Goal: Task Accomplishment & Management: Use online tool/utility

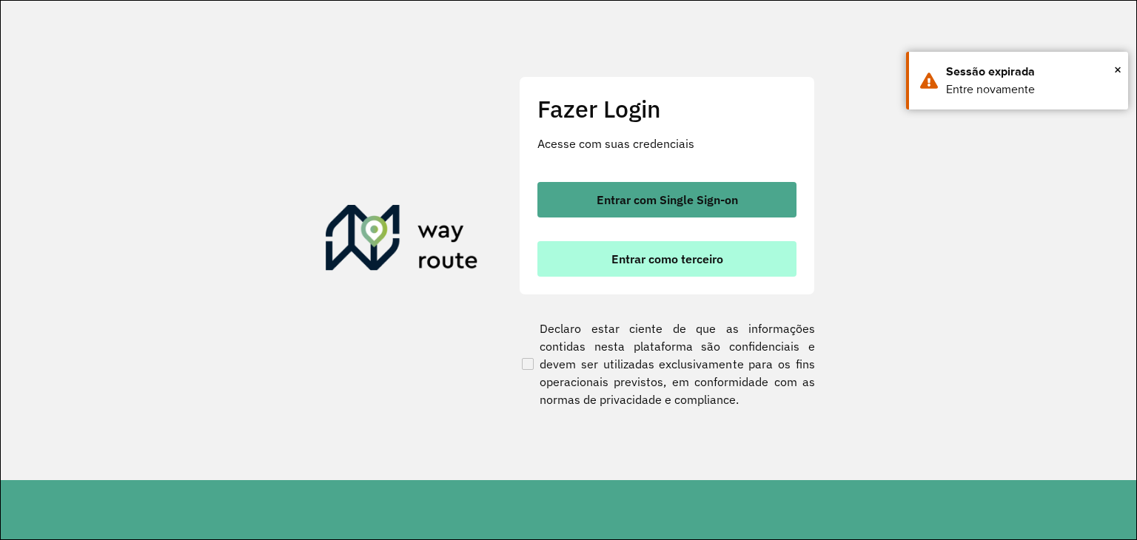
click at [582, 254] on button "Entrar como terceiro" at bounding box center [666, 259] width 259 height 36
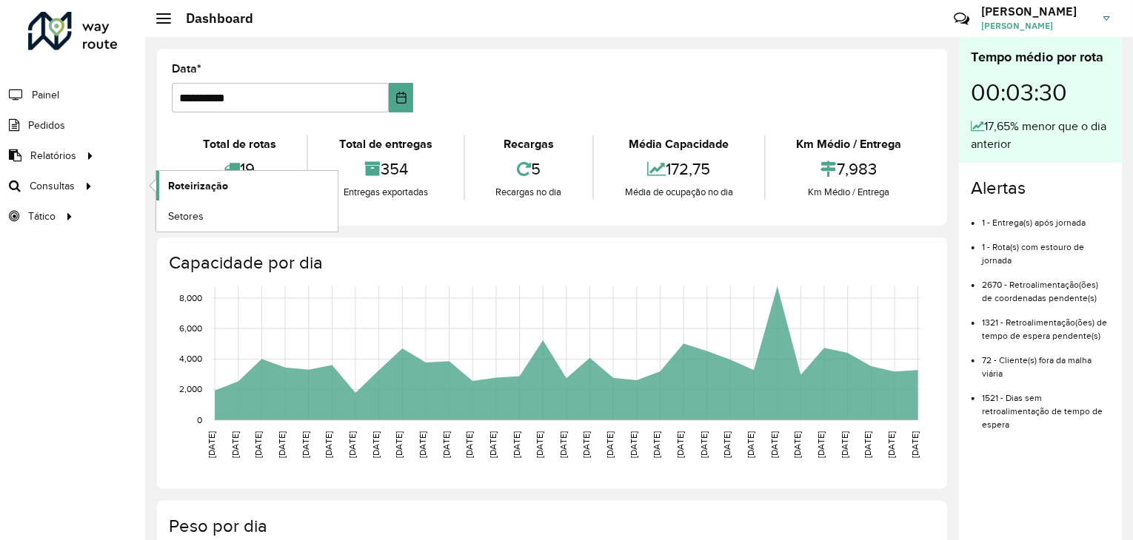
click at [204, 178] on span "Roteirização" at bounding box center [198, 186] width 60 height 16
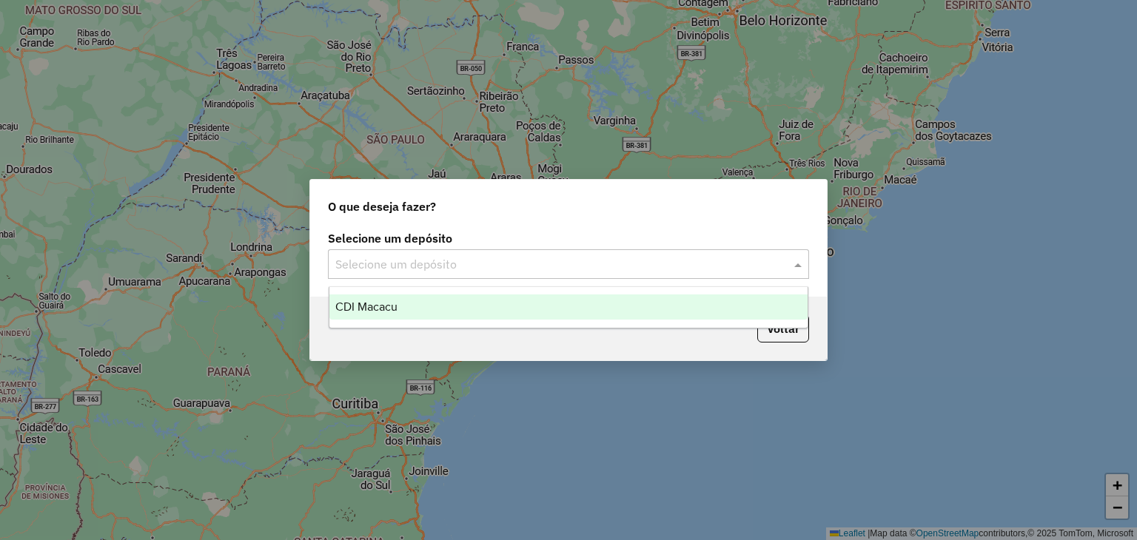
click at [426, 252] on div "Selecione um depósito" at bounding box center [568, 264] width 481 height 30
click at [380, 297] on div "CDI Macacu" at bounding box center [568, 307] width 479 height 25
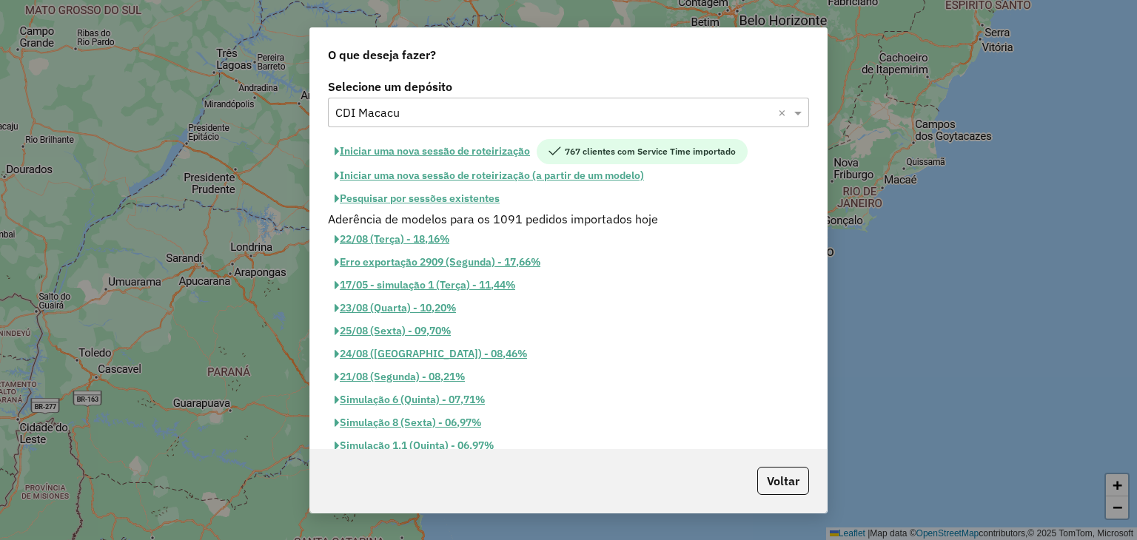
click at [431, 203] on button "Pesquisar por sessões existentes" at bounding box center [417, 198] width 178 height 23
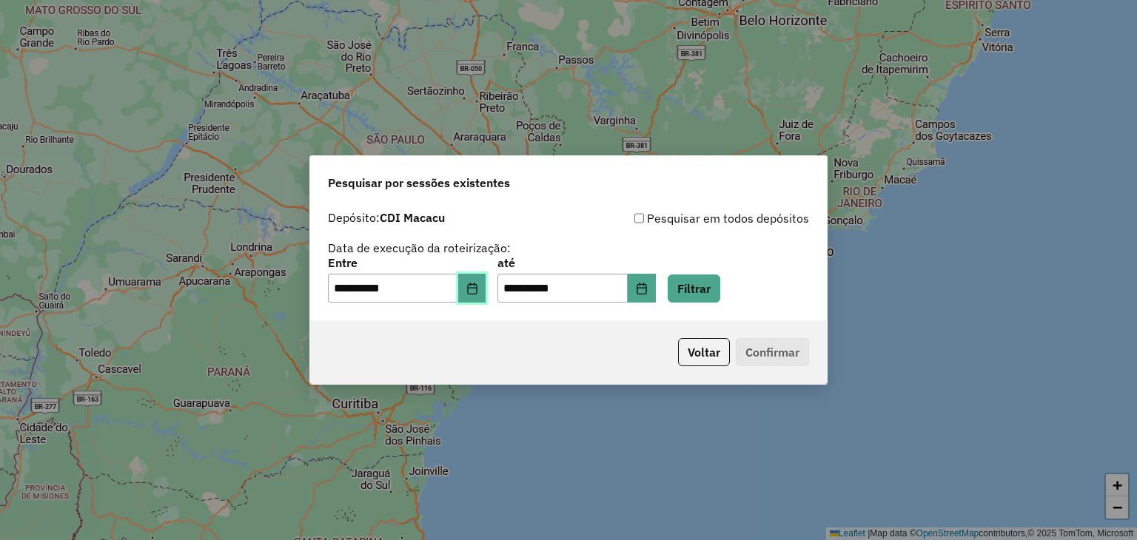
click at [468, 280] on button "Choose Date" at bounding box center [472, 289] width 28 height 30
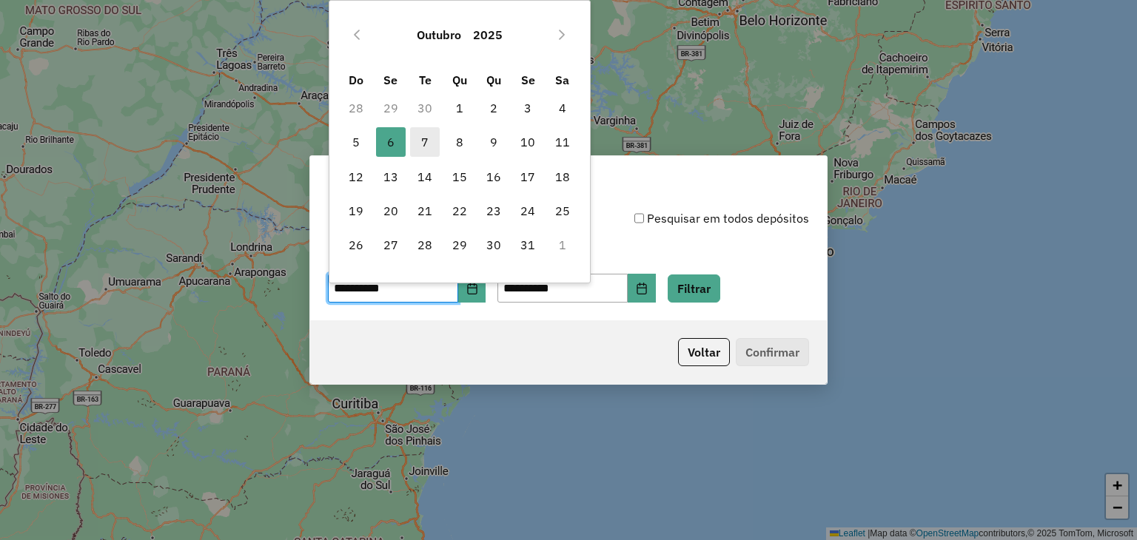
click at [421, 149] on span "7" at bounding box center [425, 142] width 30 height 30
type input "**********"
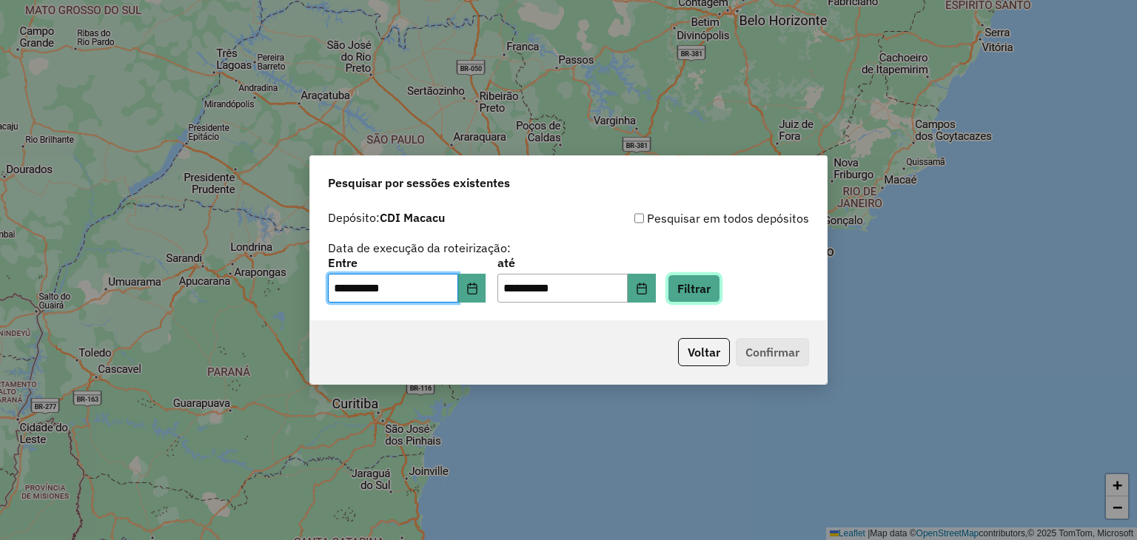
click at [705, 289] on button "Filtrar" at bounding box center [694, 289] width 53 height 28
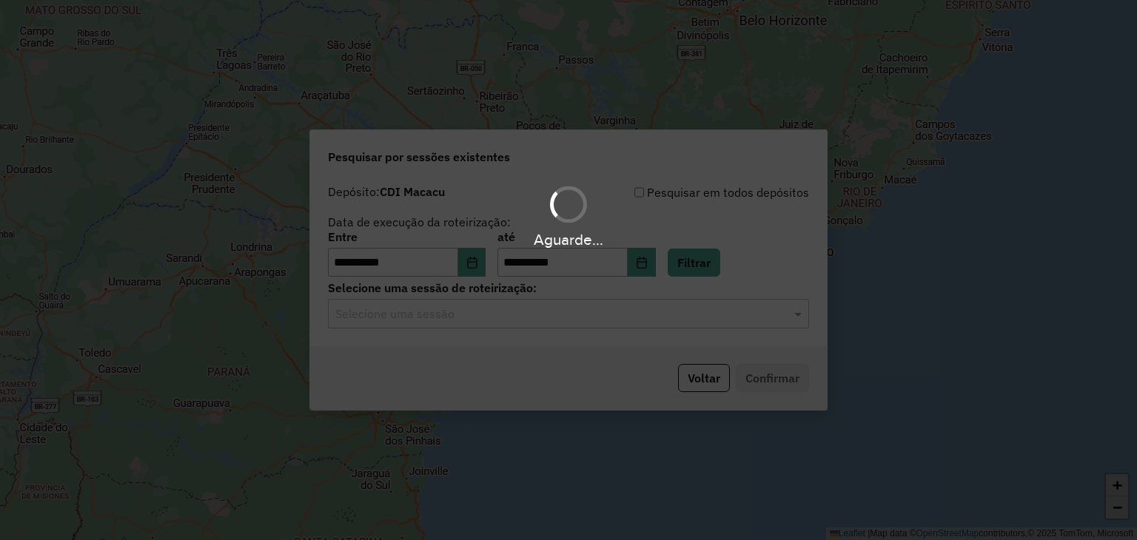
click at [508, 318] on div "Aguarde..." at bounding box center [568, 270] width 1137 height 540
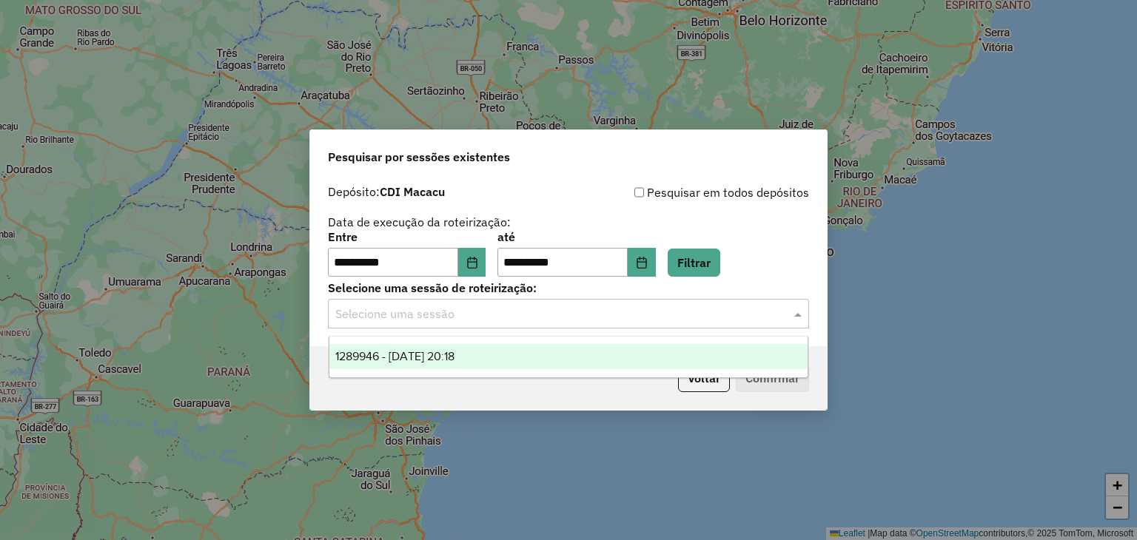
click at [508, 318] on input "text" at bounding box center [553, 315] width 437 height 18
click at [555, 368] on div "1289946 - 07/10/2025 20:18" at bounding box center [568, 356] width 479 height 25
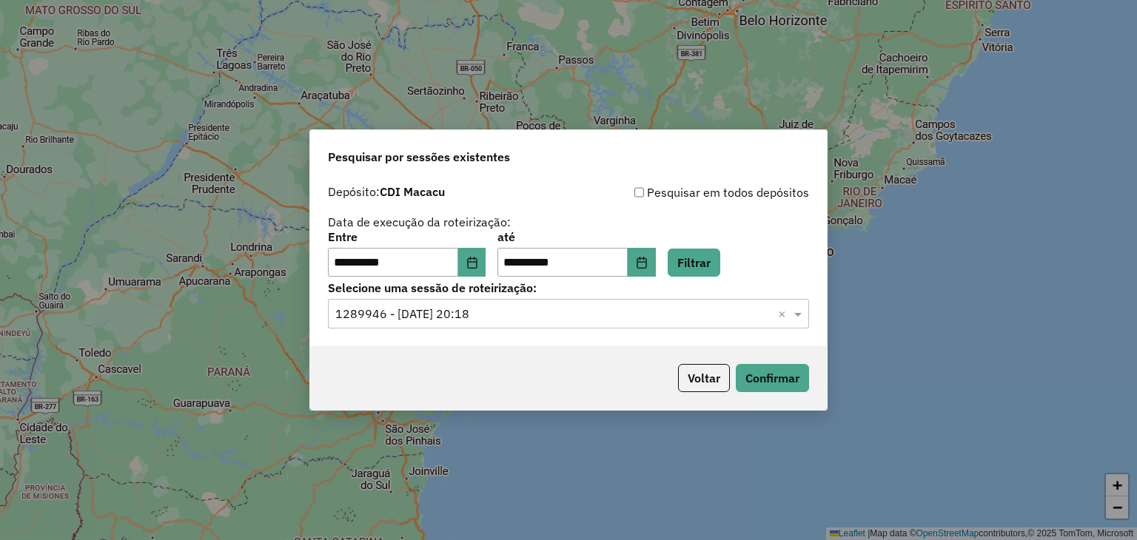
click at [788, 397] on div "Voltar Confirmar" at bounding box center [568, 378] width 517 height 64
click at [777, 380] on button "Confirmar" at bounding box center [772, 378] width 73 height 28
drag, startPoint x: 1101, startPoint y: 97, endPoint x: 1072, endPoint y: 116, distance: 34.7
click at [1101, 97] on div "**********" at bounding box center [568, 270] width 1137 height 540
click at [784, 369] on button "Confirmar" at bounding box center [772, 378] width 73 height 28
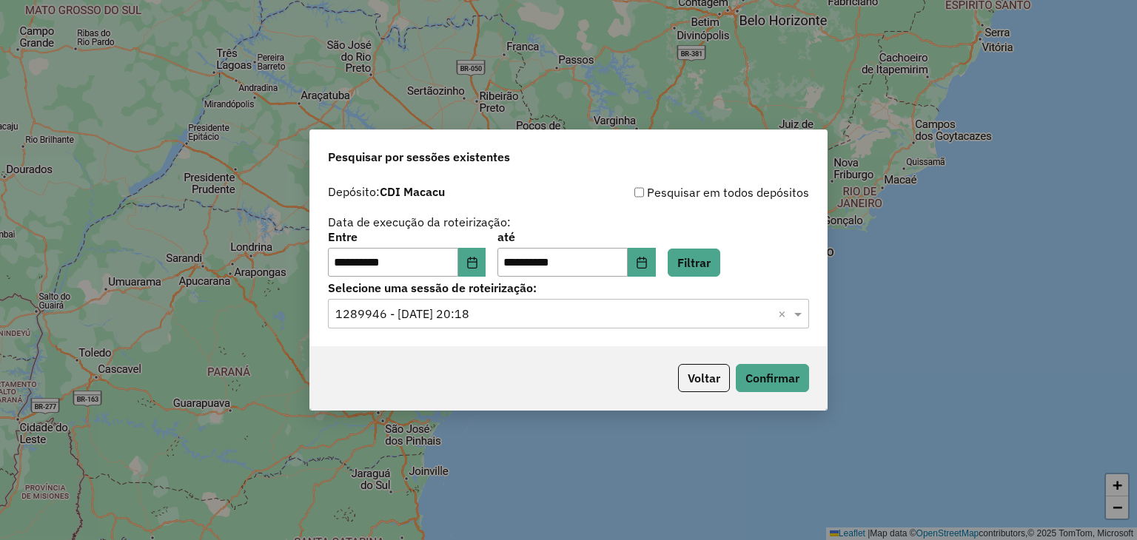
click at [0, 204] on div "**********" at bounding box center [568, 270] width 1137 height 540
click at [770, 365] on button "Confirmar" at bounding box center [772, 378] width 73 height 28
click at [776, 381] on button "Confirmar" at bounding box center [772, 378] width 73 height 28
click at [758, 365] on button "Confirmar" at bounding box center [772, 378] width 73 height 28
click at [745, 374] on button "Confirmar" at bounding box center [772, 378] width 73 height 28
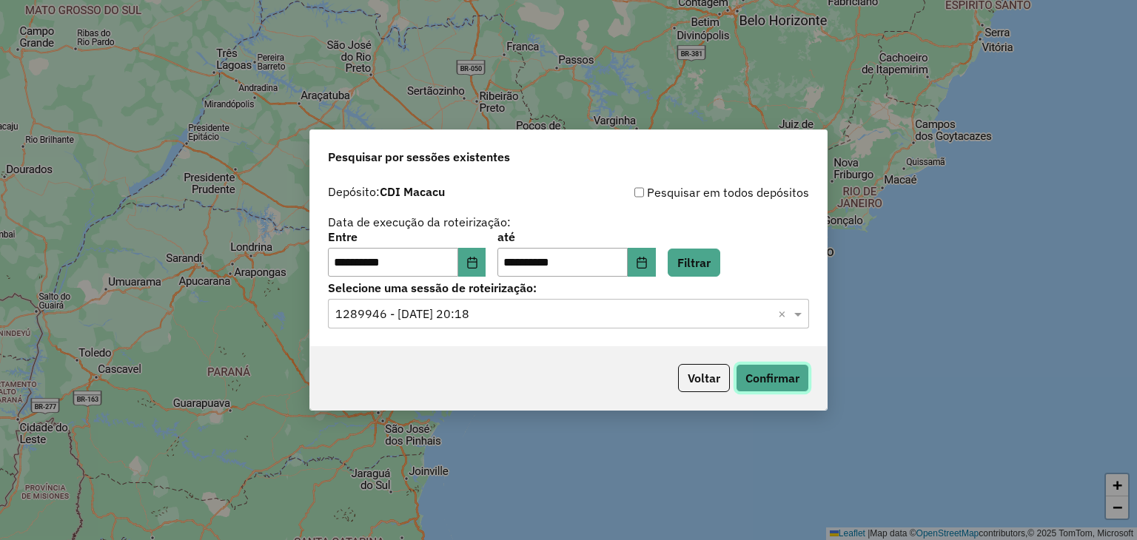
click at [762, 377] on button "Confirmar" at bounding box center [772, 378] width 73 height 28
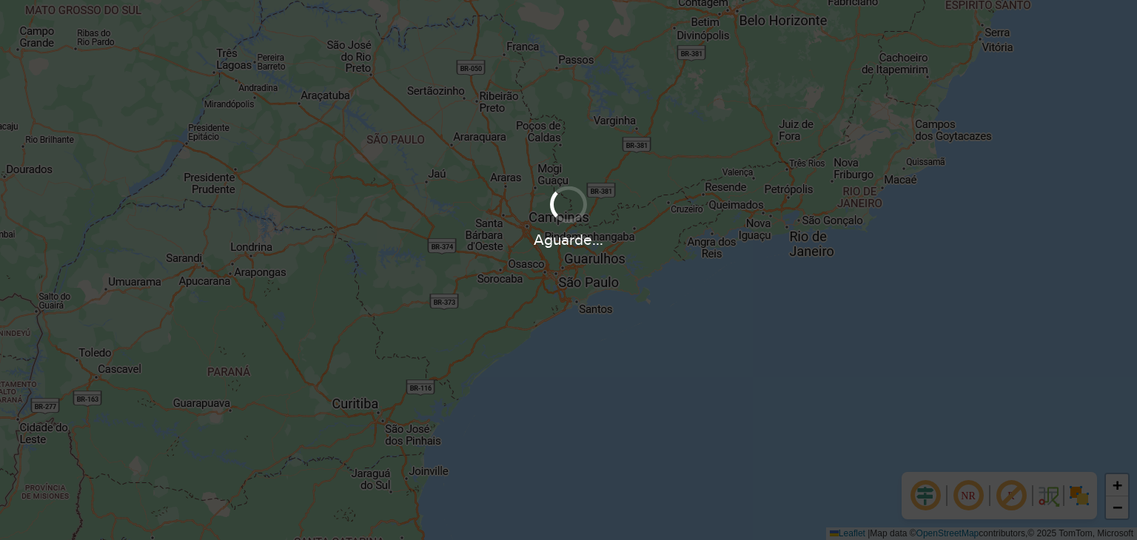
click at [44, 372] on div "Aguarde..." at bounding box center [568, 270] width 1137 height 540
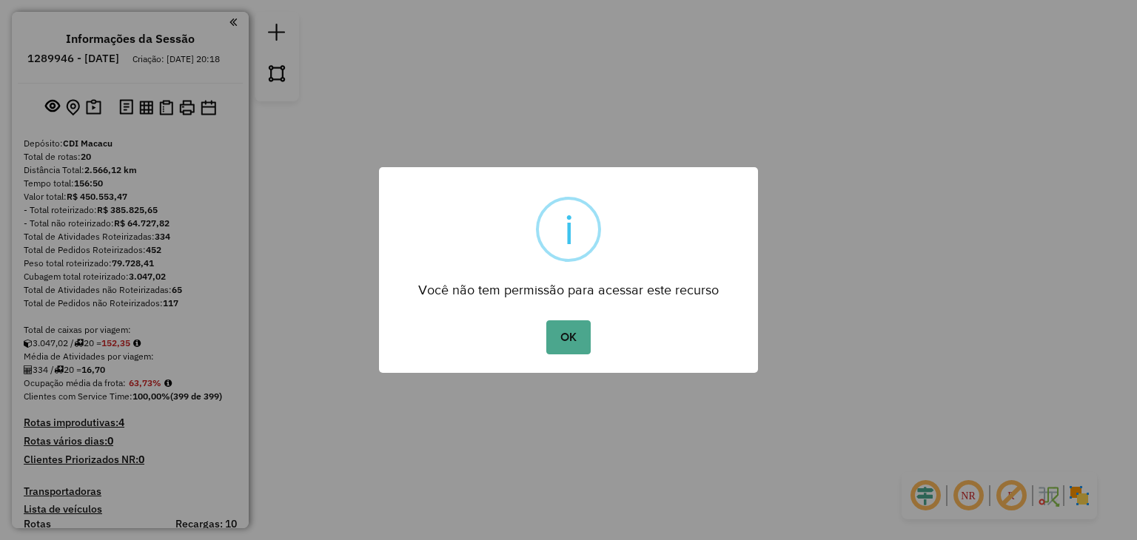
drag, startPoint x: 1093, startPoint y: 201, endPoint x: 1076, endPoint y: 210, distance: 19.2
click at [1093, 201] on div "× i Você não tem permissão para acessar este recurso OK No Cancel" at bounding box center [568, 270] width 1137 height 540
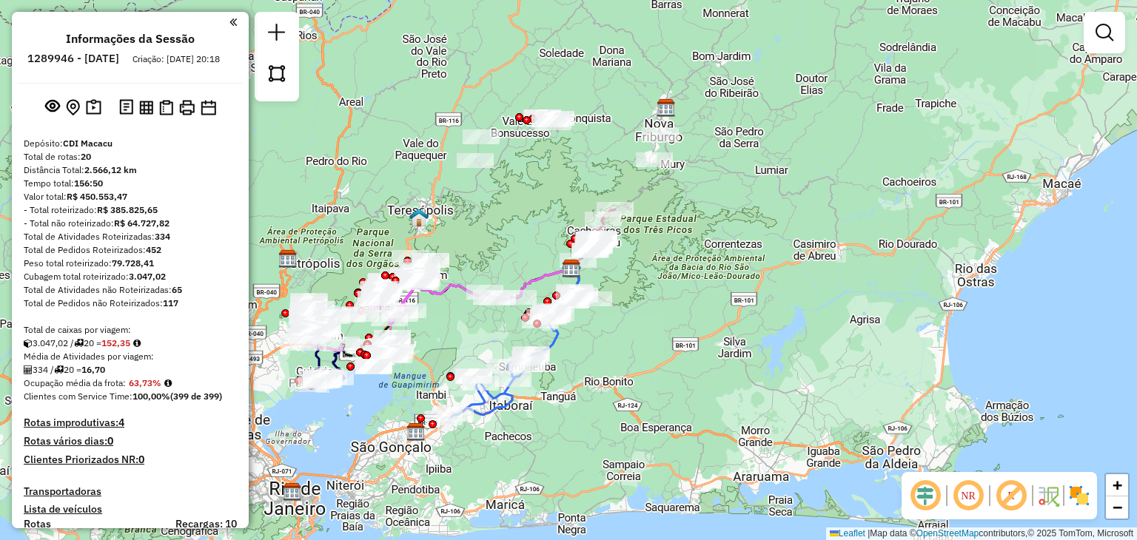
click at [511, 250] on div "Janela de atendimento Grade de atendimento Capacidade Transportadoras Veículos …" at bounding box center [568, 270] width 1137 height 540
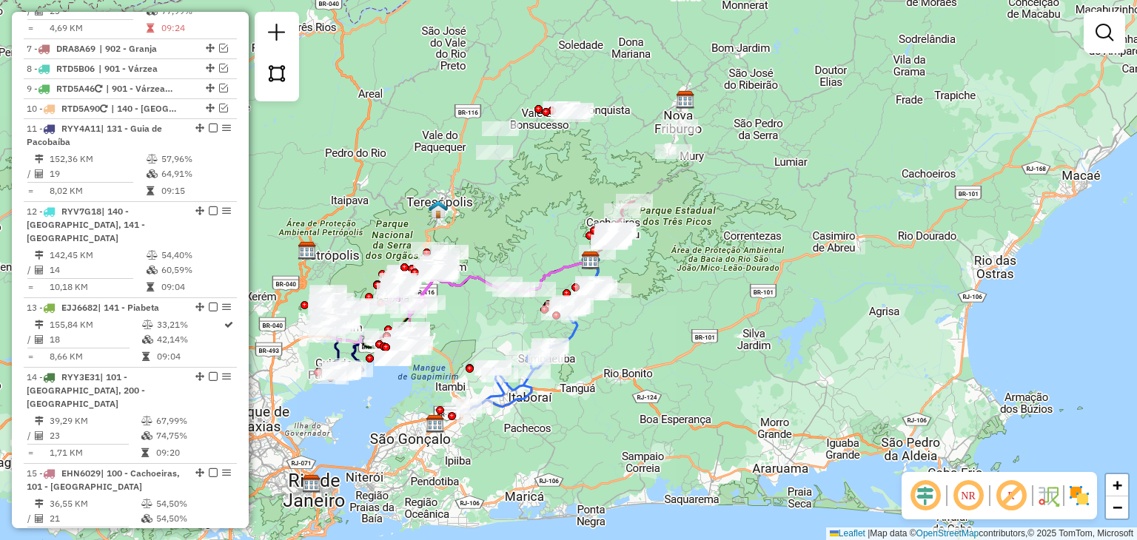
scroll to position [692, 0]
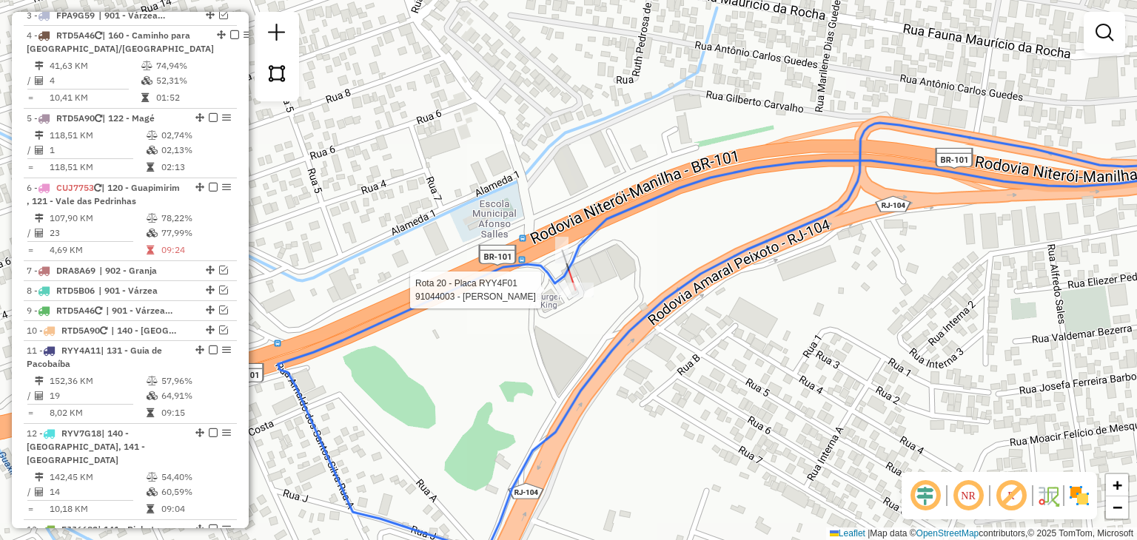
click at [578, 301] on div "Rota 20 - Placa RYY4F01 91044003 - TIAGO OLIVEIRA SOUZA Janela de atendimento G…" at bounding box center [568, 270] width 1137 height 540
click at [571, 281] on icon at bounding box center [764, 339] width 973 height 432
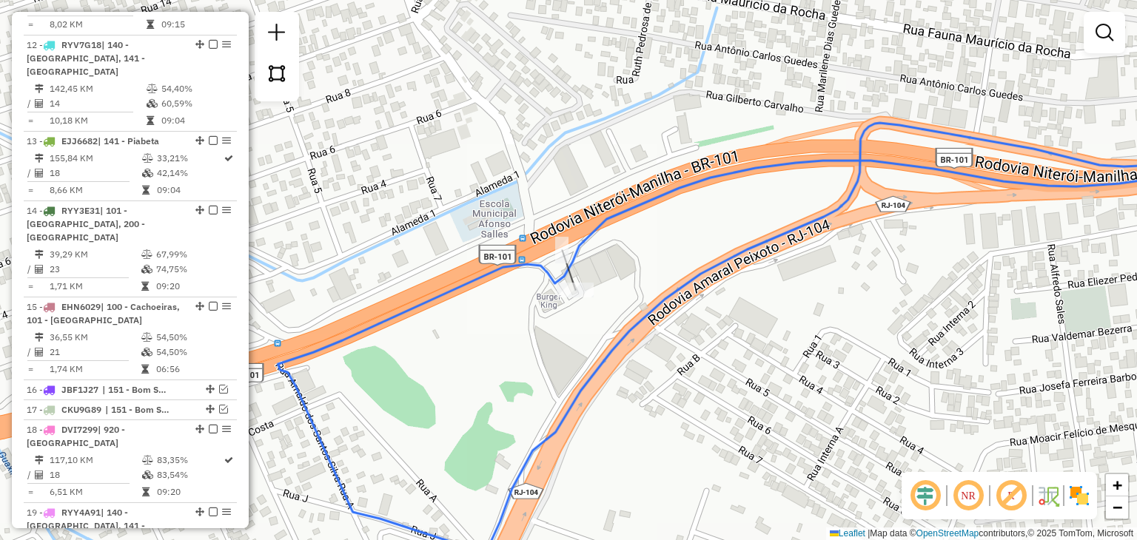
select select "**********"
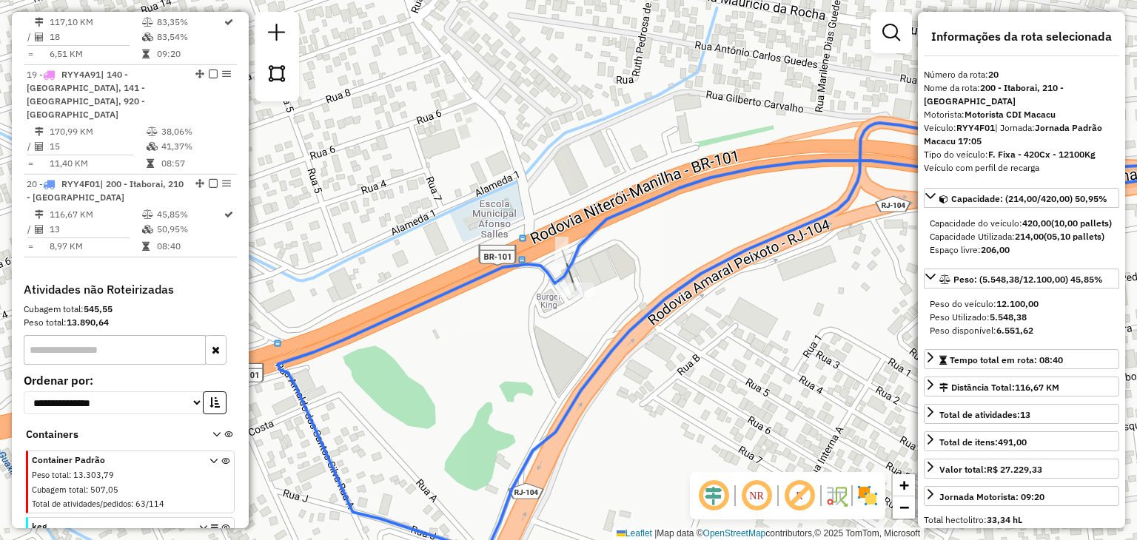
scroll to position [1654, 0]
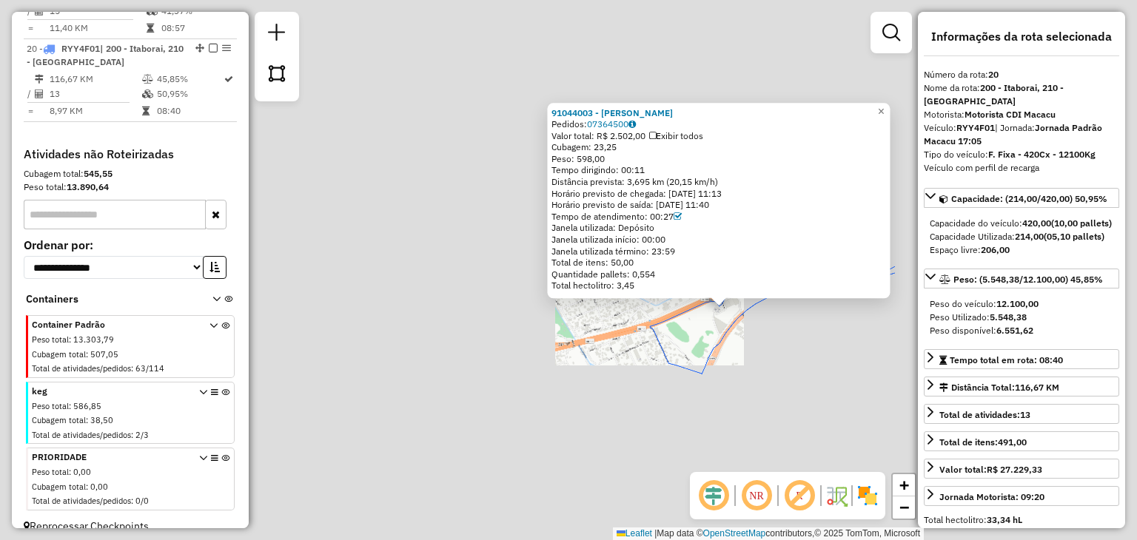
click at [807, 344] on div "91044003 - TIAGO OLIVEIRA SOUZA Pedidos: 07364500 Valor total: R$ 2.502,00 Exib…" at bounding box center [568, 270] width 1137 height 540
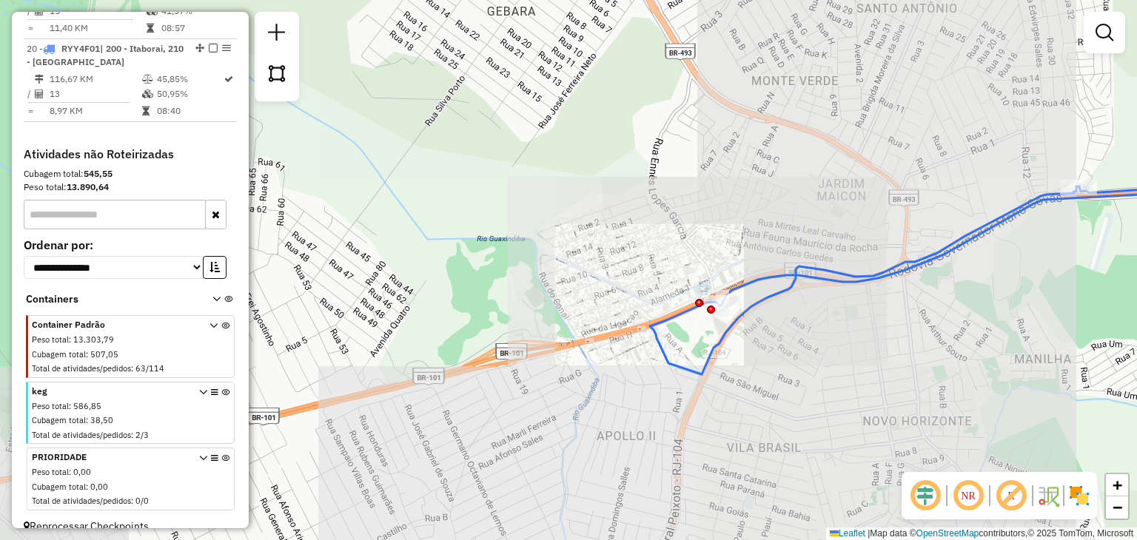
drag, startPoint x: 678, startPoint y: 374, endPoint x: 651, endPoint y: 366, distance: 28.6
click at [656, 367] on div "Janela de atendimento Grade de atendimento Capacidade Transportadoras Veículos …" at bounding box center [568, 270] width 1137 height 540
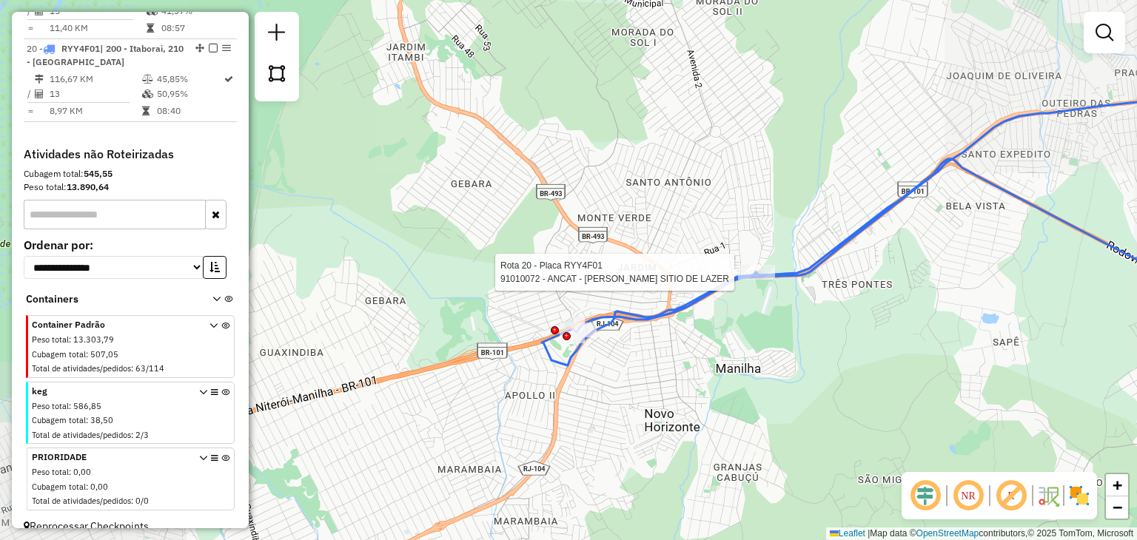
select select "**********"
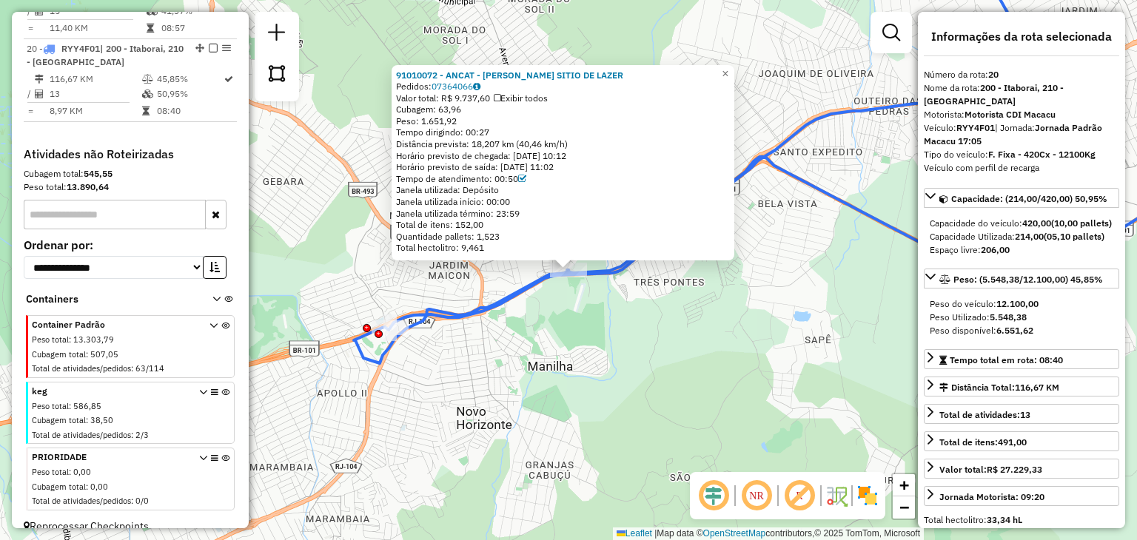
click at [646, 354] on div "91010072 - ANCAT - ANGELO DE CASTRO SITIO DE LAZER Pedidos: 07364066 Valor tota…" at bounding box center [568, 270] width 1137 height 540
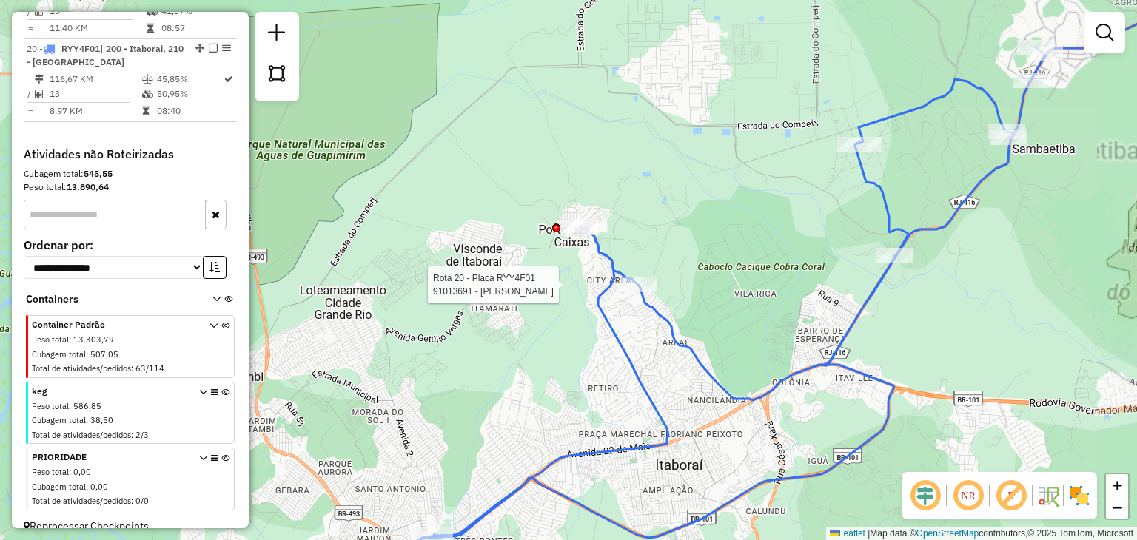
select select "**********"
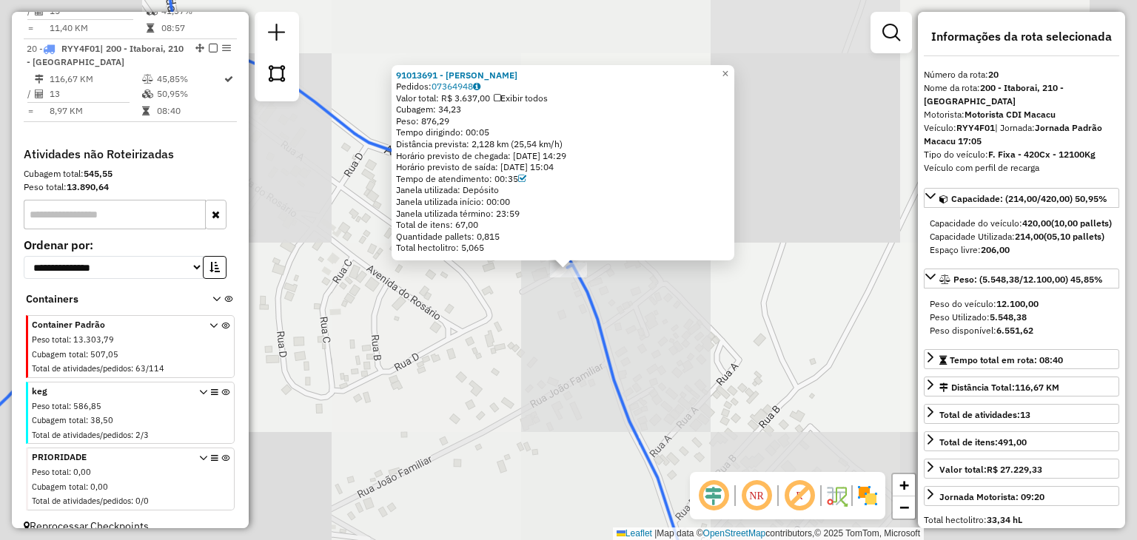
click at [619, 341] on div "91013691 - FERNANDO BERNARDES DA SILVA Pedidos: 07364948 Valor total: R$ 3.637,…" at bounding box center [568, 270] width 1137 height 540
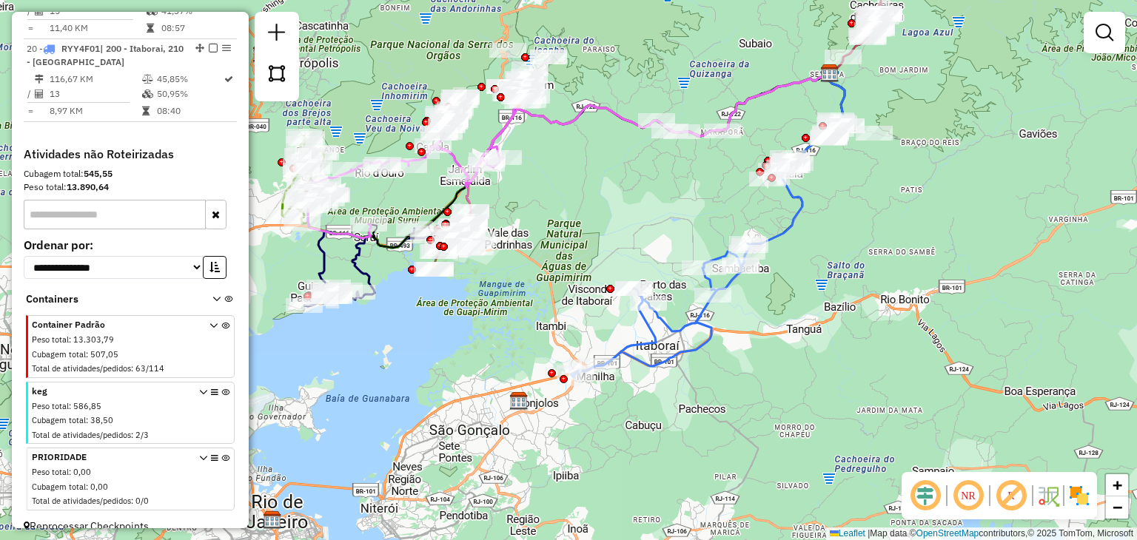
click at [672, 386] on div "Janela de atendimento Grade de atendimento Capacidade Transportadoras Veículos …" at bounding box center [568, 270] width 1137 height 540
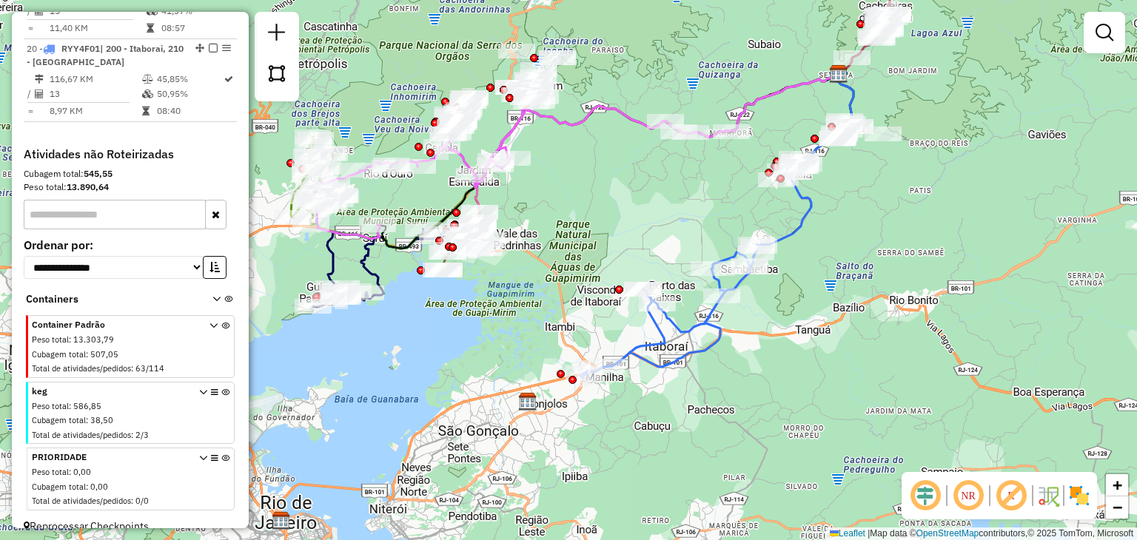
drag, startPoint x: 521, startPoint y: 311, endPoint x: 545, endPoint y: 315, distance: 24.0
click at [545, 315] on div "Janela de atendimento Grade de atendimento Capacidade Transportadoras Veículos …" at bounding box center [568, 270] width 1137 height 540
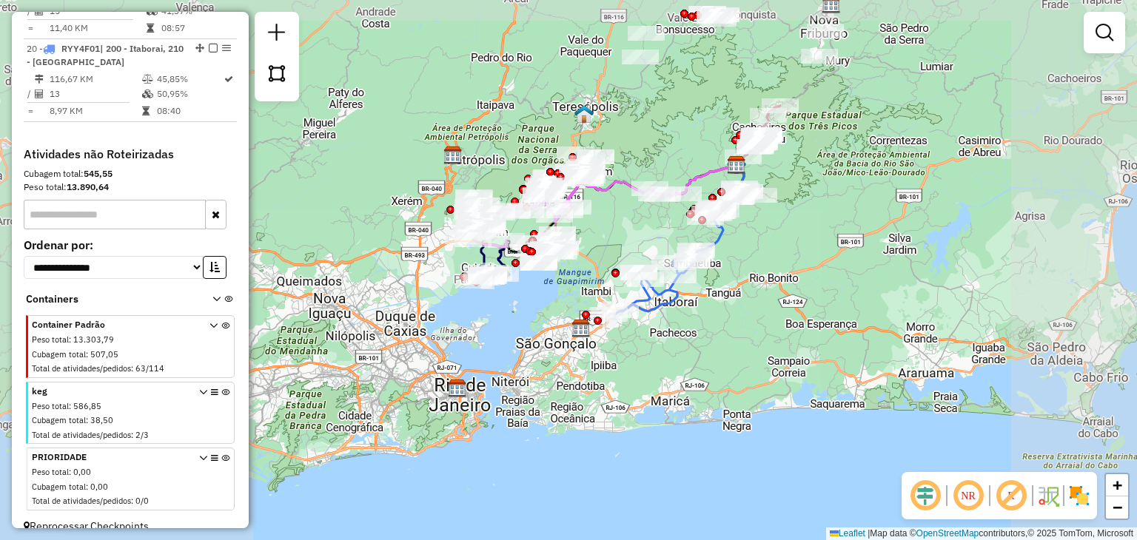
drag, startPoint x: 660, startPoint y: 133, endPoint x: 643, endPoint y: 142, distance: 19.2
click at [644, 141] on div "Rota 4 - Placa RTD5A46 91051012 - 50.624.539 SAMISLAINE MORTEL AZEVEDO Janela d…" at bounding box center [568, 270] width 1137 height 540
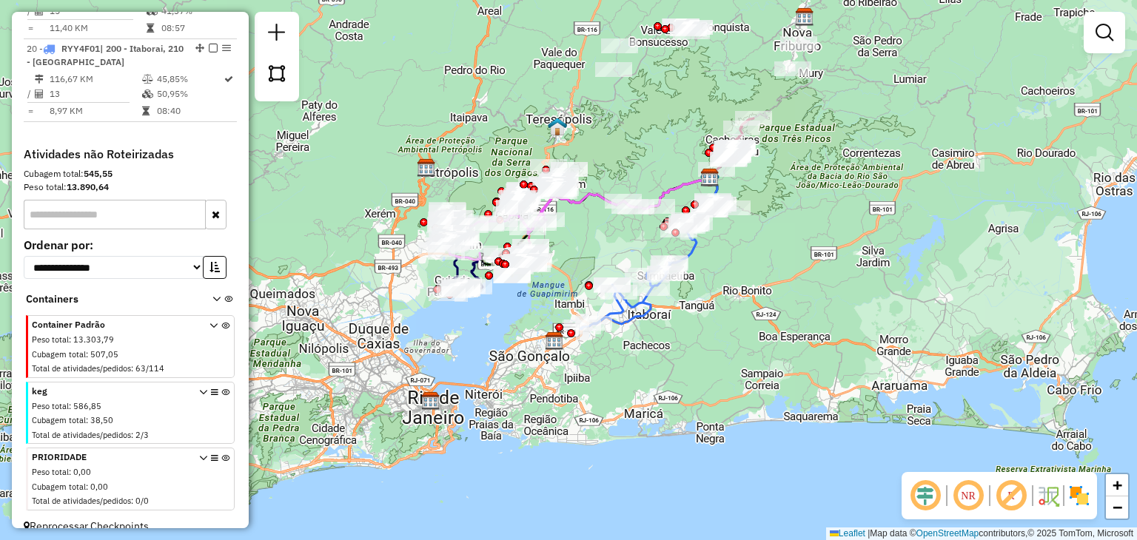
drag, startPoint x: 640, startPoint y: 130, endPoint x: 620, endPoint y: 127, distance: 19.5
click at [636, 146] on div "Janela de atendimento Grade de atendimento Capacidade Transportadoras Veículos …" at bounding box center [568, 270] width 1137 height 540
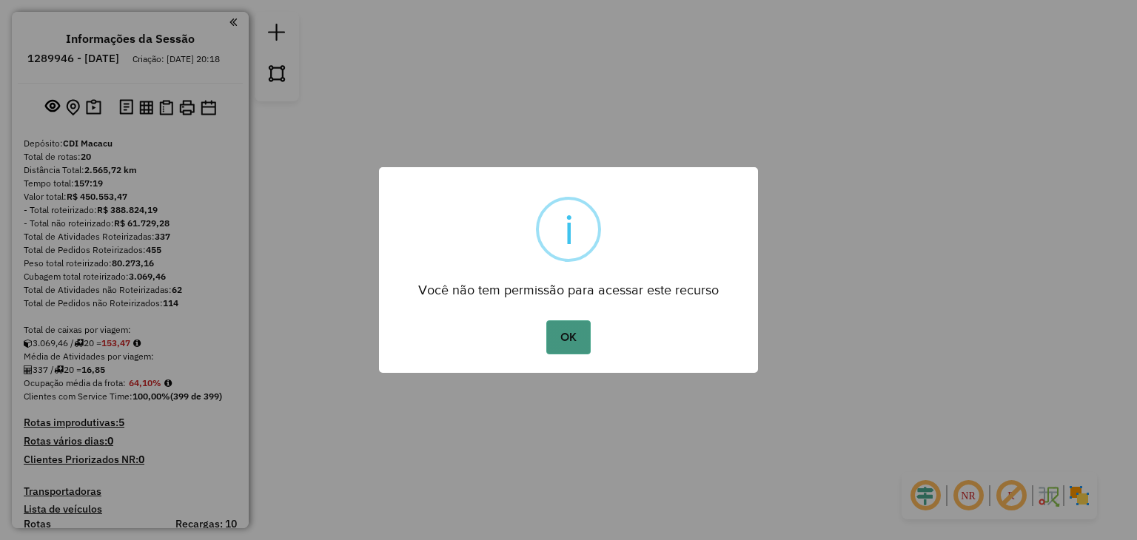
click at [571, 338] on button "OK" at bounding box center [568, 338] width 44 height 34
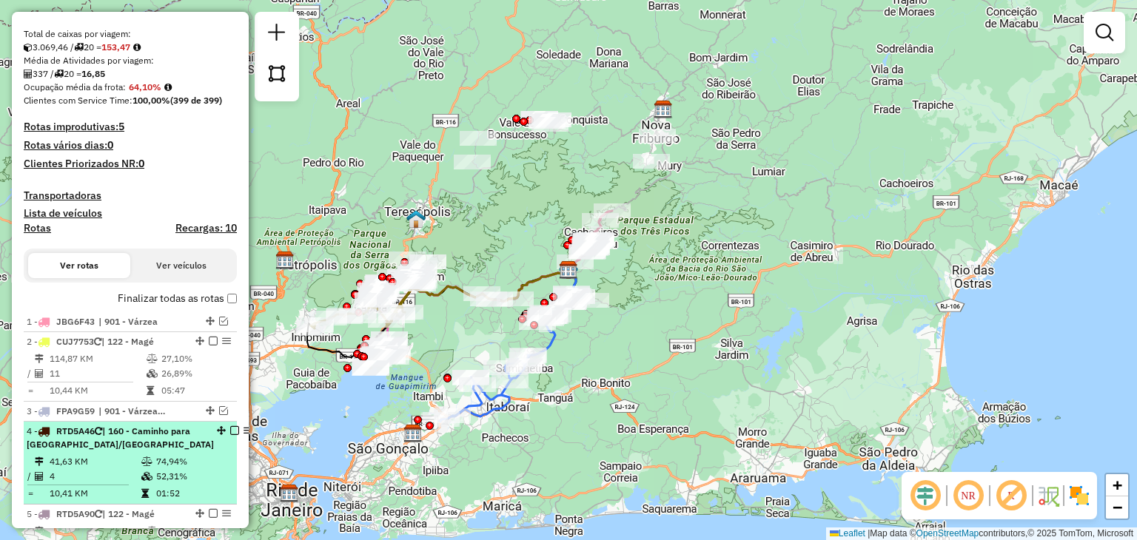
scroll to position [370, 0]
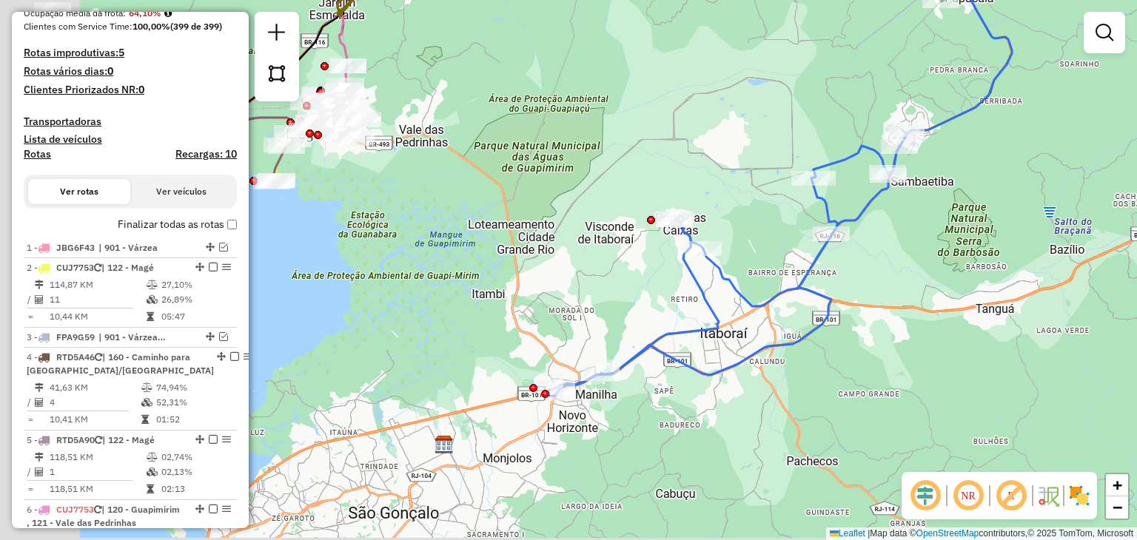
drag, startPoint x: 535, startPoint y: 426, endPoint x: 731, endPoint y: 409, distance: 196.8
click at [731, 409] on div "Janela de atendimento Grade de atendimento Capacidade Transportadoras Veículos …" at bounding box center [568, 270] width 1137 height 540
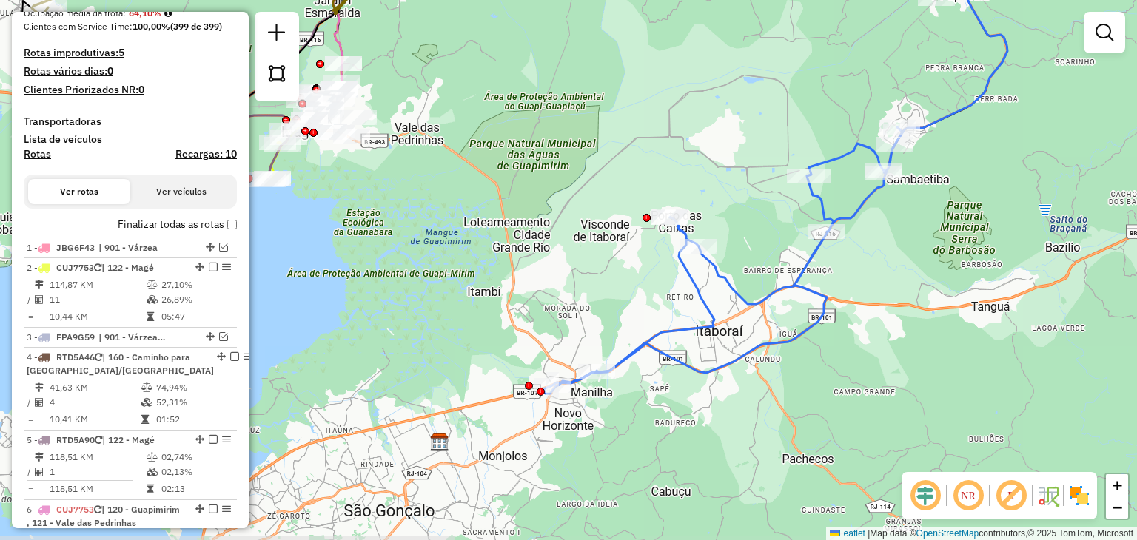
drag, startPoint x: 737, startPoint y: 403, endPoint x: 706, endPoint y: 392, distance: 33.0
click at [708, 392] on div "Janela de atendimento Grade de atendimento Capacidade Transportadoras Veículos …" at bounding box center [568, 270] width 1137 height 540
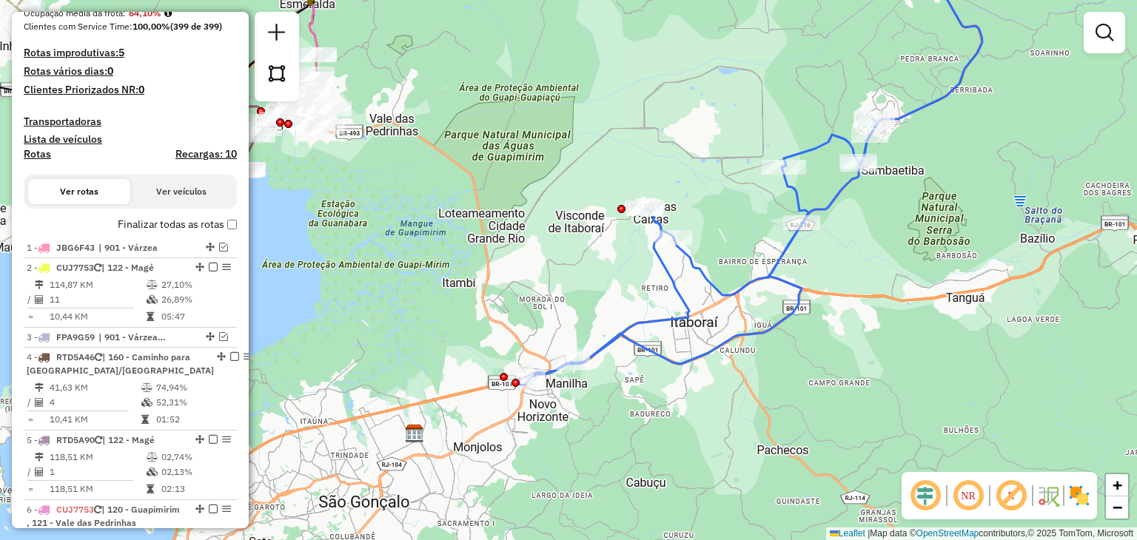
scroll to position [0, 0]
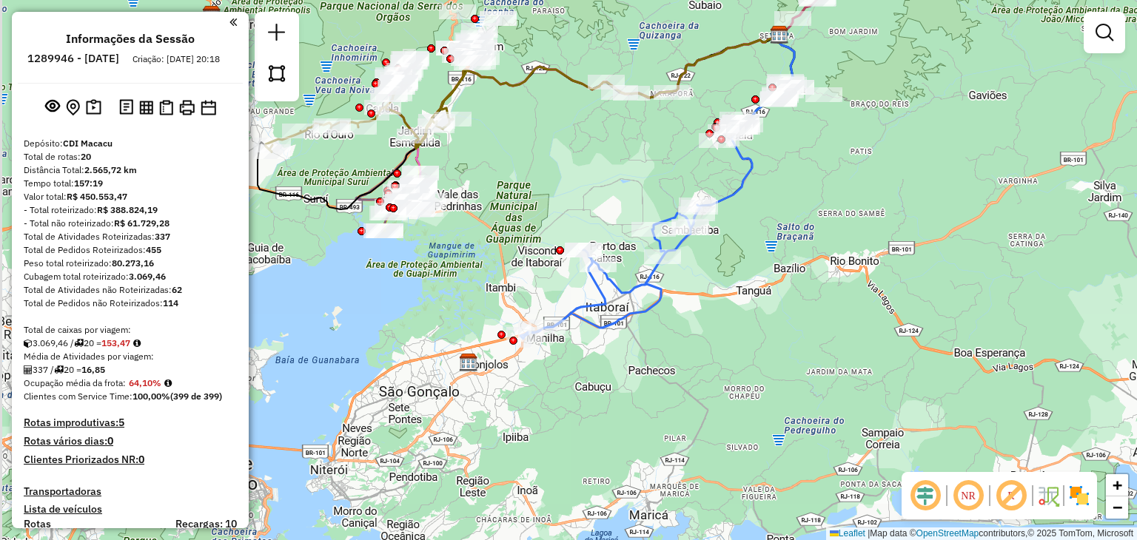
click at [529, 235] on div "Janela de atendimento Grade de atendimento Capacidade Transportadoras Veículos …" at bounding box center [568, 270] width 1137 height 540
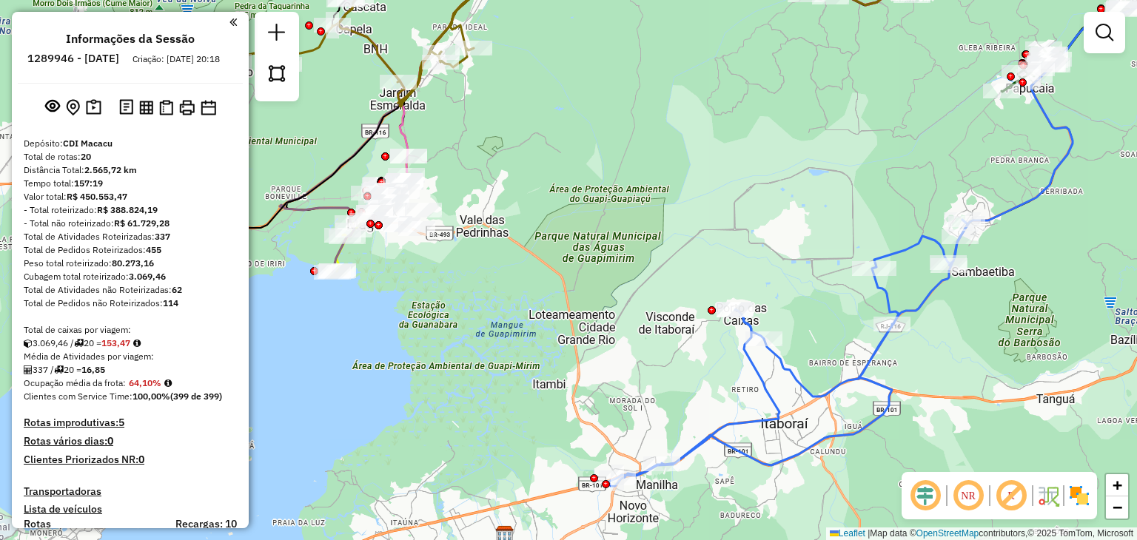
drag, startPoint x: 517, startPoint y: 168, endPoint x: 603, endPoint y: 326, distance: 179.2
click at [601, 326] on div "Janela de atendimento Grade de atendimento Capacidade Transportadoras Veículos …" at bounding box center [568, 270] width 1137 height 540
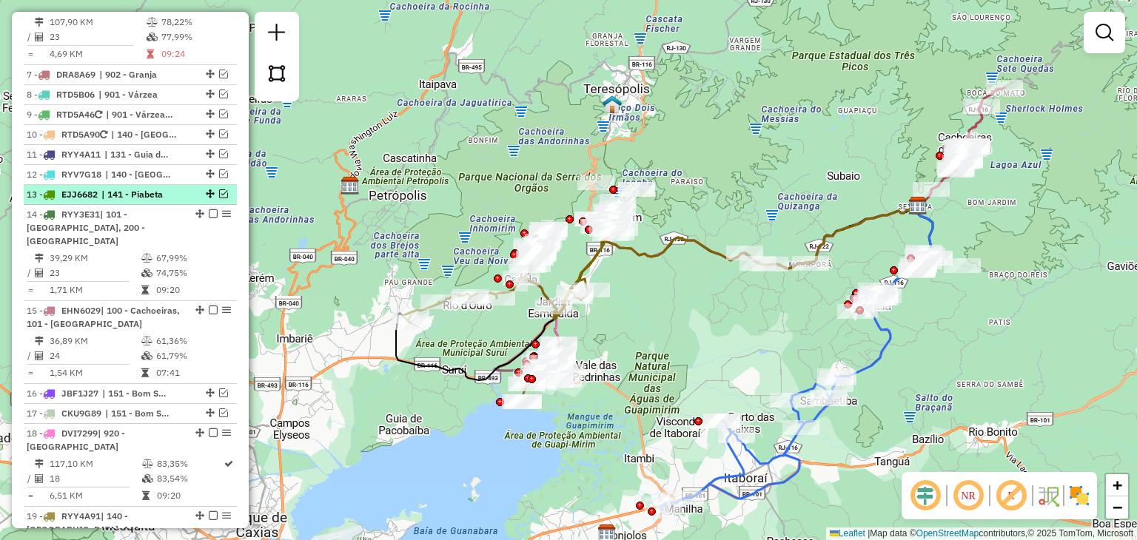
scroll to position [740, 0]
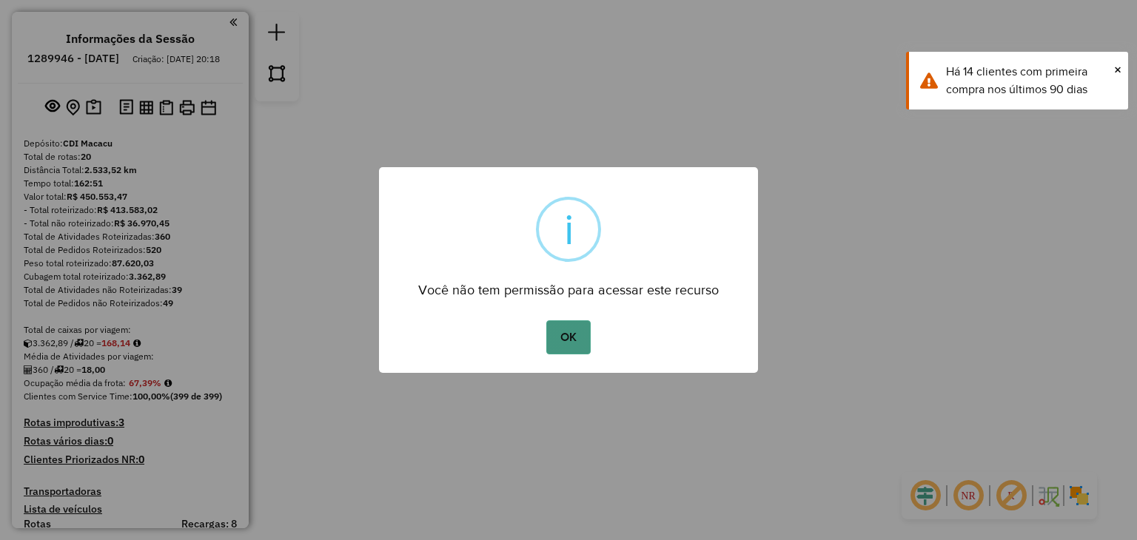
click at [580, 337] on button "OK" at bounding box center [568, 338] width 44 height 34
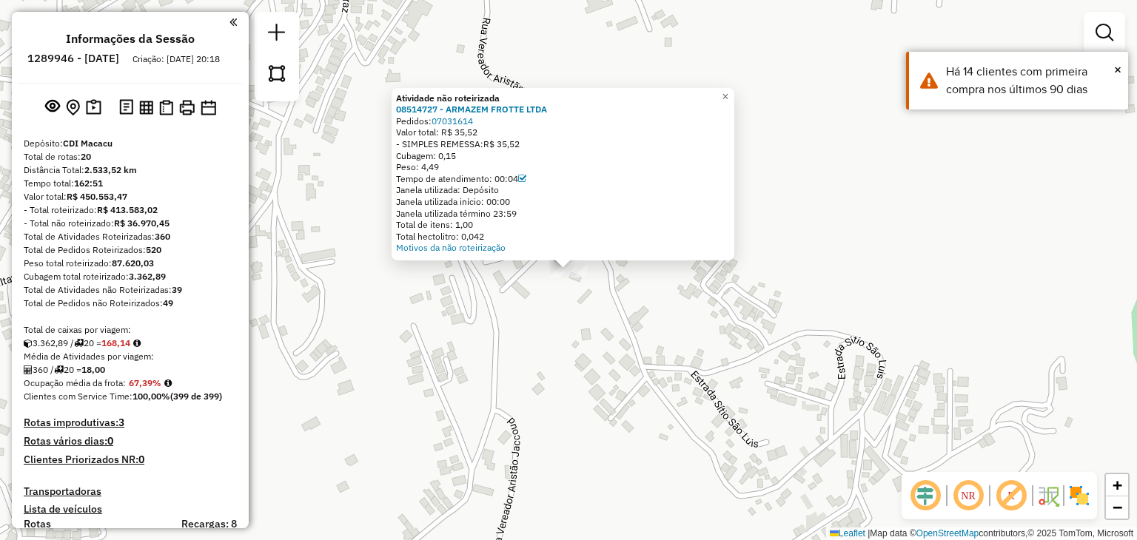
click at [603, 309] on div "Atividade não roteirizada 08514727 - ARMAZEM FROTTE LTDA Pedidos: 07031614 Valo…" at bounding box center [568, 270] width 1137 height 540
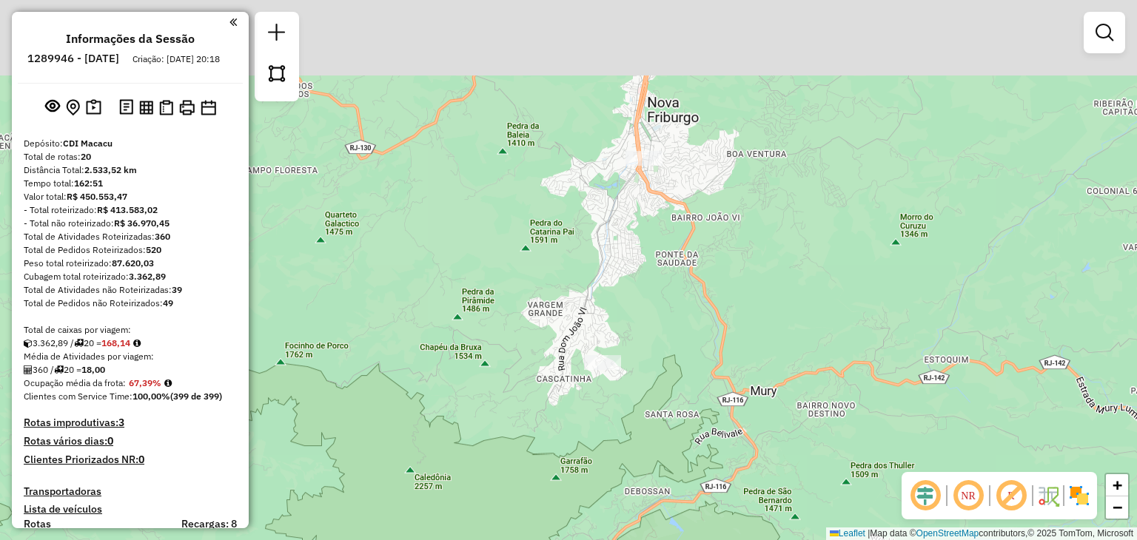
drag, startPoint x: 663, startPoint y: 234, endPoint x: 651, endPoint y: 198, distance: 38.2
click at [658, 249] on div "Janela de atendimento Grade de atendimento Capacidade Transportadoras Veículos …" at bounding box center [568, 270] width 1137 height 540
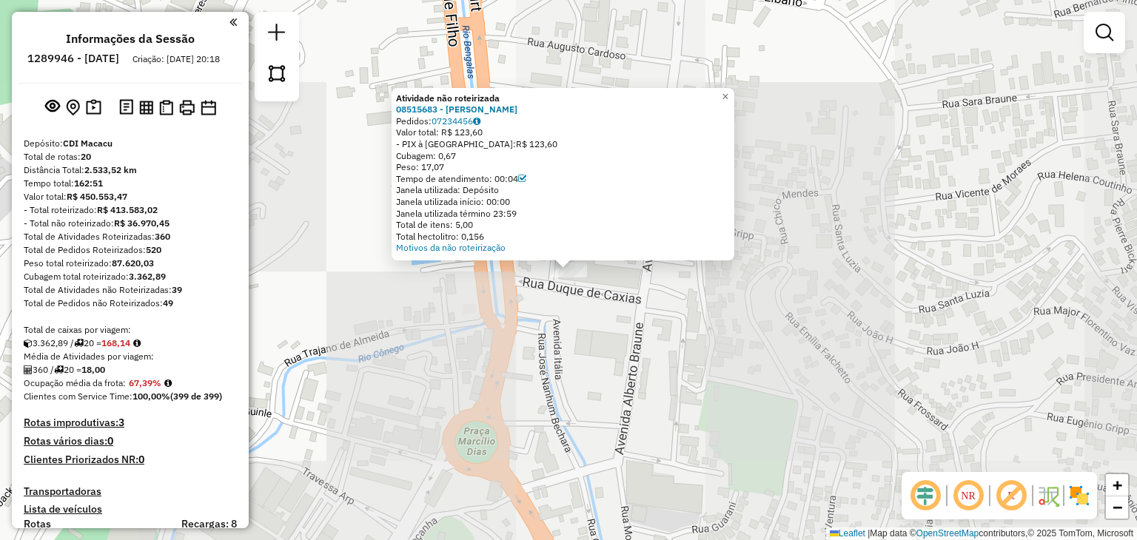
click at [492, 380] on div "Atividade não roteirizada 08515683 - VANESSA SOUZA Pedidos: 07234456 Valor tota…" at bounding box center [568, 270] width 1137 height 540
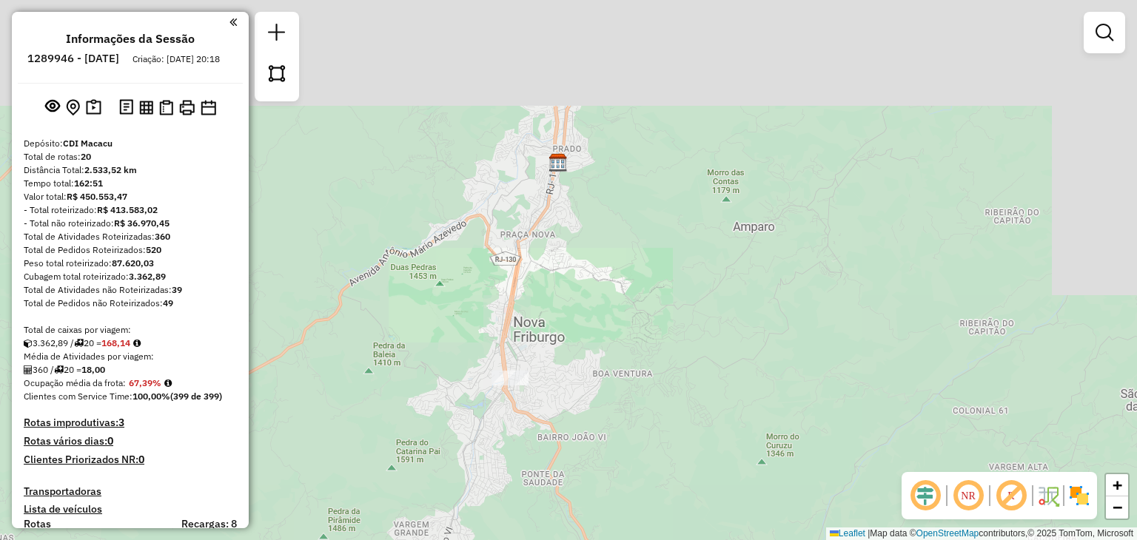
drag, startPoint x: 412, startPoint y: 394, endPoint x: 679, endPoint y: 214, distance: 322.1
click at [667, 227] on div "Janela de atendimento Grade de atendimento Capacidade Transportadoras Veículos …" at bounding box center [568, 270] width 1137 height 540
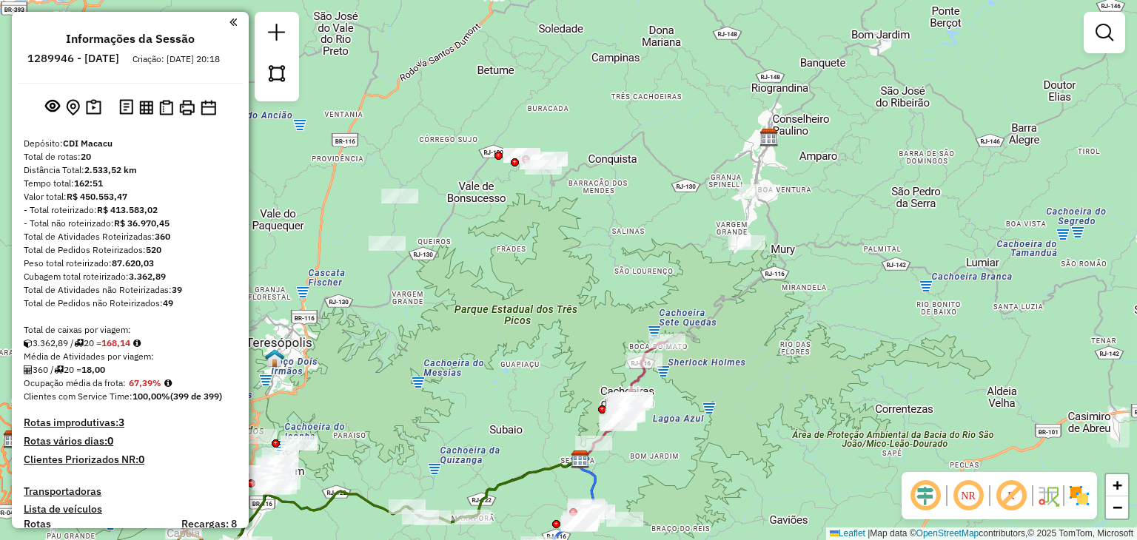
drag, startPoint x: 533, startPoint y: 252, endPoint x: 615, endPoint y: 226, distance: 86.4
click at [614, 229] on div "Janela de atendimento Grade de atendimento Capacidade Transportadoras Veículos …" at bounding box center [568, 270] width 1137 height 540
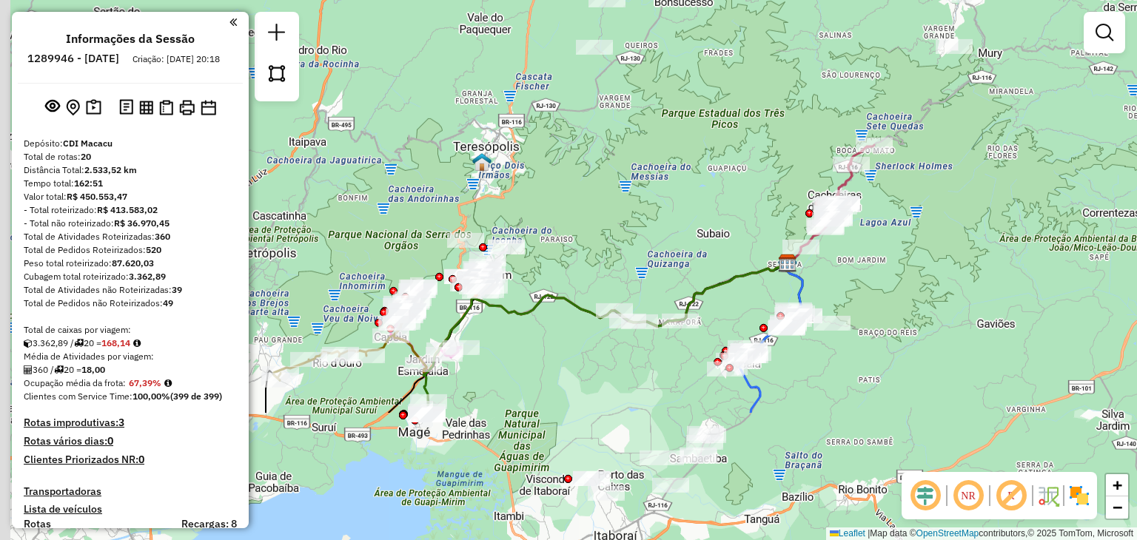
drag, startPoint x: 568, startPoint y: 284, endPoint x: 740, endPoint y: 92, distance: 258.0
click at [740, 92] on div "Janela de atendimento Grade de atendimento Capacidade Transportadoras Veículos …" at bounding box center [568, 270] width 1137 height 540
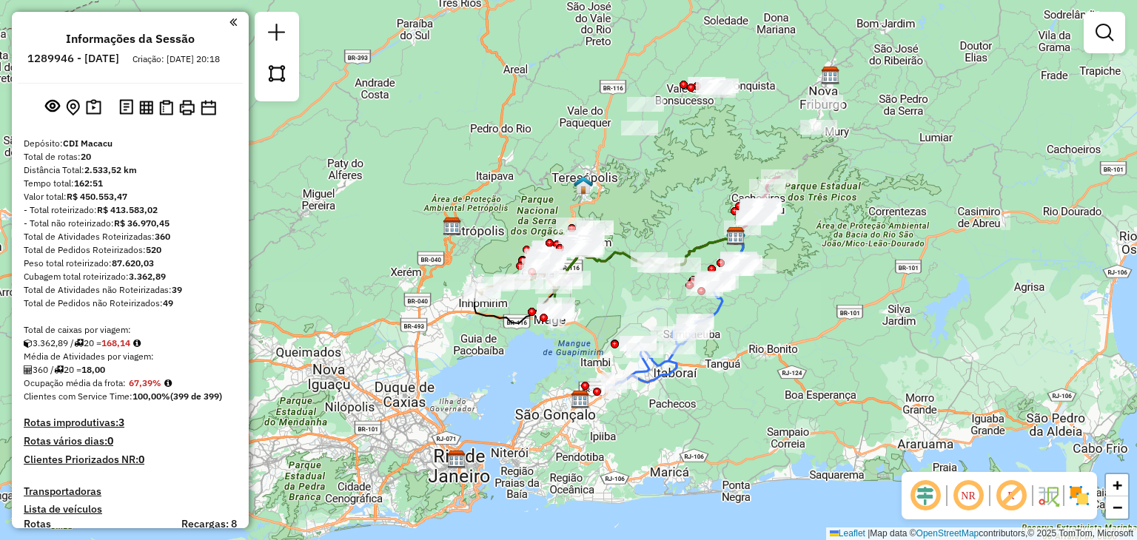
drag, startPoint x: 731, startPoint y: 91, endPoint x: 708, endPoint y: 131, distance: 45.7
click at [710, 130] on div "Janela de atendimento Grade de atendimento Capacidade Transportadoras Veículos …" at bounding box center [568, 270] width 1137 height 540
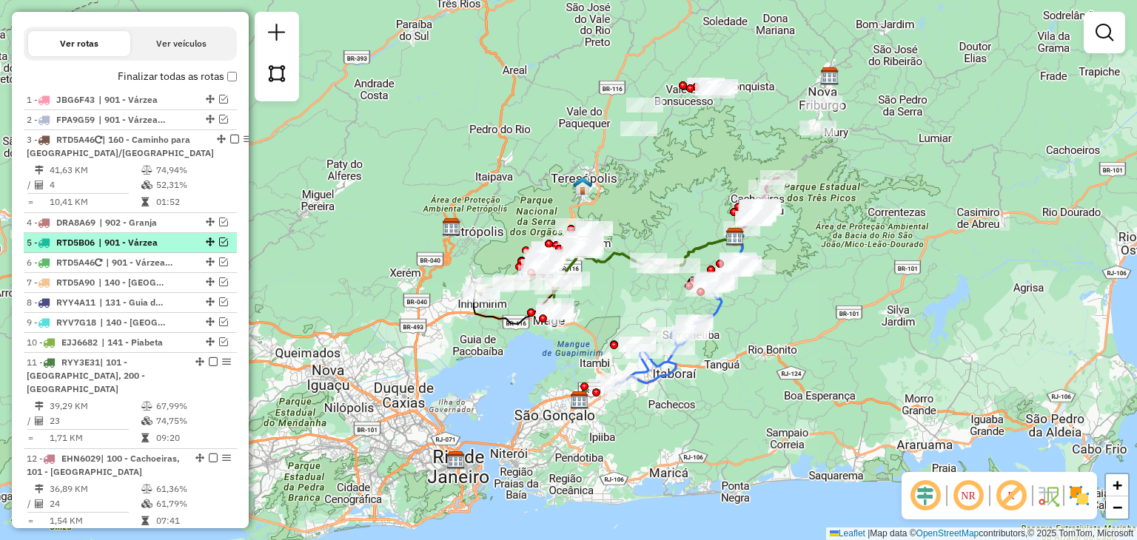
scroll to position [370, 0]
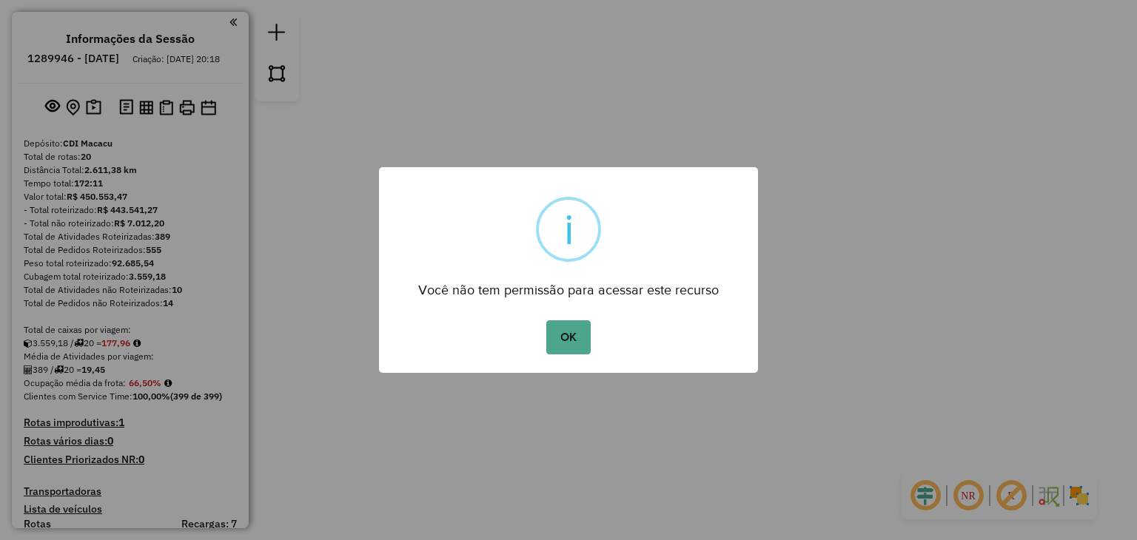
click at [595, 333] on div "OK No Cancel" at bounding box center [568, 337] width 379 height 41
click at [587, 334] on button "OK" at bounding box center [568, 338] width 44 height 34
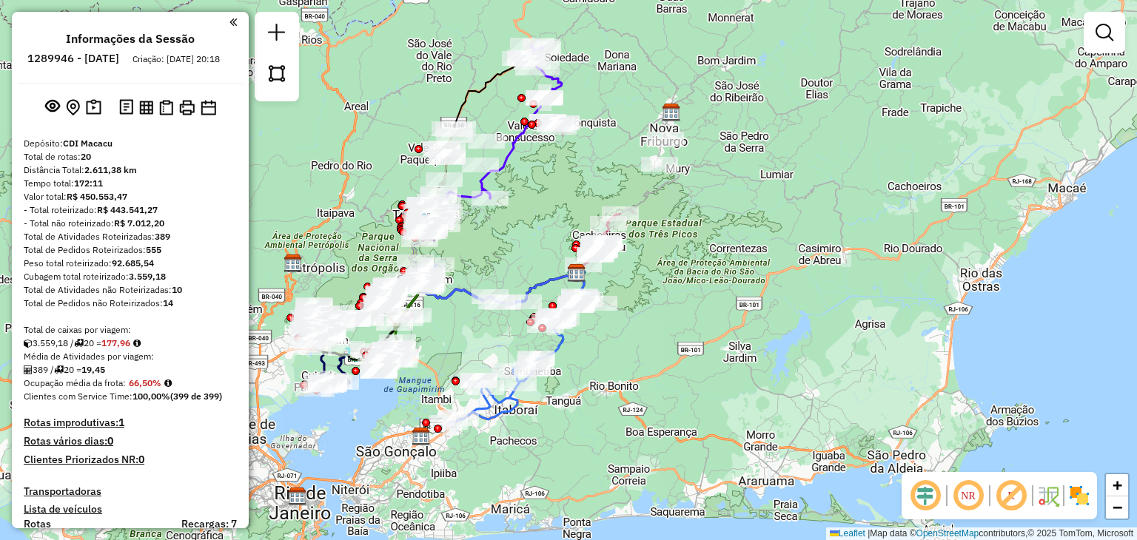
drag, startPoint x: 563, startPoint y: 221, endPoint x: 584, endPoint y: 191, distance: 37.2
click at [595, 249] on div "Janela de atendimento Grade de atendimento Capacidade Transportadoras Veículos …" at bounding box center [568, 270] width 1137 height 540
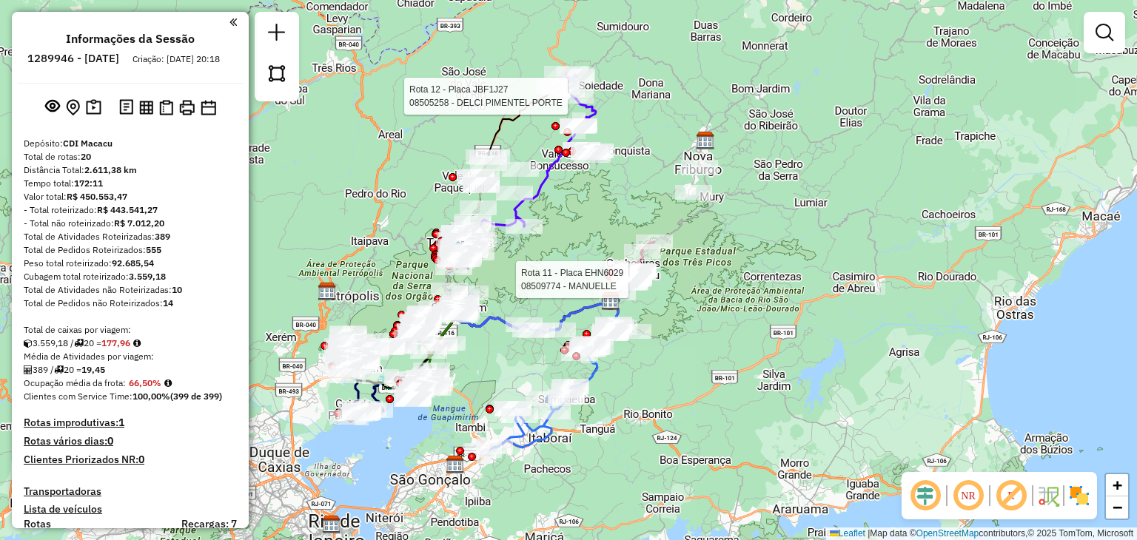
select select "**********"
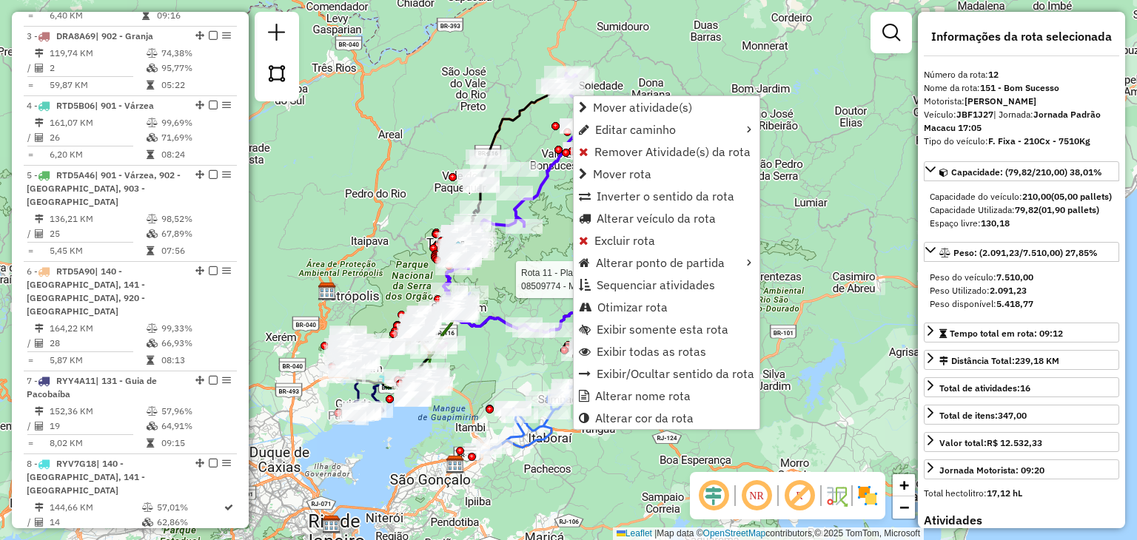
scroll to position [1466, 0]
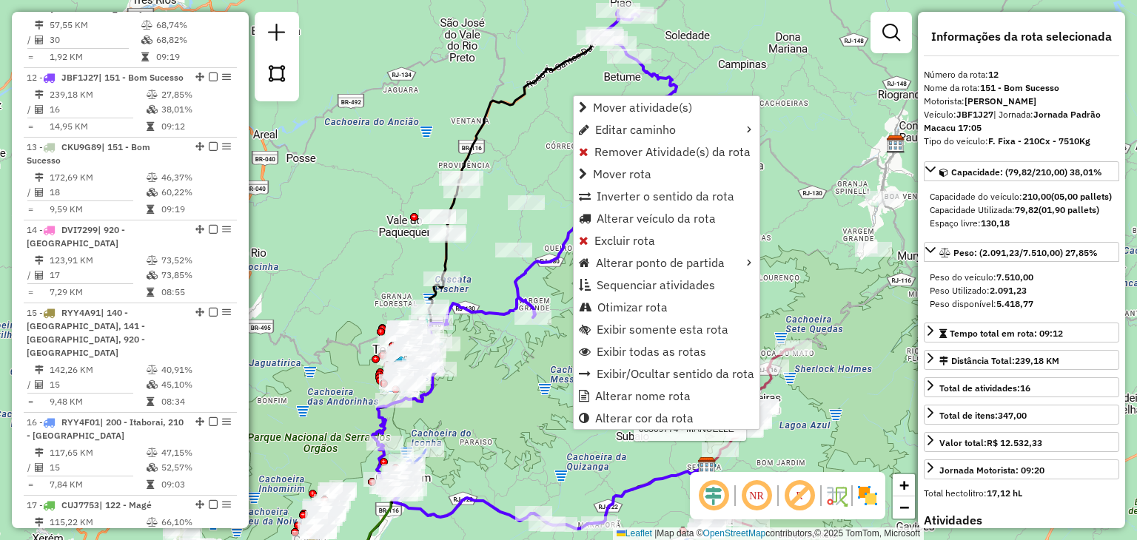
click at [525, 134] on div "Rota 11 - Placa EHN6029 08509774 - MANUELLE Janela de atendimento Grade de aten…" at bounding box center [568, 270] width 1137 height 540
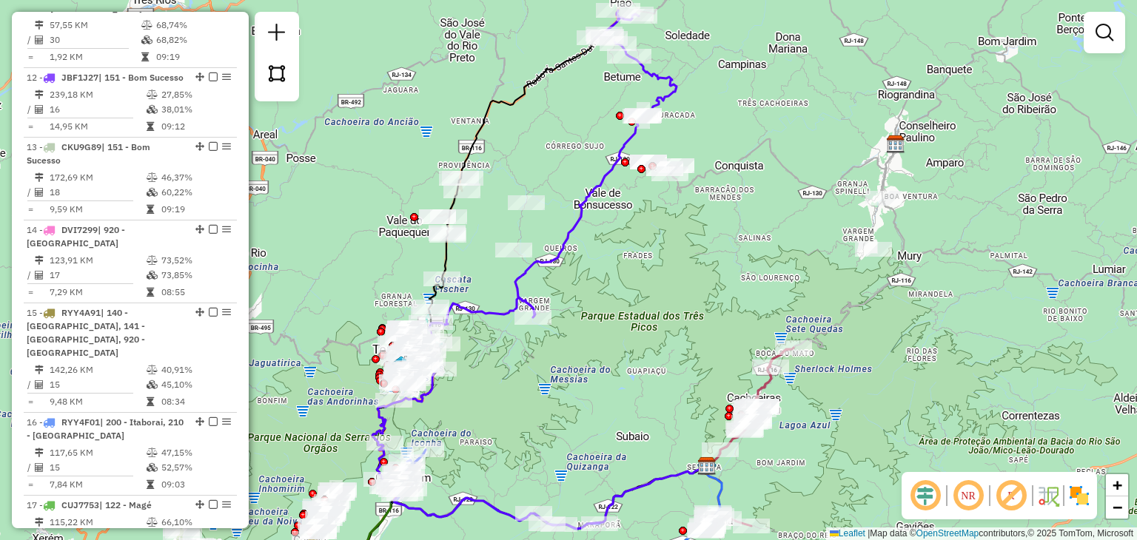
select select "**********"
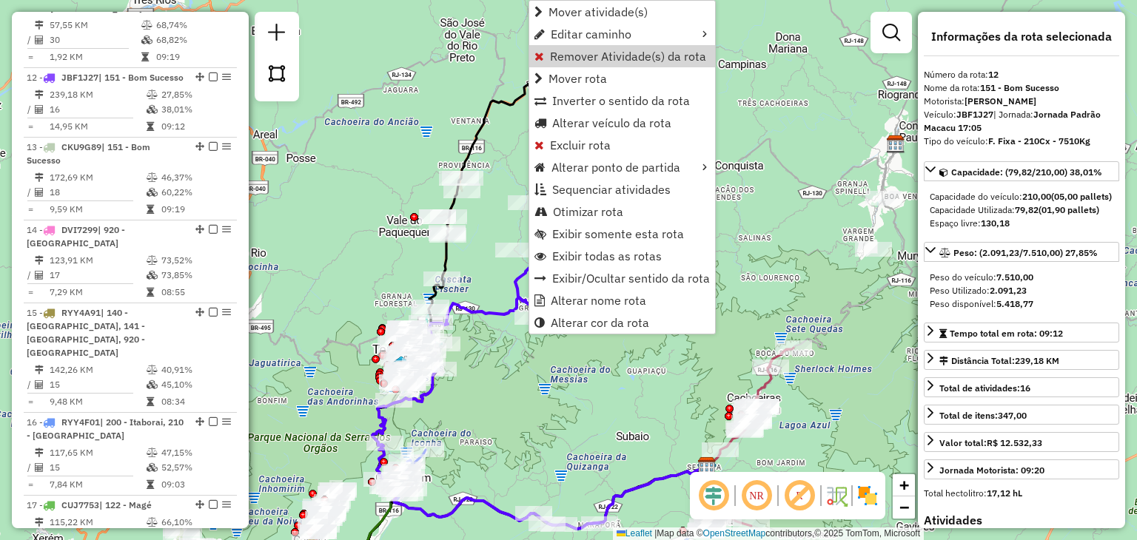
click at [482, 382] on div "Janela de atendimento Grade de atendimento Capacidade Transportadoras Veículos …" at bounding box center [568, 270] width 1137 height 540
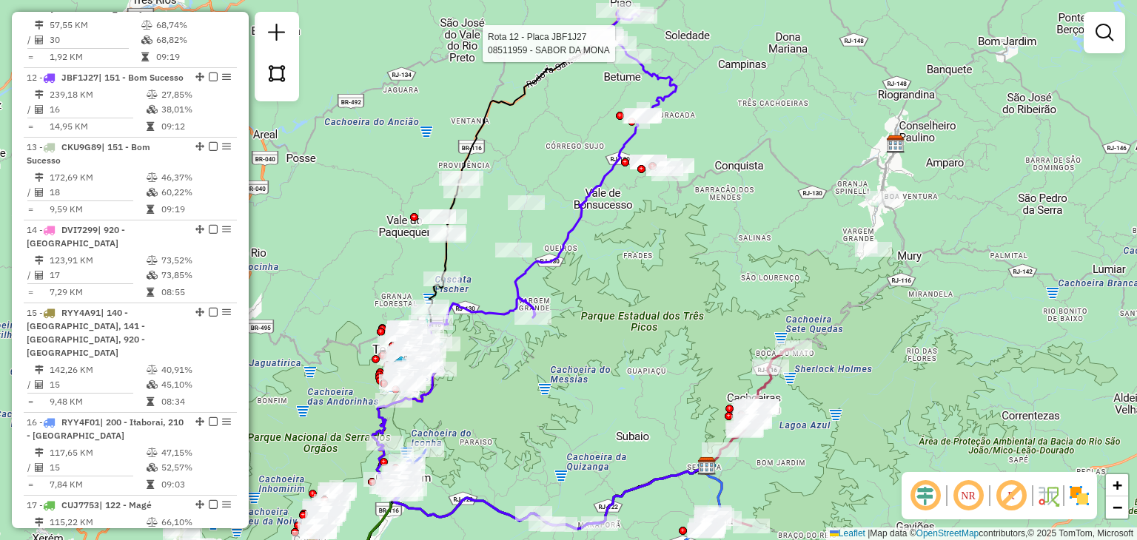
select select "**********"
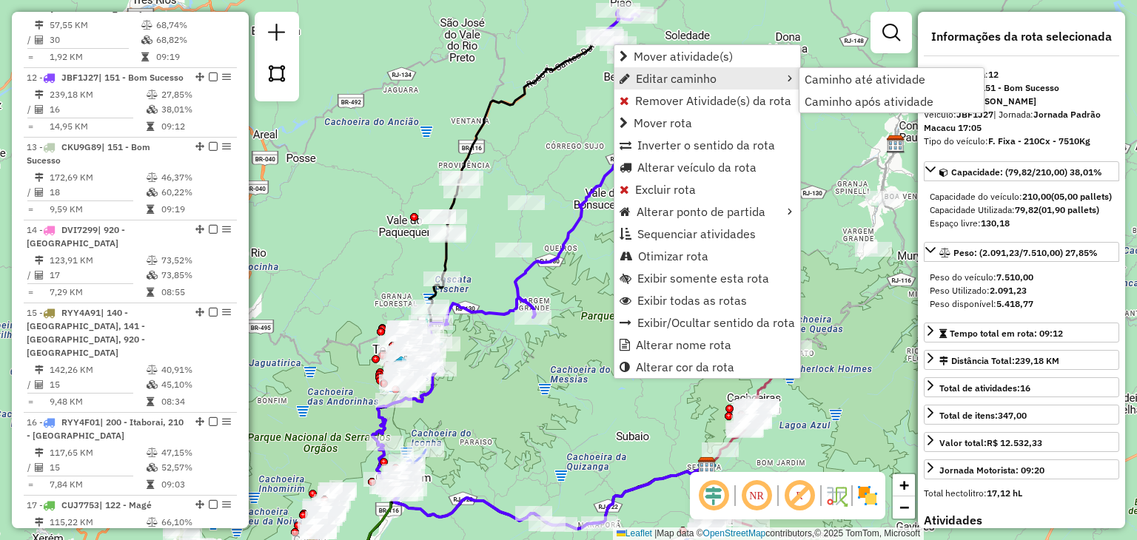
click at [567, 107] on div "Janela de atendimento Grade de atendimento Capacidade Transportadoras Veículos …" at bounding box center [568, 270] width 1137 height 540
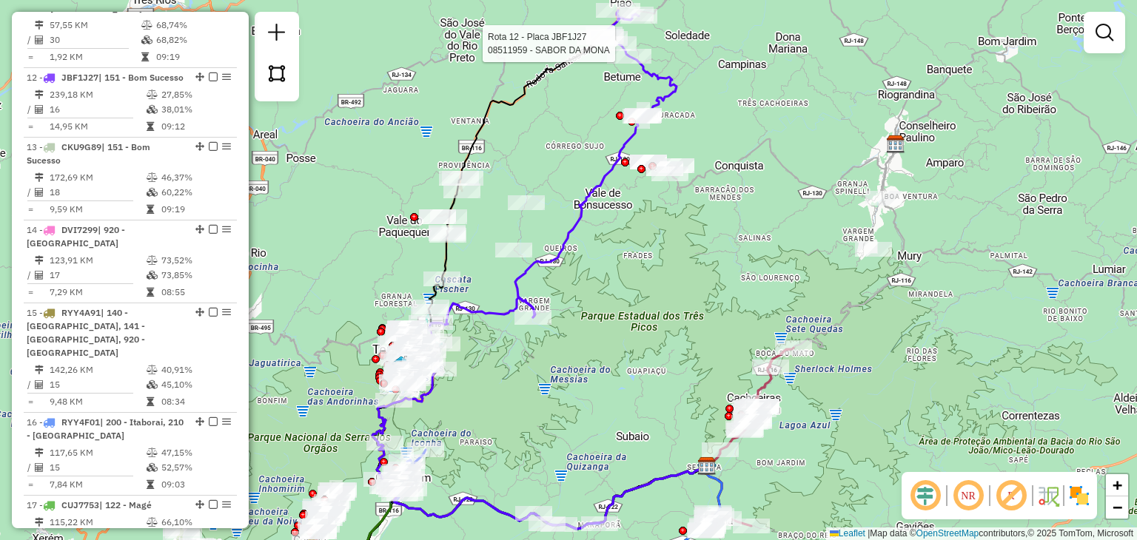
select select "**********"
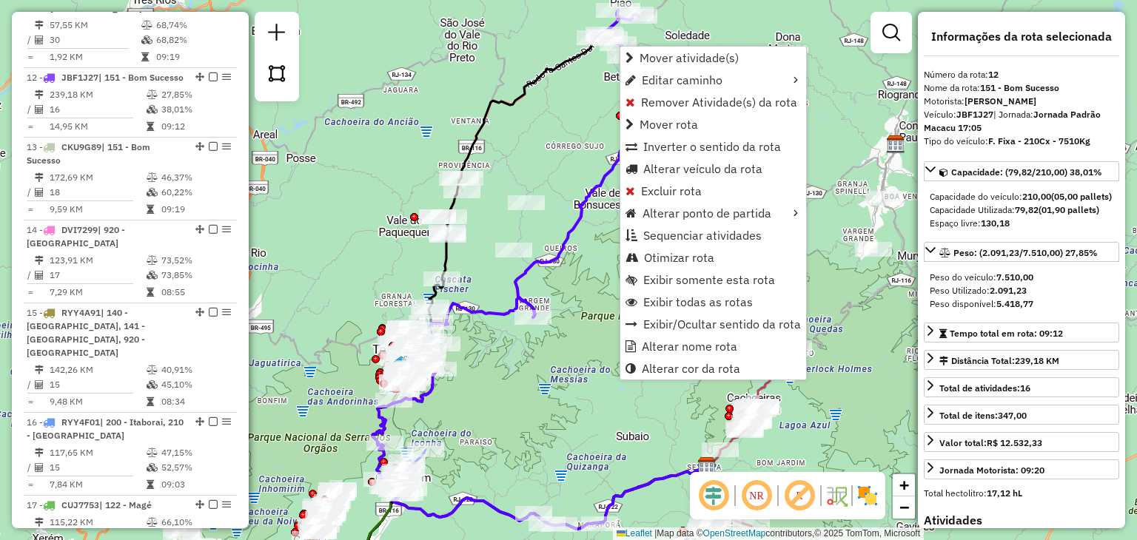
click at [567, 76] on div "Rota 12 - Placa JBF1J27 08505258 - DELCI PIMENTEL PORTE Rota 12 - Placa JBF1J27…" at bounding box center [568, 270] width 1137 height 540
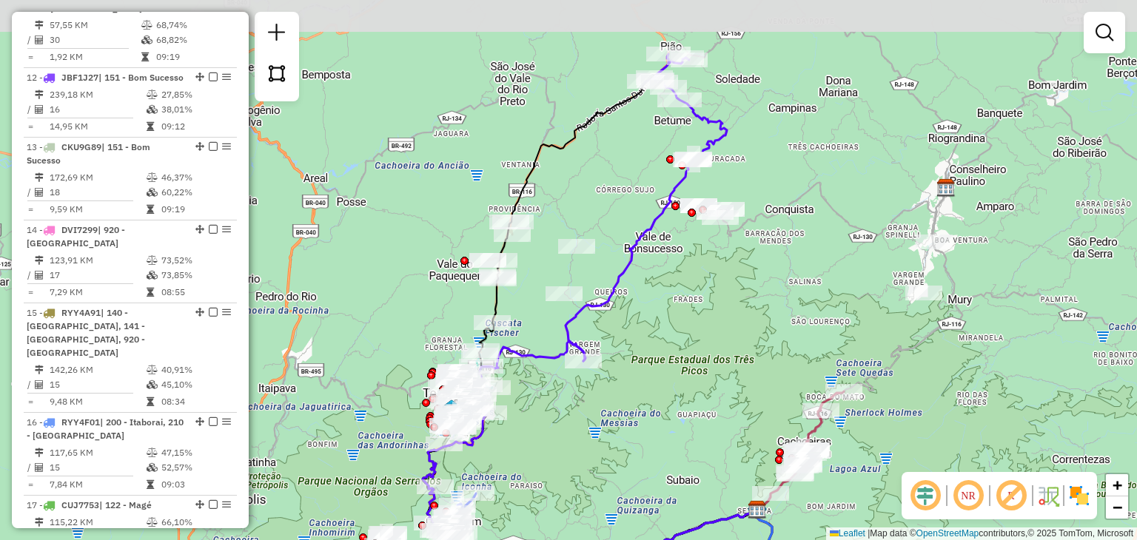
drag, startPoint x: 630, startPoint y: 288, endPoint x: 639, endPoint y: 315, distance: 28.1
click at [638, 315] on div "Janela de atendimento Grade de atendimento Capacidade Transportadoras Veículos …" at bounding box center [568, 270] width 1137 height 540
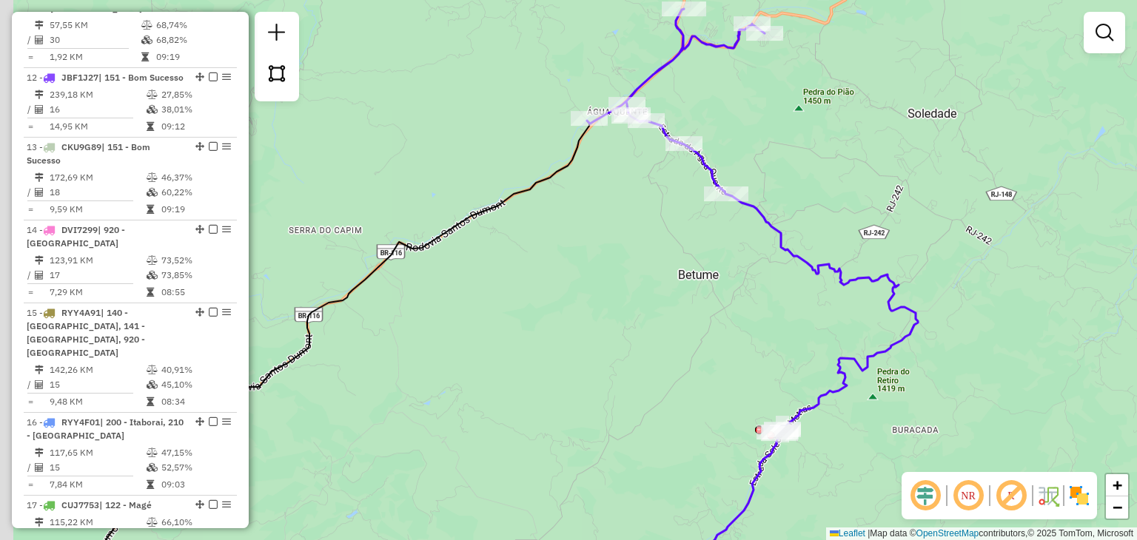
drag, startPoint x: 765, startPoint y: 114, endPoint x: 841, endPoint y: 303, distance: 203.6
click at [841, 303] on div "Janela de atendimento Grade de atendimento Capacidade Transportadoras Veículos …" at bounding box center [568, 270] width 1137 height 540
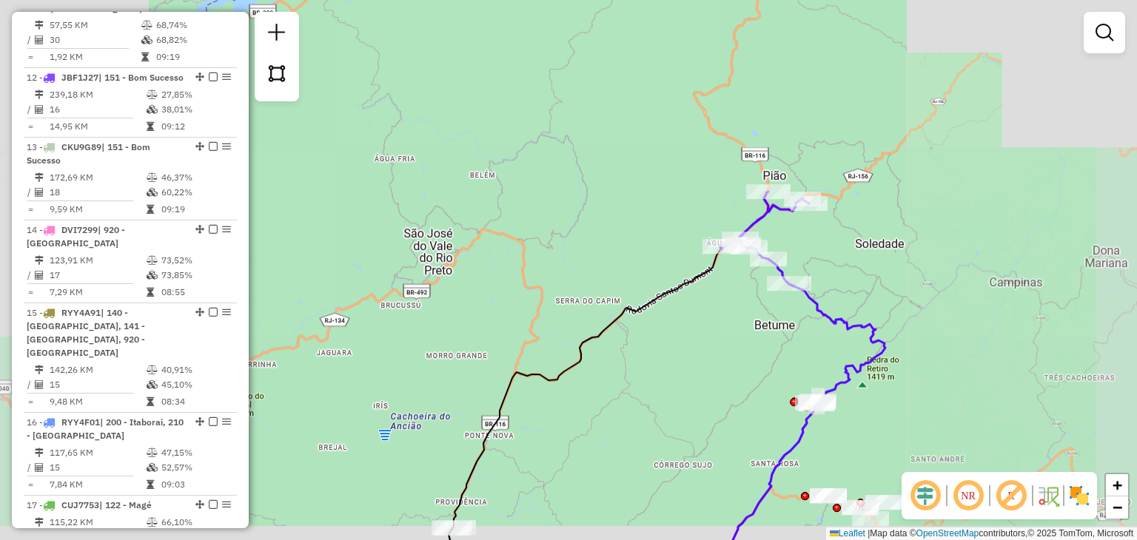
drag, startPoint x: 918, startPoint y: 345, endPoint x: 767, endPoint y: 178, distance: 224.8
click at [774, 183] on div "Janela de atendimento Grade de atendimento Capacidade Transportadoras Veículos …" at bounding box center [568, 270] width 1137 height 540
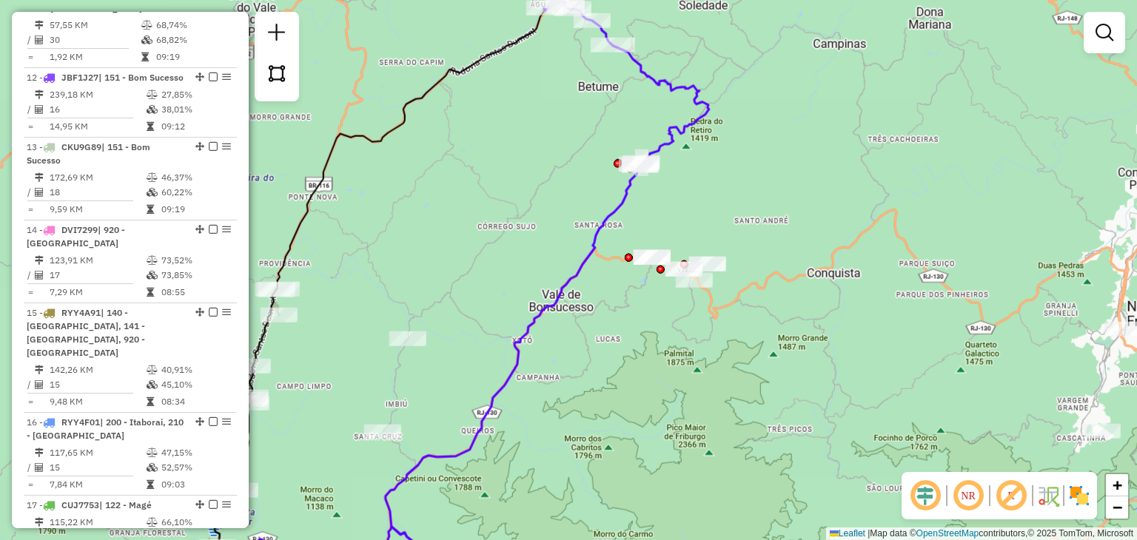
drag, startPoint x: 825, startPoint y: 261, endPoint x: 863, endPoint y: 199, distance: 72.1
click at [862, 199] on div "Janela de atendimento Grade de atendimento Capacidade Transportadoras Veículos …" at bounding box center [568, 270] width 1137 height 540
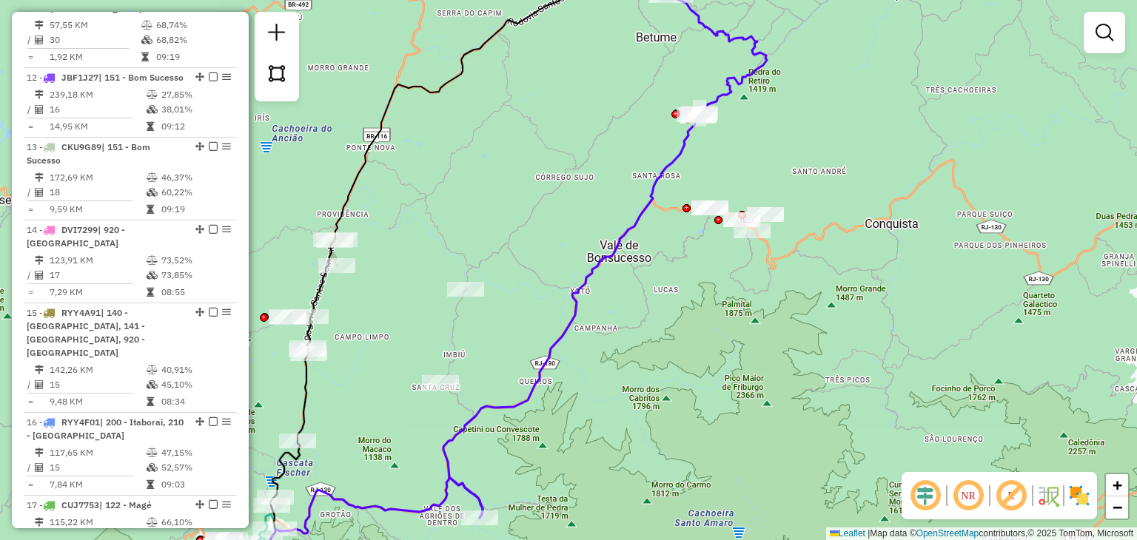
drag, startPoint x: 838, startPoint y: 184, endPoint x: 863, endPoint y: 199, distance: 29.2
click at [863, 199] on div "Janela de atendimento Grade de atendimento Capacidade Transportadoras Veículos …" at bounding box center [568, 270] width 1137 height 540
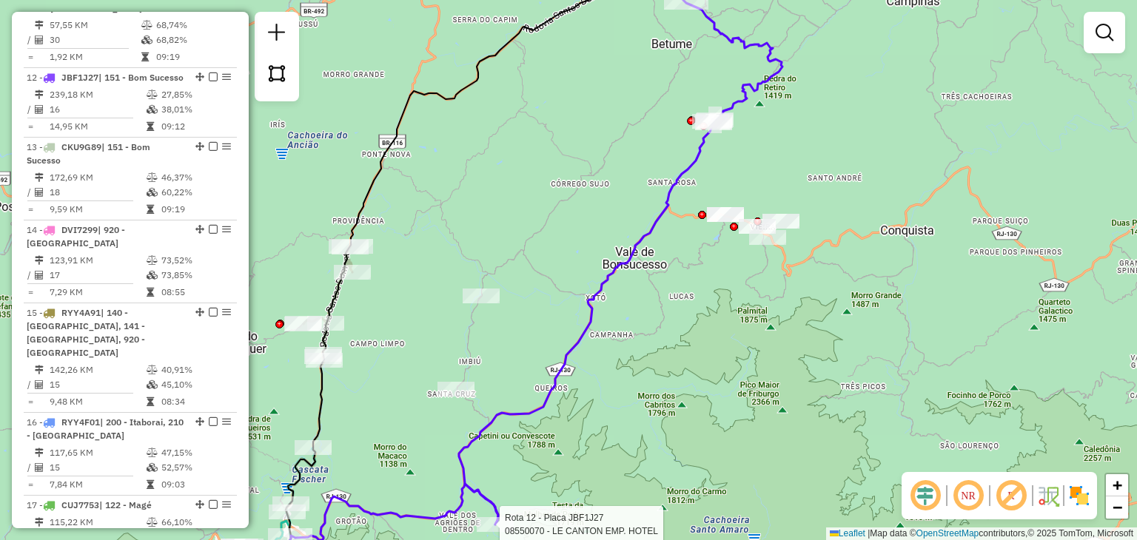
select select "**********"
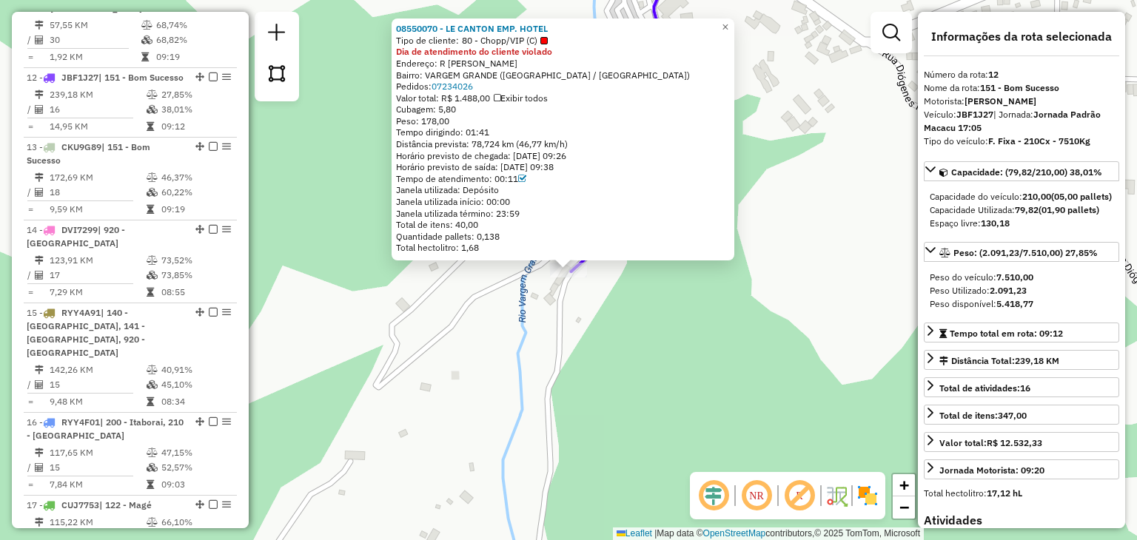
click at [606, 391] on div "08550070 - LE CANTON EMP. HOTEL Tipo de cliente: 80 - Chopp/VIP (C) Dia de aten…" at bounding box center [568, 270] width 1137 height 540
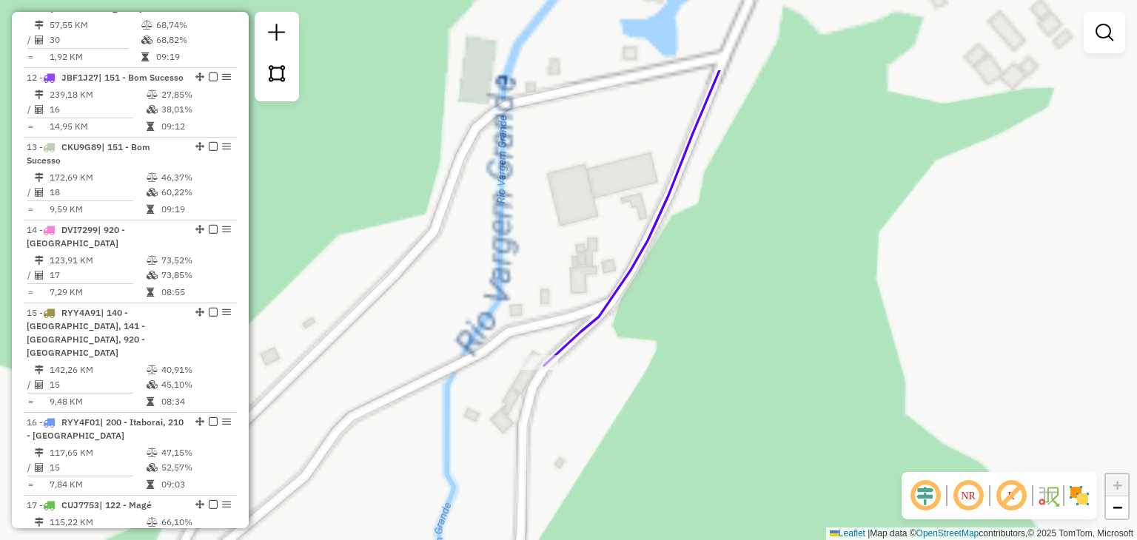
drag, startPoint x: 637, startPoint y: 149, endPoint x: 608, endPoint y: 441, distance: 293.8
click at [609, 366] on icon at bounding box center [631, 217] width 175 height 295
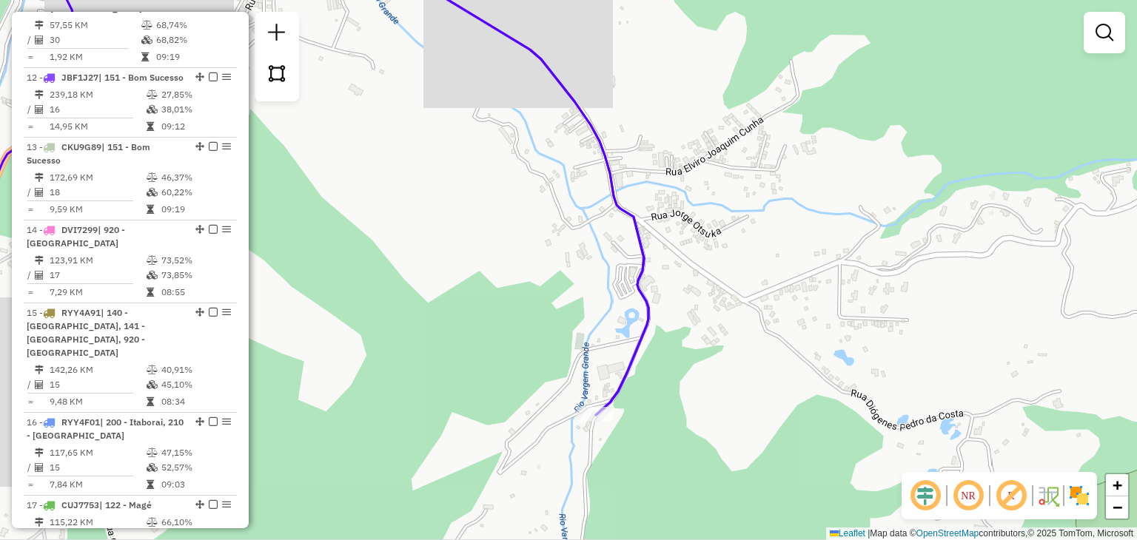
drag, startPoint x: 619, startPoint y: 258, endPoint x: 628, endPoint y: 302, distance: 44.6
click at [626, 300] on div "Janela de atendimento Grade de atendimento Capacidade Transportadoras Veículos …" at bounding box center [568, 270] width 1137 height 540
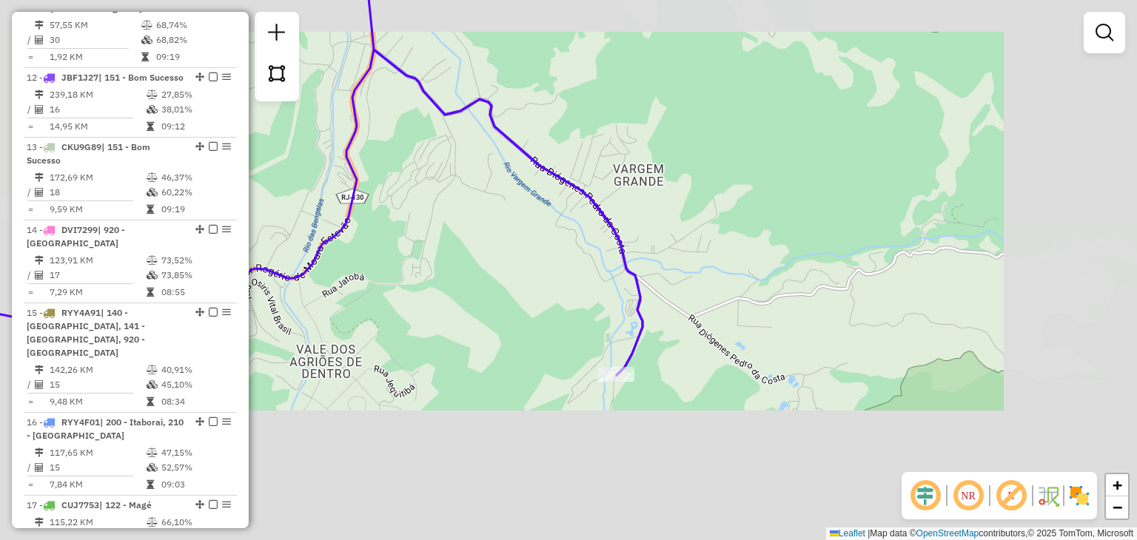
drag, startPoint x: 600, startPoint y: 249, endPoint x: 619, endPoint y: 332, distance: 85.8
click at [618, 332] on div "Janela de atendimento Grade de atendimento Capacidade Transportadoras Veículos …" at bounding box center [568, 270] width 1137 height 540
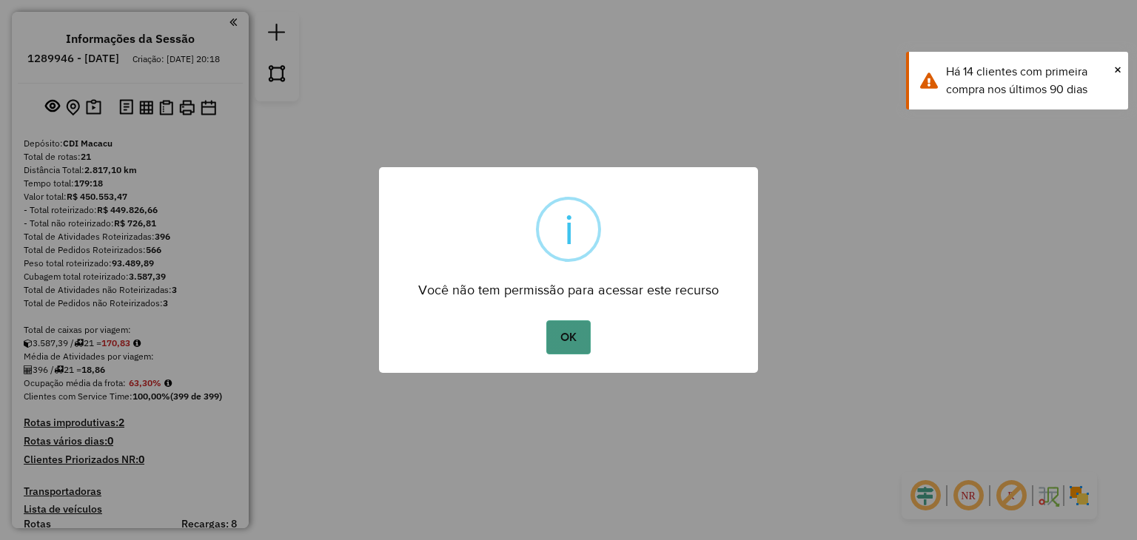
click at [563, 324] on button "OK" at bounding box center [568, 338] width 44 height 34
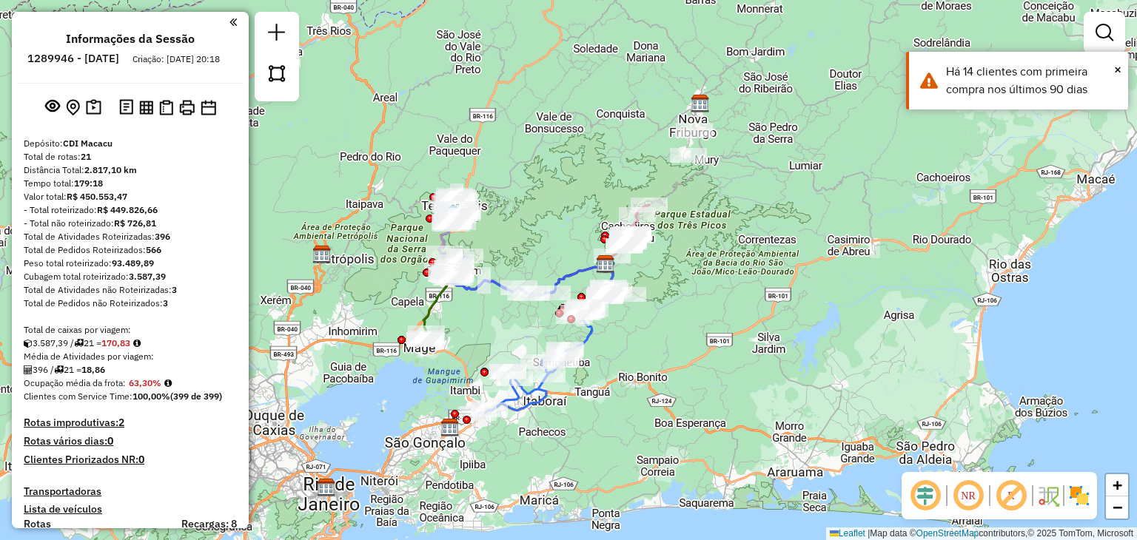
drag, startPoint x: 480, startPoint y: 262, endPoint x: 519, endPoint y: 256, distance: 38.9
click at [519, 256] on div "Janela de atendimento Grade de atendimento Capacidade Transportadoras Veículos …" at bounding box center [568, 270] width 1137 height 540
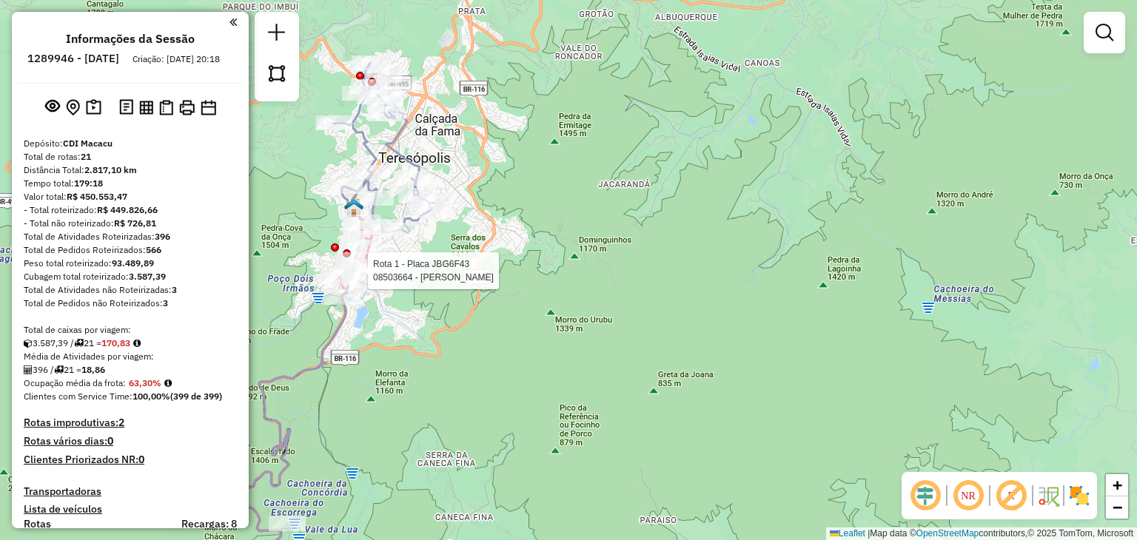
select select "**********"
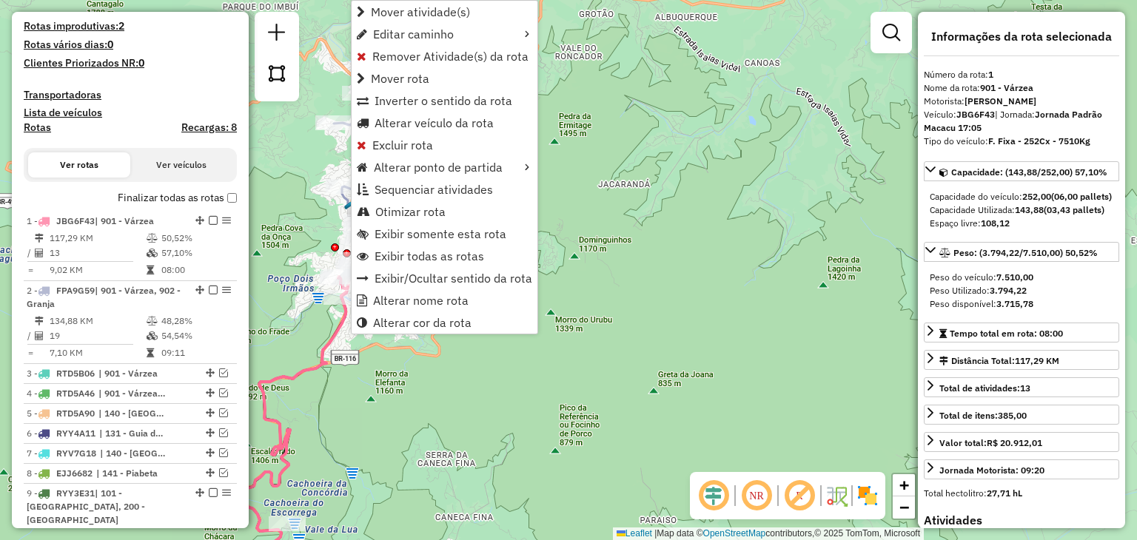
scroll to position [610, 0]
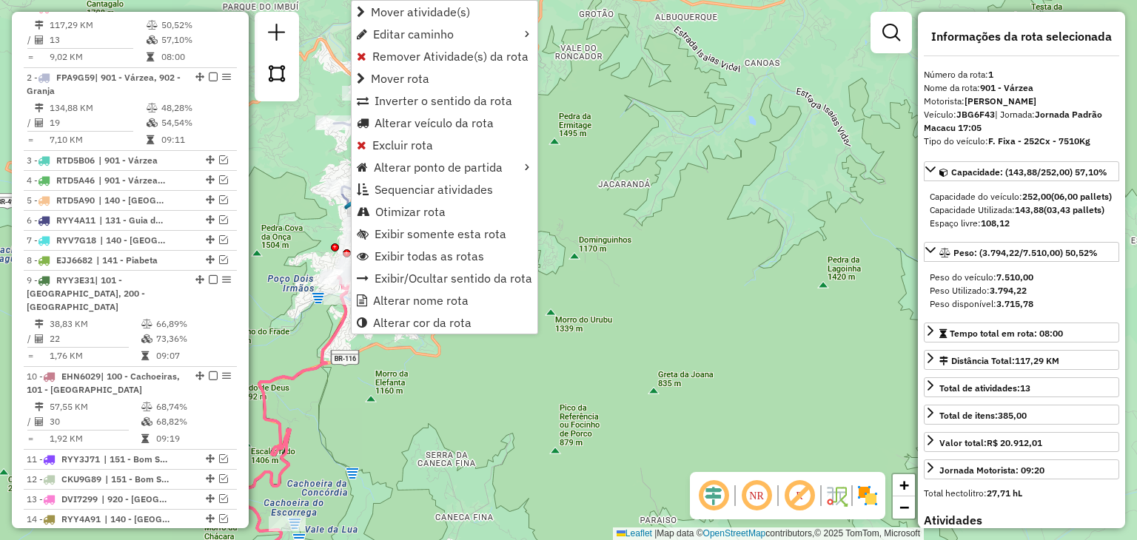
click at [377, 345] on div "Janela de atendimento Grade de atendimento Capacidade Transportadoras Veículos …" at bounding box center [568, 270] width 1137 height 540
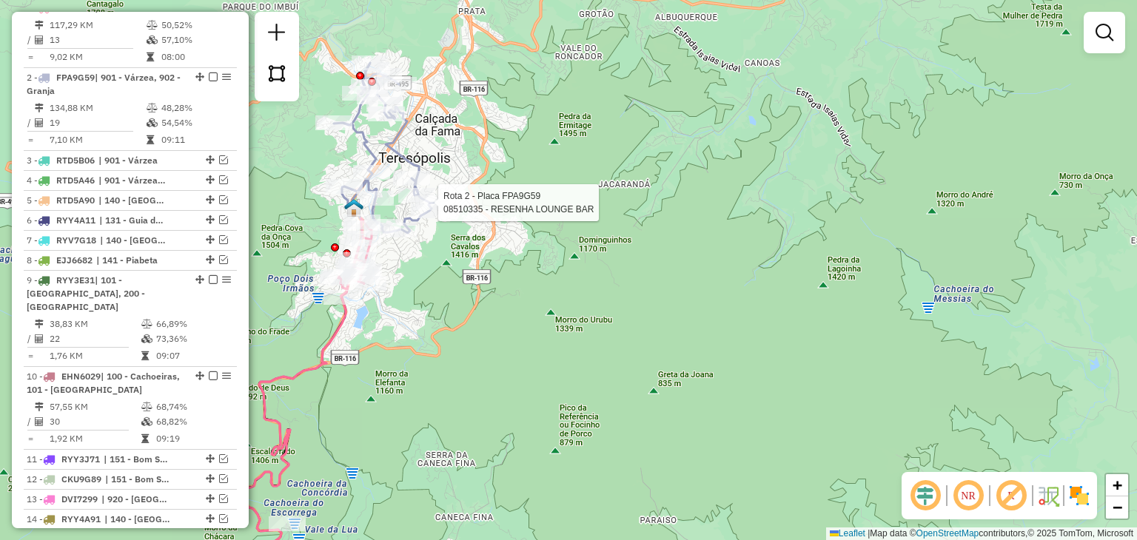
select select "**********"
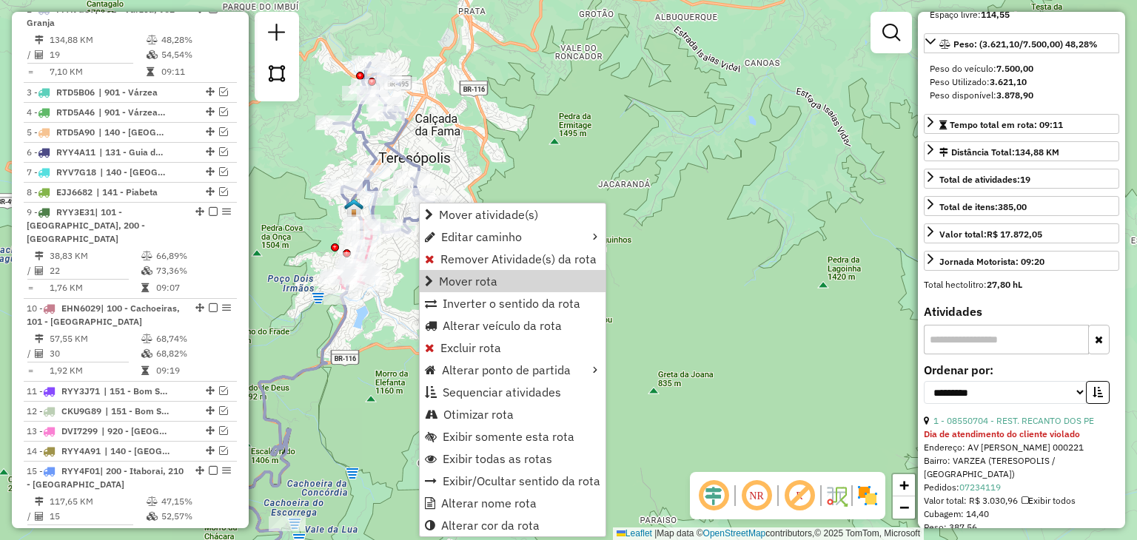
scroll to position [296, 0]
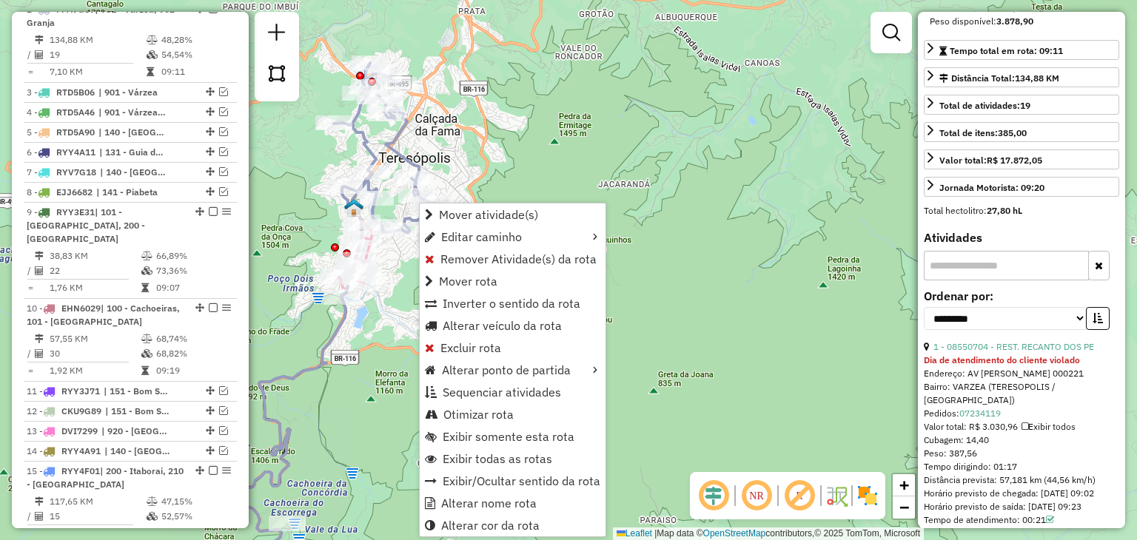
click at [1025, 255] on div "**********" at bounding box center [1021, 270] width 207 height 517
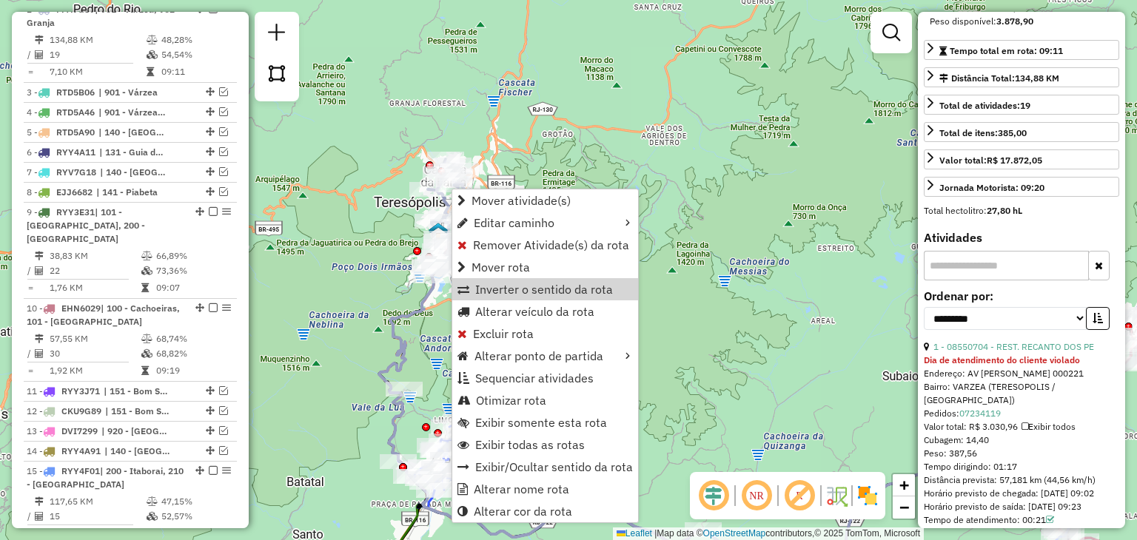
click at [756, 214] on div "Janela de atendimento Grade de atendimento Capacidade Transportadoras Veículos …" at bounding box center [568, 270] width 1137 height 540
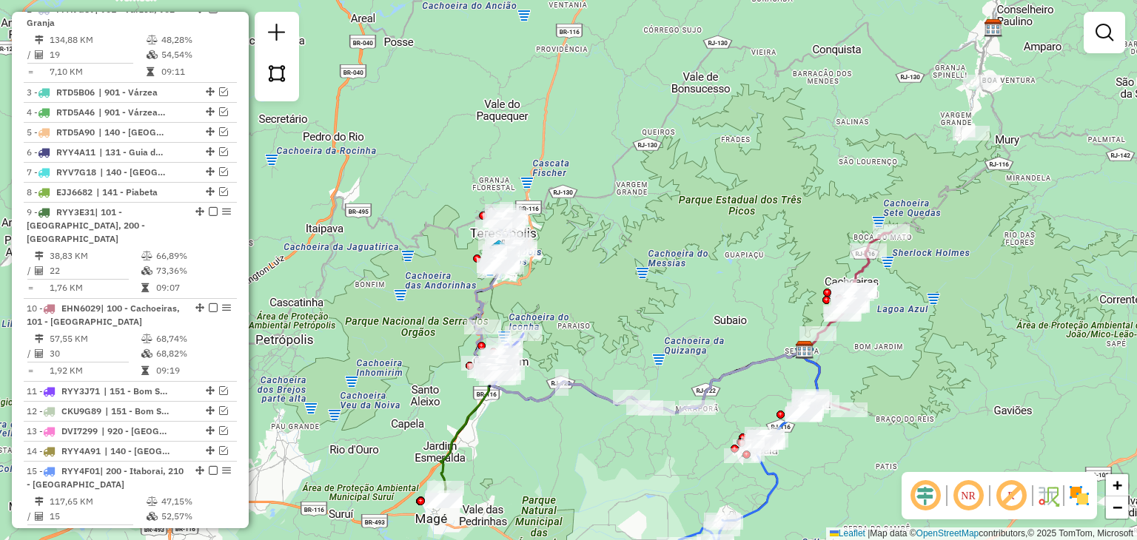
drag, startPoint x: 734, startPoint y: 284, endPoint x: 705, endPoint y: 255, distance: 40.8
click at [706, 255] on div "Janela de atendimento Grade de atendimento Capacidade Transportadoras Veículos …" at bounding box center [568, 270] width 1137 height 540
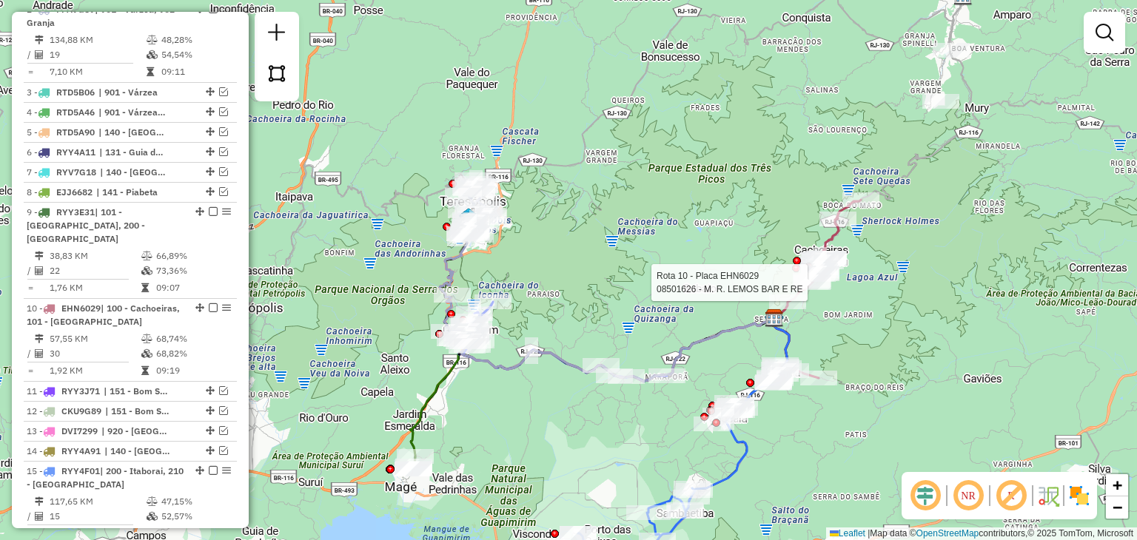
select select "**********"
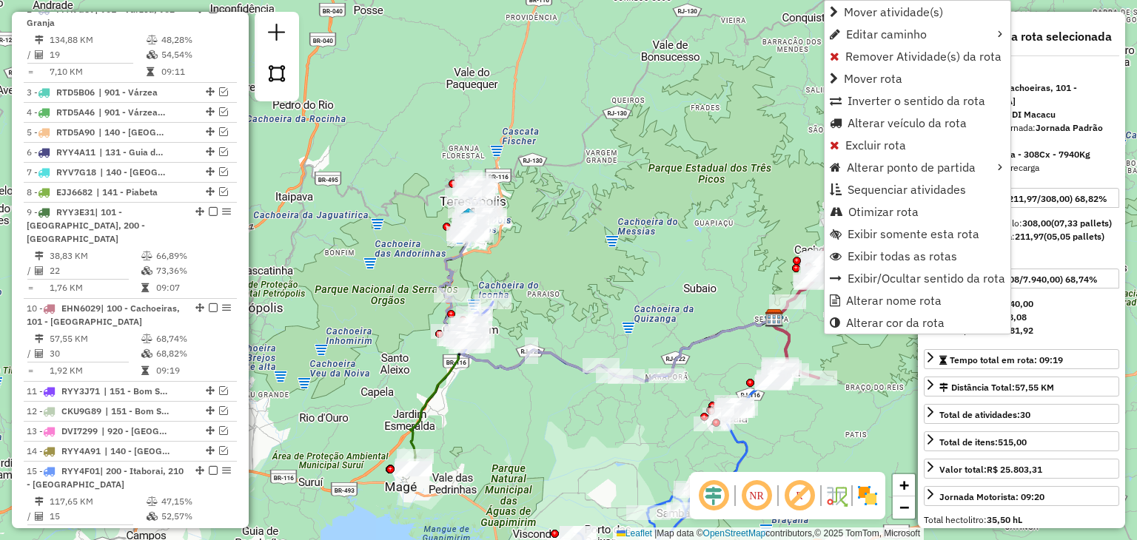
scroll to position [964, 0]
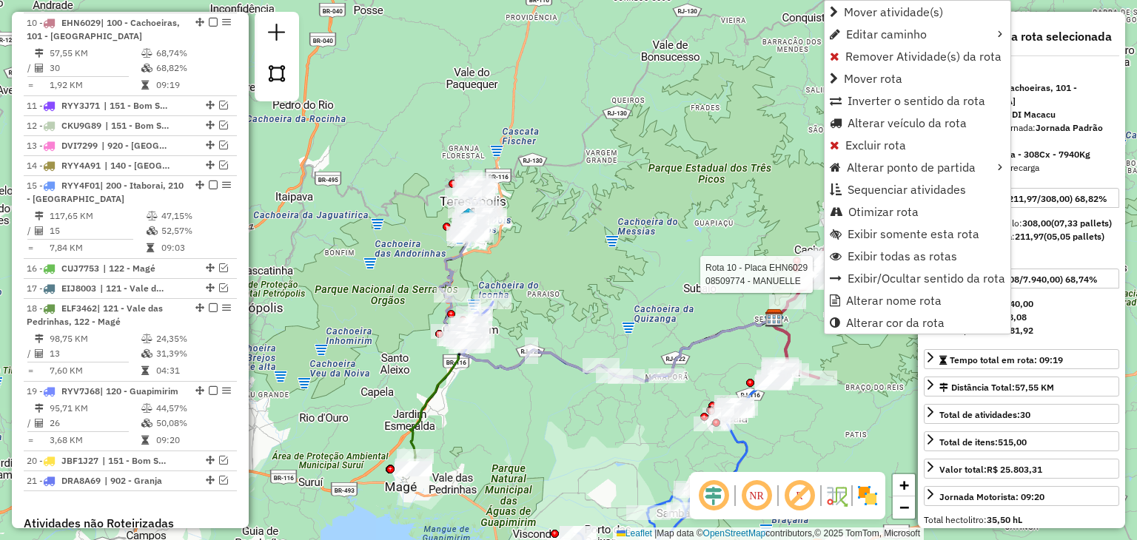
click at [764, 239] on div "Rota 10 - Placa EHN6029 08501626 - M. R. LEMOS BAR E RE Rota 10 - Placa EHN6029…" at bounding box center [568, 270] width 1137 height 540
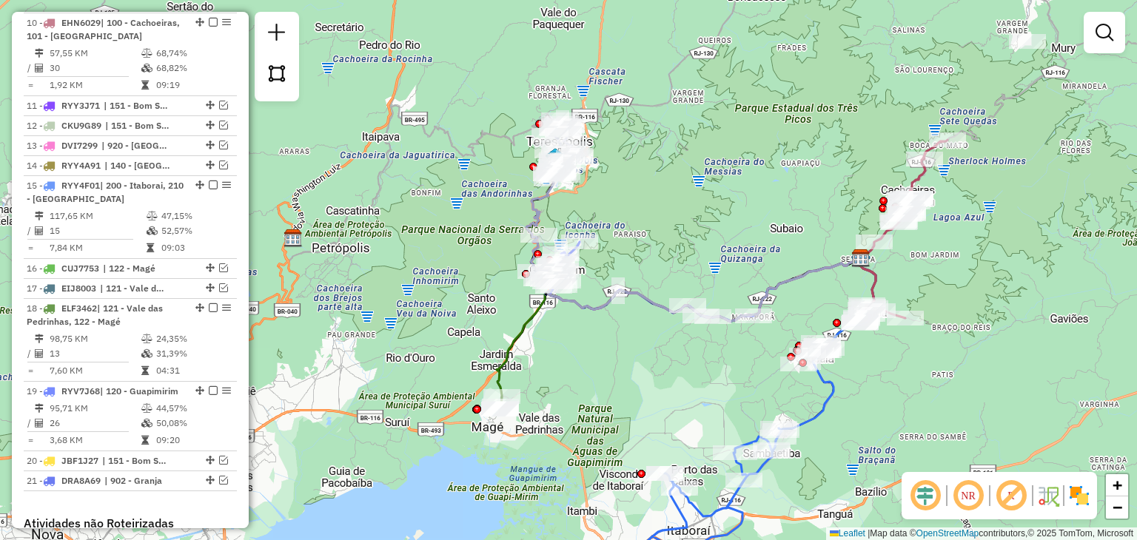
drag, startPoint x: 560, startPoint y: 392, endPoint x: 610, endPoint y: 359, distance: 60.4
click at [608, 361] on div "Rota 18 - Placa ELF3462 91053618 - LENILSON GONCALVES Janela de atendimento Gra…" at bounding box center [568, 270] width 1137 height 540
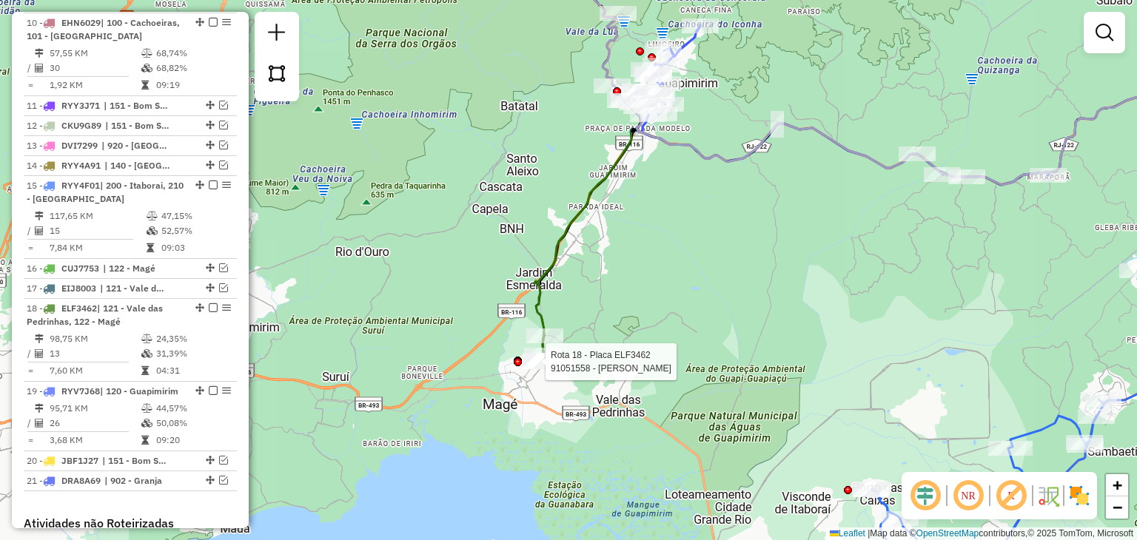
select select "**********"
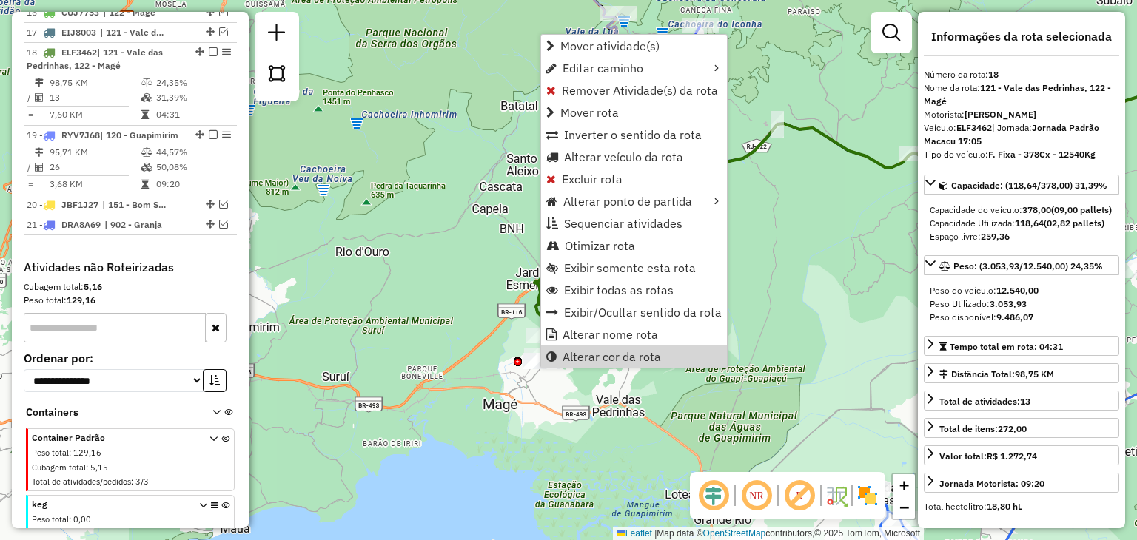
scroll to position [1248, 0]
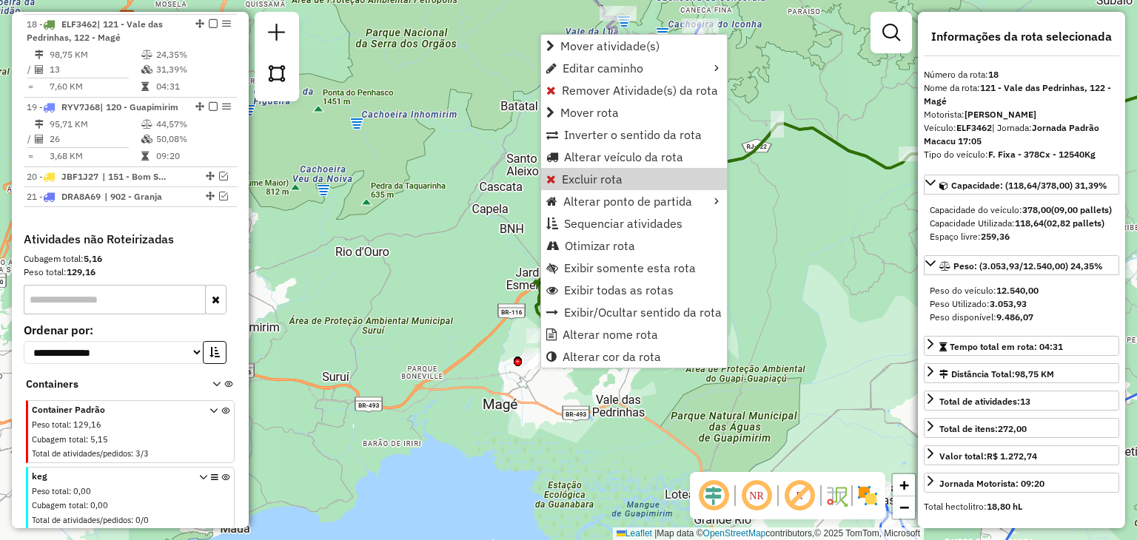
click at [441, 190] on div "Janela de atendimento Grade de atendimento Capacidade Transportadoras Veículos …" at bounding box center [568, 270] width 1137 height 540
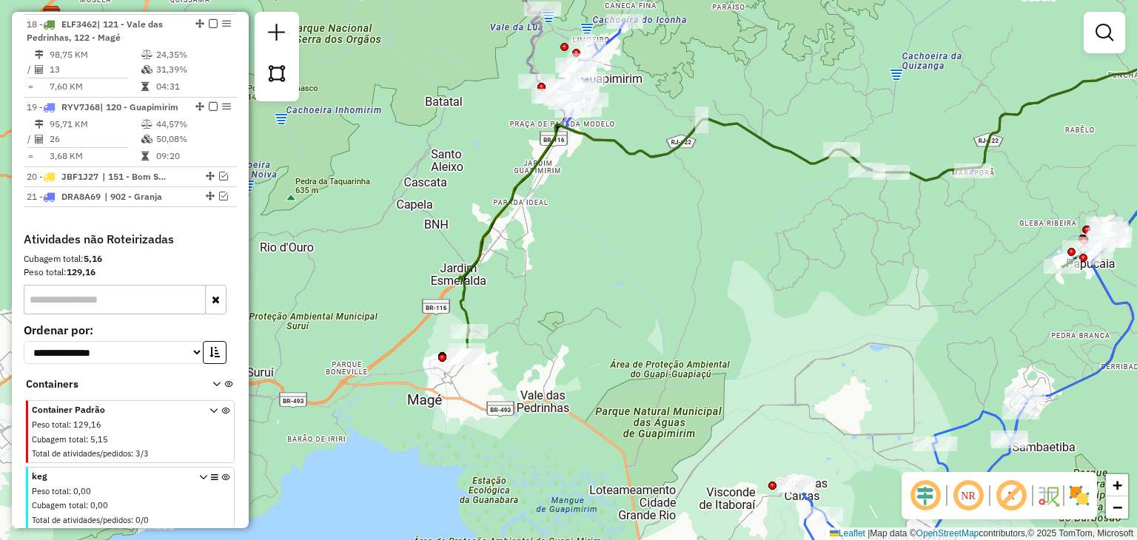
drag, startPoint x: 731, startPoint y: 199, endPoint x: 529, endPoint y: 152, distance: 206.9
click at [529, 152] on div "Janela de atendimento Grade de atendimento Capacidade Transportadoras Veículos …" at bounding box center [568, 270] width 1137 height 540
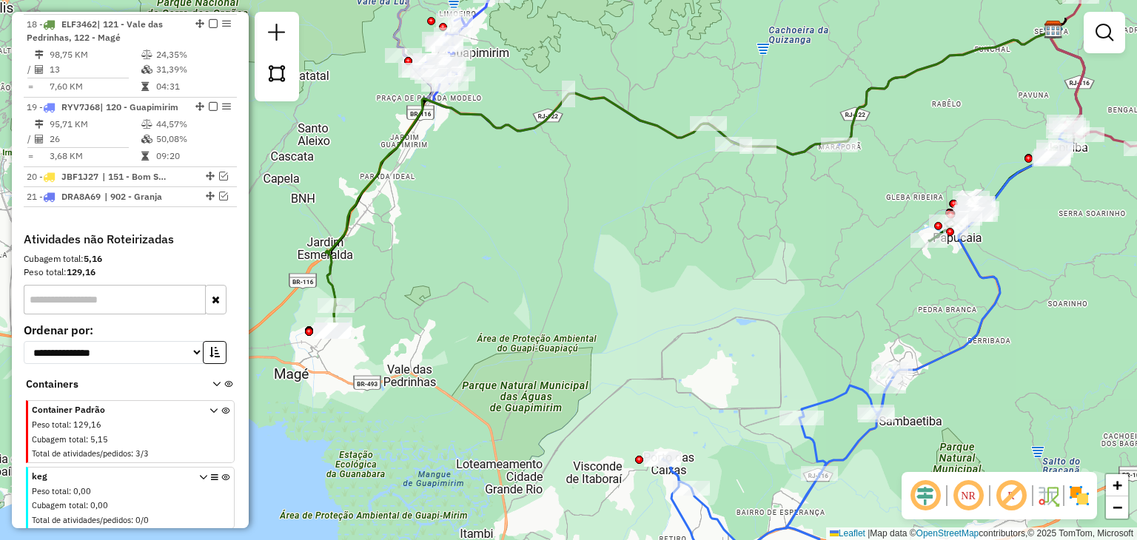
drag, startPoint x: 636, startPoint y: 193, endPoint x: 546, endPoint y: 269, distance: 117.2
click at [546, 269] on div "Janela de atendimento Grade de atendimento Capacidade Transportadoras Veículos …" at bounding box center [568, 270] width 1137 height 540
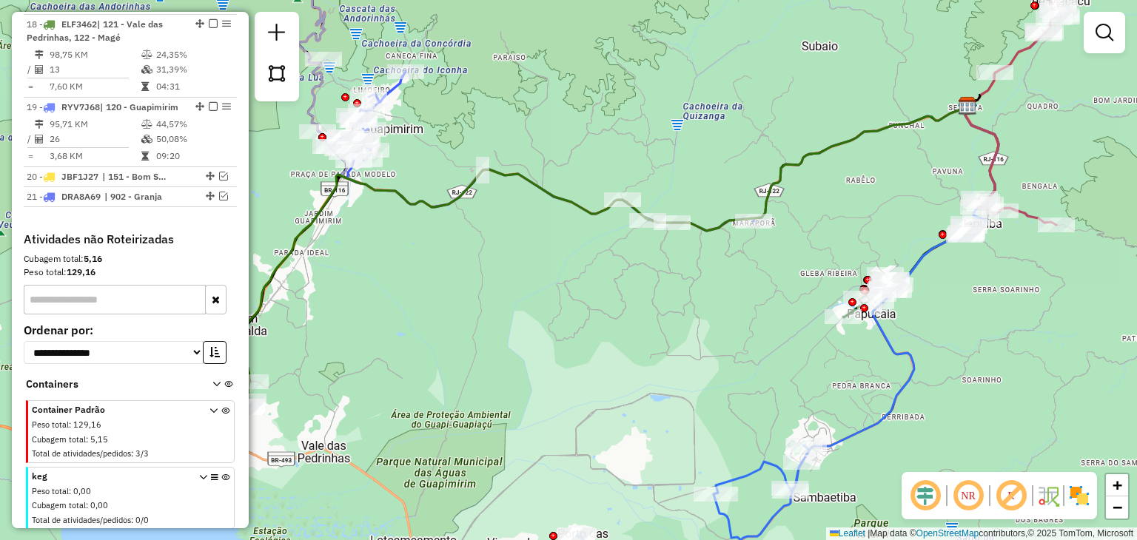
drag, startPoint x: 551, startPoint y: 271, endPoint x: 606, endPoint y: 264, distance: 55.2
click at [606, 264] on div "Janela de atendimento Grade de atendimento Capacidade Transportadoras Veículos …" at bounding box center [568, 270] width 1137 height 540
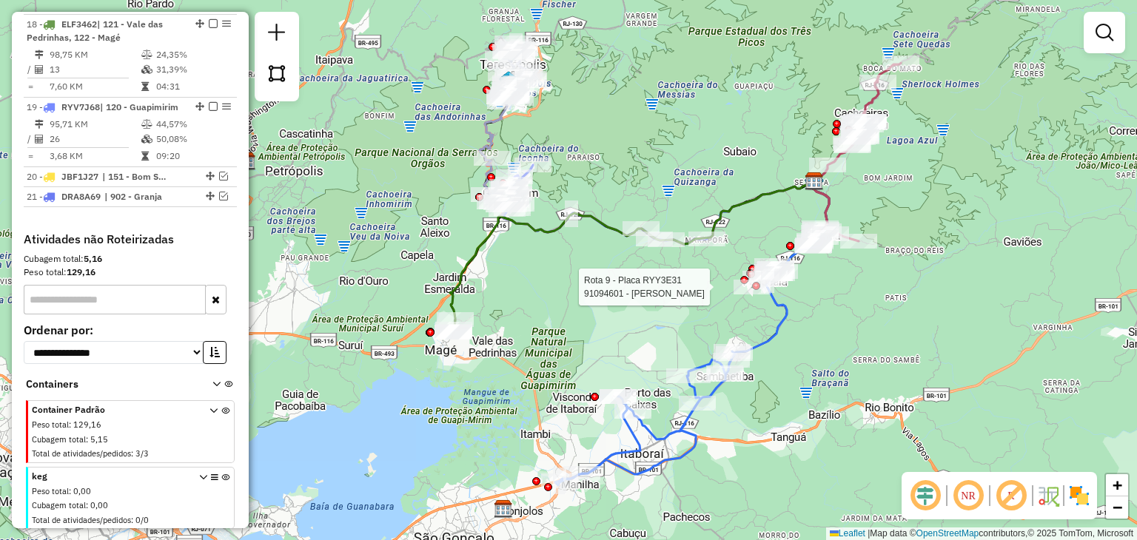
select select "**********"
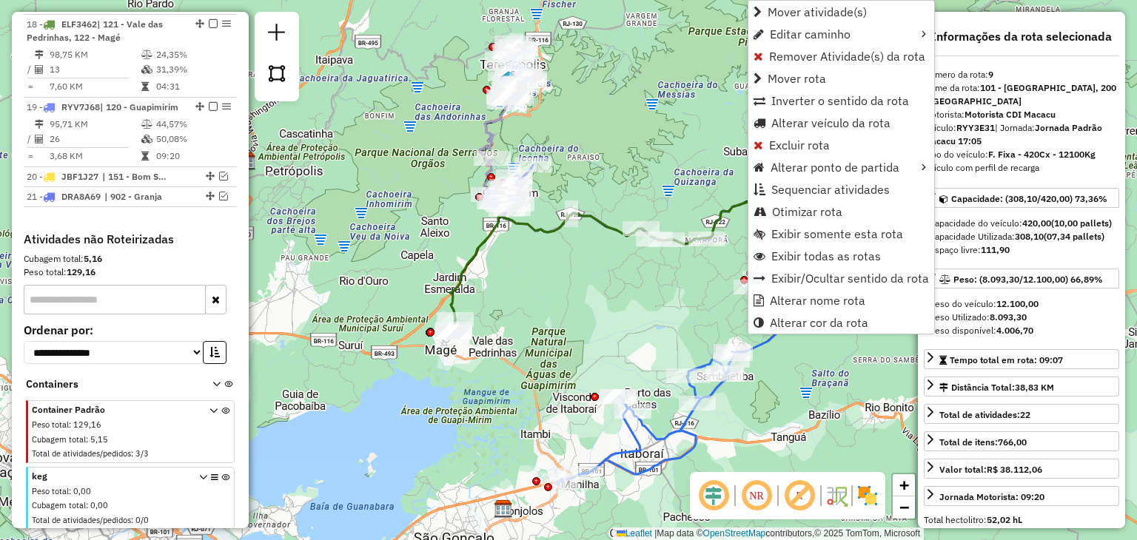
scroll to position [881, 0]
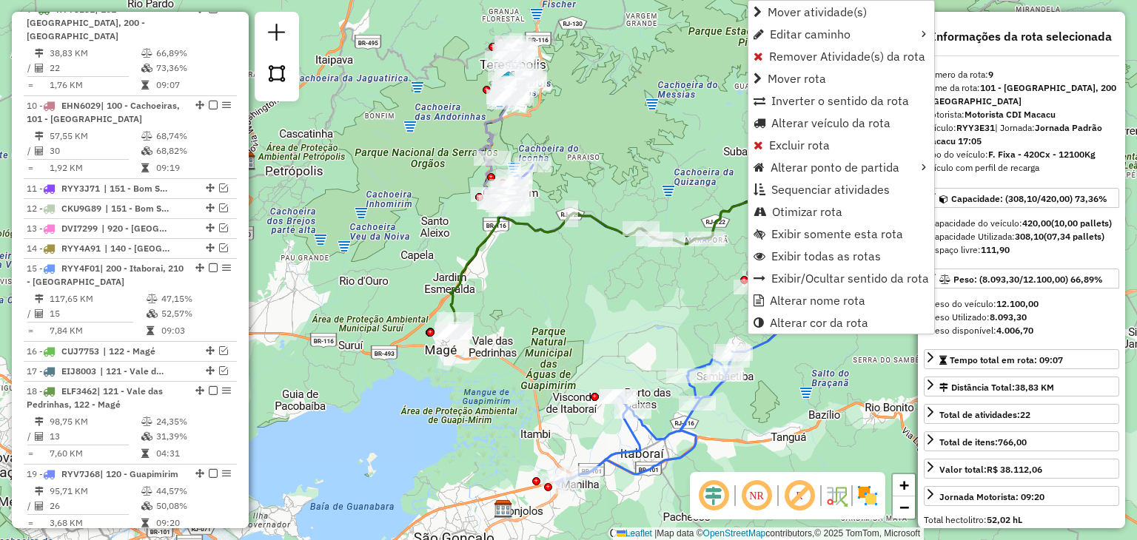
click at [637, 300] on div "Janela de atendimento Grade de atendimento Capacidade Transportadoras Veículos …" at bounding box center [568, 270] width 1137 height 540
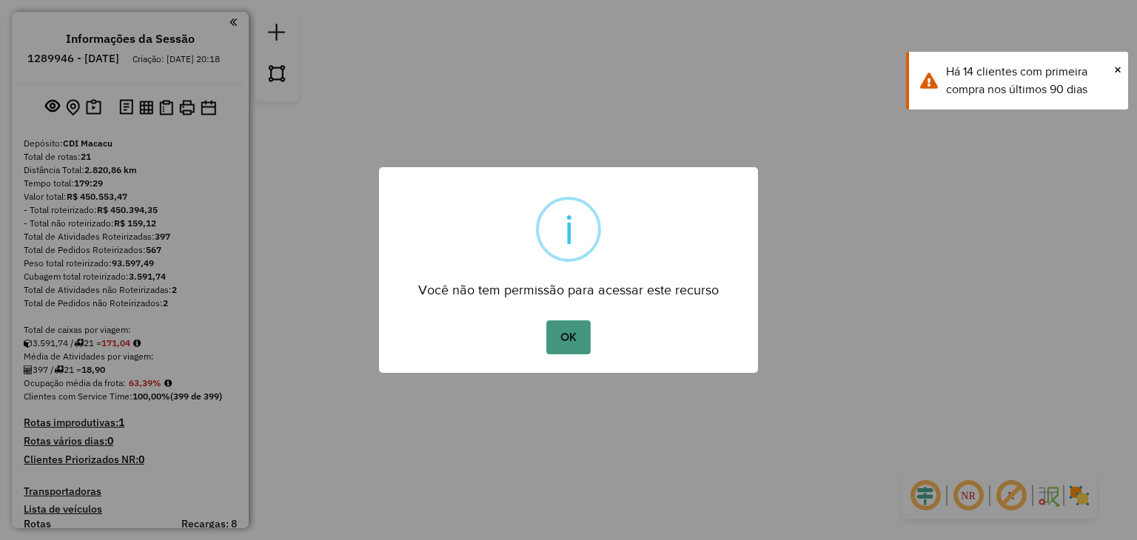
click at [558, 344] on button "OK" at bounding box center [568, 338] width 44 height 34
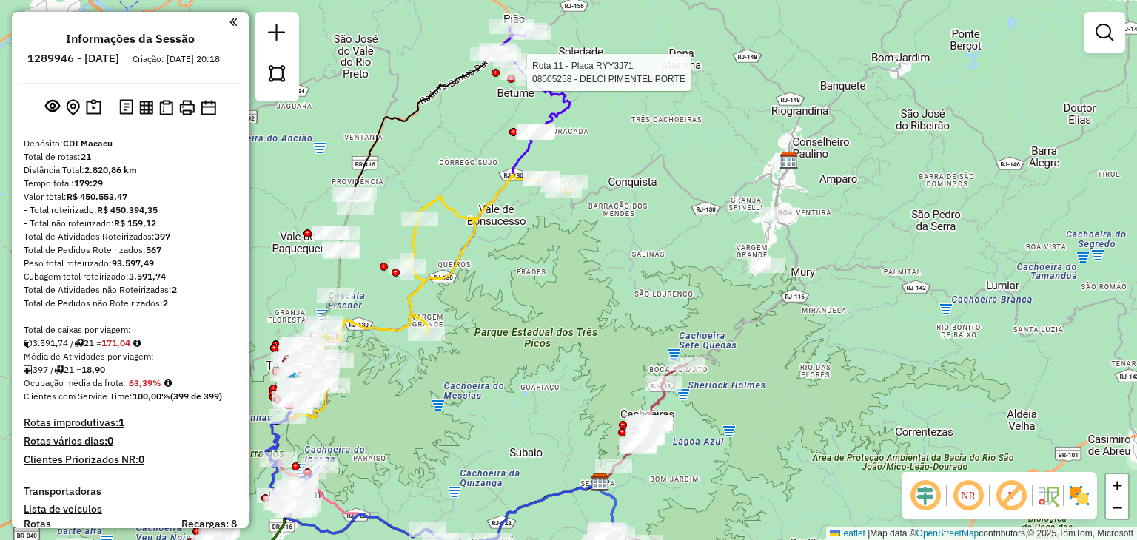
select select "**********"
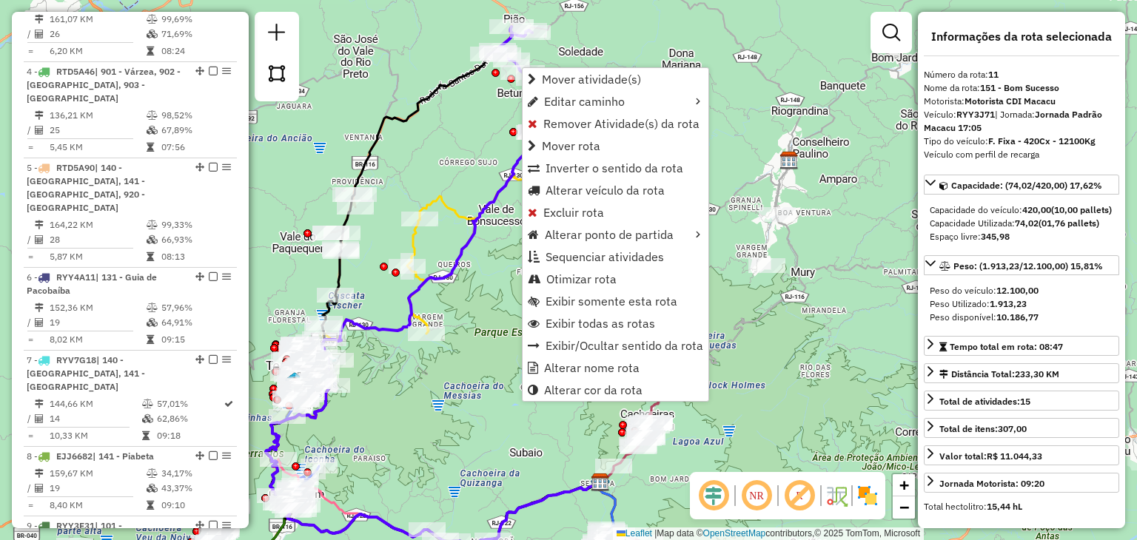
scroll to position [1398, 0]
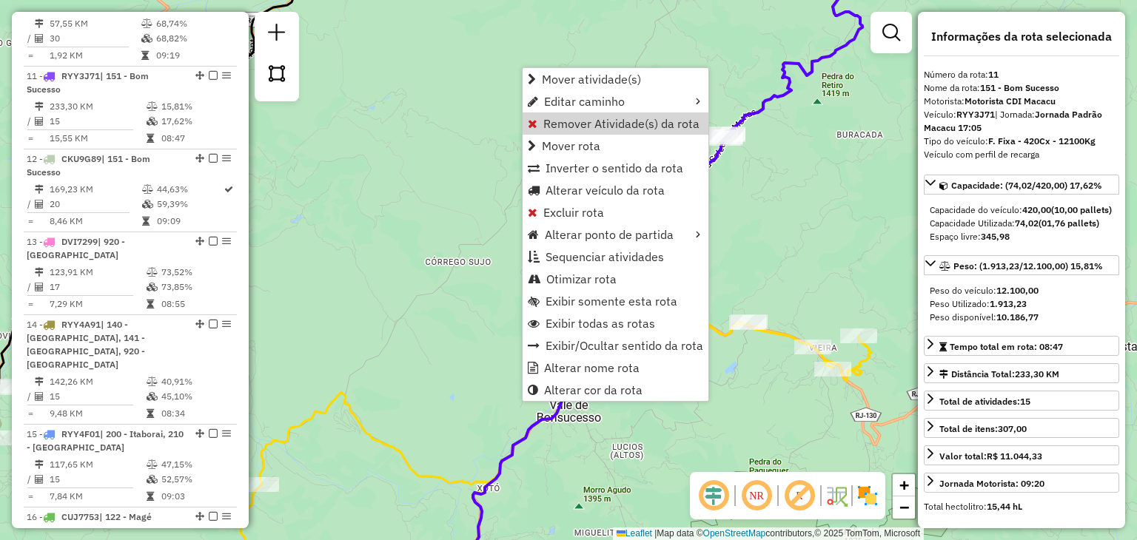
click at [471, 118] on div "Janela de atendimento Grade de atendimento Capacidade Transportadoras Veículos …" at bounding box center [568, 270] width 1137 height 540
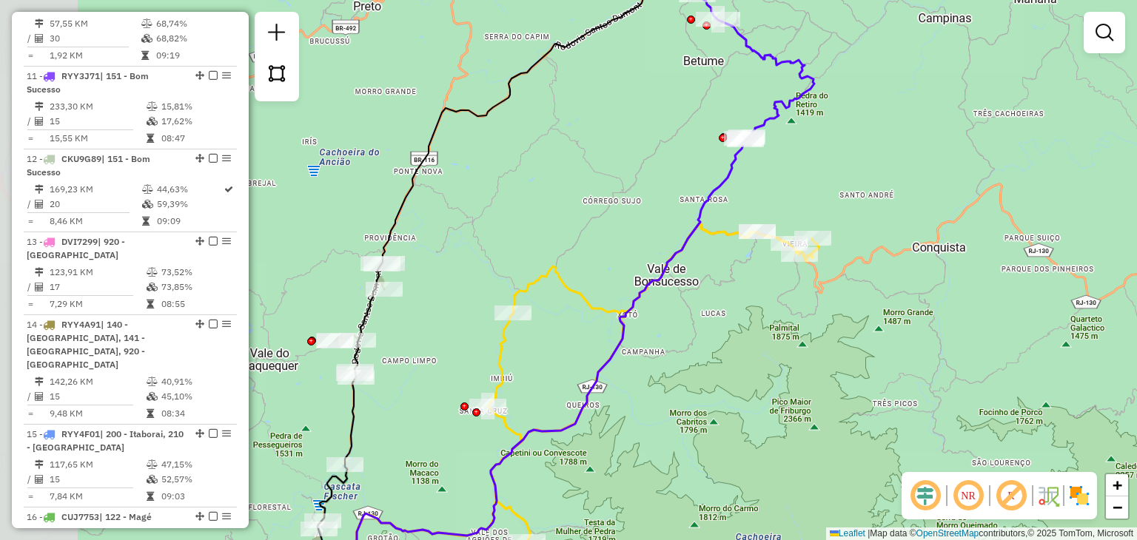
drag, startPoint x: 712, startPoint y: 194, endPoint x: 821, endPoint y: 114, distance: 135.0
click at [821, 114] on div "Janela de atendimento Grade de atendimento Capacidade Transportadoras Veículos …" at bounding box center [568, 270] width 1137 height 540
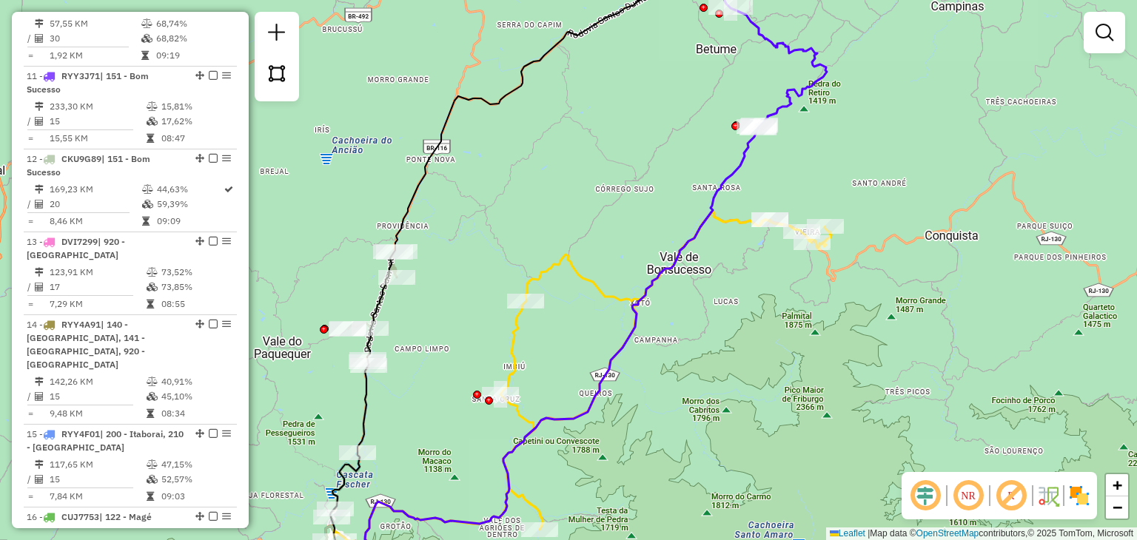
drag, startPoint x: 623, startPoint y: 392, endPoint x: 717, endPoint y: 326, distance: 114.2
click at [694, 344] on icon at bounding box center [544, 361] width 428 height 466
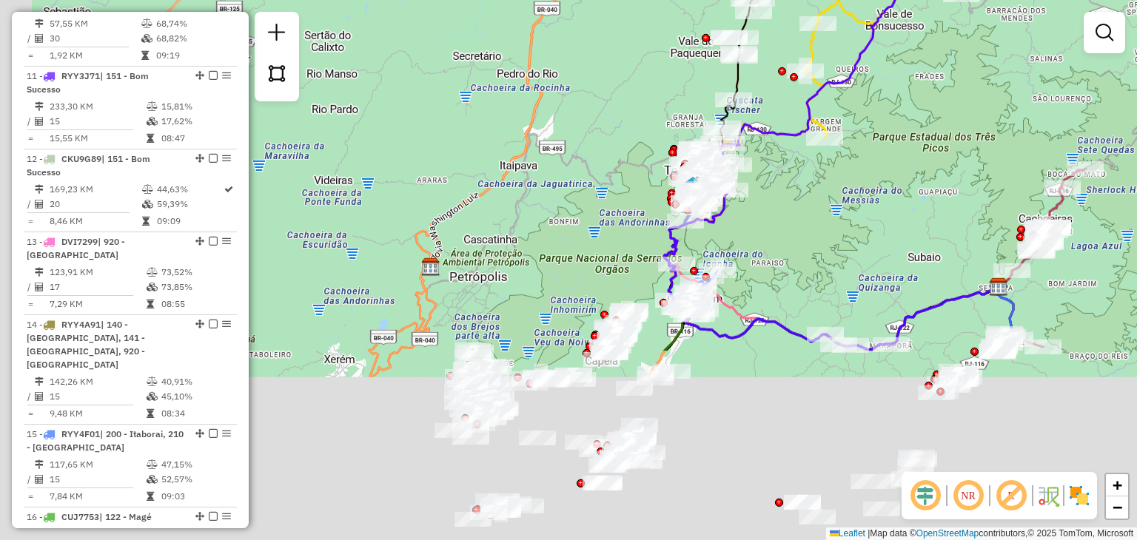
drag, startPoint x: 534, startPoint y: 284, endPoint x: 566, endPoint y: 144, distance: 143.3
click at [566, 144] on div "Janela de atendimento Grade de atendimento Capacidade Transportadoras Veículos …" at bounding box center [568, 270] width 1137 height 540
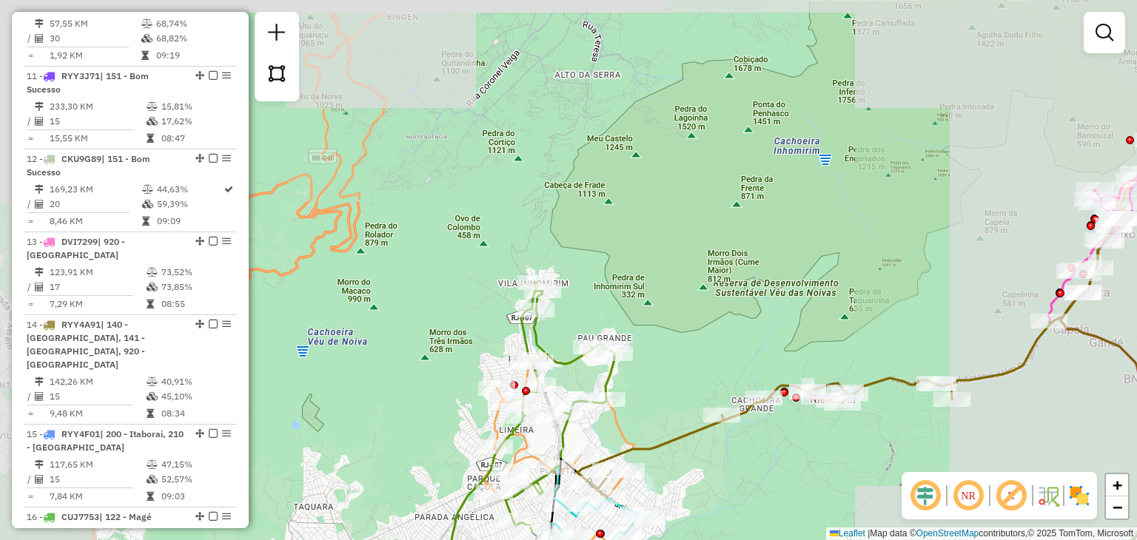
drag, startPoint x: 636, startPoint y: 358, endPoint x: 640, endPoint y: 312, distance: 46.0
click at [640, 313] on div "Janela de atendimento Grade de atendimento Capacidade Transportadoras Veículos …" at bounding box center [568, 270] width 1137 height 540
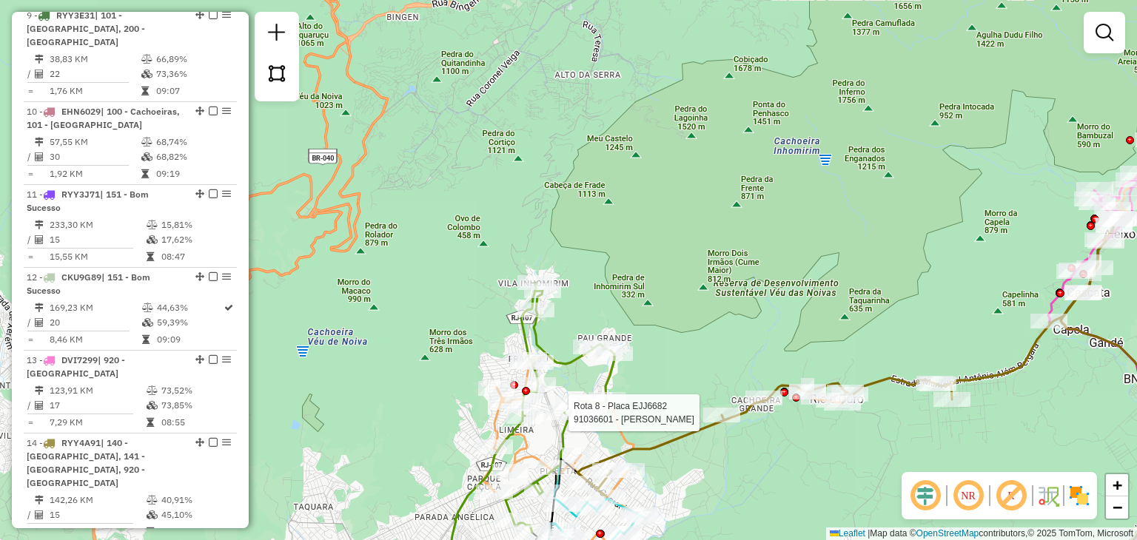
select select "**********"
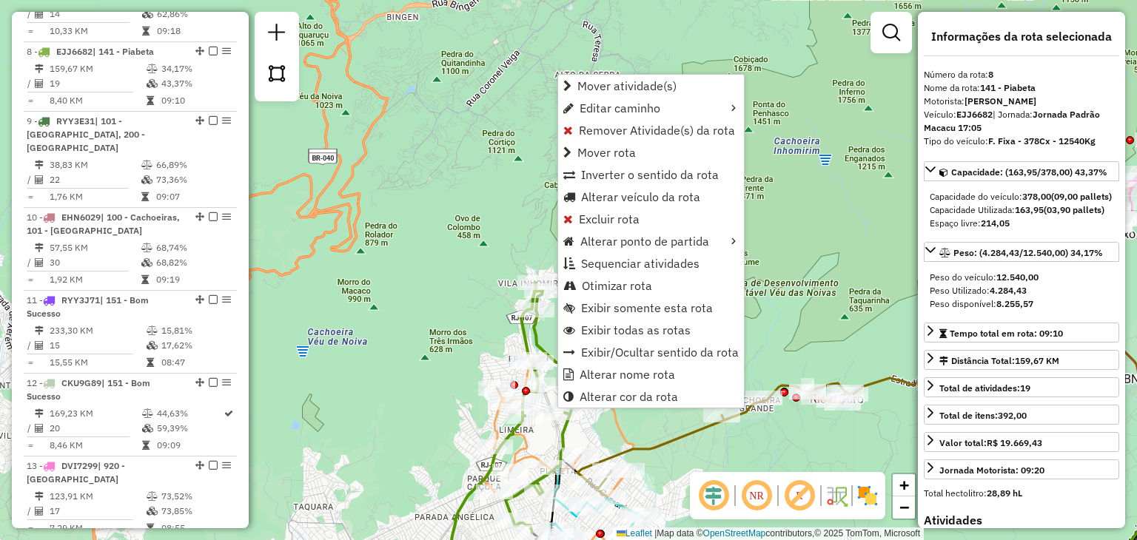
scroll to position [1162, 0]
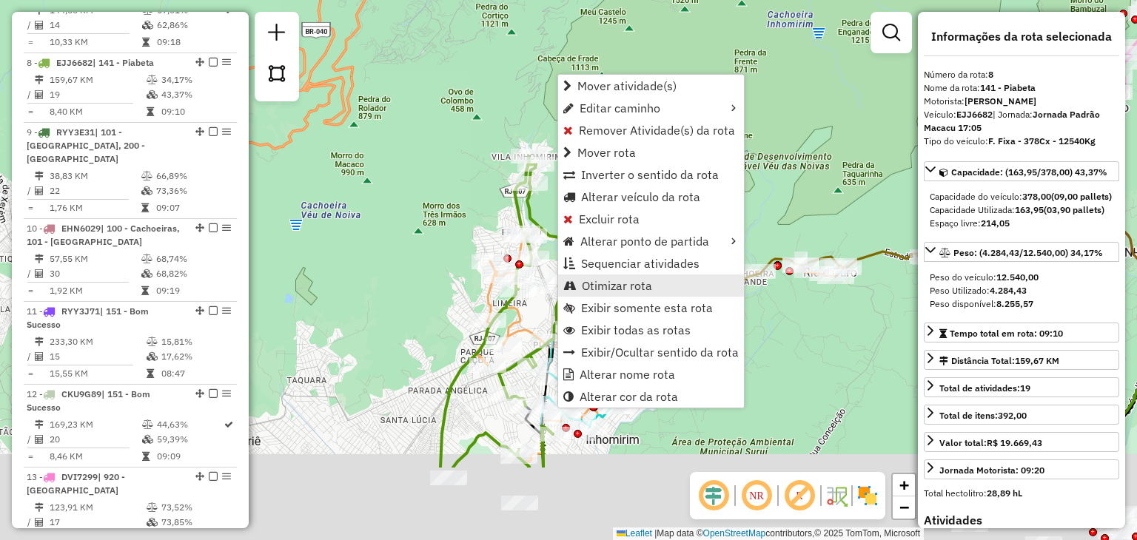
drag, startPoint x: 660, startPoint y: 433, endPoint x: 652, endPoint y: 286, distance: 147.5
click at [652, 286] on hb-router-mapa "Mover atividade(s) Editar caminho Remover Atividade(s) da rota Mover rota Inver…" at bounding box center [568, 270] width 1137 height 540
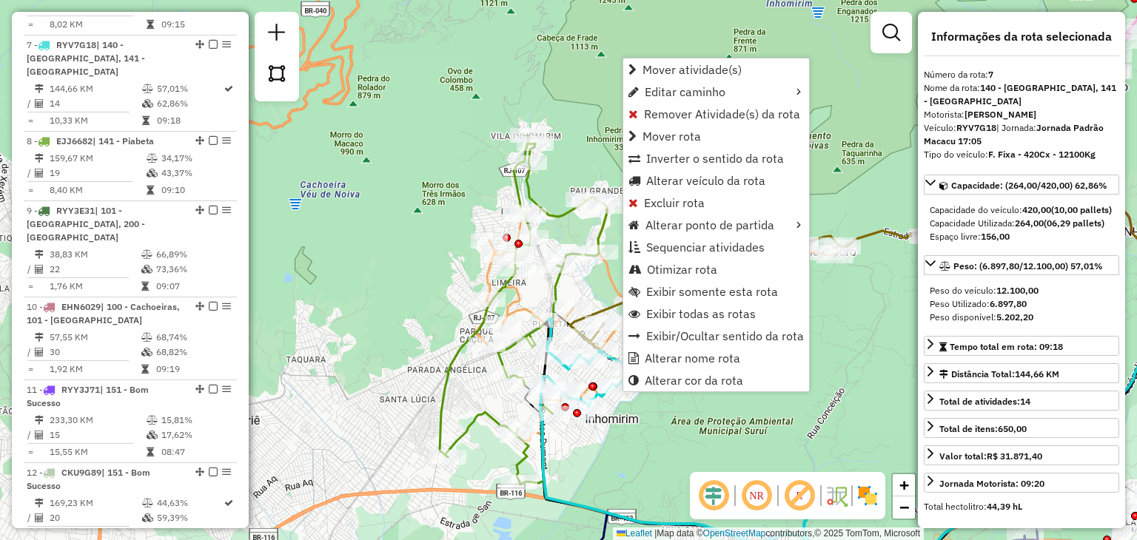
scroll to position [1079, 0]
click at [883, 364] on div "Janela de atendimento Grade de atendimento Capacidade Transportadoras Veículos …" at bounding box center [568, 270] width 1137 height 540
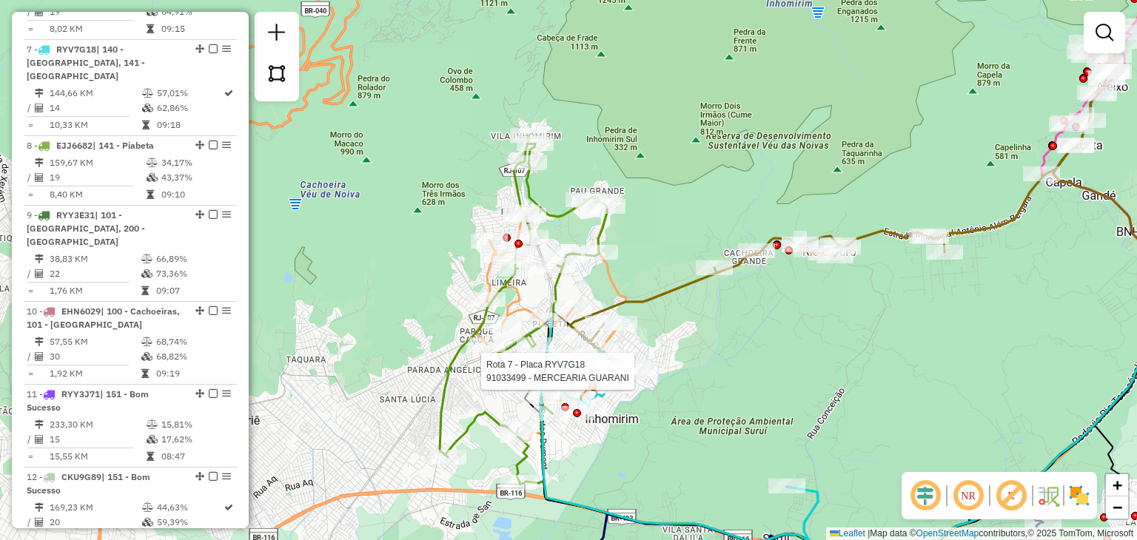
select select "**********"
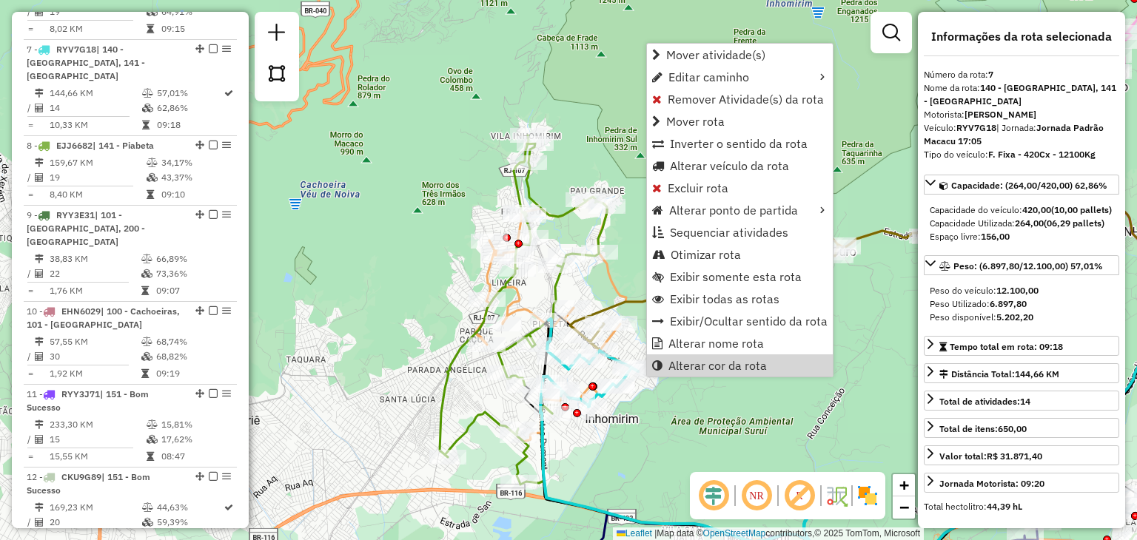
click at [681, 456] on div "Janela de atendimento Grade de atendimento Capacidade Transportadoras Veículos …" at bounding box center [568, 270] width 1137 height 540
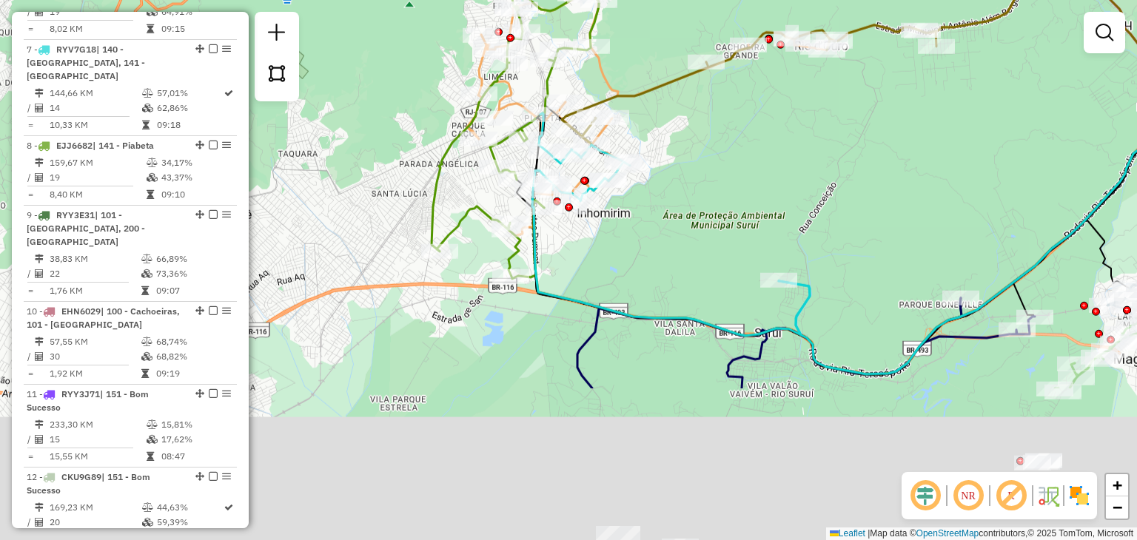
drag, startPoint x: 646, startPoint y: 264, endPoint x: 645, endPoint y: 101, distance: 162.9
click at [646, 106] on div "Janela de atendimento Grade de atendimento Capacidade Transportadoras Veículos …" at bounding box center [568, 270] width 1137 height 540
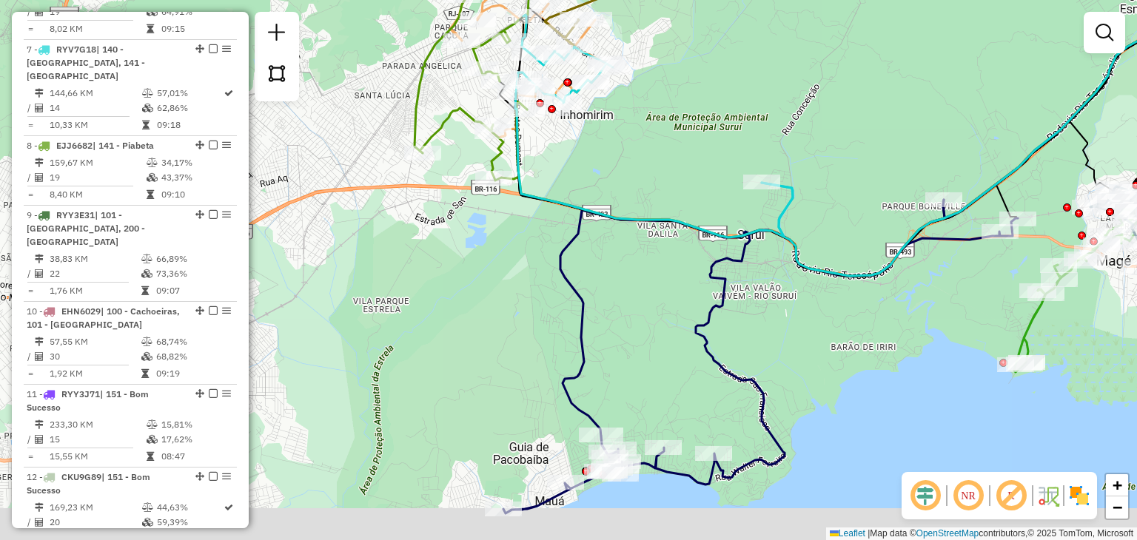
drag, startPoint x: 685, startPoint y: 403, endPoint x: 618, endPoint y: 218, distance: 196.2
click at [622, 211] on div "Janela de atendimento Grade de atendimento Capacidade Transportadoras Veículos …" at bounding box center [568, 270] width 1137 height 540
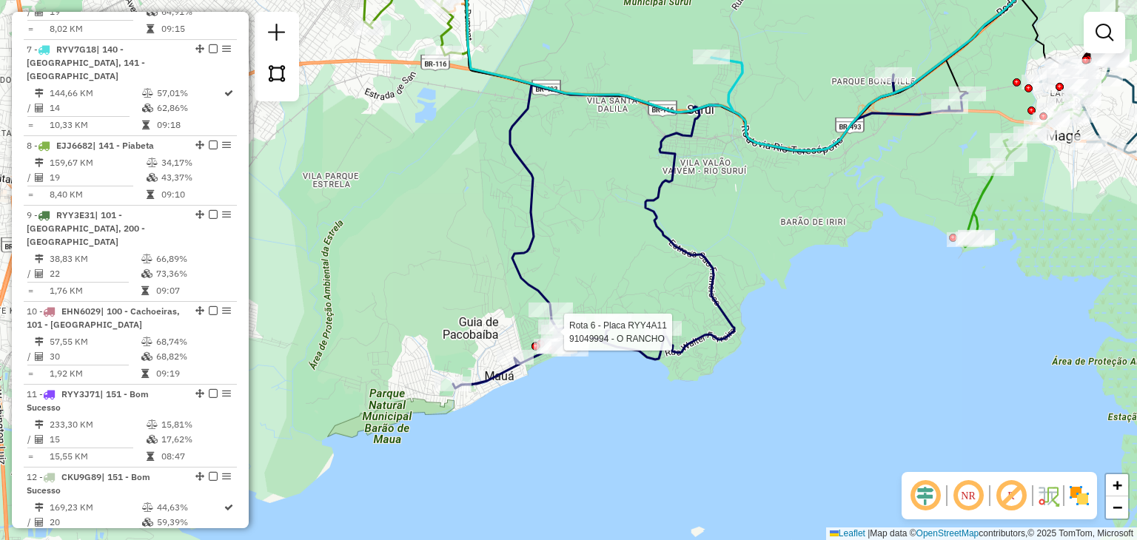
select select "**********"
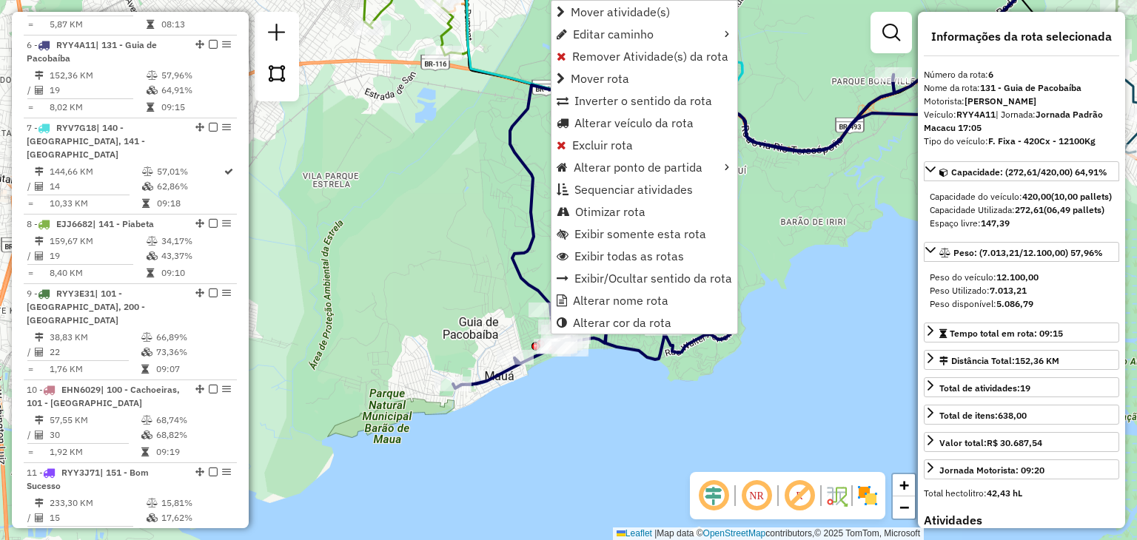
scroll to position [997, 0]
click at [460, 242] on div "Janela de atendimento Grade de atendimento Capacidade Transportadoras Veículos …" at bounding box center [568, 270] width 1137 height 540
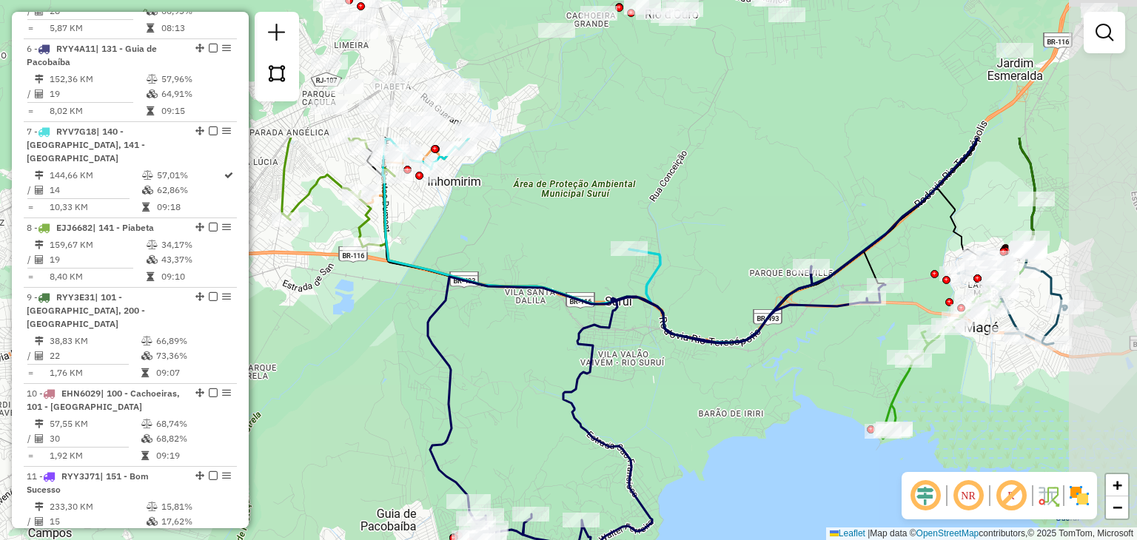
drag, startPoint x: 722, startPoint y: 251, endPoint x: 648, endPoint y: 430, distance: 193.8
click at [648, 430] on div "Janela de atendimento Grade de atendimento Capacidade Transportadoras Veículos …" at bounding box center [568, 270] width 1137 height 540
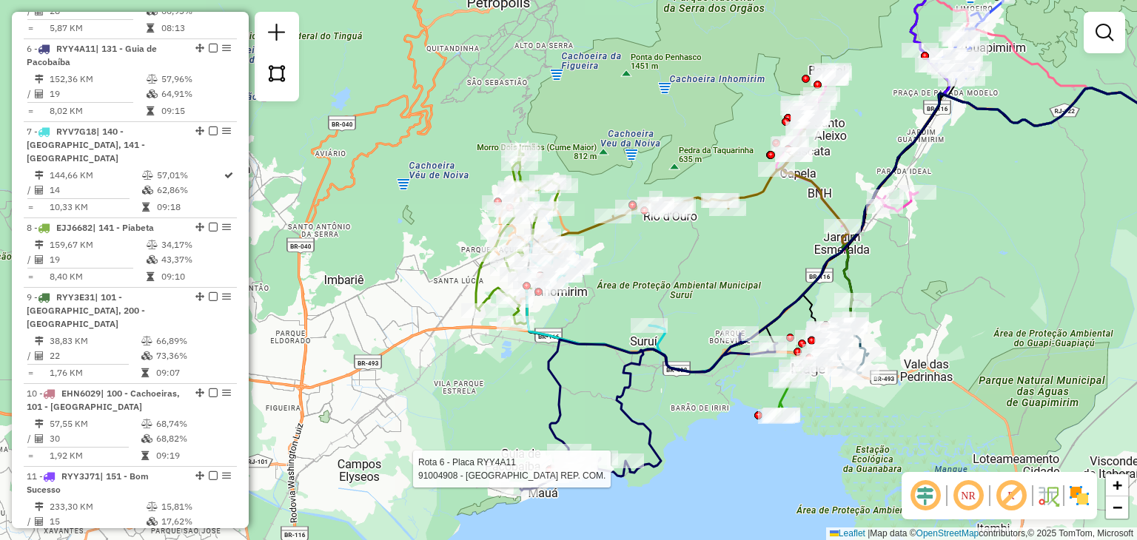
select select "**********"
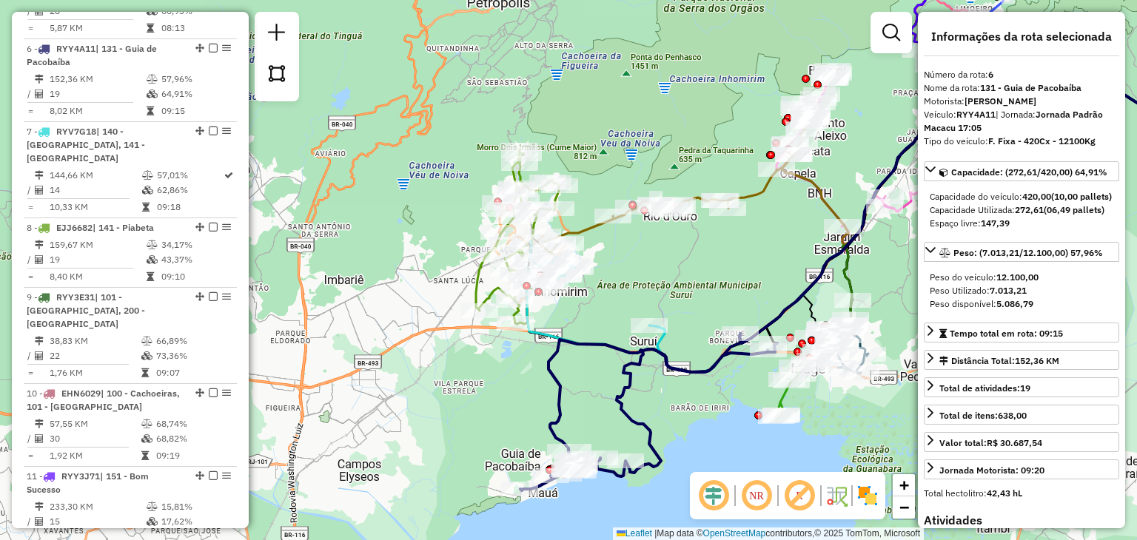
click at [665, 400] on div "Janela de atendimento Grade de atendimento Capacidade Transportadoras Veículos …" at bounding box center [568, 270] width 1137 height 540
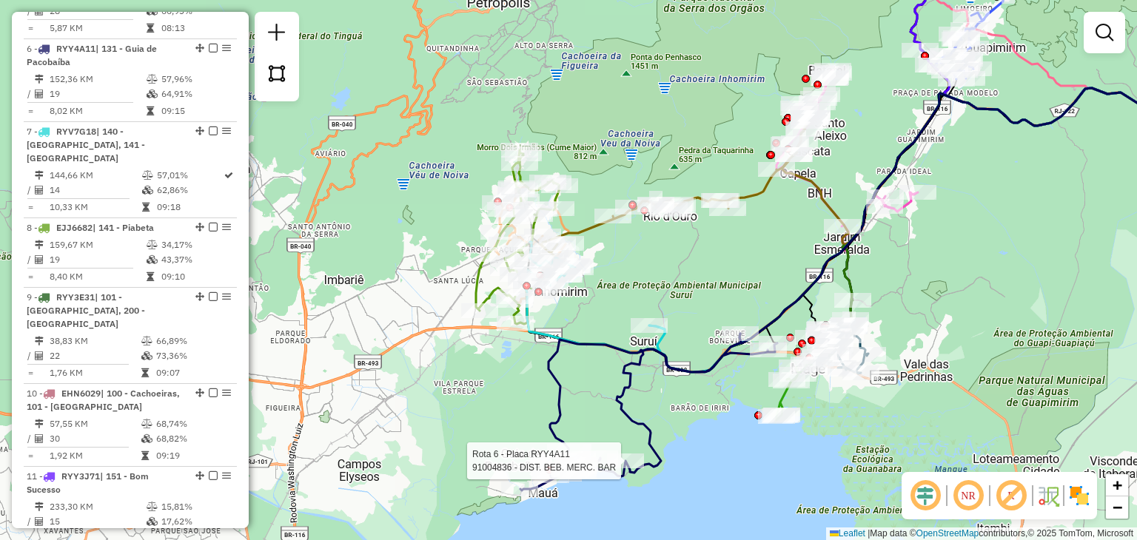
select select "**********"
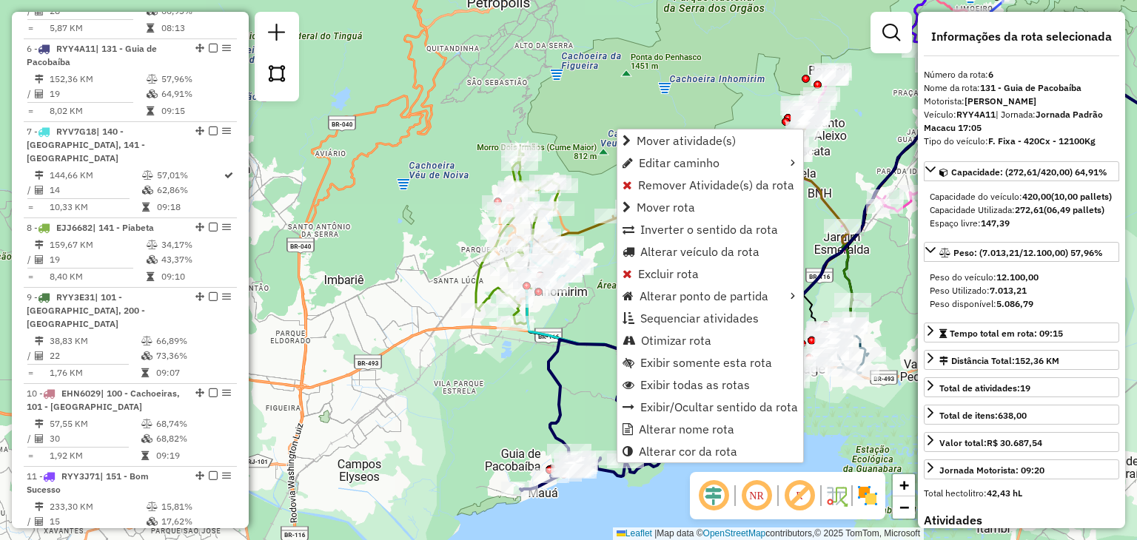
click at [513, 377] on div "Janela de atendimento Grade de atendimento Capacidade Transportadoras Veículos …" at bounding box center [568, 270] width 1137 height 540
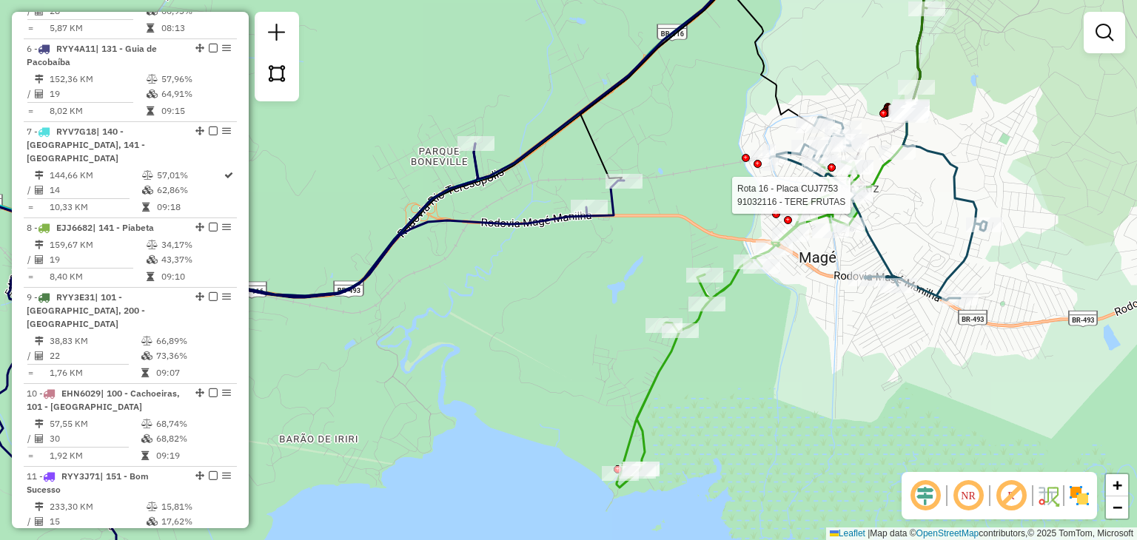
select select "**********"
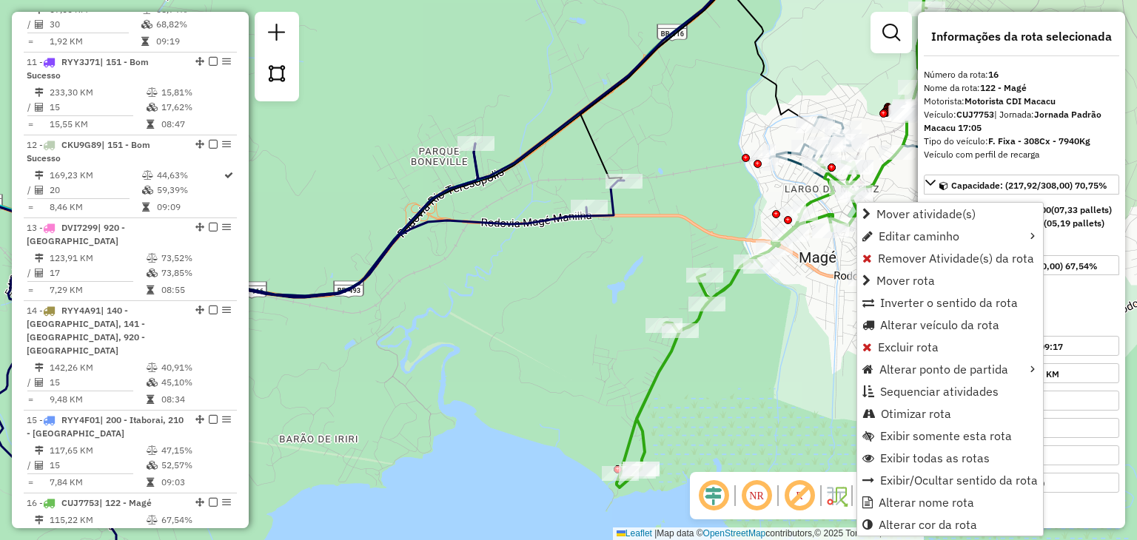
scroll to position [1824, 0]
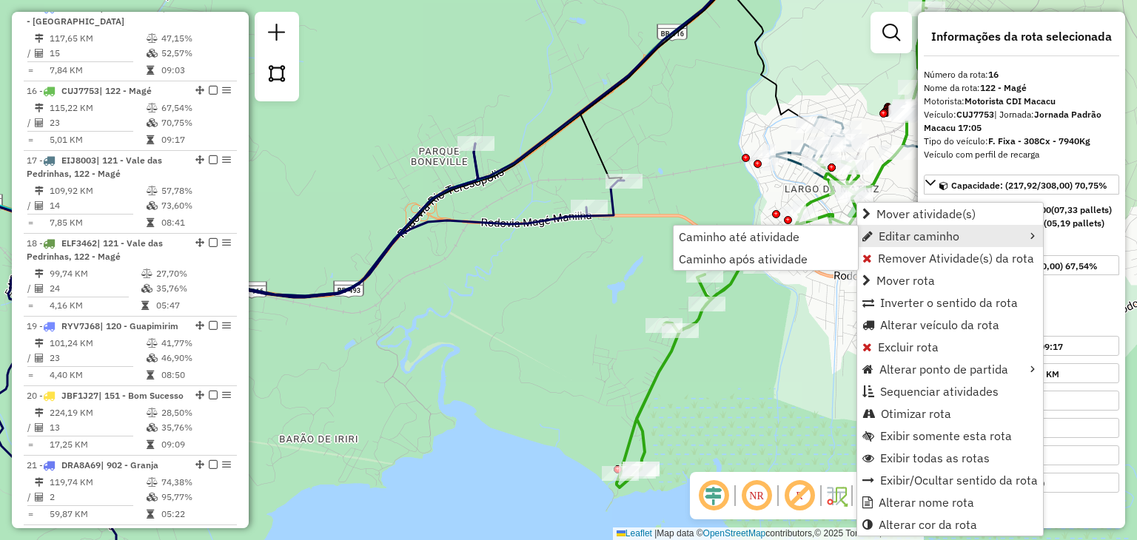
click at [700, 356] on div "Rota 16 - Placa CUJ7753 91028231 - JOSE ANTONIO DO NASC Janela de atendimento G…" at bounding box center [568, 270] width 1137 height 540
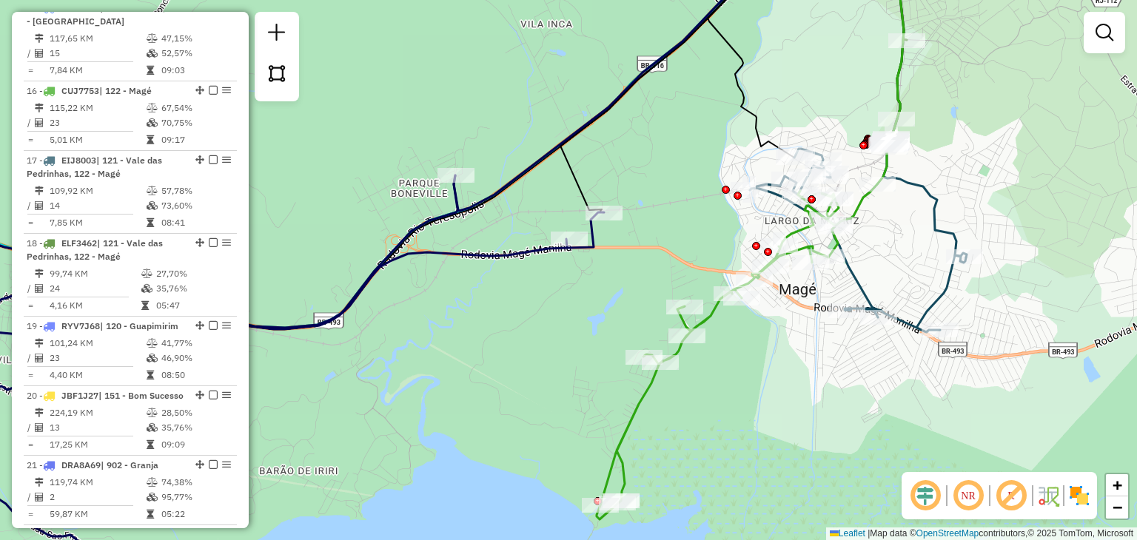
drag, startPoint x: 762, startPoint y: 338, endPoint x: 717, endPoint y: 375, distance: 58.5
click at [720, 374] on div "Janela de atendimento Grade de atendimento Capacidade Transportadoras Veículos …" at bounding box center [568, 270] width 1137 height 540
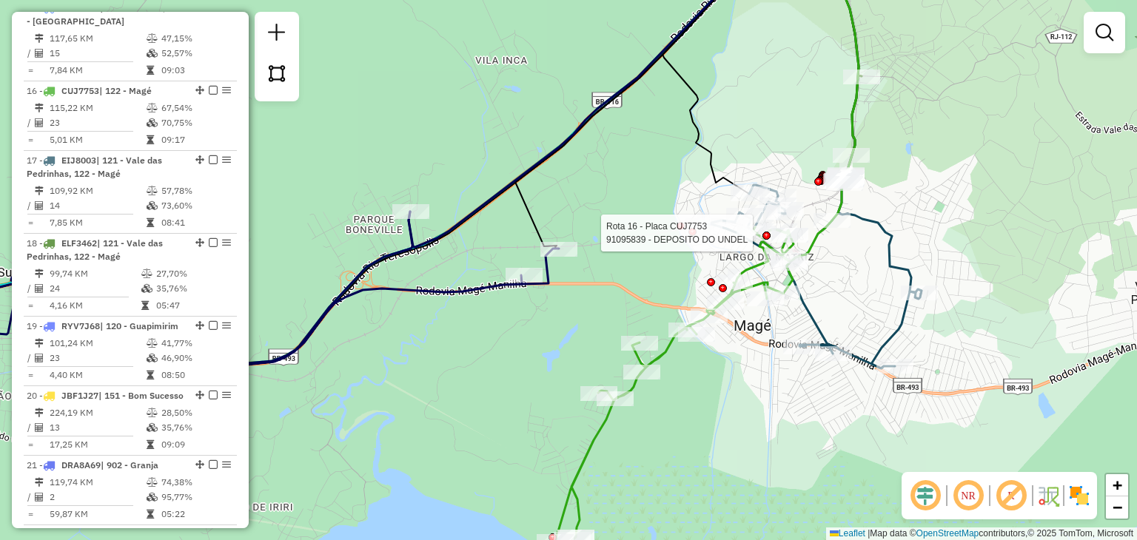
select select "**********"
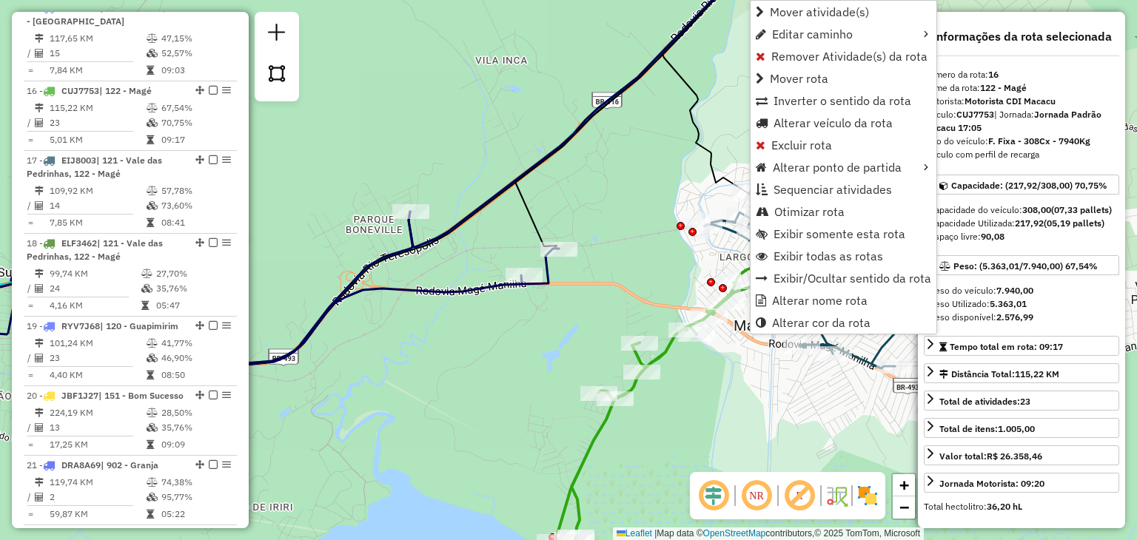
drag, startPoint x: 654, startPoint y: 116, endPoint x: 648, endPoint y: 157, distance: 41.1
click at [653, 117] on div "Janela de atendimento Grade de atendimento Capacidade Transportadoras Veículos …" at bounding box center [568, 270] width 1137 height 540
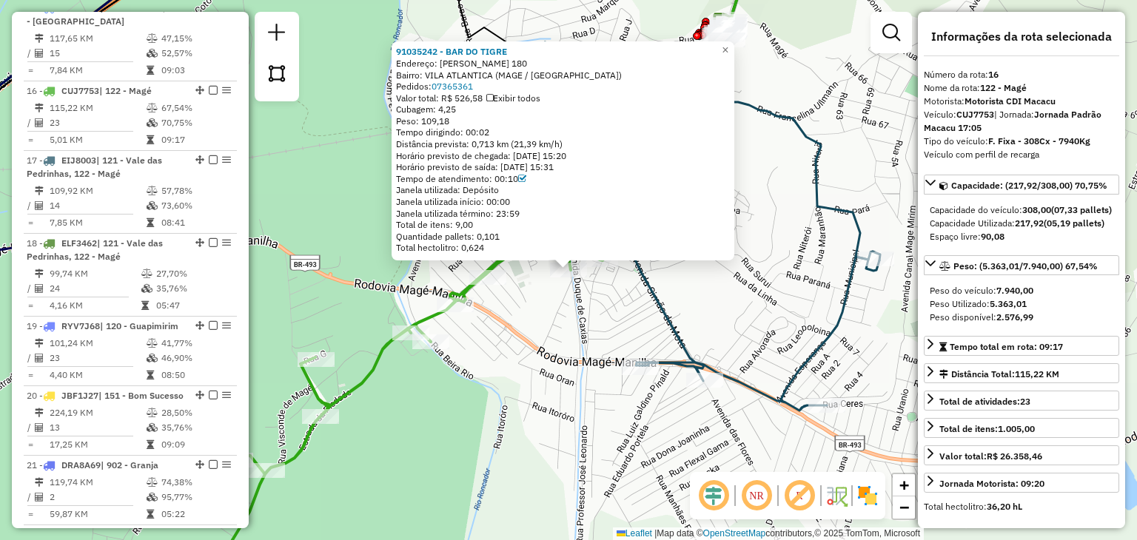
click at [674, 341] on icon at bounding box center [663, 226] width 434 height 369
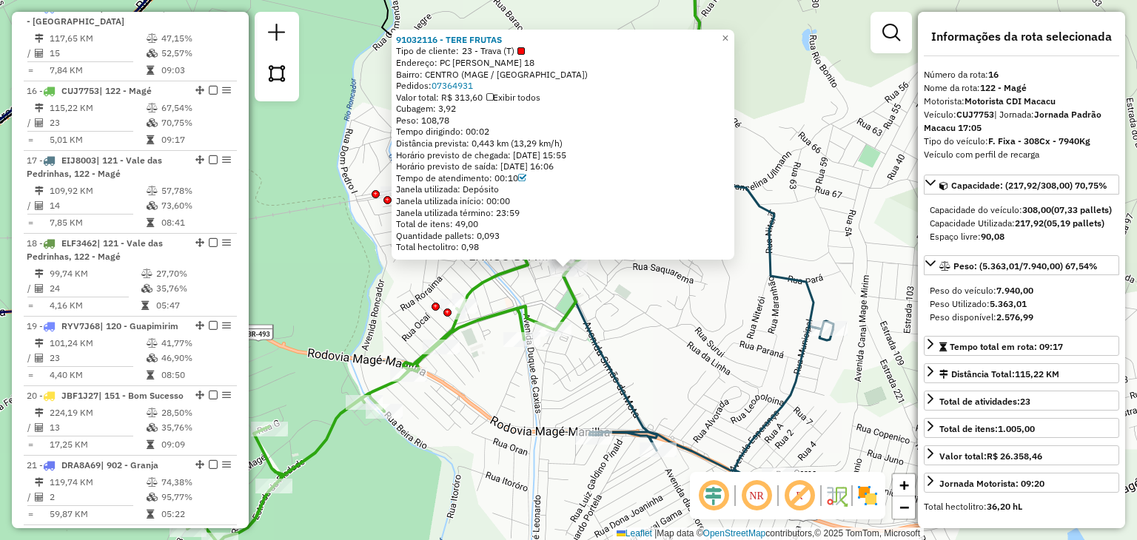
click at [638, 305] on div "91032116 - TERE FRUTAS Tipo de cliente: 23 - Trava (T) Endereço: PC GETuLIO VAR…" at bounding box center [568, 270] width 1137 height 540
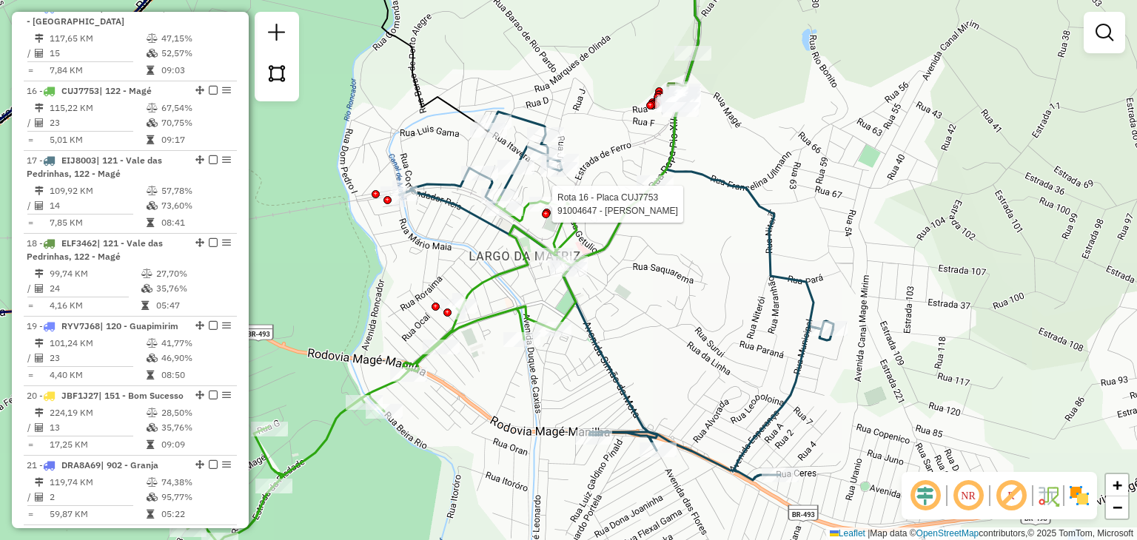
select select "**********"
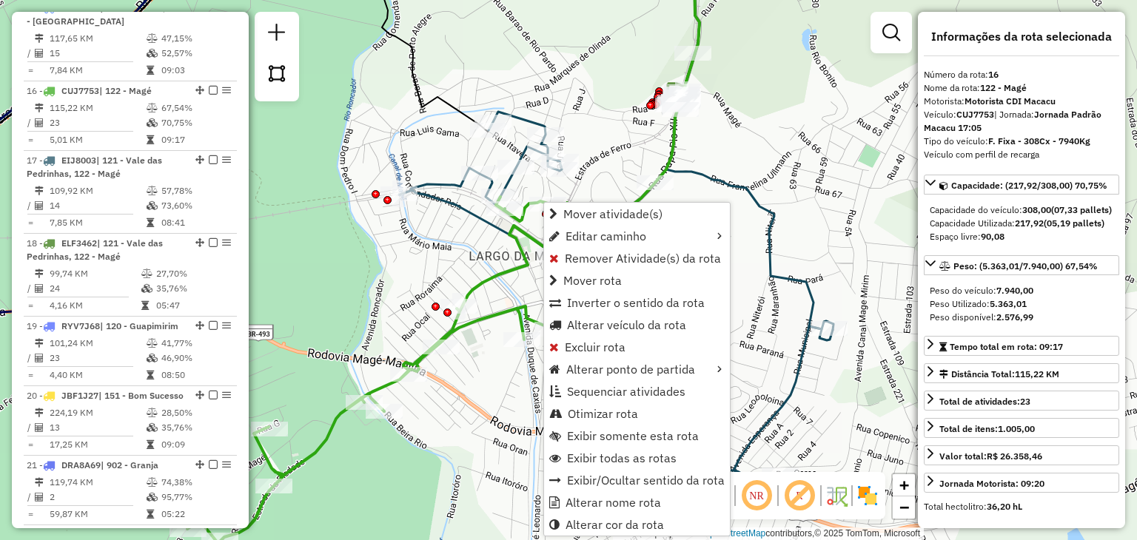
click at [500, 331] on div "Janela de atendimento Grade de atendimento Capacidade Transportadoras Veículos …" at bounding box center [568, 270] width 1137 height 540
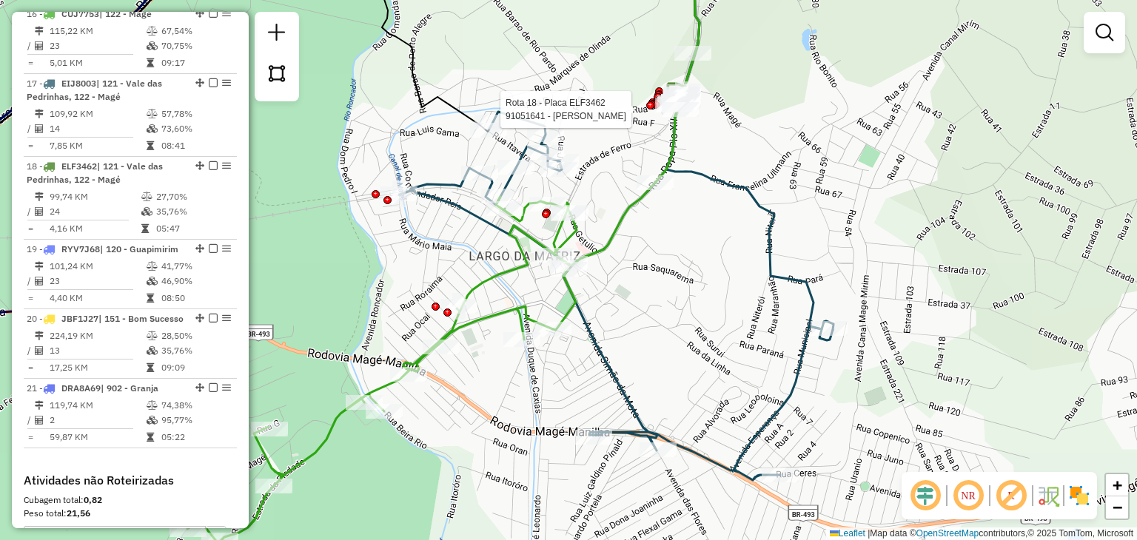
select select "**********"
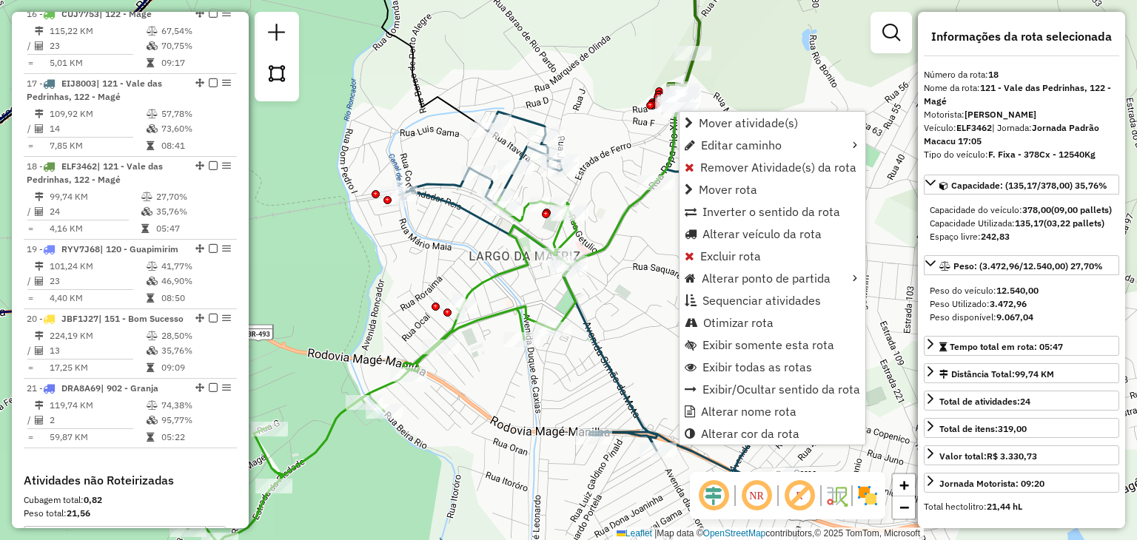
scroll to position [1977, 0]
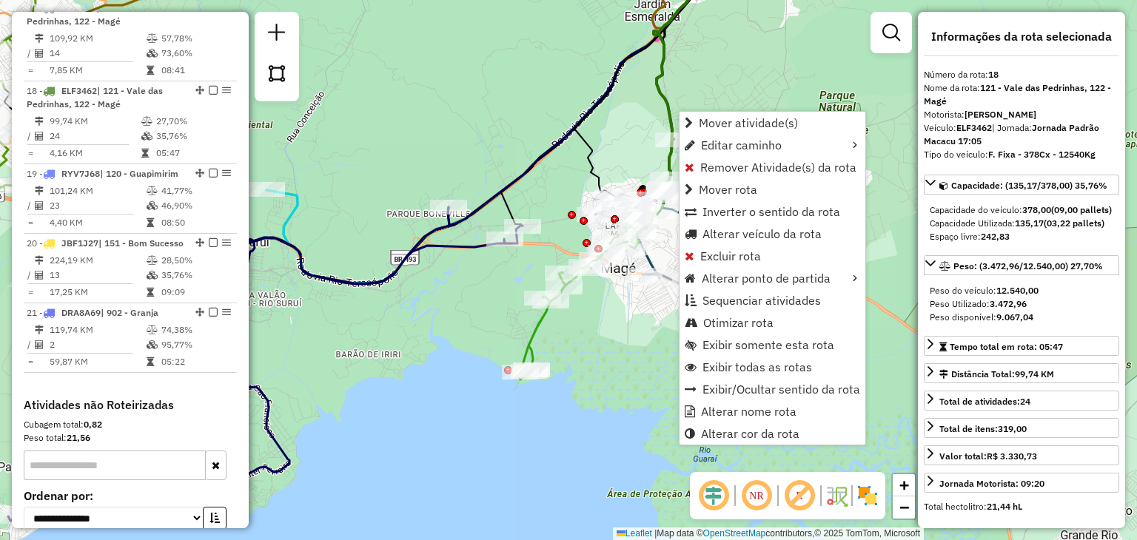
drag, startPoint x: 616, startPoint y: 117, endPoint x: 485, endPoint y: 359, distance: 275.3
click at [485, 359] on div "Janela de atendimento Grade de atendimento Capacidade Transportadoras Veículos …" at bounding box center [568, 270] width 1137 height 540
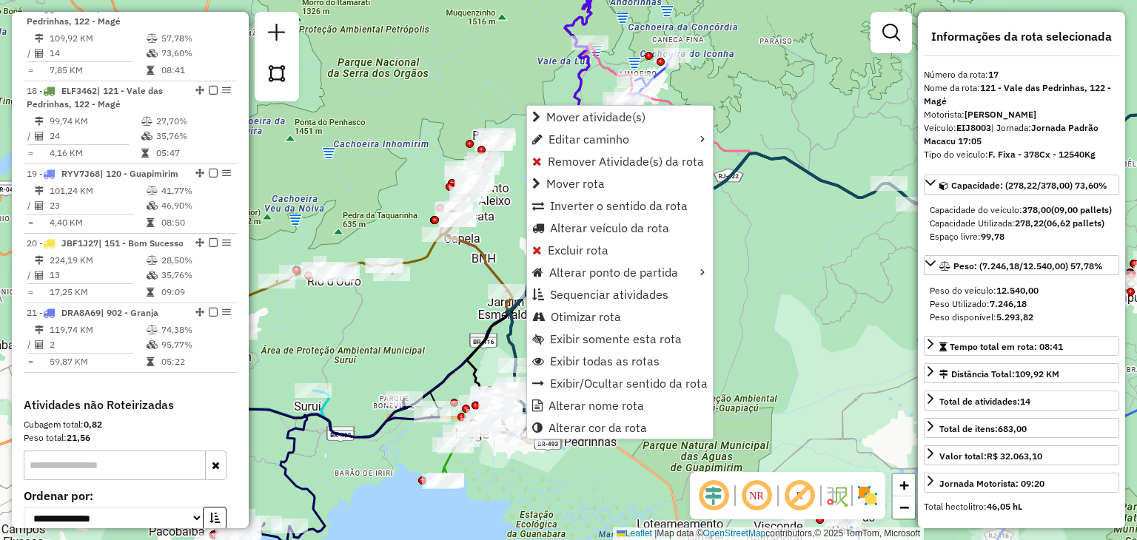
scroll to position [1894, 0]
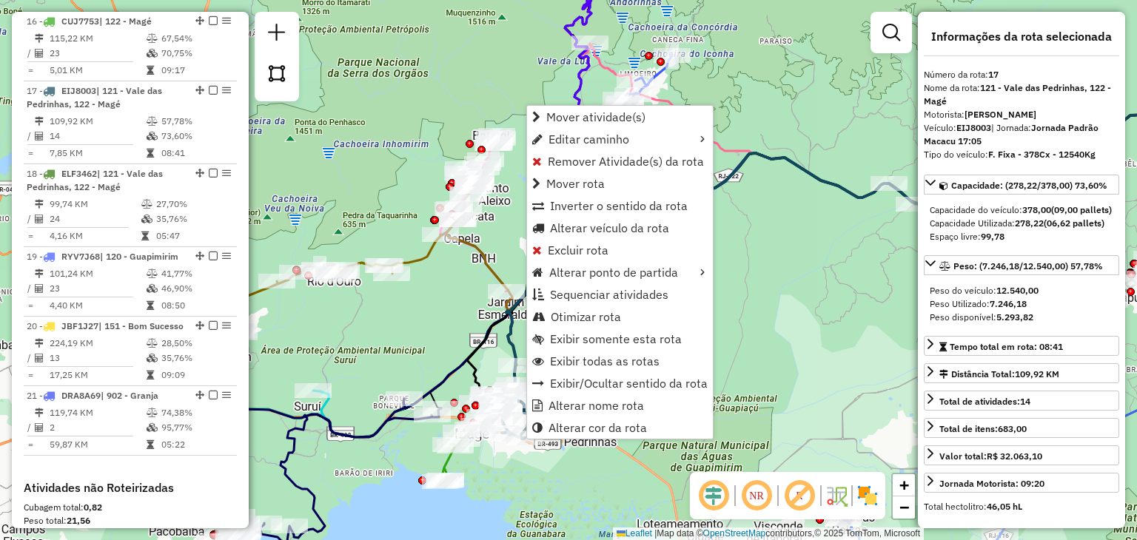
click at [403, 344] on div "Rota 17 - Placa EIJ8003 91052139 - TERE FRUTAS COMERCIO DE ALIMENTOS E PANI Rot…" at bounding box center [568, 270] width 1137 height 540
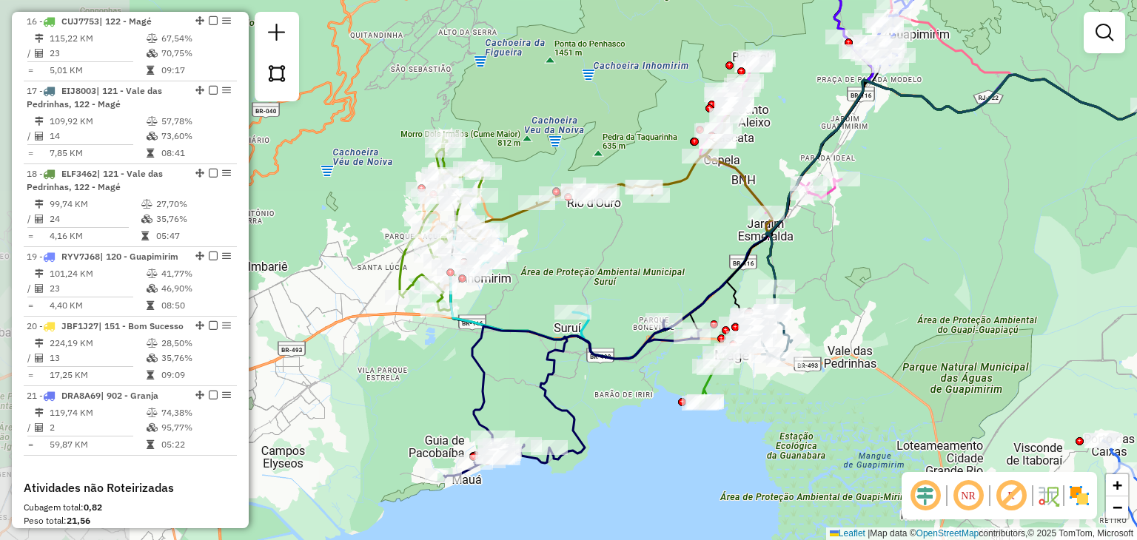
drag, startPoint x: 400, startPoint y: 328, endPoint x: 696, endPoint y: 227, distance: 313.0
click at [696, 228] on div "Janela de atendimento Grade de atendimento Capacidade Transportadoras Veículos …" at bounding box center [568, 270] width 1137 height 540
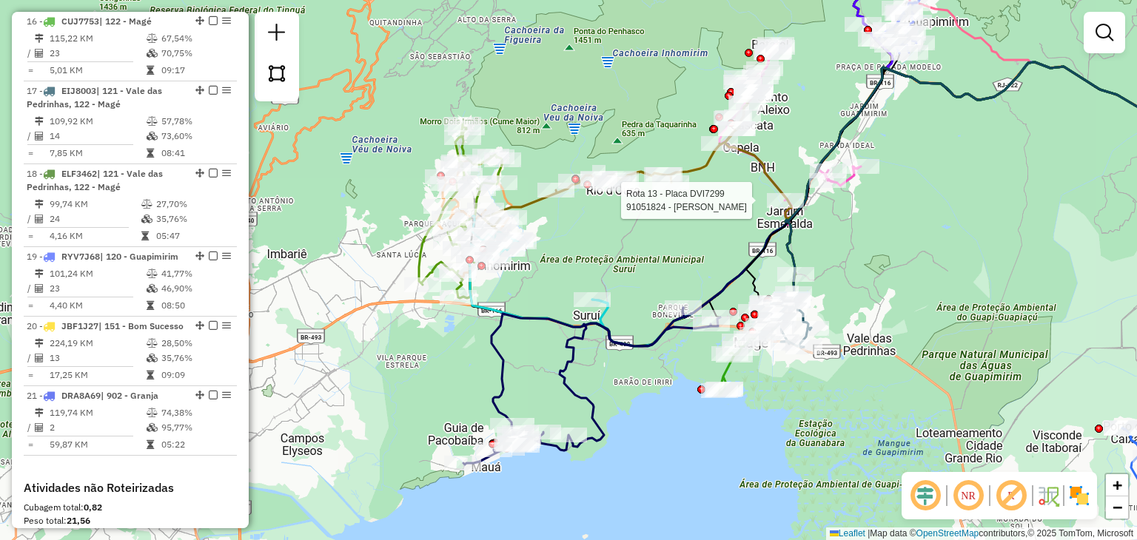
click at [570, 247] on div "Rota 13 - Placa DVI7299 91051824 - MARIO CELSO DA SILVA Rota 8 - Placa EJJ6682 …" at bounding box center [568, 270] width 1137 height 540
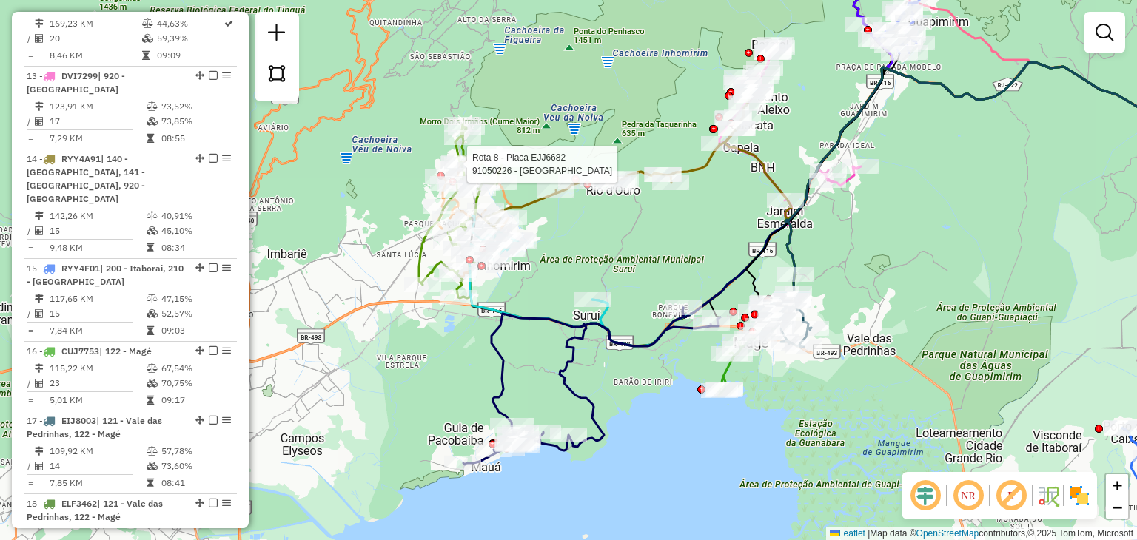
select select "**********"
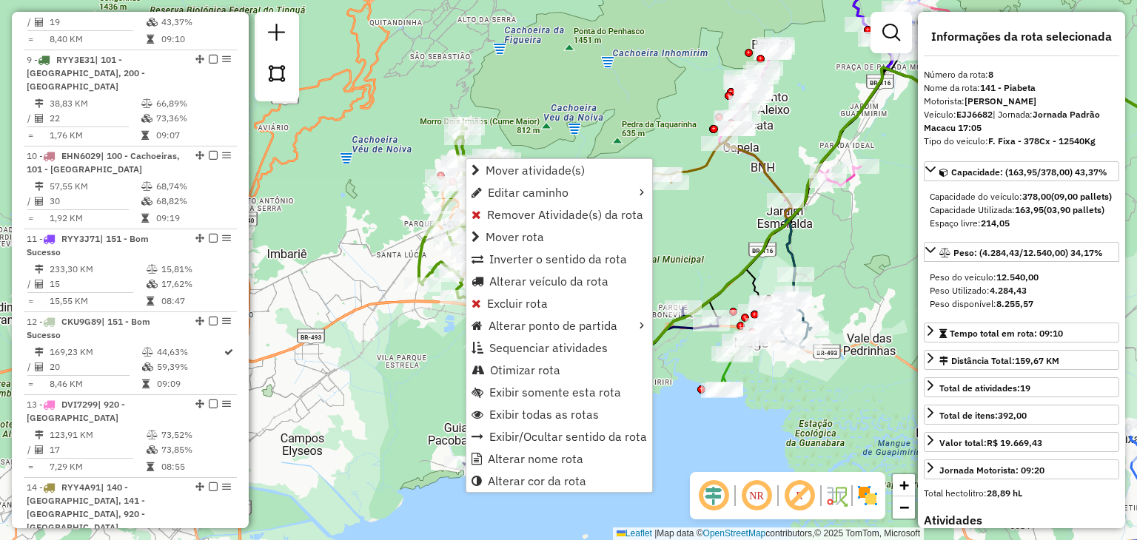
scroll to position [1162, 0]
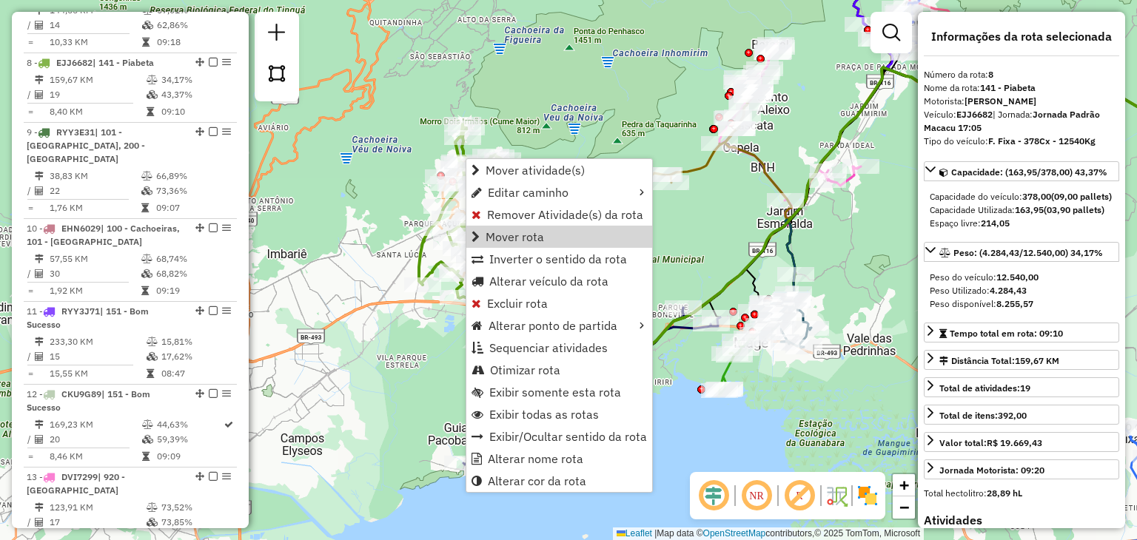
click at [705, 275] on div "Janela de atendimento Grade de atendimento Capacidade Transportadoras Veículos …" at bounding box center [568, 270] width 1137 height 540
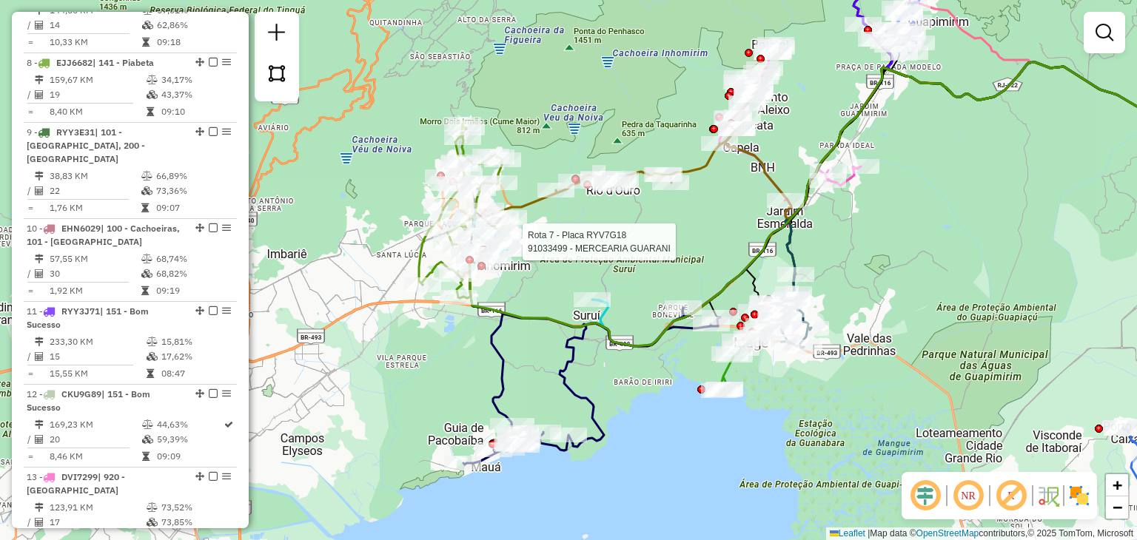
select select "**********"
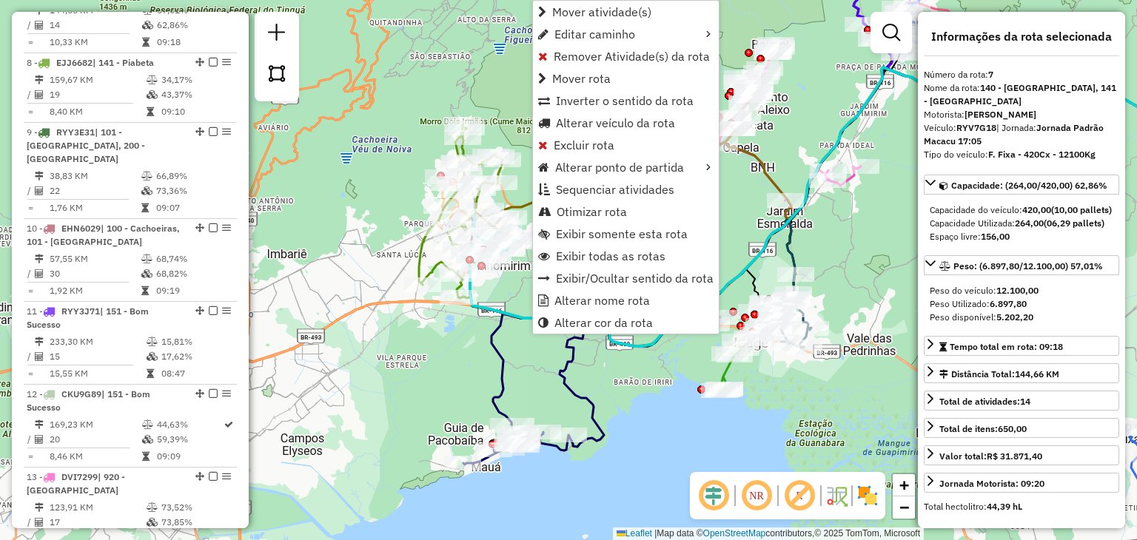
scroll to position [1079, 0]
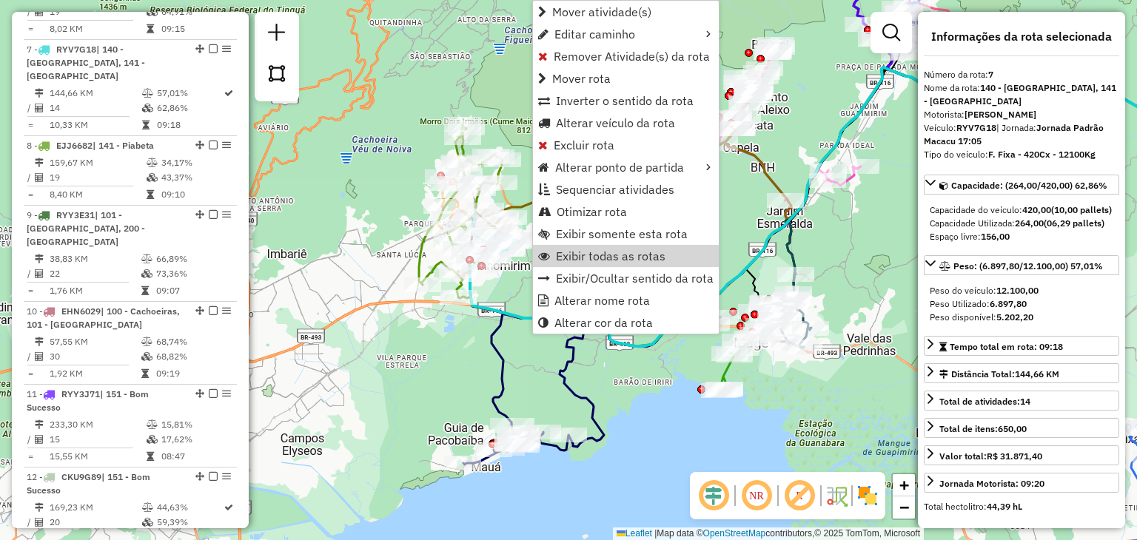
click at [743, 218] on div "Janela de atendimento Grade de atendimento Capacidade Transportadoras Veículos …" at bounding box center [568, 270] width 1137 height 540
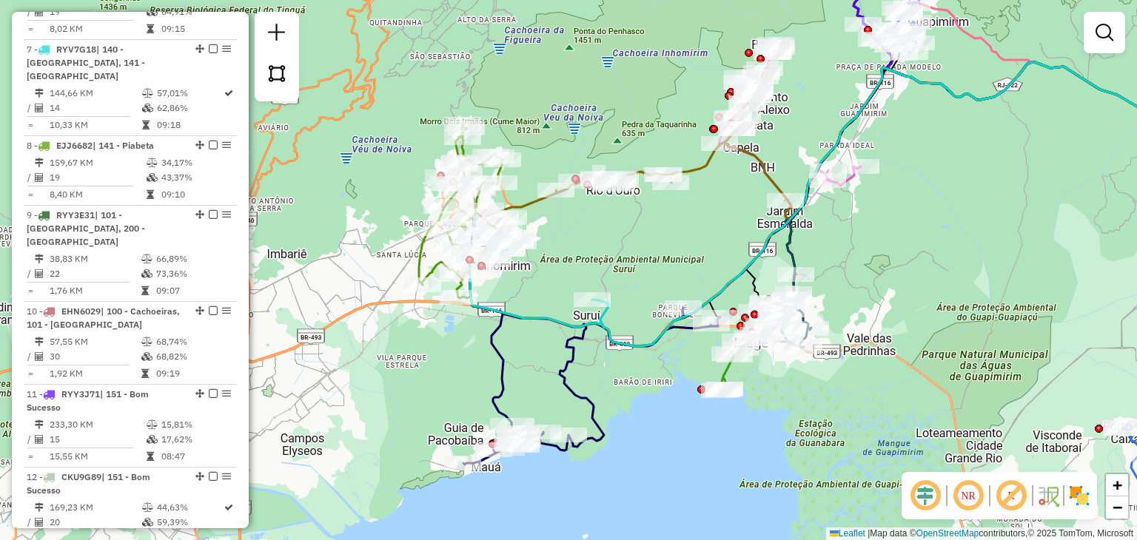
drag, startPoint x: 742, startPoint y: 214, endPoint x: 683, endPoint y: 255, distance: 72.9
click at [684, 255] on div "Janela de atendimento Grade de atendimento Capacidade Transportadoras Veículos …" at bounding box center [568, 270] width 1137 height 540
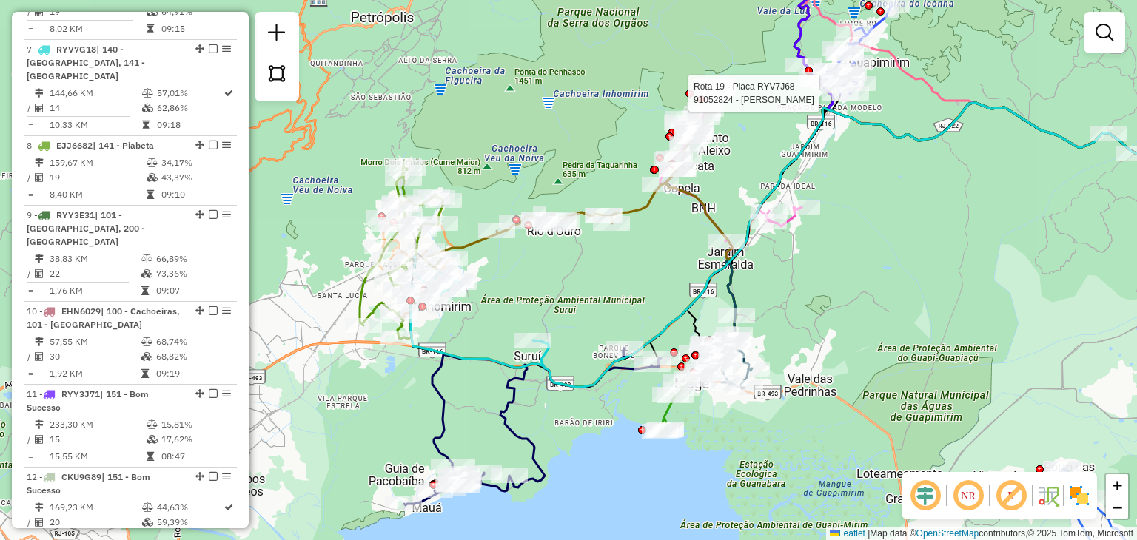
click at [832, 101] on div at bounding box center [850, 93] width 37 height 15
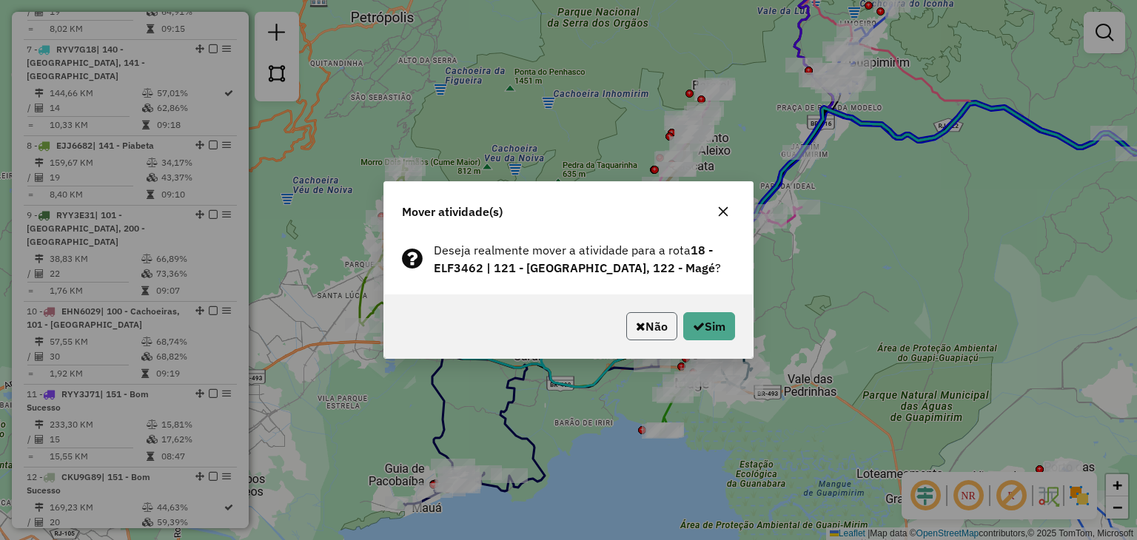
click at [636, 323] on icon "button" at bounding box center [641, 327] width 10 height 12
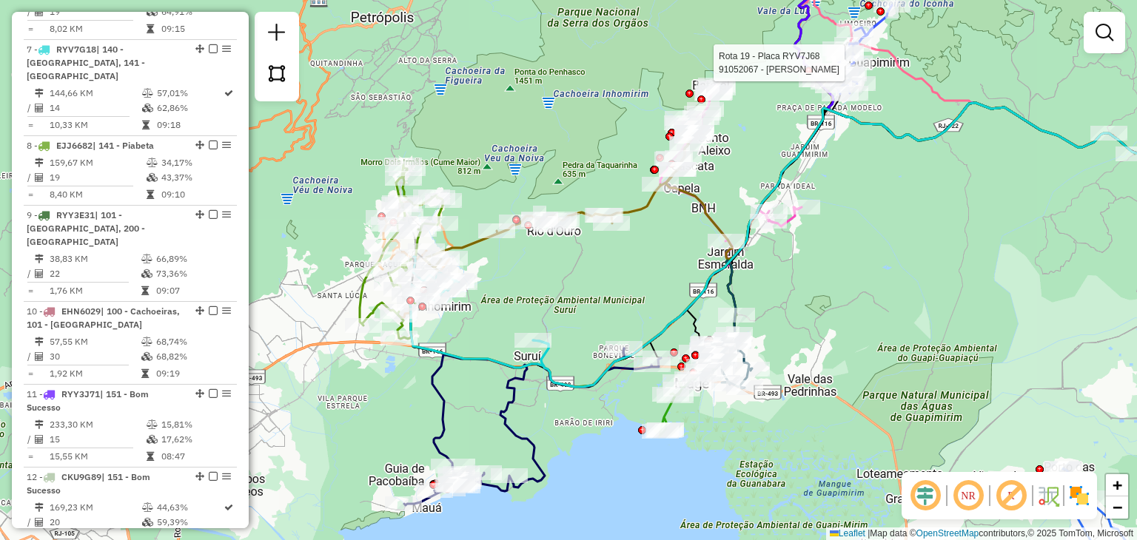
select select "**********"
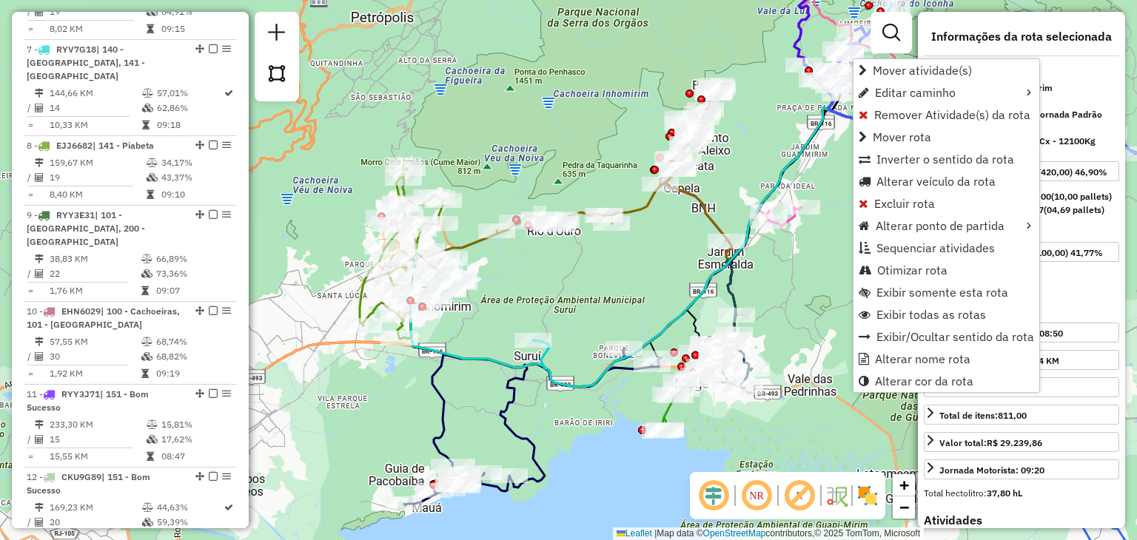
scroll to position [2059, 0]
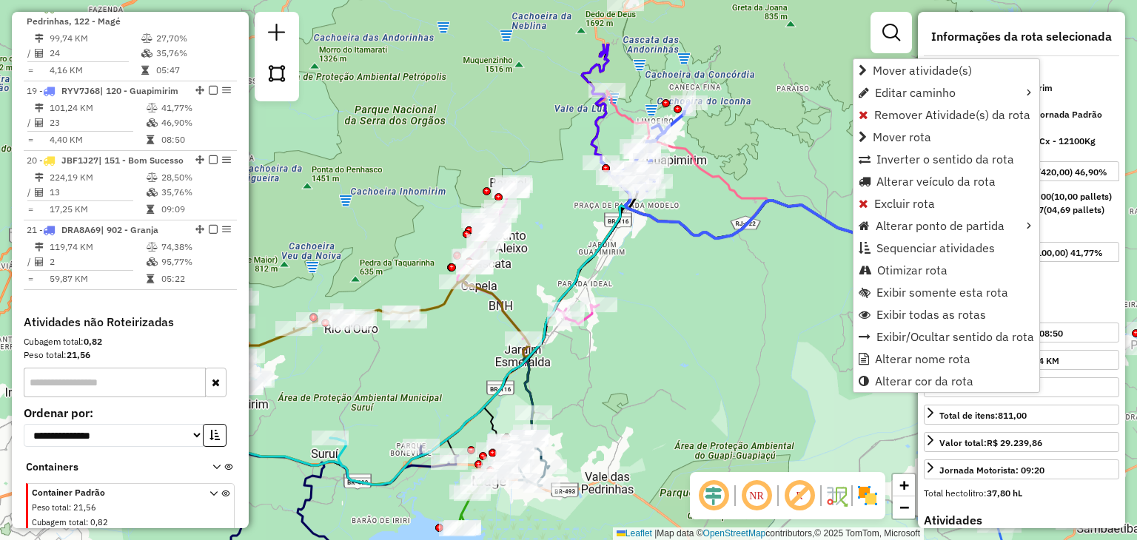
drag, startPoint x: 811, startPoint y: 179, endPoint x: 624, endPoint y: 276, distance: 210.9
click at [624, 276] on div "Janela de atendimento Grade de atendimento Capacidade Transportadoras Veículos …" at bounding box center [568, 270] width 1137 height 540
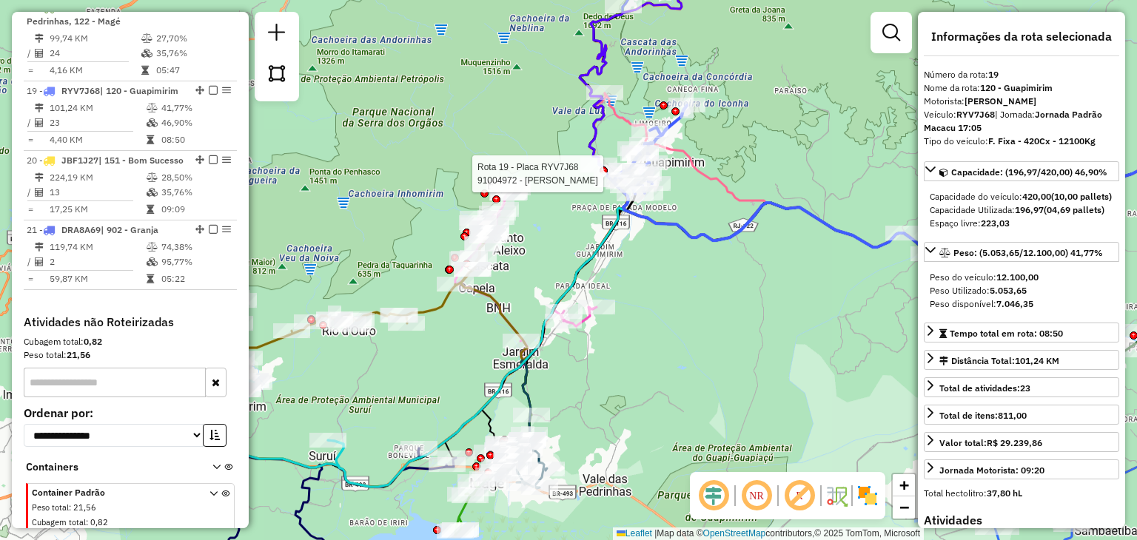
click at [761, 172] on div "Rota 19 - Placa RYV7J68 91047832 - DONA DELI Rota 19 - Placa RYV7J68 91021810 -…" at bounding box center [568, 270] width 1137 height 540
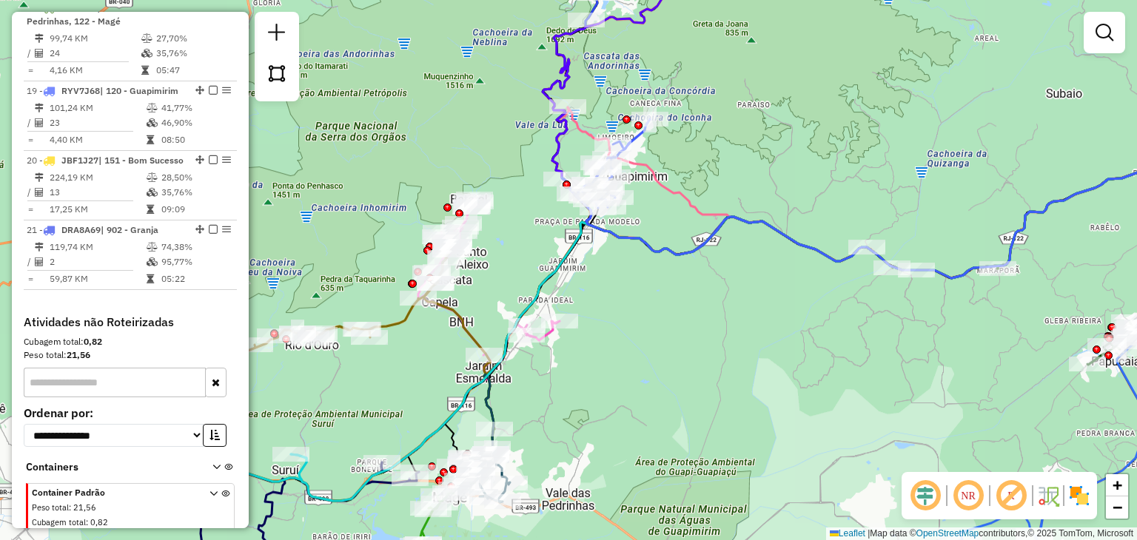
drag, startPoint x: 777, startPoint y: 164, endPoint x: 589, endPoint y: 224, distance: 198.1
click at [589, 224] on div "Janela de atendimento Grade de atendimento Capacidade Transportadoras Veículos …" at bounding box center [568, 270] width 1137 height 540
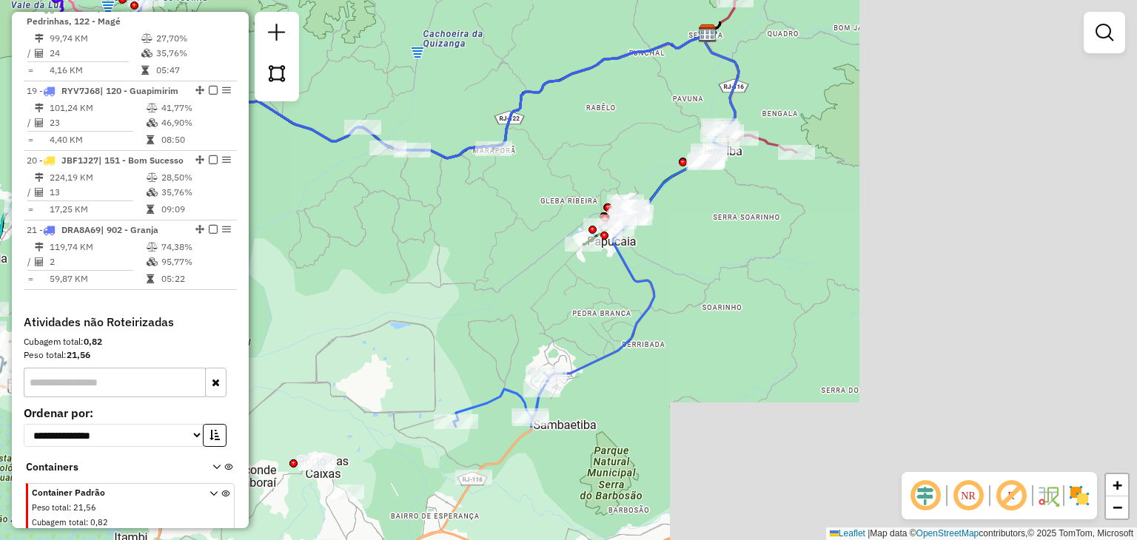
drag, startPoint x: 540, startPoint y: 273, endPoint x: 454, endPoint y: 217, distance: 102.7
click at [454, 217] on div "Janela de atendimento Grade de atendimento Capacidade Transportadoras Veículos …" at bounding box center [568, 270] width 1137 height 540
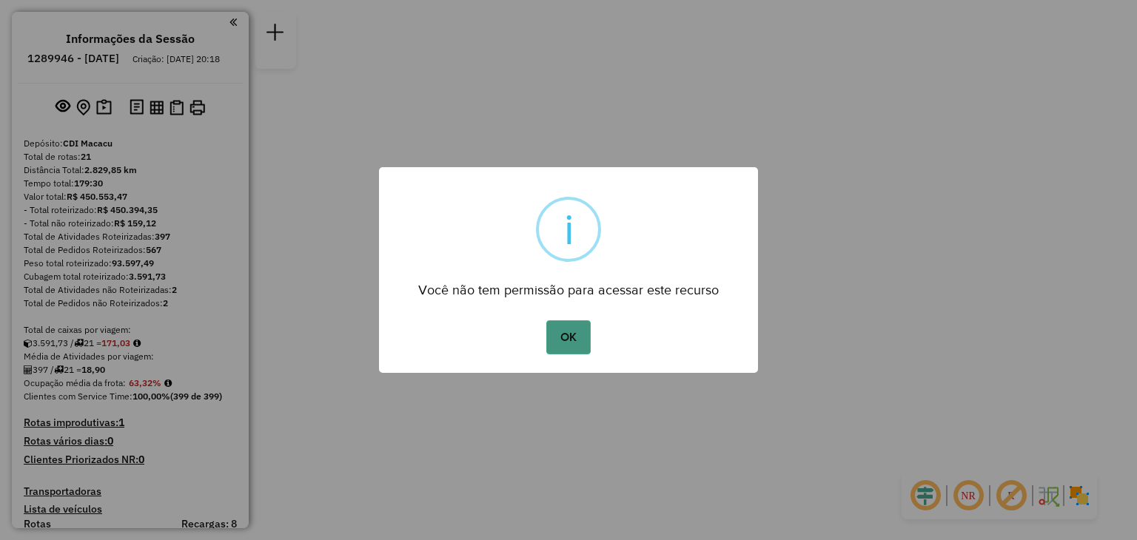
click at [579, 341] on button "OK" at bounding box center [568, 338] width 44 height 34
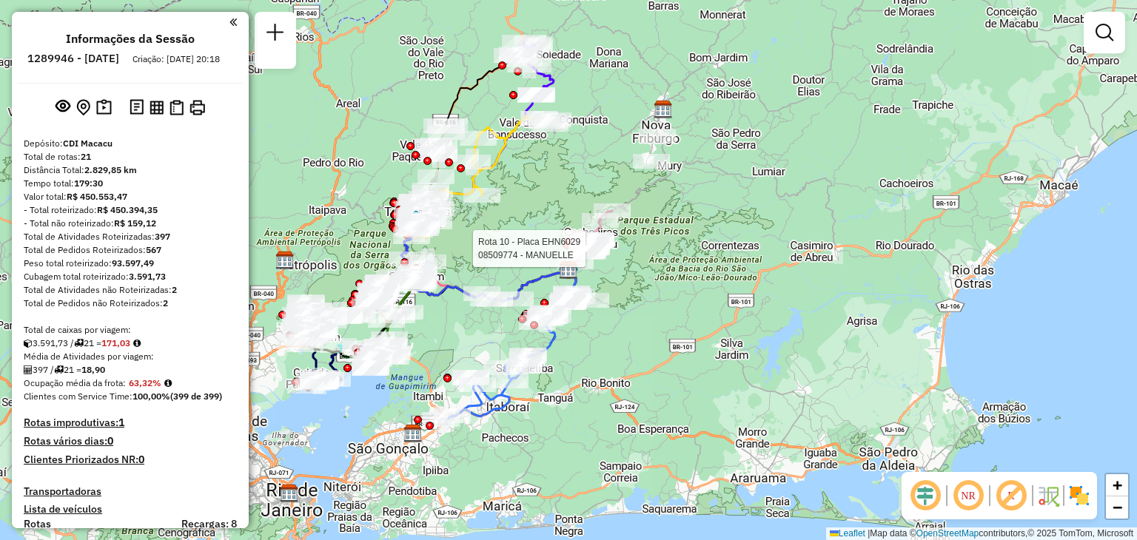
select select "**********"
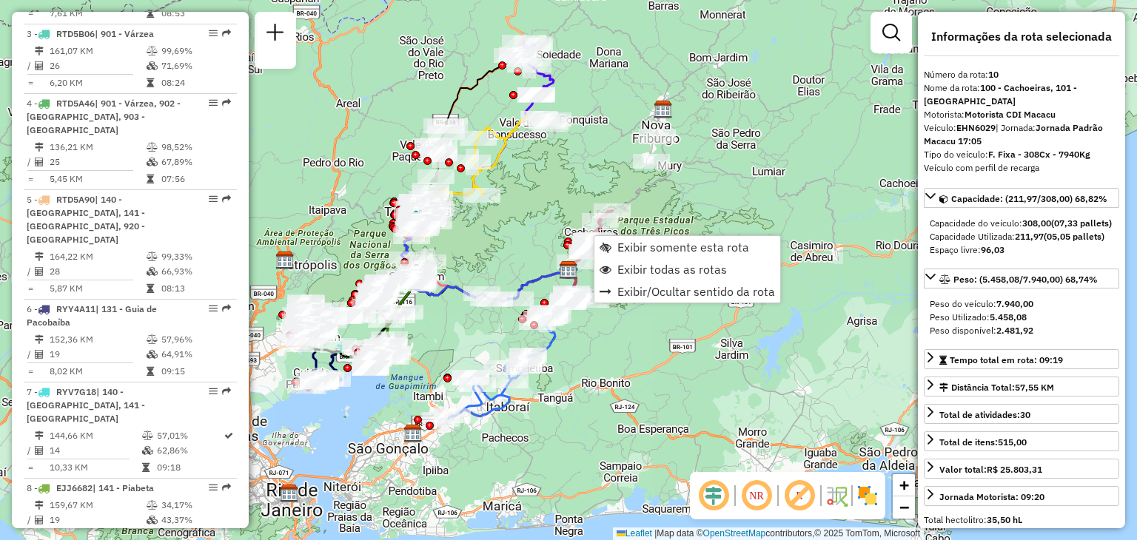
scroll to position [1285, 0]
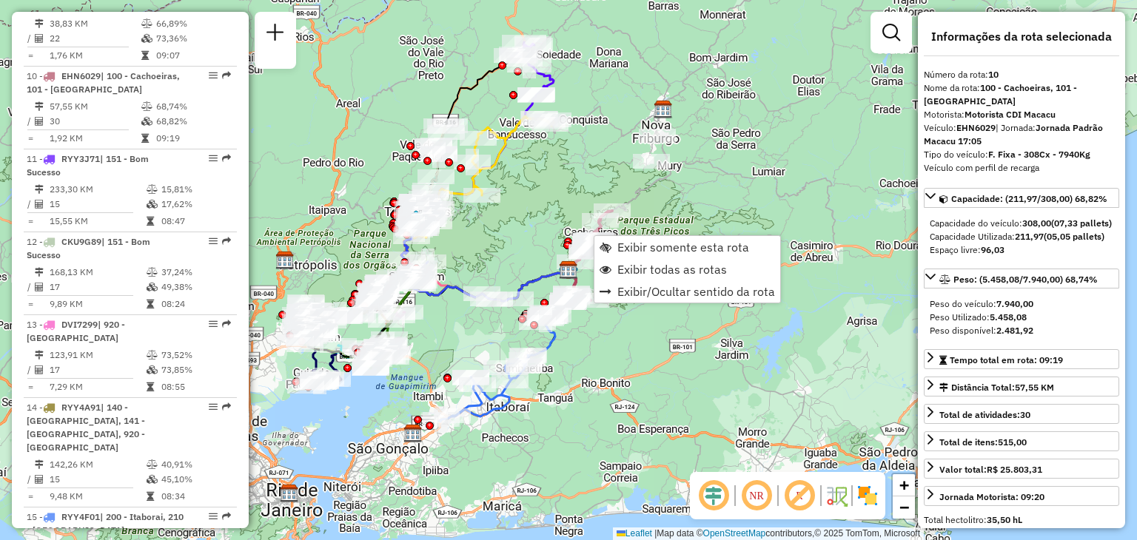
click at [533, 229] on div "Rota 10 - Placa EHN6029 08515400 - P.A. COMERCIO DE BEBIDAS LTDA Rota 10 - Plac…" at bounding box center [568, 270] width 1137 height 540
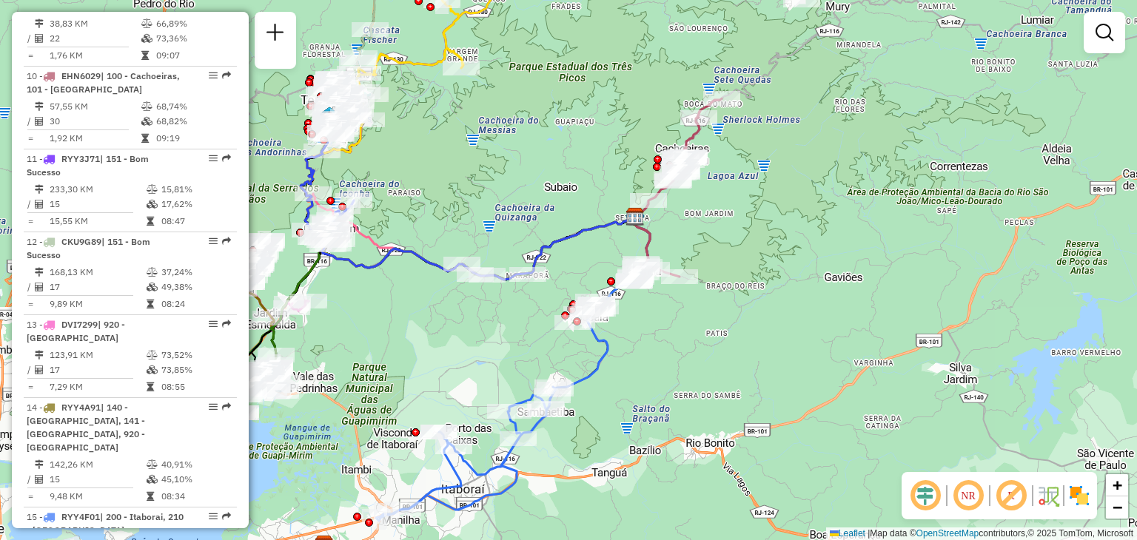
drag, startPoint x: 448, startPoint y: 315, endPoint x: 515, endPoint y: 301, distance: 68.8
click at [523, 312] on div "Janela de atendimento Grade de atendimento Capacidade Transportadoras Veículos …" at bounding box center [568, 270] width 1137 height 540
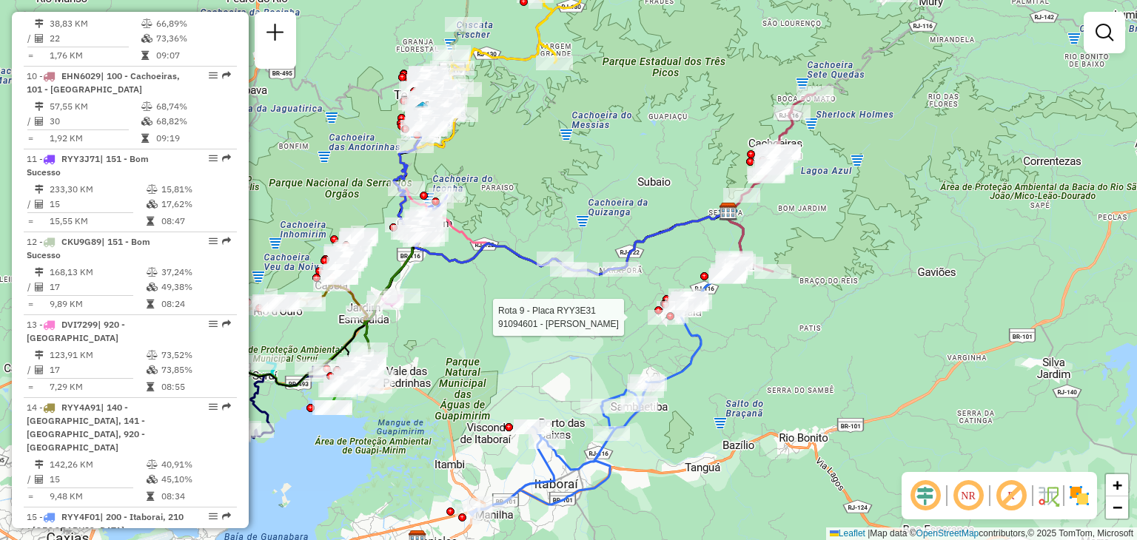
select select "**********"
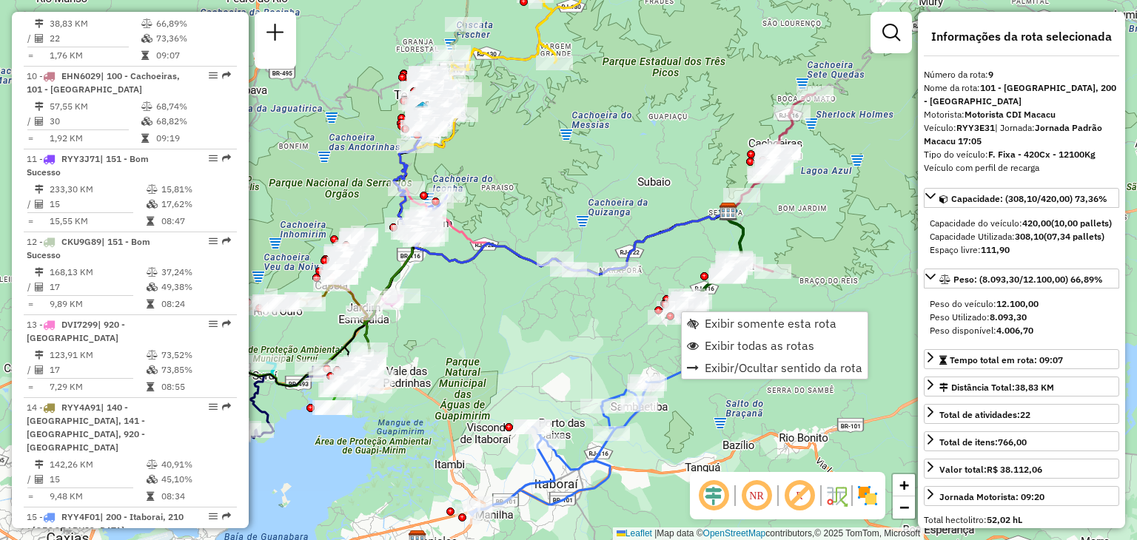
scroll to position [1202, 0]
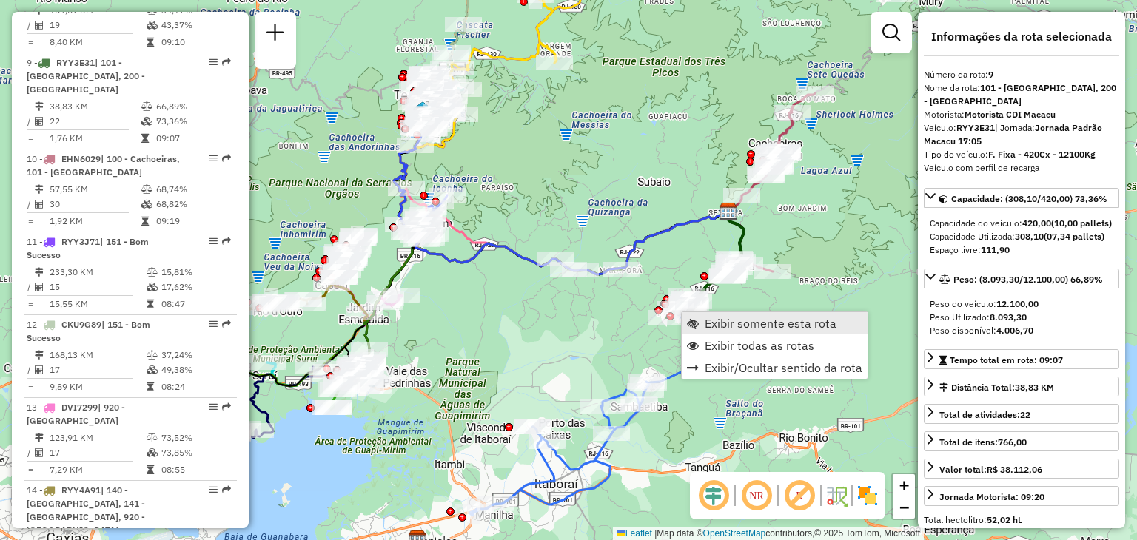
click at [708, 318] on span "Exibir somente esta rota" at bounding box center [771, 324] width 132 height 12
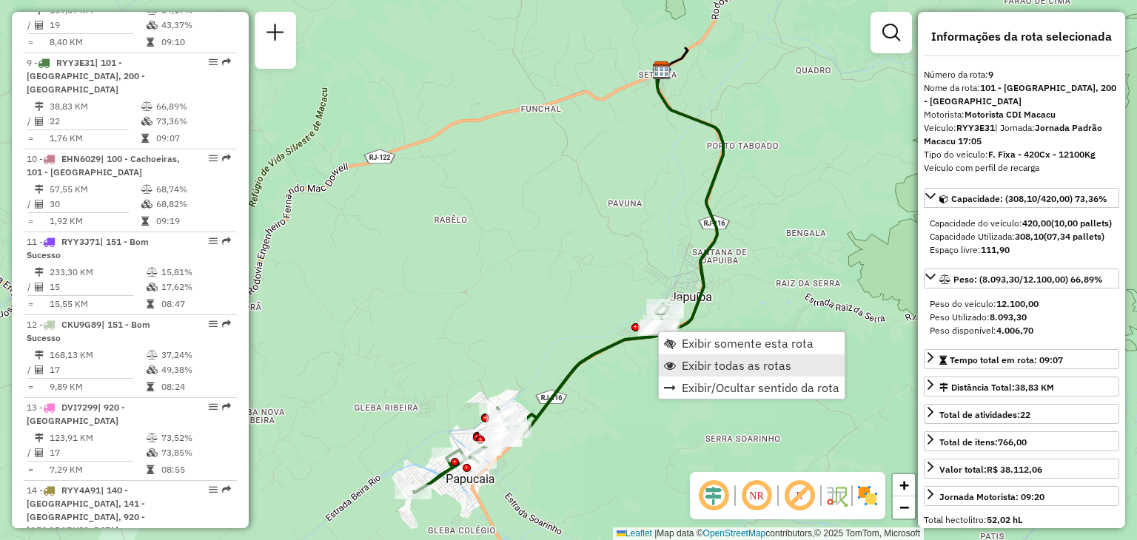
click at [703, 360] on span "Exibir todas as rotas" at bounding box center [737, 366] width 110 height 12
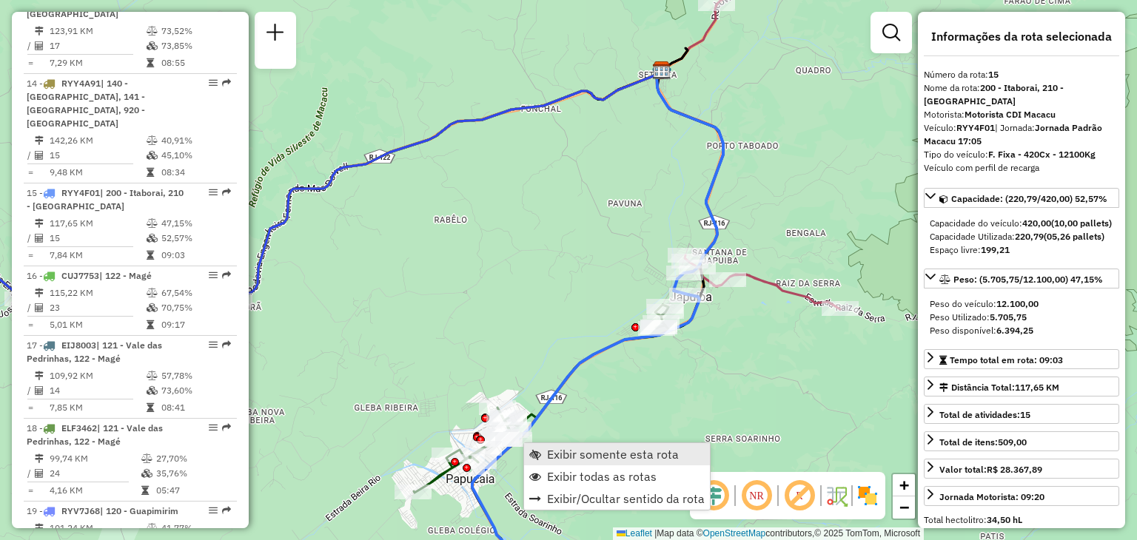
scroll to position [1711, 0]
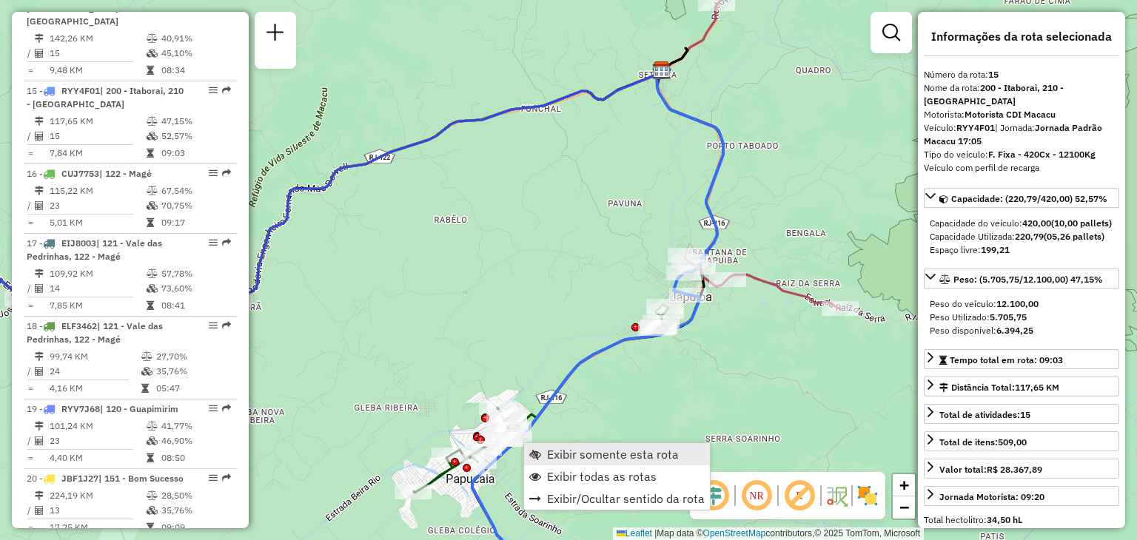
click at [566, 452] on span "Exibir somente esta rota" at bounding box center [613, 455] width 132 height 12
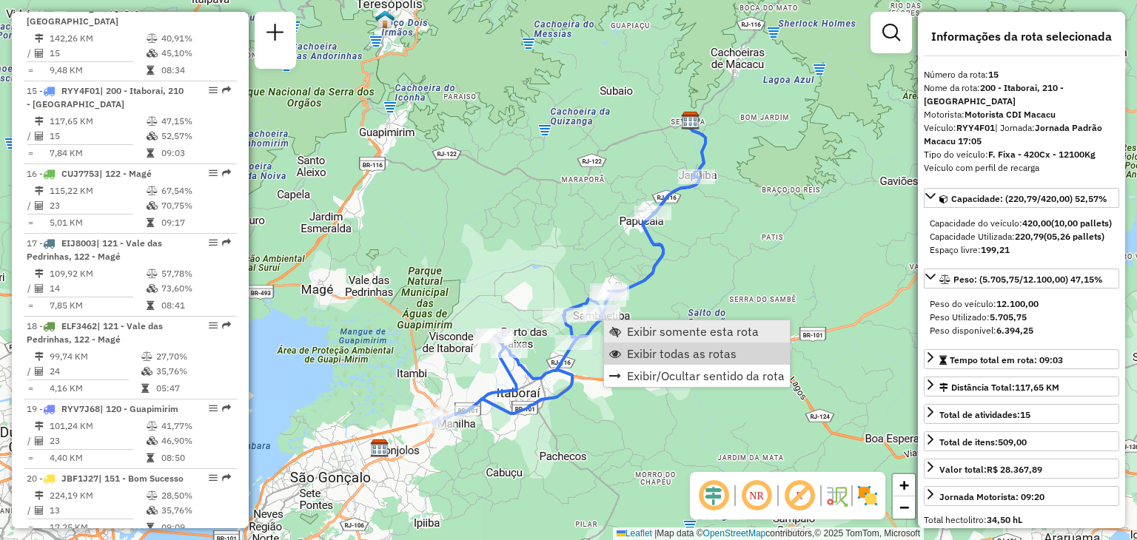
drag, startPoint x: 626, startPoint y: 354, endPoint x: 635, endPoint y: 333, distance: 22.9
click at [626, 354] on link "Exibir todas as rotas" at bounding box center [697, 354] width 186 height 22
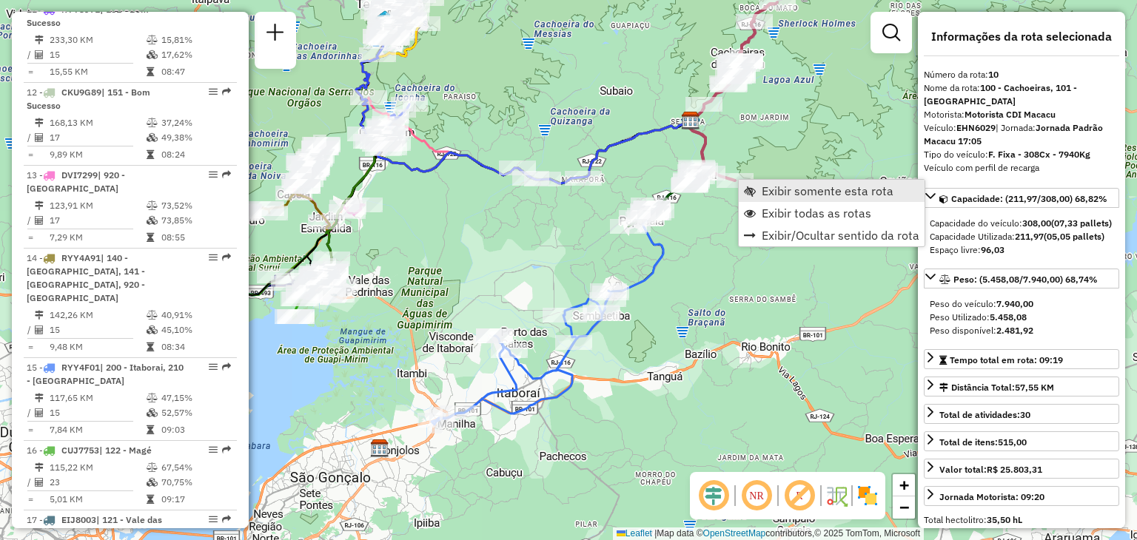
scroll to position [1285, 0]
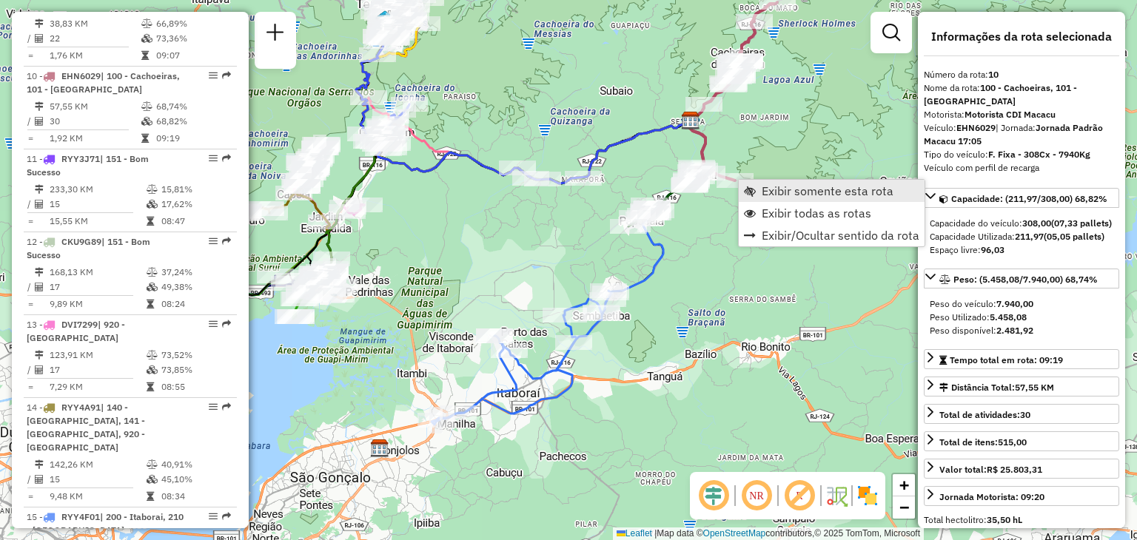
click at [758, 190] on link "Exibir somente esta rota" at bounding box center [832, 191] width 186 height 22
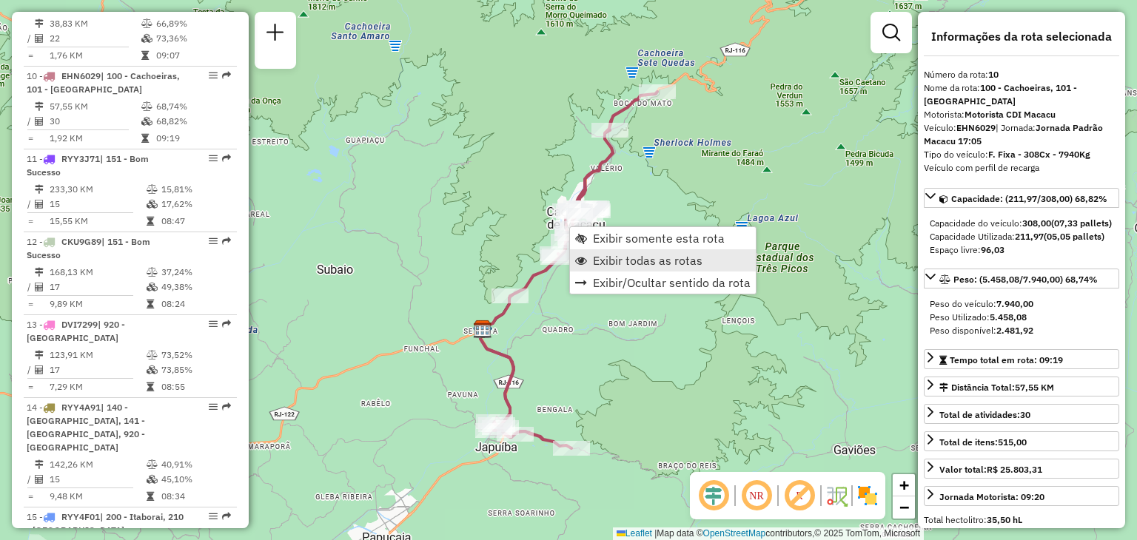
click at [628, 260] on span "Exibir todas as rotas" at bounding box center [648, 261] width 110 height 12
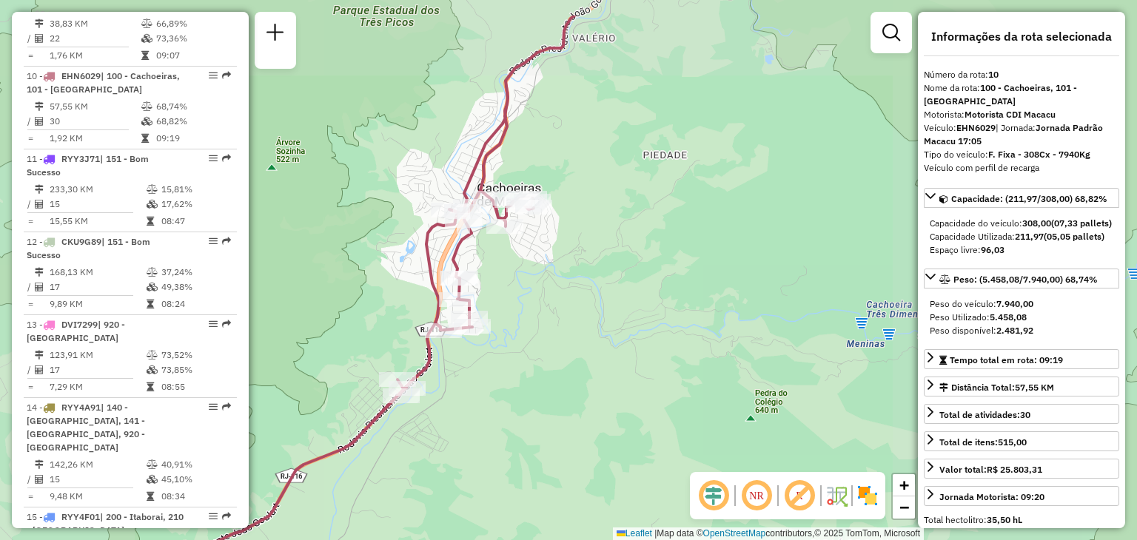
drag, startPoint x: 628, startPoint y: 193, endPoint x: 632, endPoint y: 266, distance: 73.4
click at [633, 263] on div "Janela de atendimento Grade de atendimento Capacidade Transportadoras Veículos …" at bounding box center [568, 270] width 1137 height 540
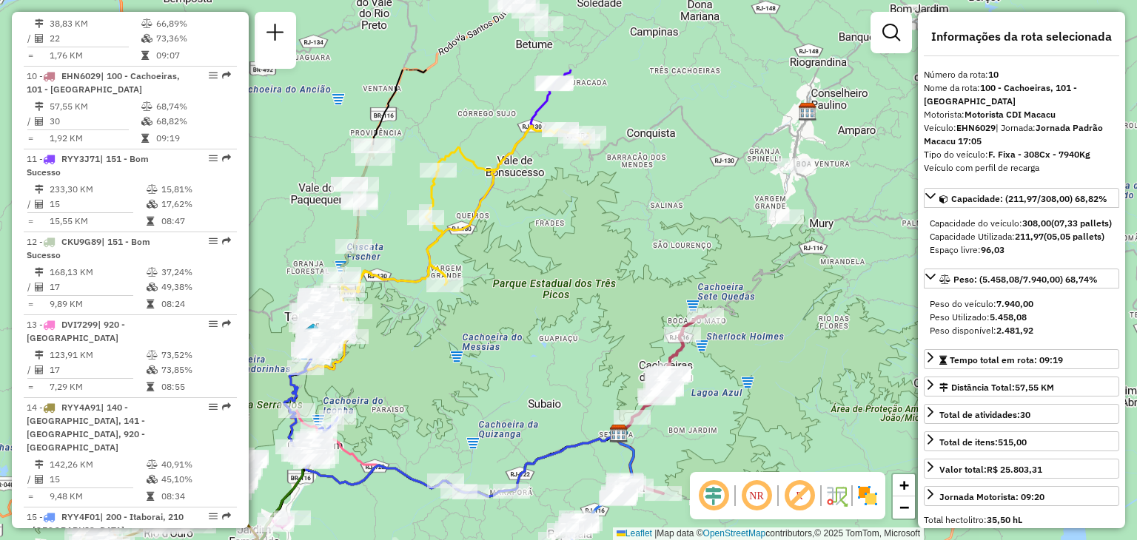
drag, startPoint x: 549, startPoint y: 226, endPoint x: 557, endPoint y: 344, distance: 118.8
click at [563, 353] on div "Janela de atendimento Grade de atendimento Capacidade Transportadoras Veículos …" at bounding box center [568, 270] width 1137 height 540
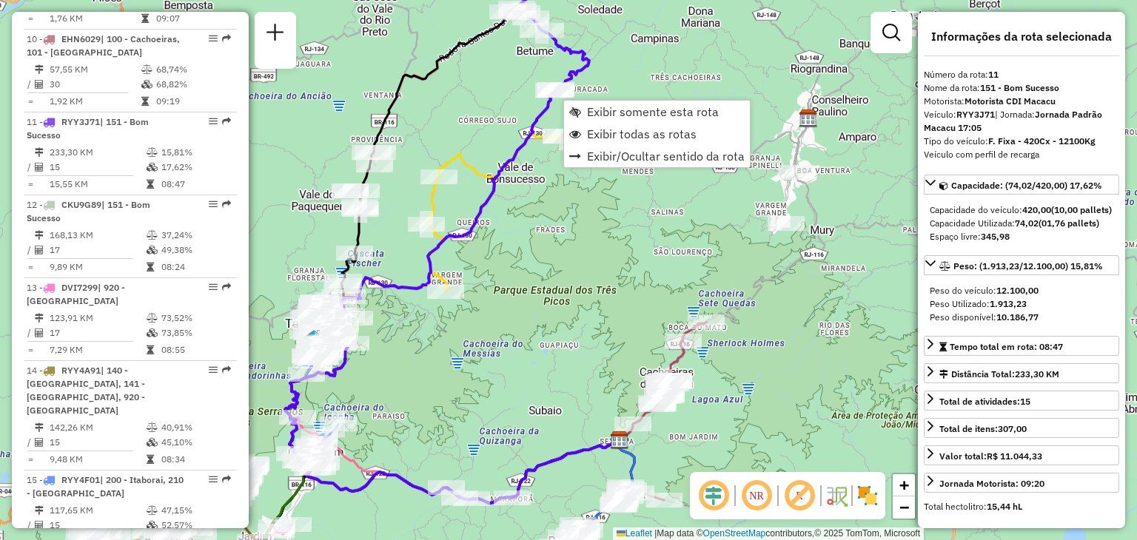
scroll to position [1368, 0]
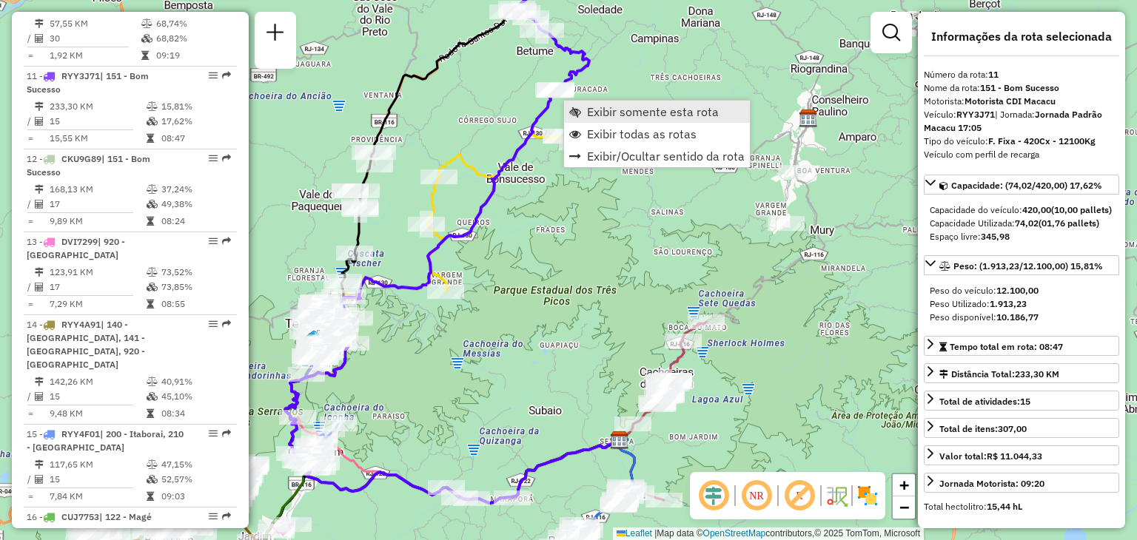
click at [585, 110] on link "Exibir somente esta rota" at bounding box center [657, 112] width 186 height 22
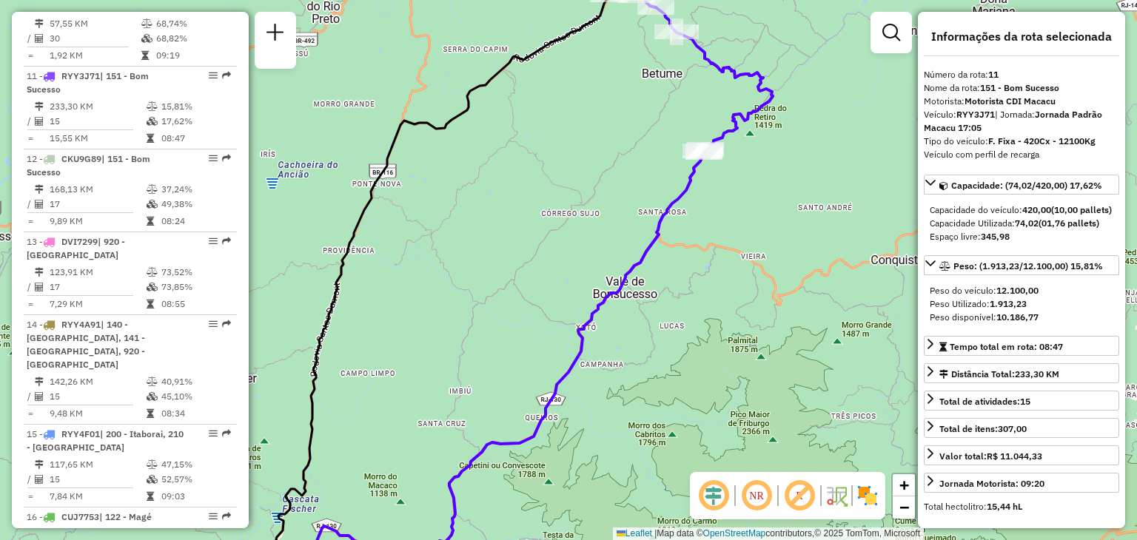
drag, startPoint x: 717, startPoint y: 69, endPoint x: 686, endPoint y: 181, distance: 116.5
click at [690, 152] on icon at bounding box center [690, 49] width 165 height 207
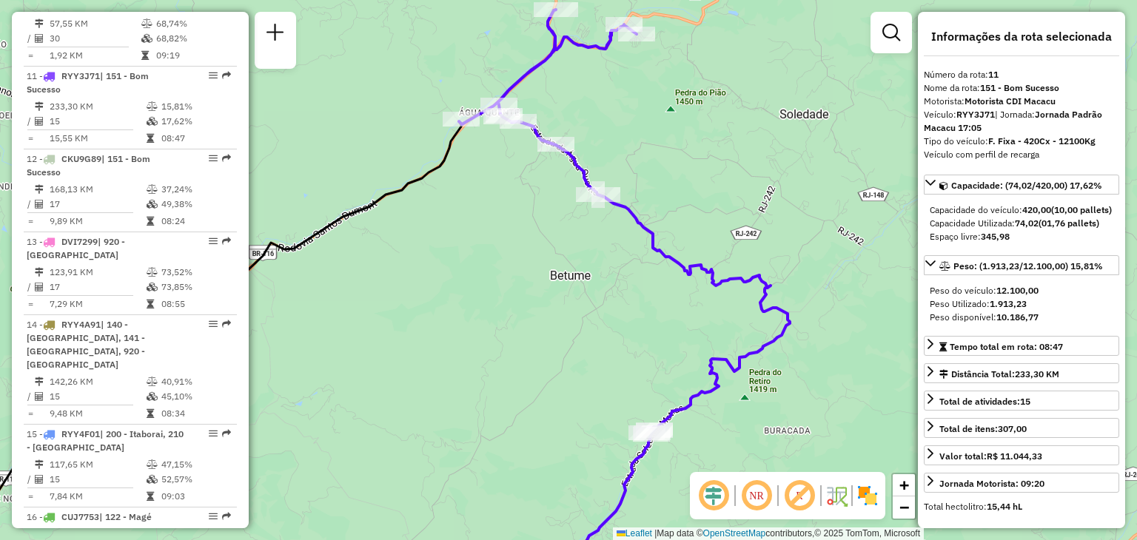
drag, startPoint x: 684, startPoint y: 64, endPoint x: 656, endPoint y: 218, distance: 156.5
click at [663, 204] on div "Rota 11 - Placa RYY3J71 08513769 - SEU BAR Janela de atendimento Grade de atend…" at bounding box center [568, 270] width 1137 height 540
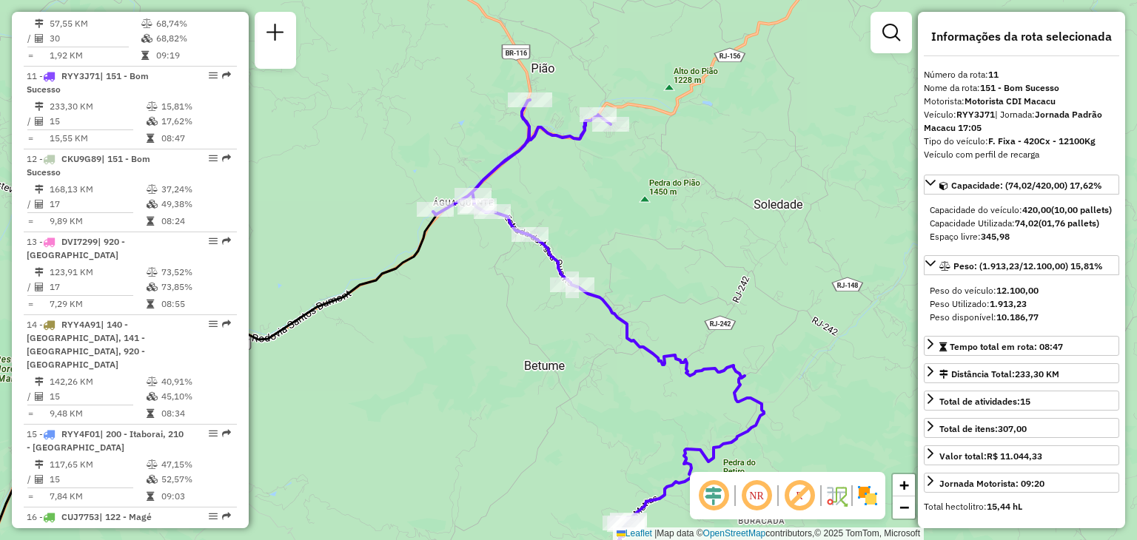
drag, startPoint x: 658, startPoint y: 385, endPoint x: 619, endPoint y: 172, distance: 216.0
click at [625, 225] on icon at bounding box center [598, 312] width 331 height 425
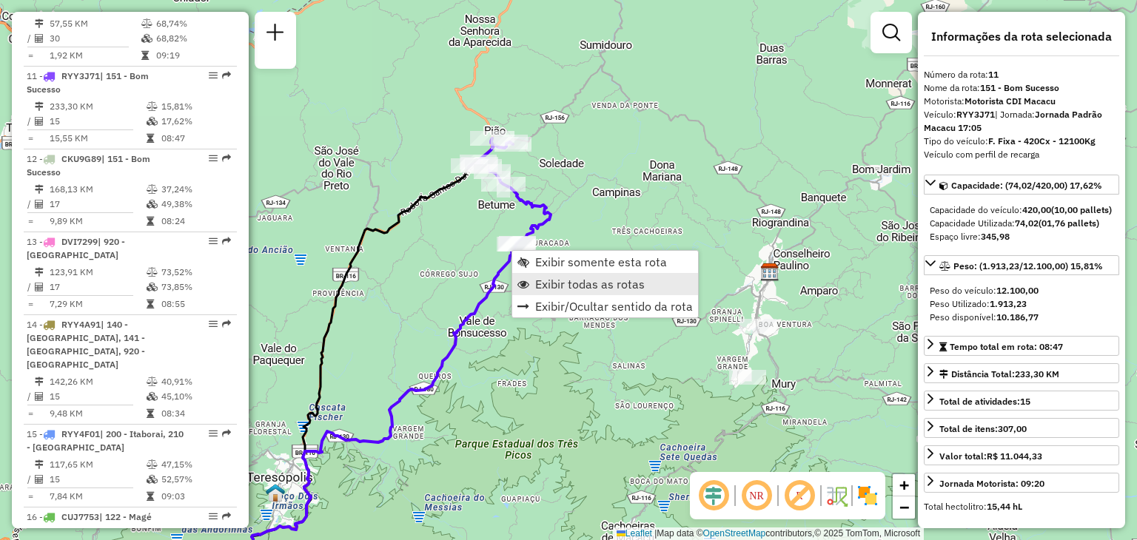
click at [540, 278] on span "Exibir todas as rotas" at bounding box center [590, 284] width 110 height 12
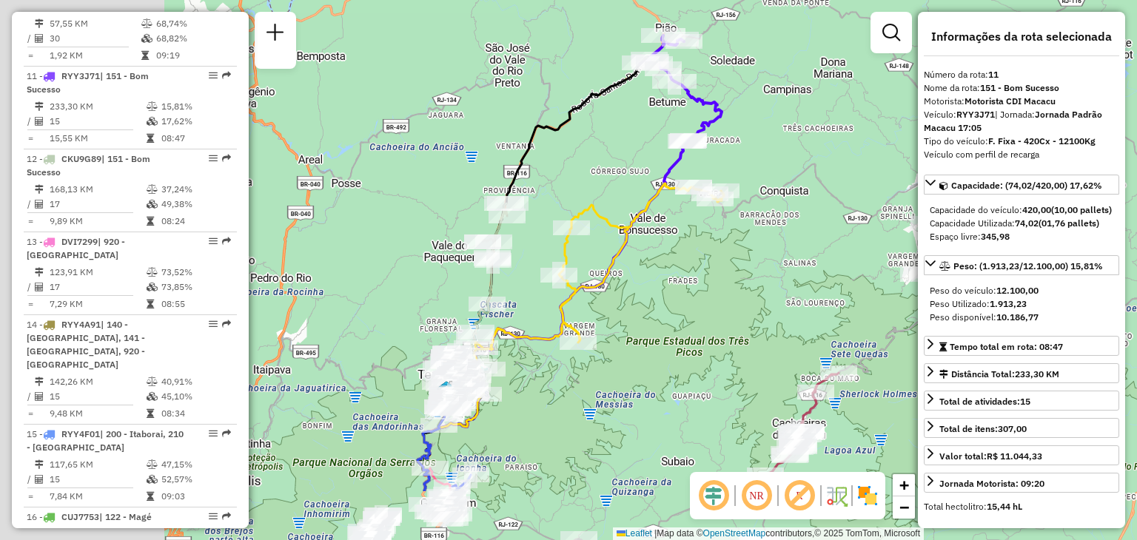
drag, startPoint x: 502, startPoint y: 363, endPoint x: 664, endPoint y: 255, distance: 194.8
click at [664, 255] on div "Janela de atendimento Grade de atendimento Capacidade Transportadoras Veículos …" at bounding box center [568, 270] width 1137 height 540
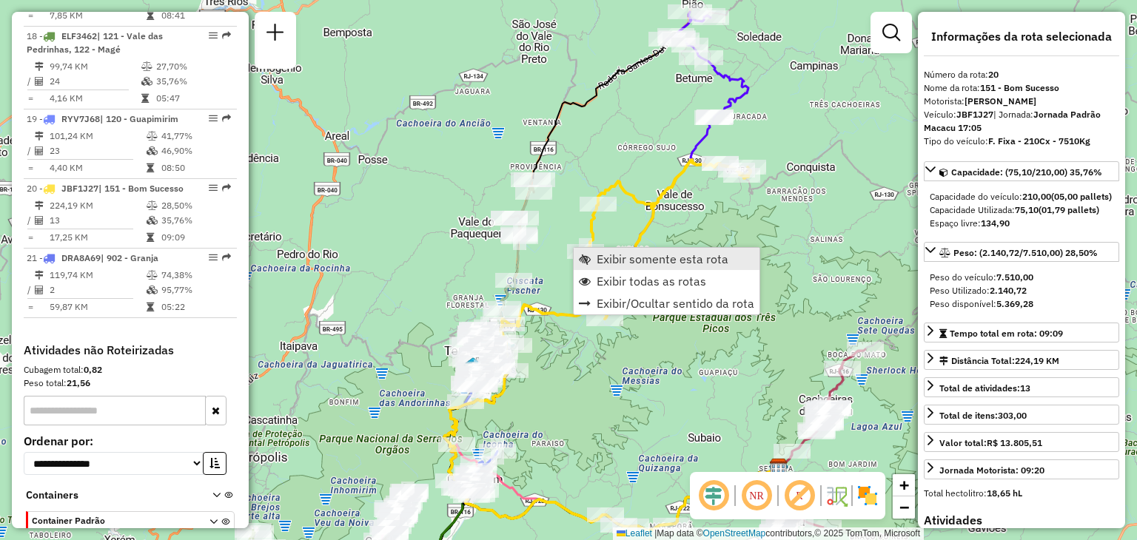
scroll to position [2005, 0]
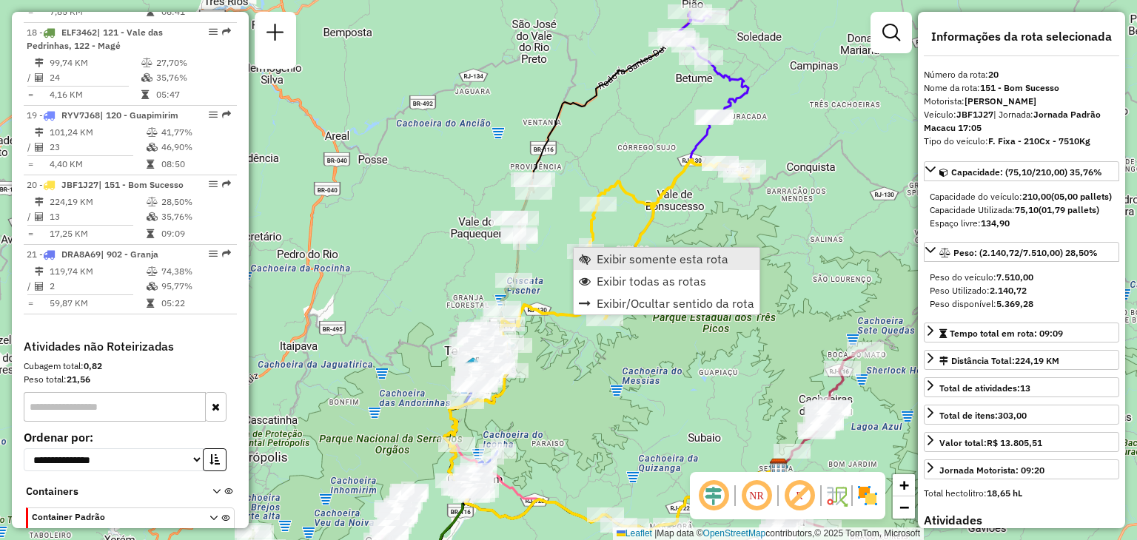
click at [606, 256] on span "Exibir somente esta rota" at bounding box center [663, 259] width 132 height 12
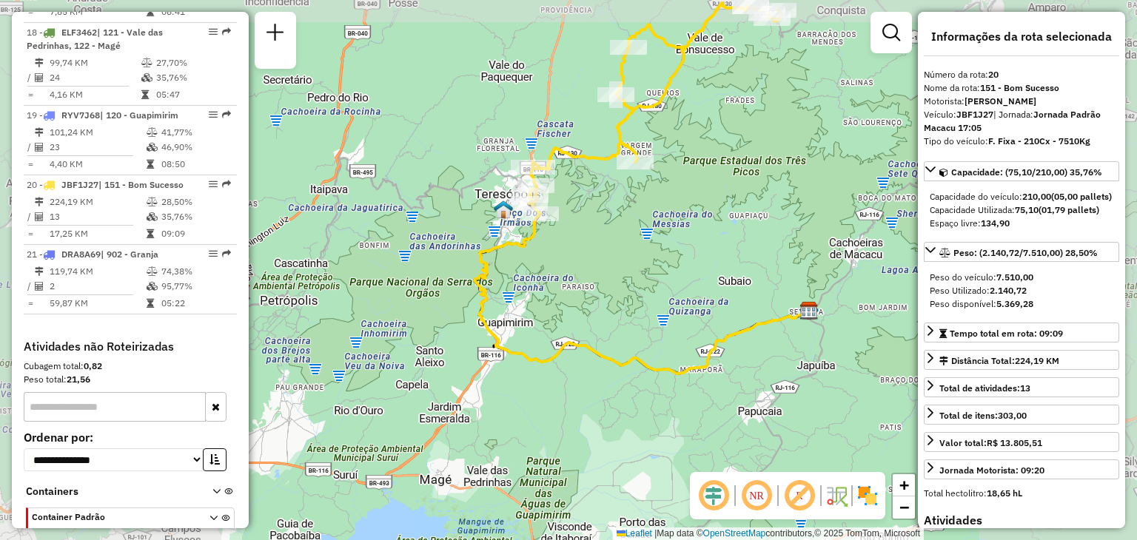
drag, startPoint x: 717, startPoint y: 145, endPoint x: 608, endPoint y: 380, distance: 258.7
click at [608, 380] on div "Janela de atendimento Grade de atendimento Capacidade Transportadoras Veículos …" at bounding box center [568, 270] width 1137 height 540
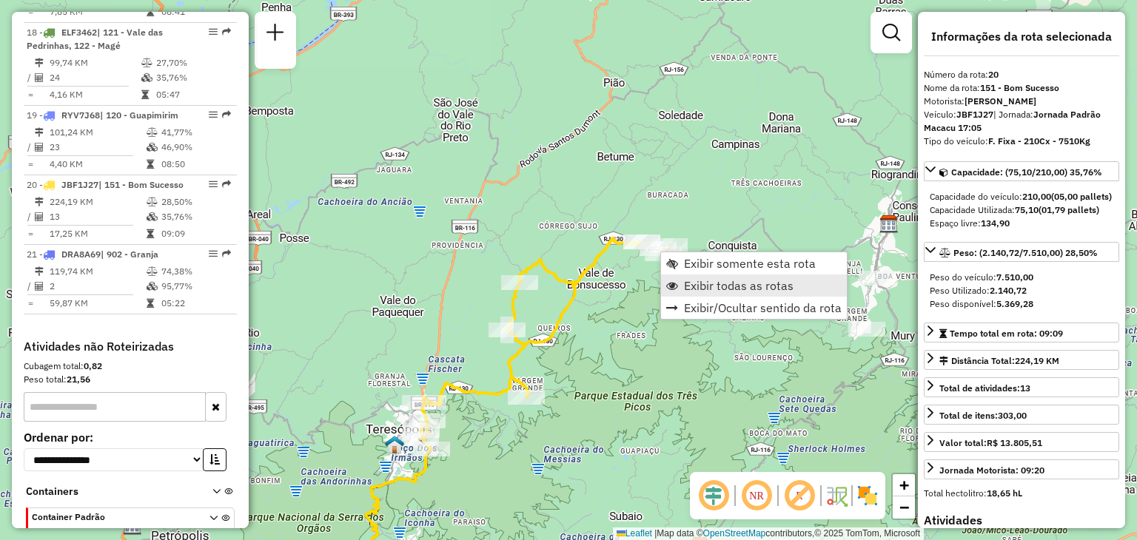
click at [717, 285] on span "Exibir todas as rotas" at bounding box center [739, 286] width 110 height 12
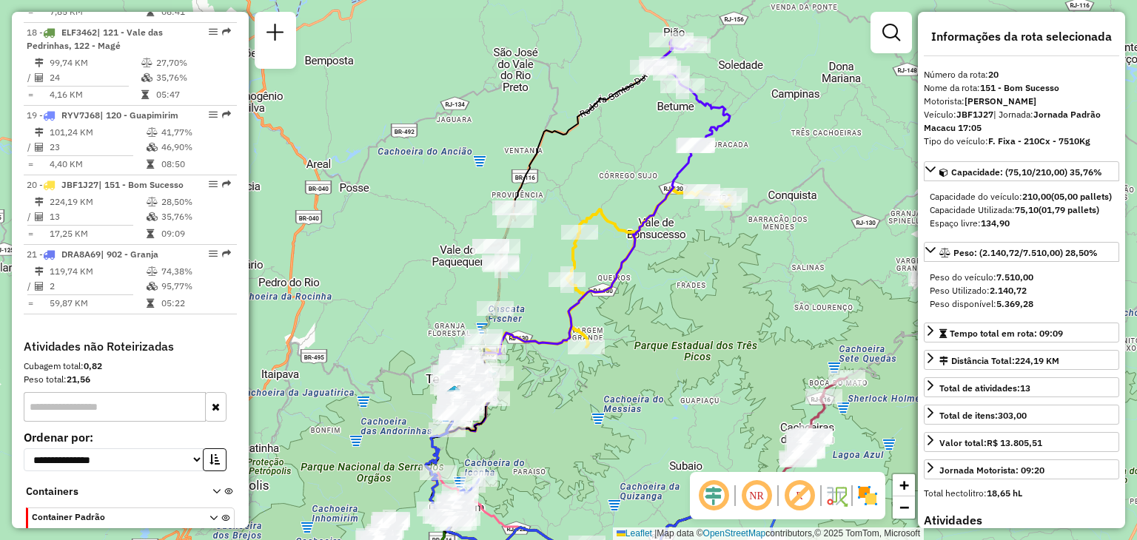
drag, startPoint x: 569, startPoint y: 418, endPoint x: 535, endPoint y: 278, distance: 144.5
click at [640, 356] on div "Janela de atendimento Grade de atendimento Capacidade Transportadoras Veículos …" at bounding box center [568, 270] width 1137 height 540
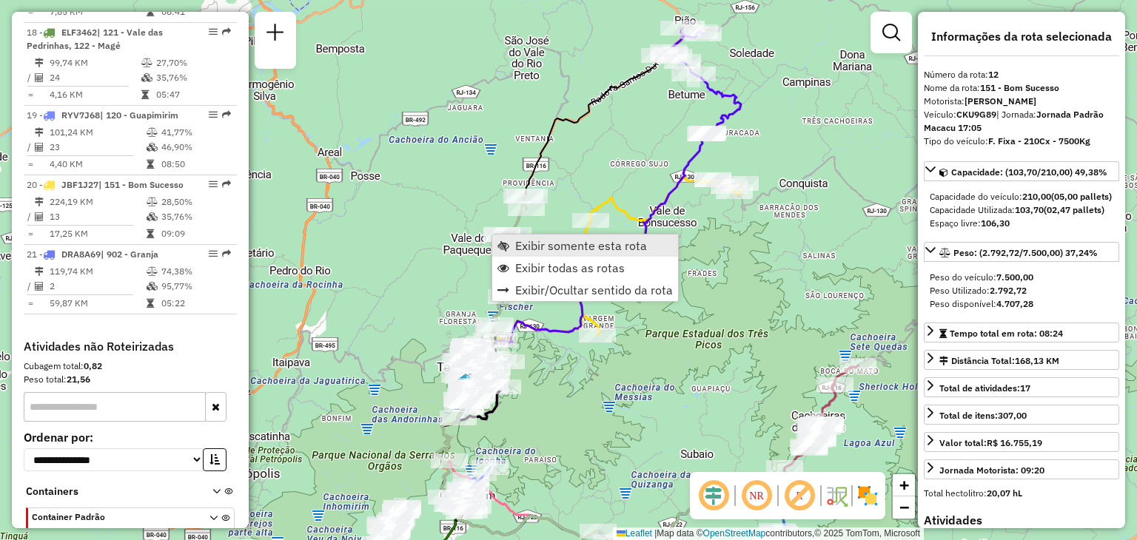
scroll to position [1450, 0]
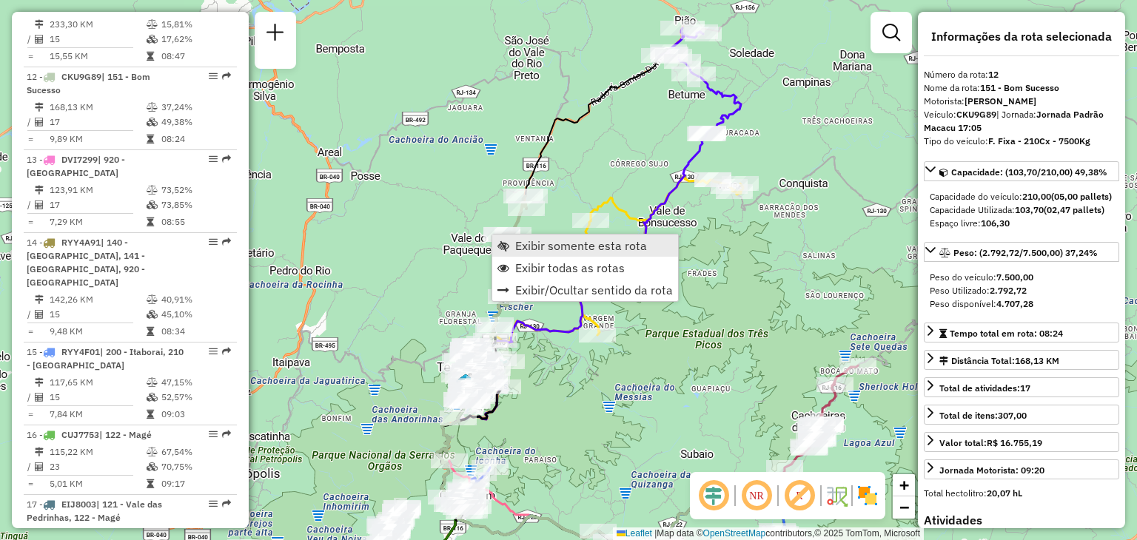
click at [551, 246] on span "Exibir somente esta rota" at bounding box center [581, 246] width 132 height 12
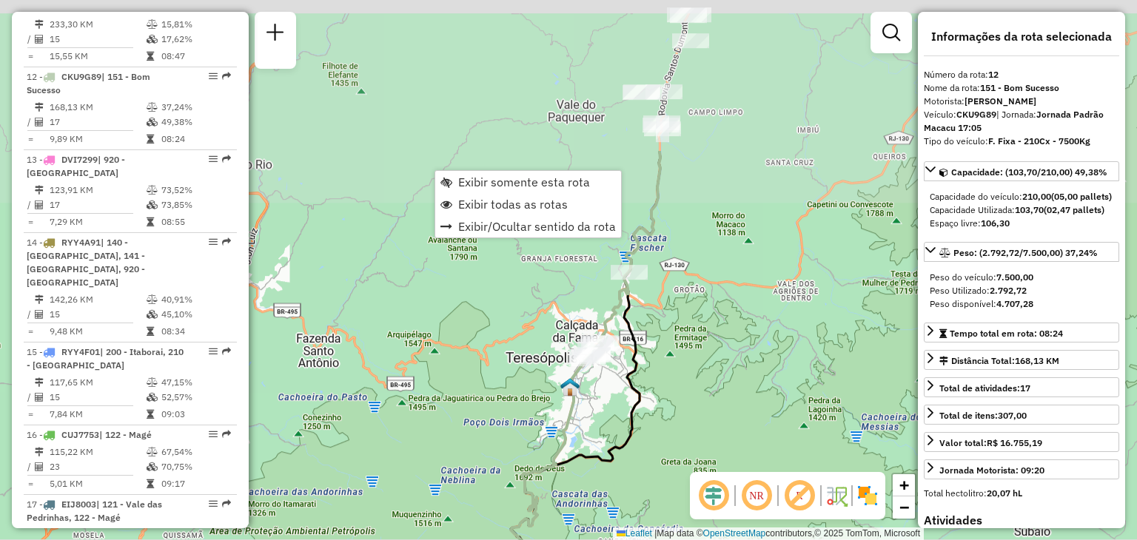
drag, startPoint x: 740, startPoint y: 172, endPoint x: 688, endPoint y: 380, distance: 213.7
click at [688, 380] on div "Janela de atendimento Grade de atendimento Capacidade Transportadoras Veículos …" at bounding box center [568, 270] width 1137 height 540
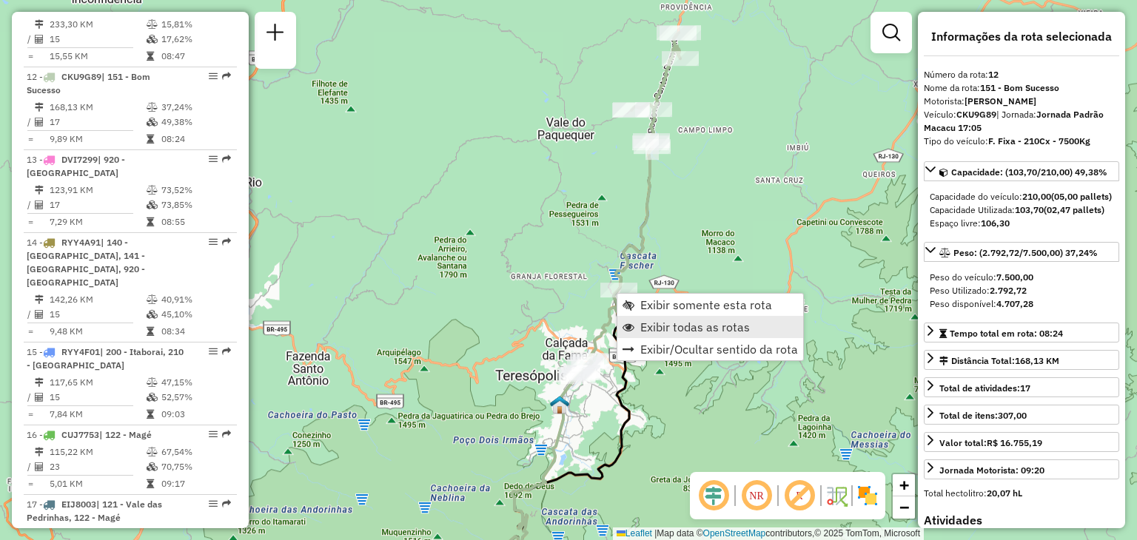
click at [634, 316] on link "Exibir todas as rotas" at bounding box center [710, 327] width 186 height 22
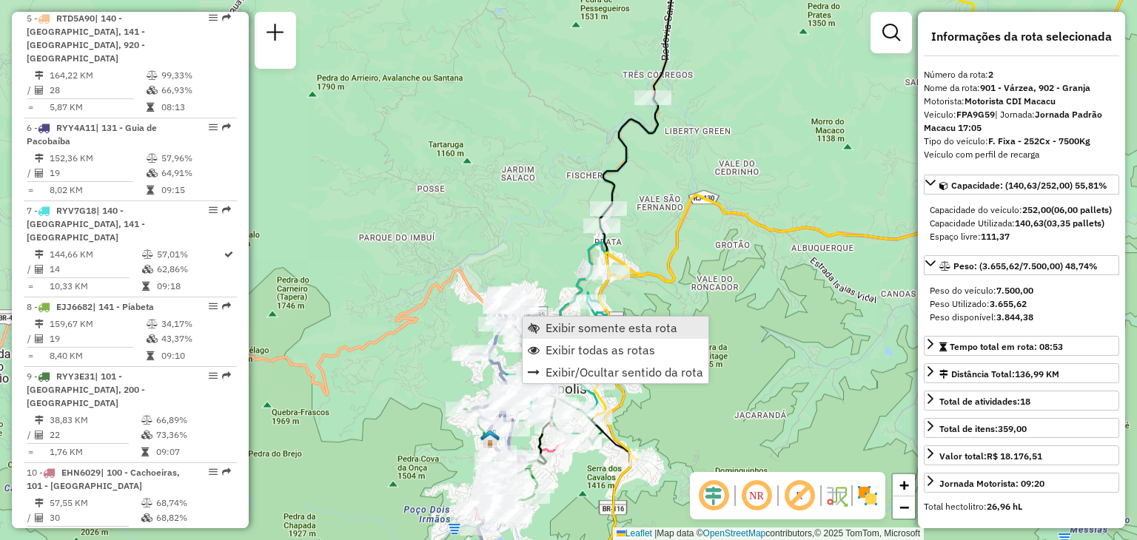
scroll to position [648, 0]
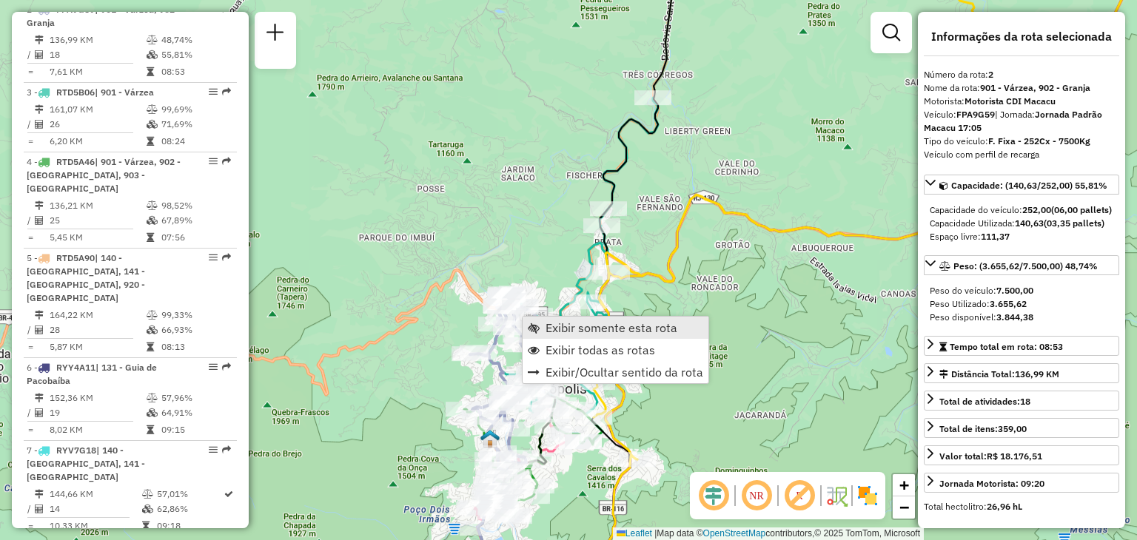
click at [544, 323] on link "Exibir somente esta rota" at bounding box center [616, 328] width 186 height 22
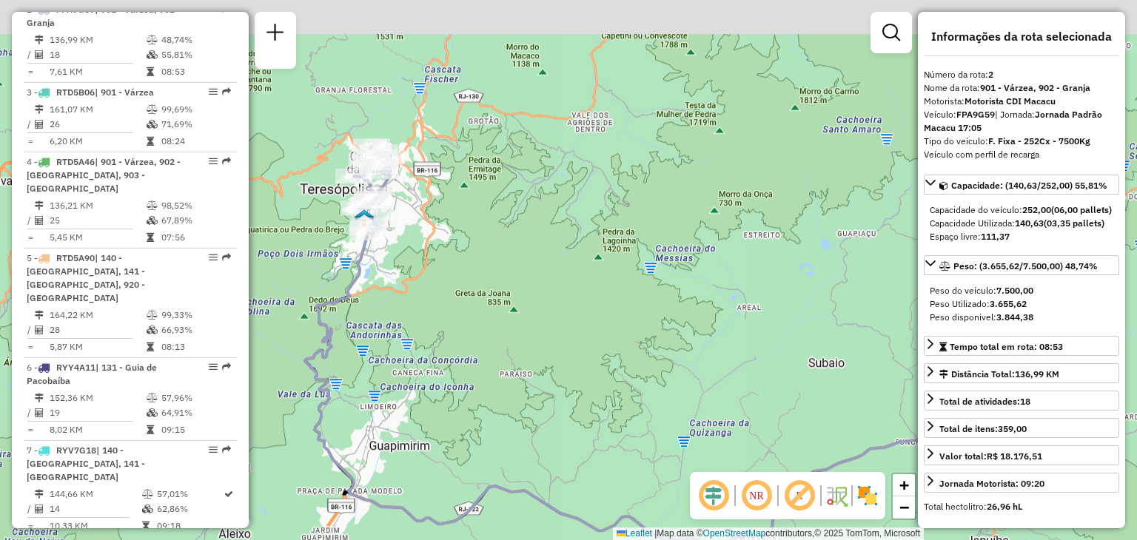
drag, startPoint x: 496, startPoint y: 367, endPoint x: 539, endPoint y: 446, distance: 89.4
click at [537, 442] on div "Janela de atendimento Grade de atendimento Capacidade Transportadoras Veículos …" at bounding box center [568, 270] width 1137 height 540
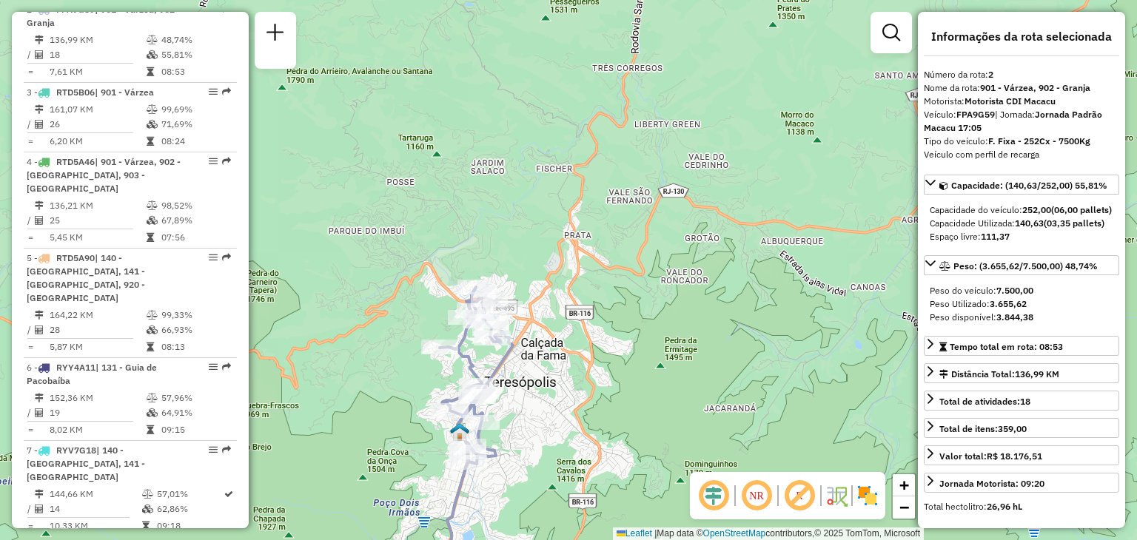
drag, startPoint x: 503, startPoint y: 492, endPoint x: 512, endPoint y: 347, distance: 145.4
click at [518, 380] on div "Janela de atendimento Grade de atendimento Capacidade Transportadoras Veículos …" at bounding box center [568, 270] width 1137 height 540
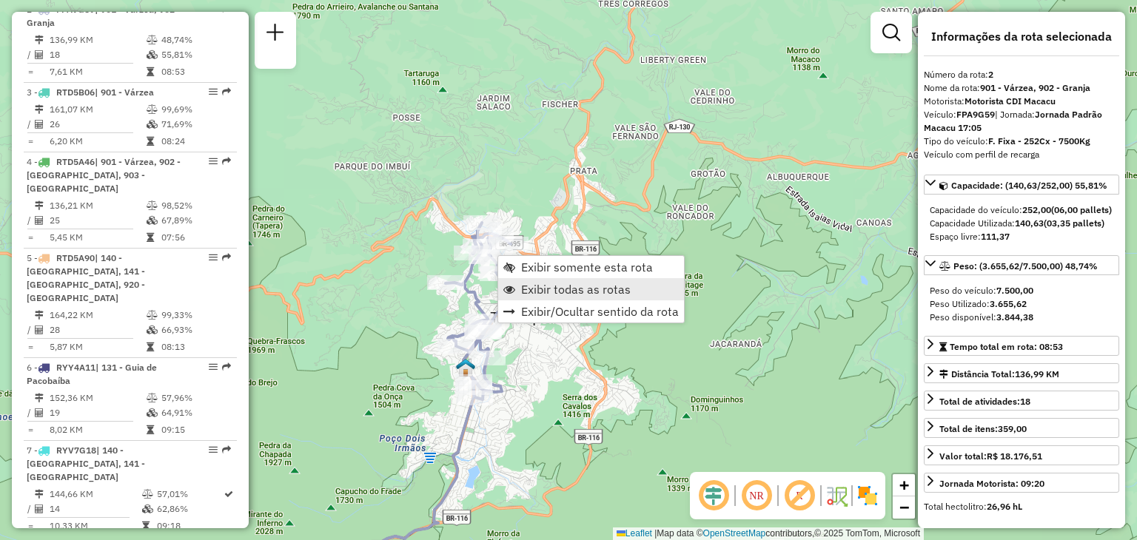
click at [522, 284] on span "Exibir todas as rotas" at bounding box center [576, 290] width 110 height 12
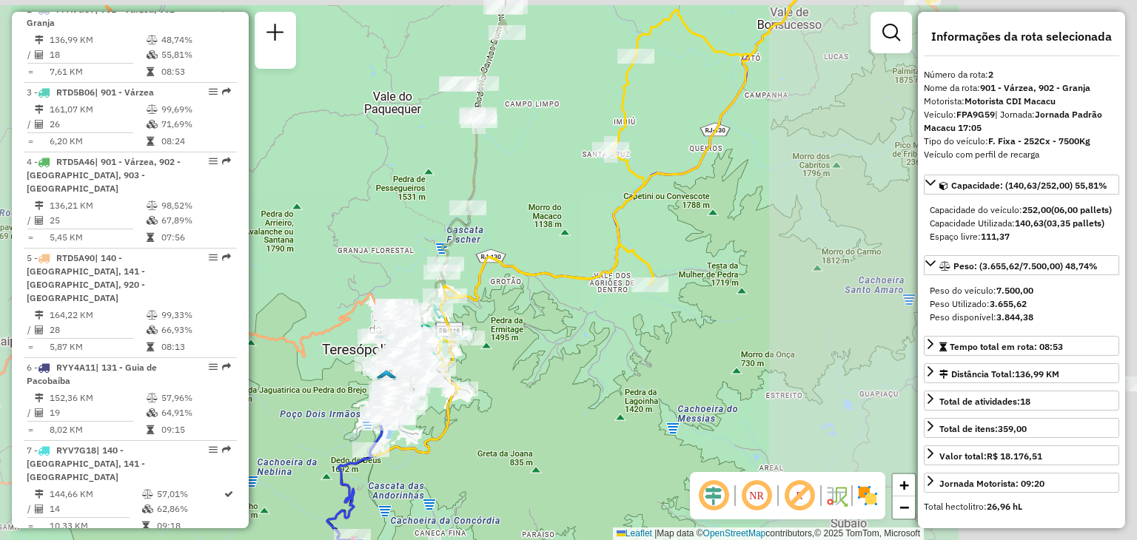
drag, startPoint x: 807, startPoint y: 315, endPoint x: 483, endPoint y: 360, distance: 327.4
click at [505, 360] on div "Janela de atendimento Grade de atendimento Capacidade Transportadoras Veículos …" at bounding box center [568, 270] width 1137 height 540
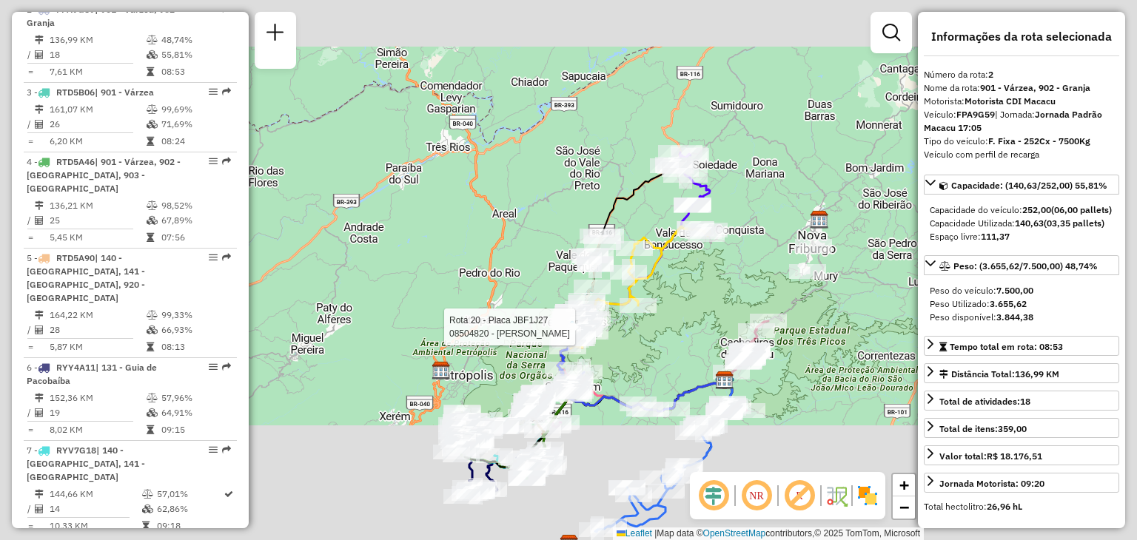
click at [746, 291] on div "Rota 20 - Placa JBF1J27 08504820 - ELIANE FERREIRA Janela de atendimento Grade …" at bounding box center [568, 270] width 1137 height 540
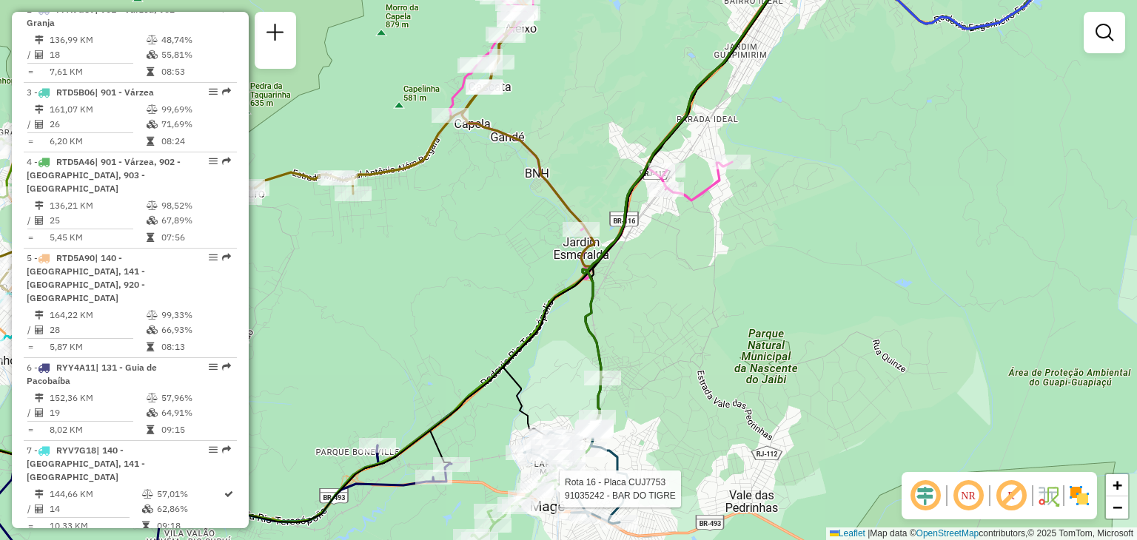
select select "**********"
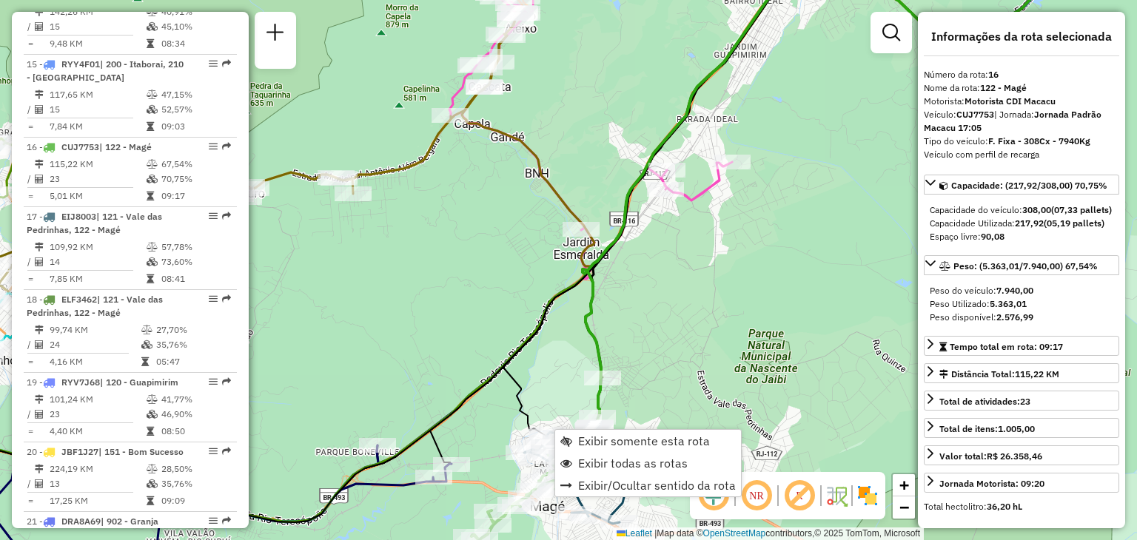
scroll to position [1794, 0]
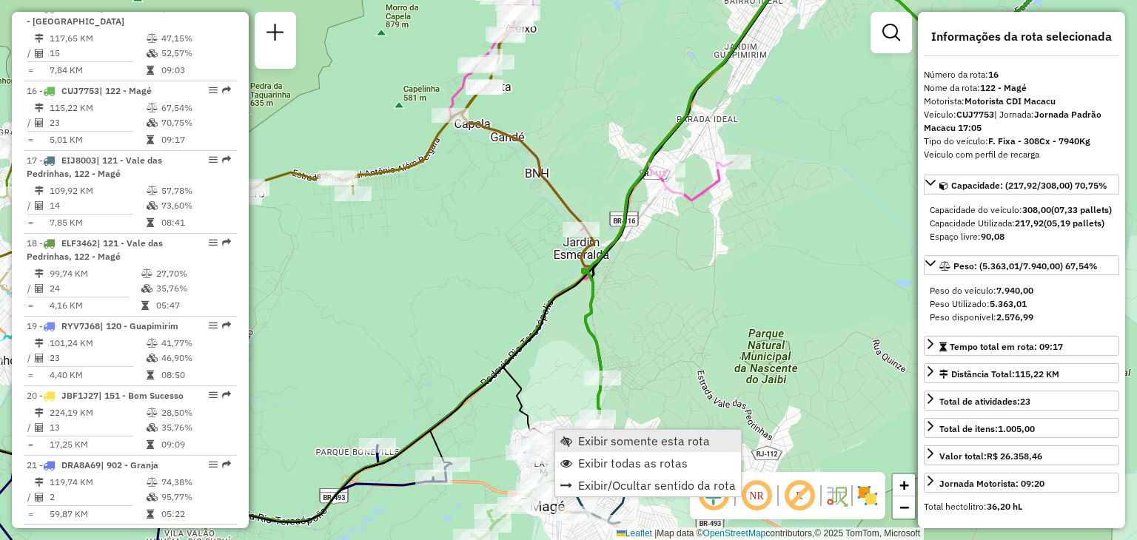
click at [580, 435] on span "Exibir somente esta rota" at bounding box center [644, 441] width 132 height 12
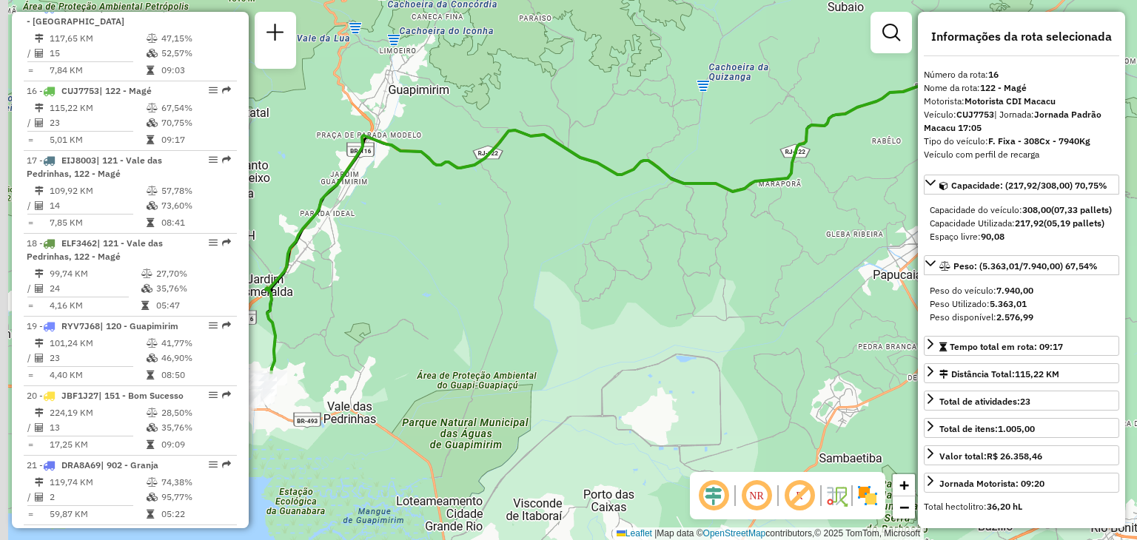
drag, startPoint x: 509, startPoint y: 397, endPoint x: 783, endPoint y: 318, distance: 285.6
click at [775, 324] on div "Janela de atendimento Grade de atendimento Capacidade Transportadoras Veículos …" at bounding box center [568, 270] width 1137 height 540
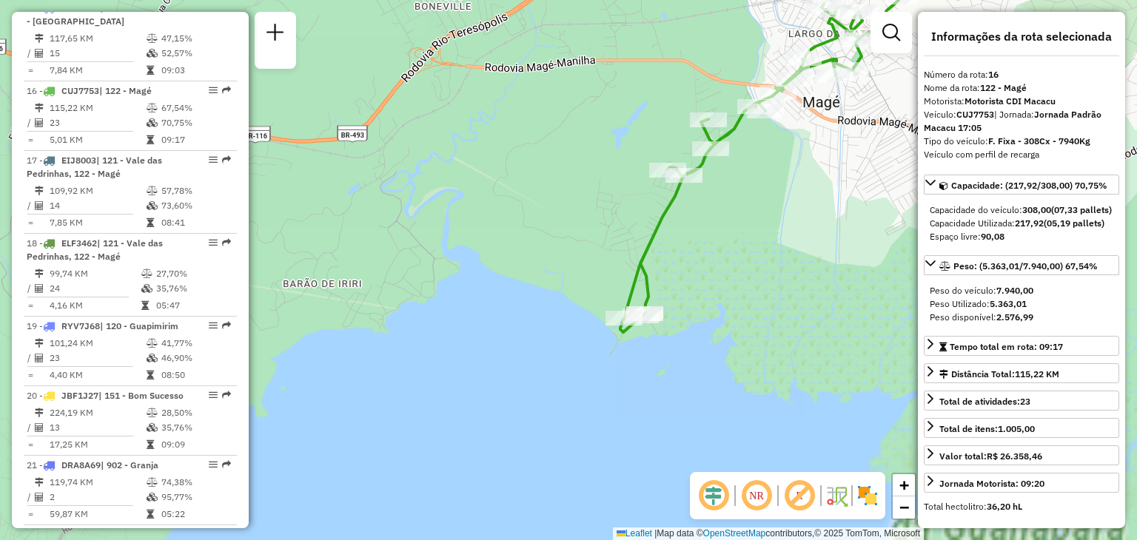
drag, startPoint x: 891, startPoint y: 170, endPoint x: 594, endPoint y: 422, distance: 389.2
click at [594, 421] on div "Janela de atendimento Grade de atendimento Capacidade Transportadoras Veículos …" at bounding box center [568, 270] width 1137 height 540
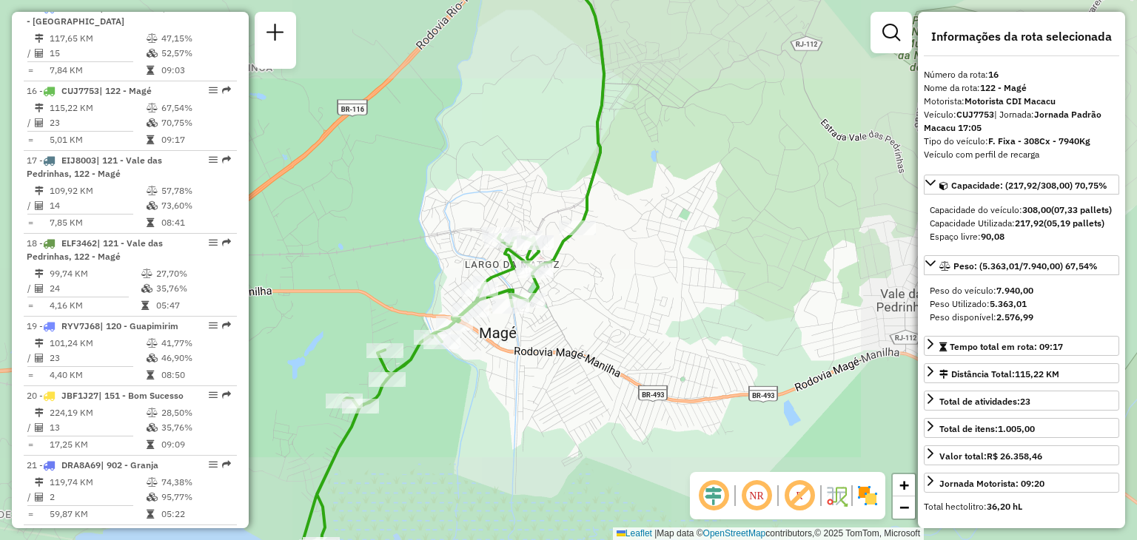
drag, startPoint x: 613, startPoint y: 247, endPoint x: 586, endPoint y: 329, distance: 85.9
click at [586, 329] on div "Janela de atendimento Grade de atendimento Capacidade Transportadoras Veículos …" at bounding box center [568, 270] width 1137 height 540
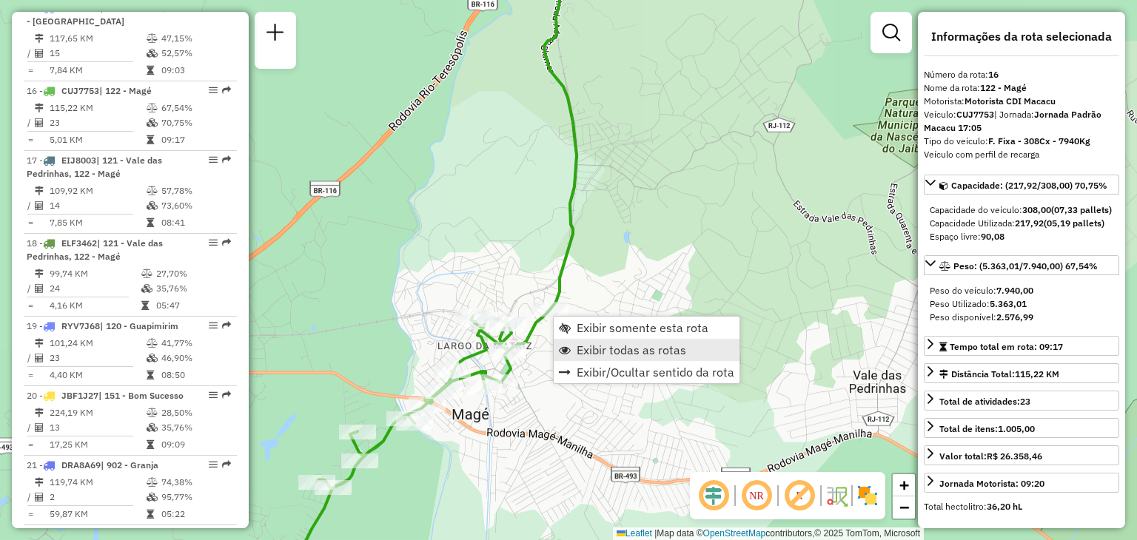
click at [590, 346] on span "Exibir todas as rotas" at bounding box center [632, 350] width 110 height 12
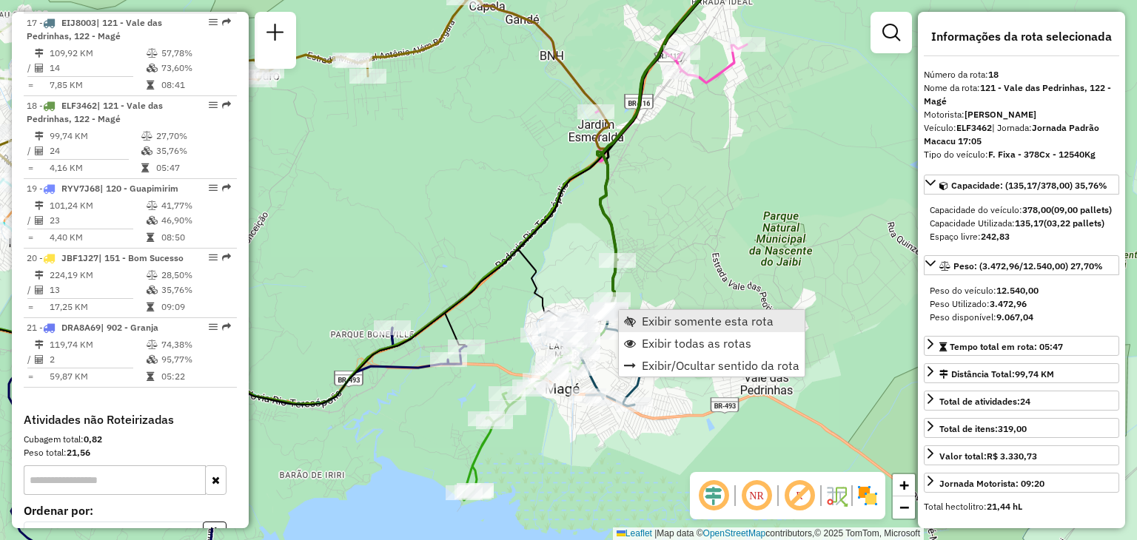
scroll to position [1947, 0]
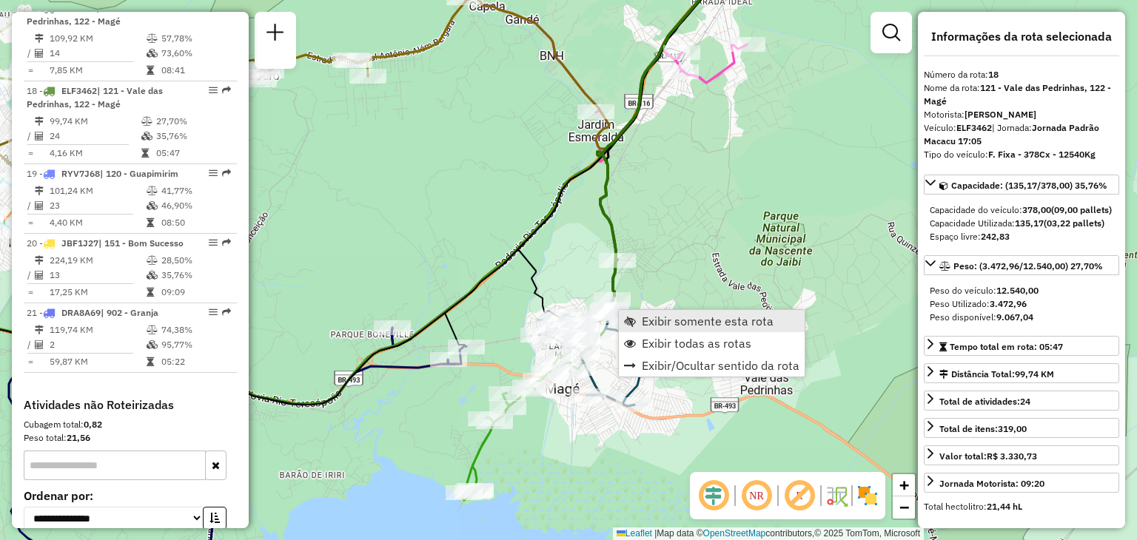
click at [648, 317] on span "Exibir somente esta rota" at bounding box center [708, 321] width 132 height 12
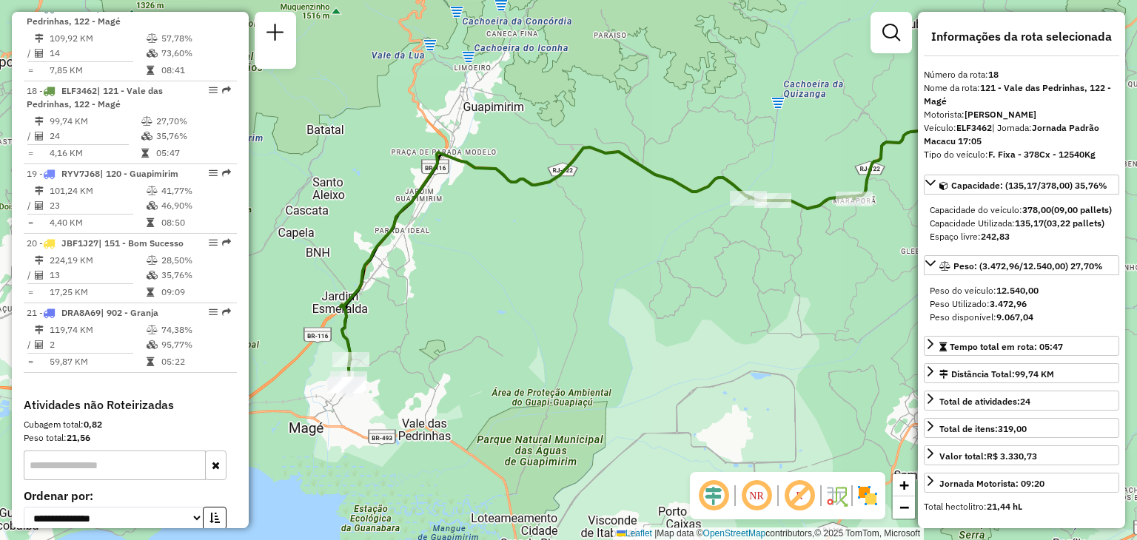
drag, startPoint x: 497, startPoint y: 352, endPoint x: 622, endPoint y: 322, distance: 128.0
click at [646, 309] on div "Janela de atendimento Grade de atendimento Capacidade Transportadoras Veículos …" at bounding box center [568, 270] width 1137 height 540
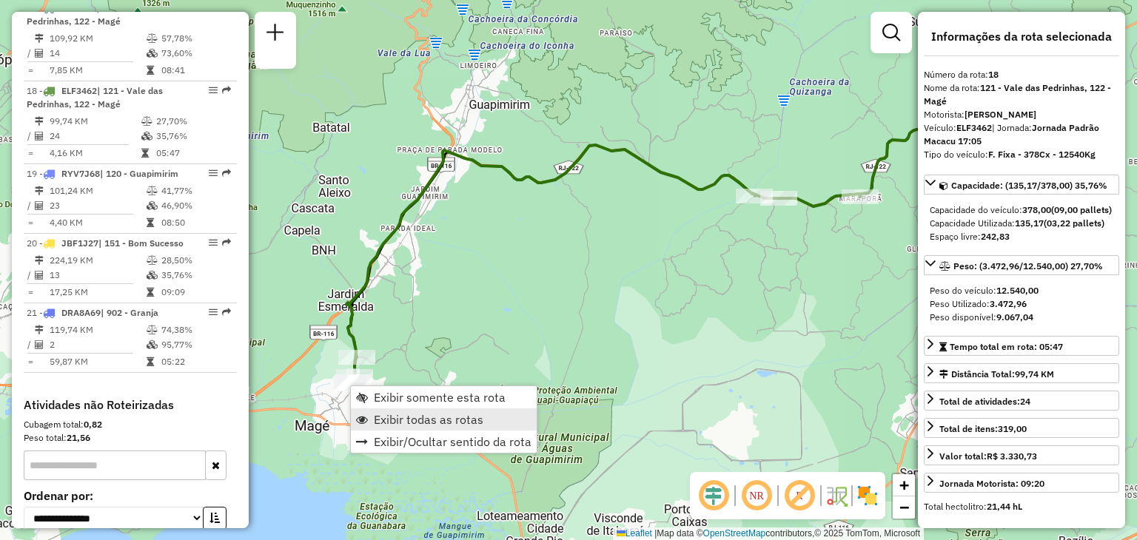
click at [395, 415] on span "Exibir todas as rotas" at bounding box center [429, 420] width 110 height 12
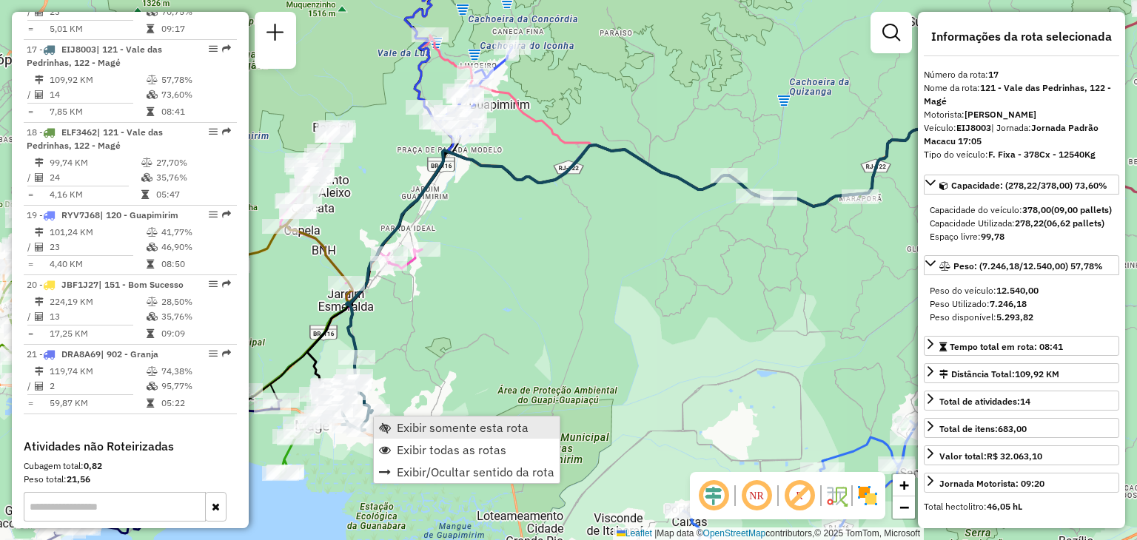
scroll to position [1864, 0]
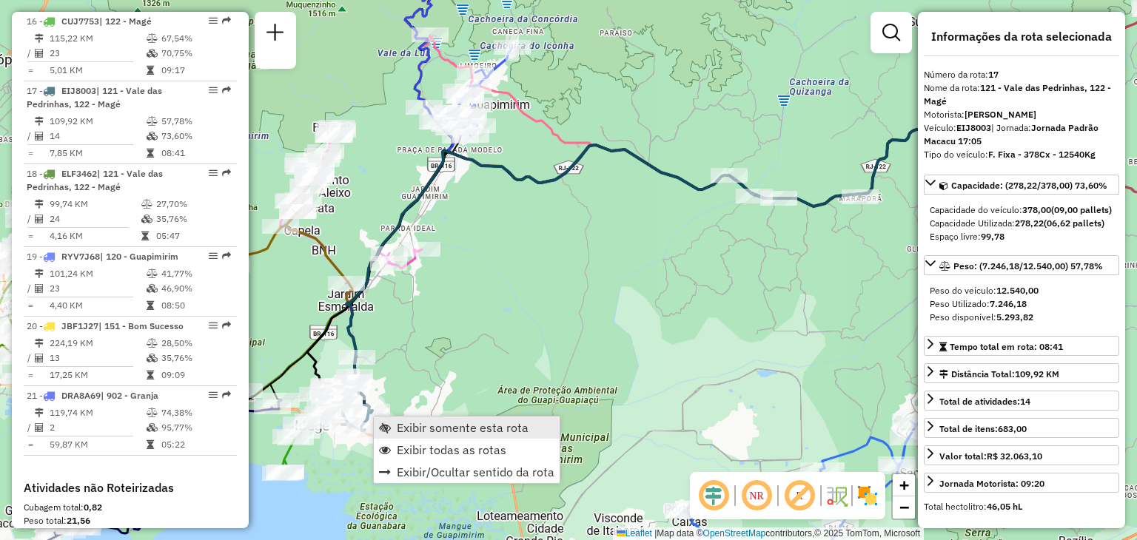
click at [411, 422] on span "Exibir somente esta rota" at bounding box center [463, 428] width 132 height 12
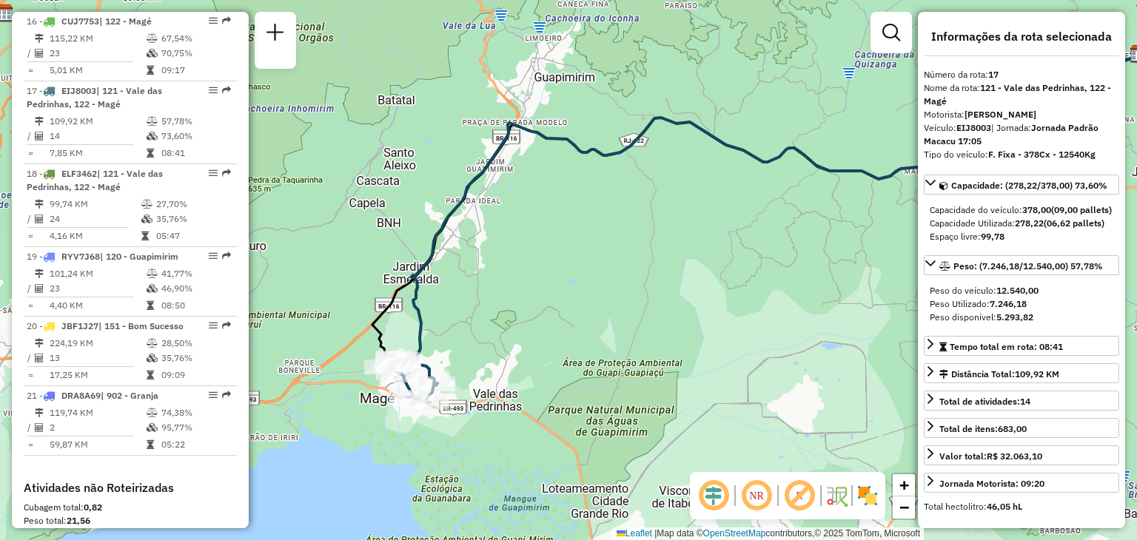
drag, startPoint x: 378, startPoint y: 427, endPoint x: 592, endPoint y: 363, distance: 223.9
click at [593, 363] on div "Janela de atendimento Grade de atendimento Capacidade Transportadoras Veículos …" at bounding box center [568, 270] width 1137 height 540
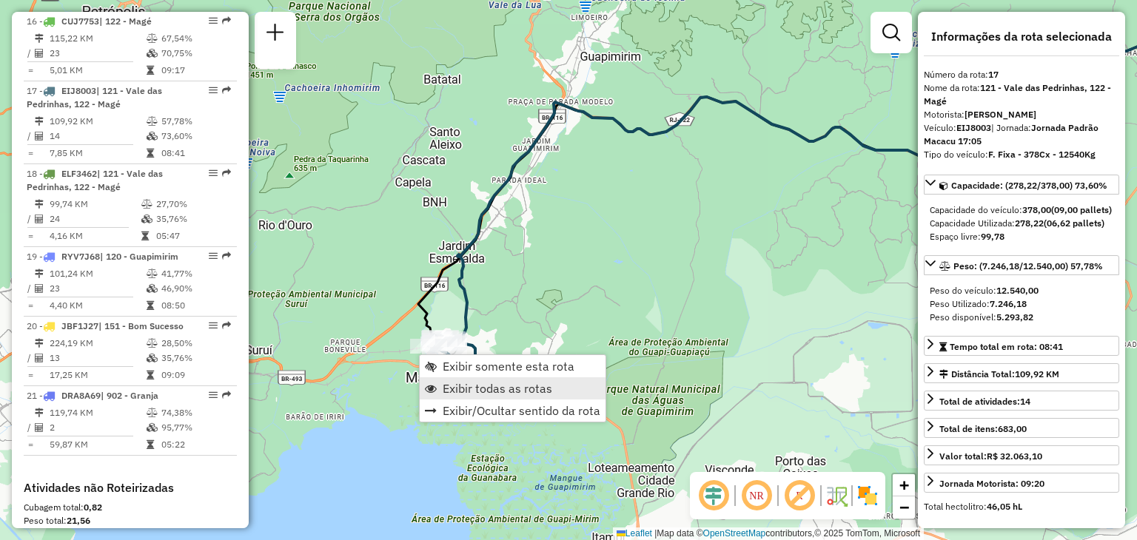
click at [471, 384] on span "Exibir todas as rotas" at bounding box center [498, 389] width 110 height 12
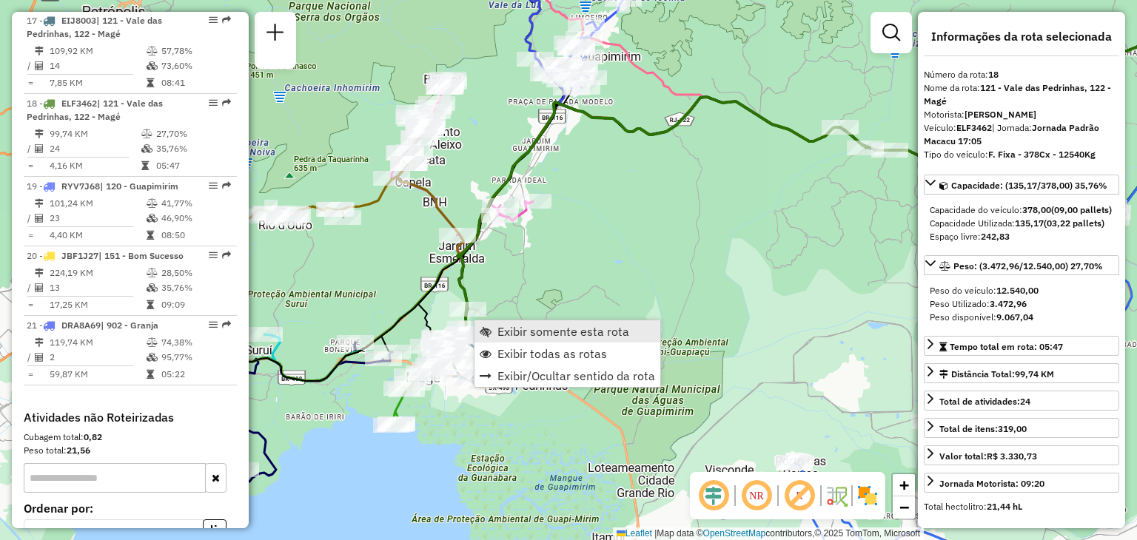
scroll to position [1947, 0]
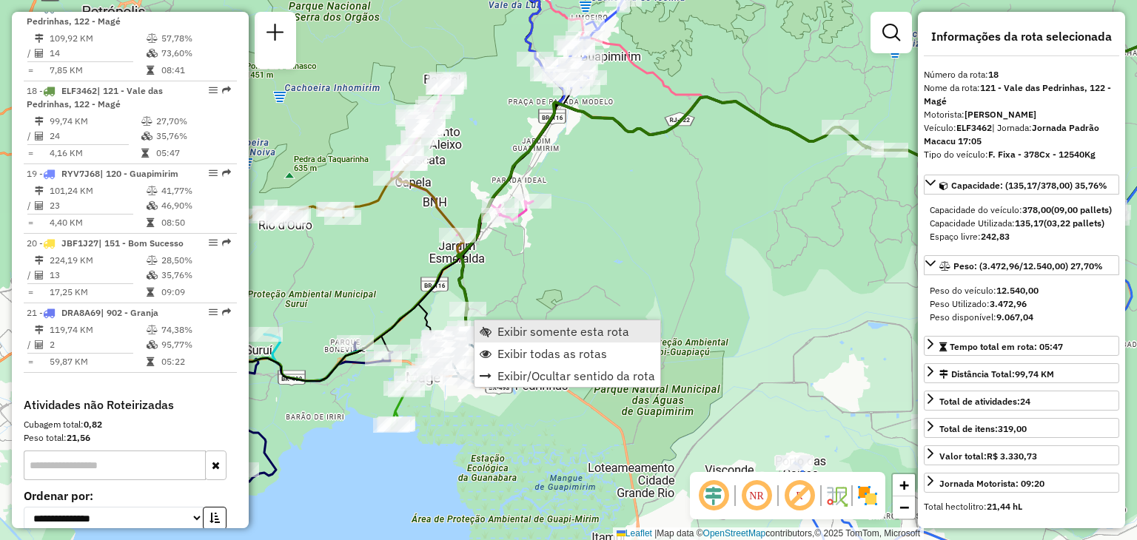
click at [512, 338] on span "Exibir somente esta rota" at bounding box center [563, 332] width 132 height 12
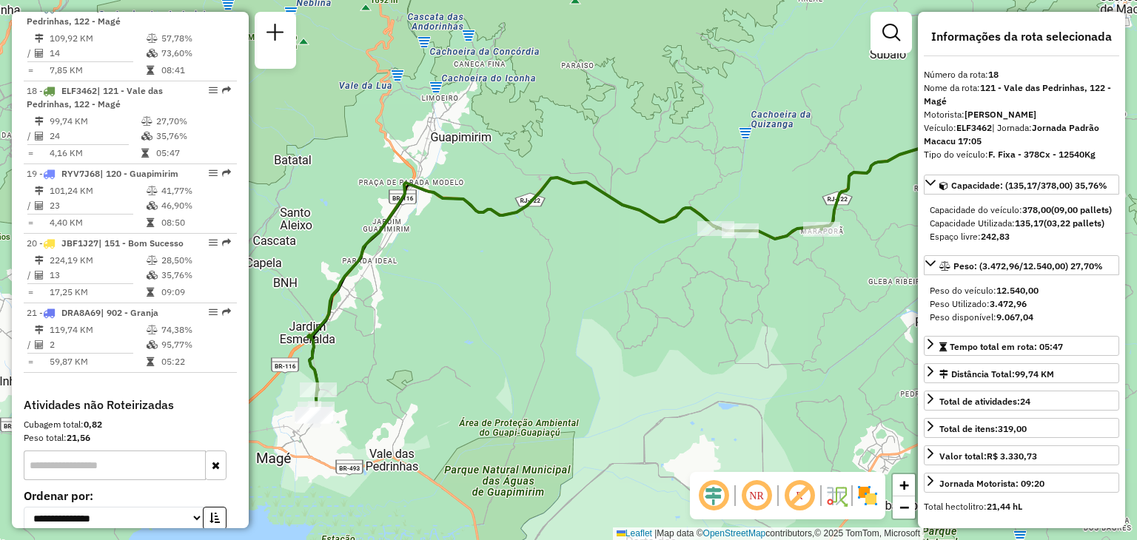
drag, startPoint x: 475, startPoint y: 370, endPoint x: 608, endPoint y: 355, distance: 134.2
click at [634, 347] on div "Janela de atendimento Grade de atendimento Capacidade Transportadoras Veículos …" at bounding box center [568, 270] width 1137 height 540
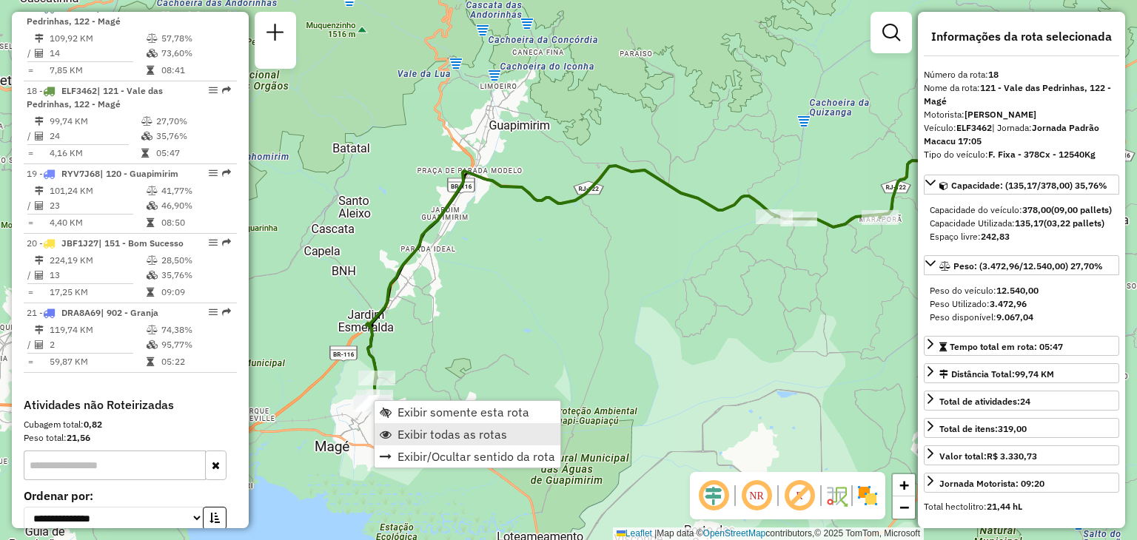
click at [411, 429] on span "Exibir todas as rotas" at bounding box center [453, 435] width 110 height 12
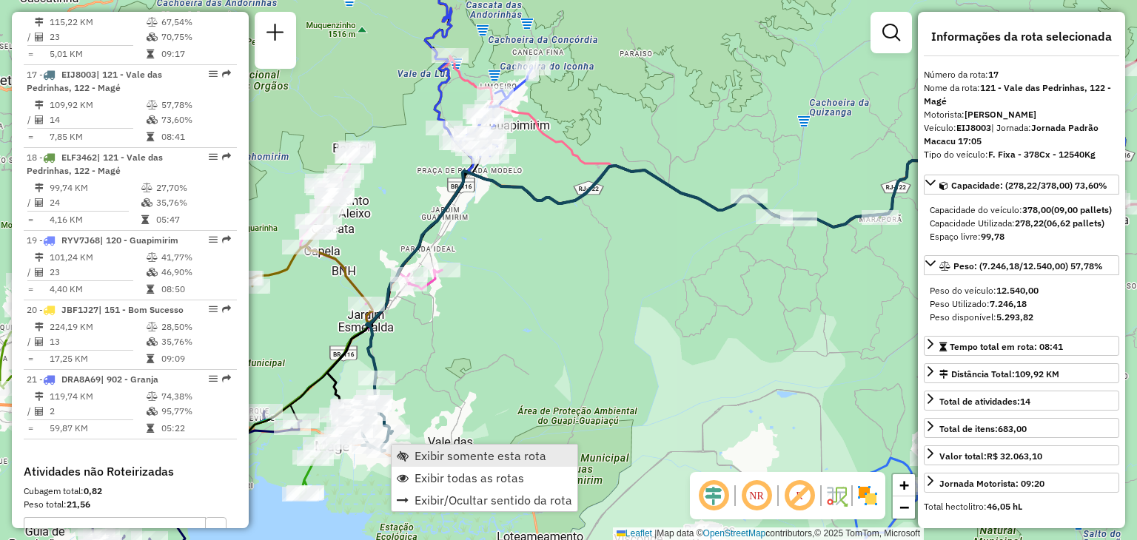
scroll to position [1864, 0]
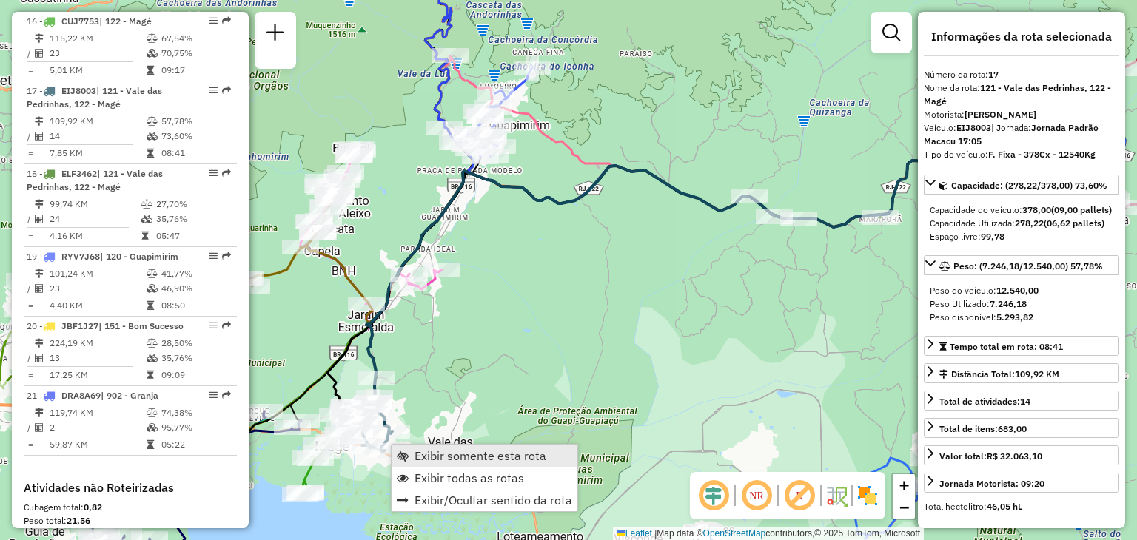
click at [422, 450] on span "Exibir somente esta rota" at bounding box center [481, 456] width 132 height 12
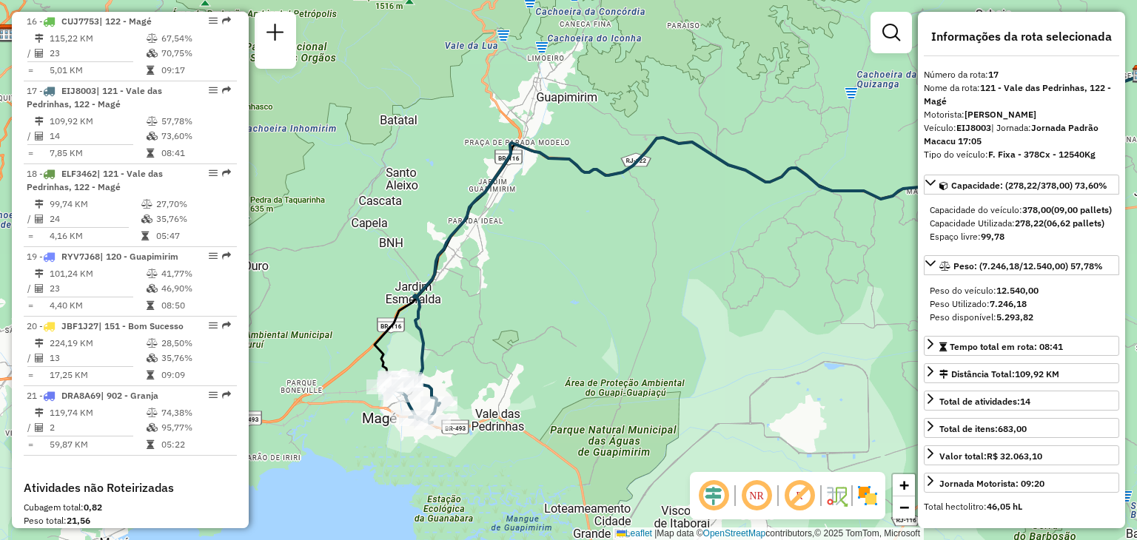
drag, startPoint x: 452, startPoint y: 437, endPoint x: 696, endPoint y: 396, distance: 246.9
click at [708, 395] on div "Janela de atendimento Grade de atendimento Capacidade Transportadoras Veículos …" at bounding box center [568, 270] width 1137 height 540
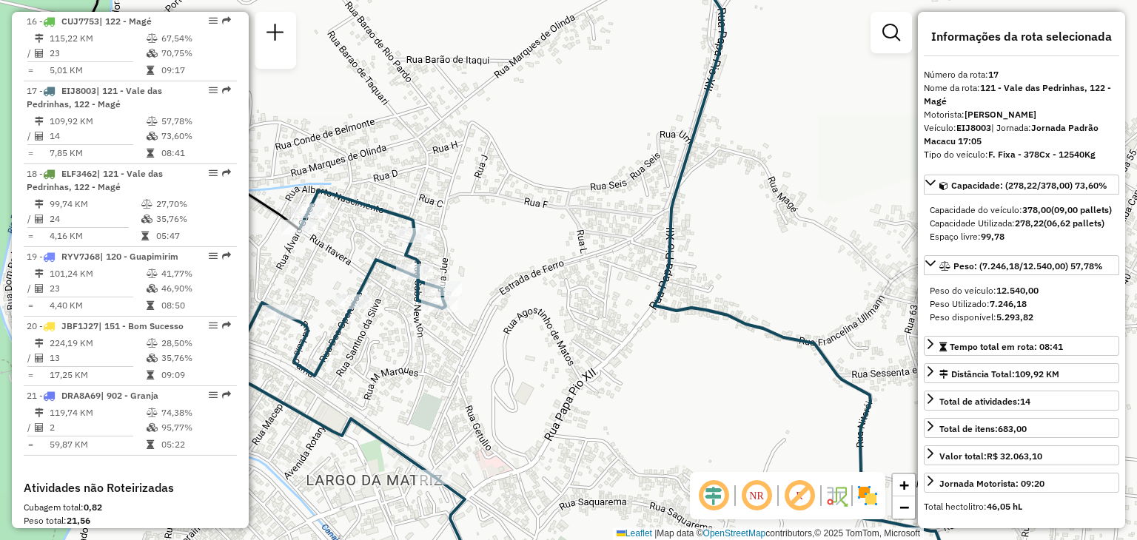
drag, startPoint x: 529, startPoint y: 374, endPoint x: 571, endPoint y: 380, distance: 42.6
click at [570, 379] on div "Janela de atendimento Grade de atendimento Capacidade Transportadoras Veículos …" at bounding box center [568, 270] width 1137 height 540
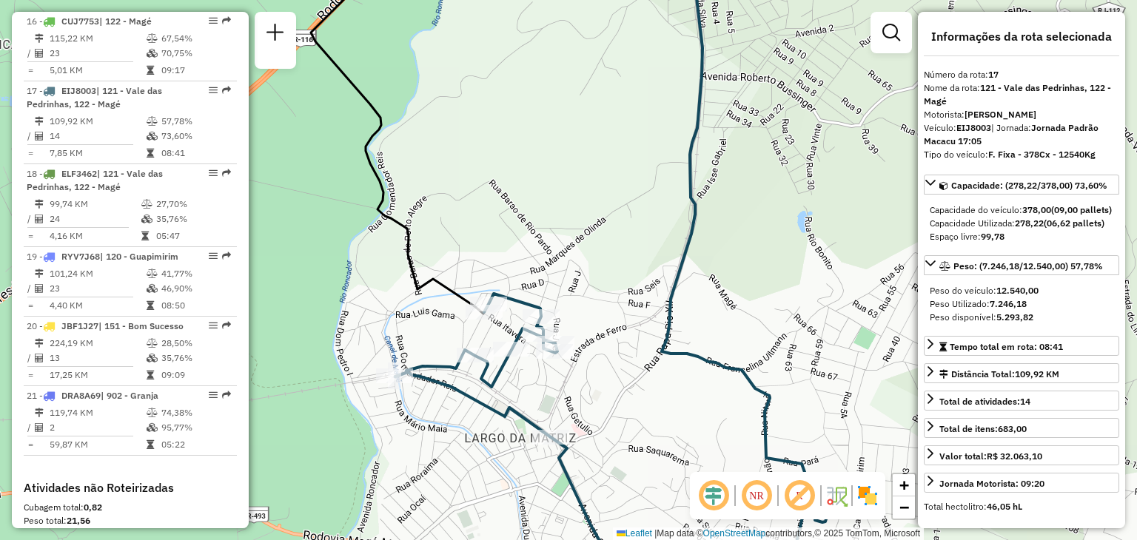
drag, startPoint x: 611, startPoint y: 424, endPoint x: 549, endPoint y: 371, distance: 81.9
click at [569, 395] on div "Janela de atendimento Grade de atendimento Capacidade Transportadoras Veículos …" at bounding box center [568, 270] width 1137 height 540
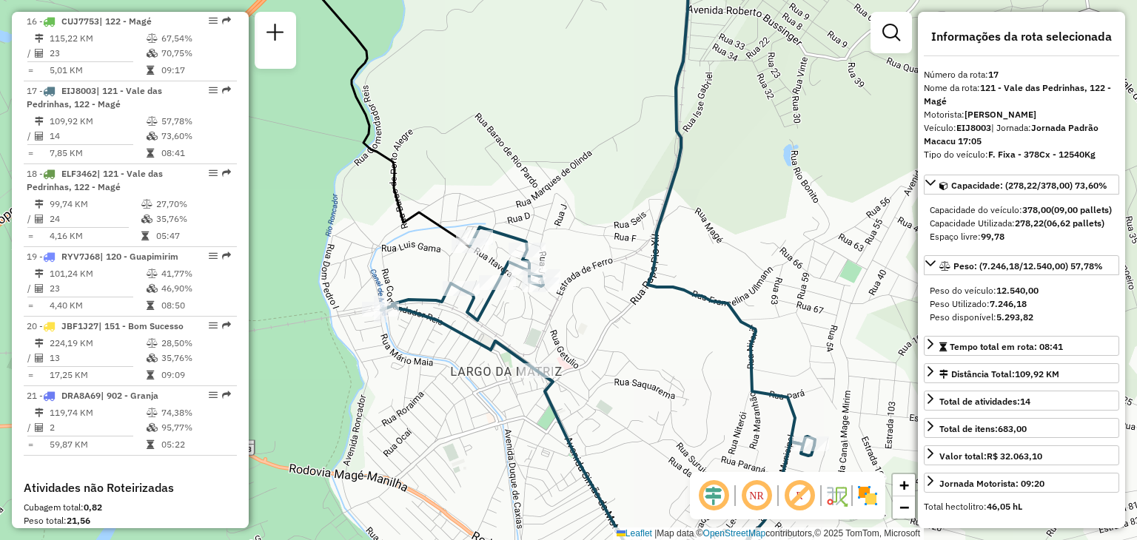
drag, startPoint x: 549, startPoint y: 372, endPoint x: 572, endPoint y: 346, distance: 34.6
click at [572, 329] on div "Janela de atendimento Grade de atendimento Capacidade Transportadoras Veículos …" at bounding box center [568, 270] width 1137 height 540
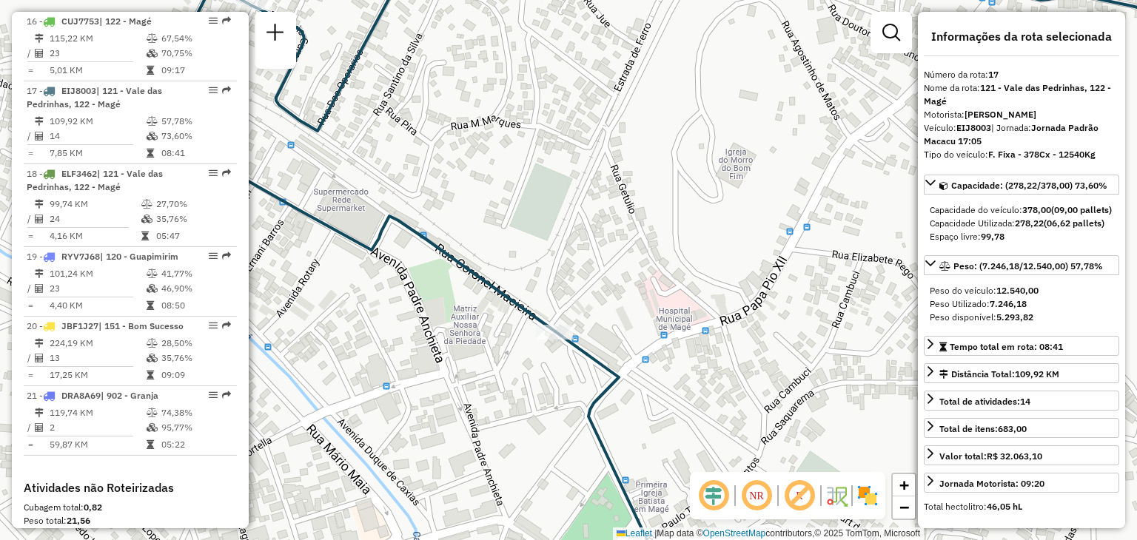
drag, startPoint x: 473, startPoint y: 356, endPoint x: 631, endPoint y: 397, distance: 162.8
click at [626, 394] on icon at bounding box center [349, 297] width 671 height 648
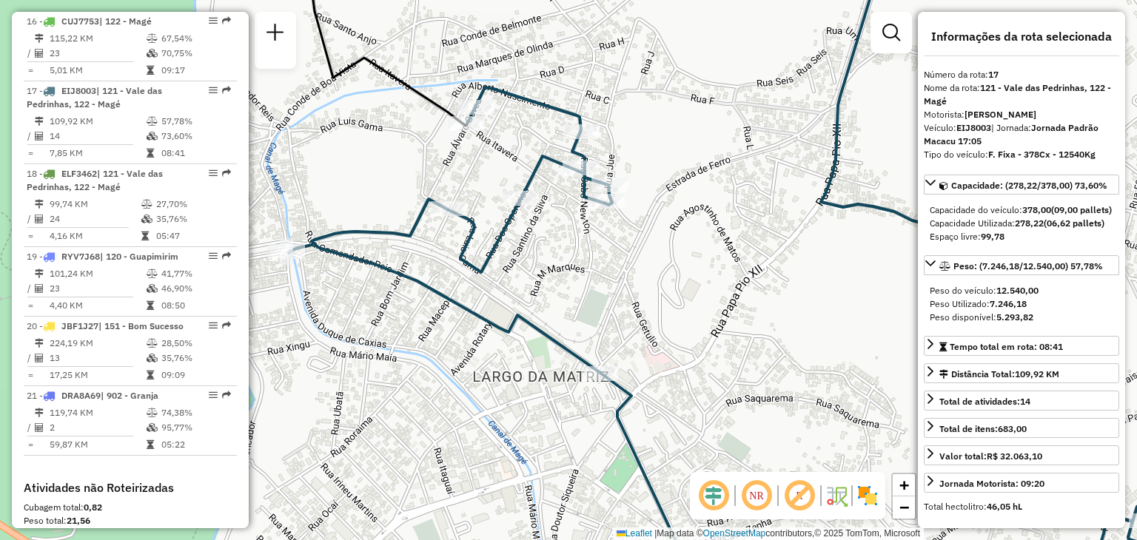
drag, startPoint x: 497, startPoint y: 347, endPoint x: 589, endPoint y: 382, distance: 97.5
click at [588, 382] on div "Janela de atendimento Grade de atendimento Capacidade Transportadoras Veículos …" at bounding box center [568, 270] width 1137 height 540
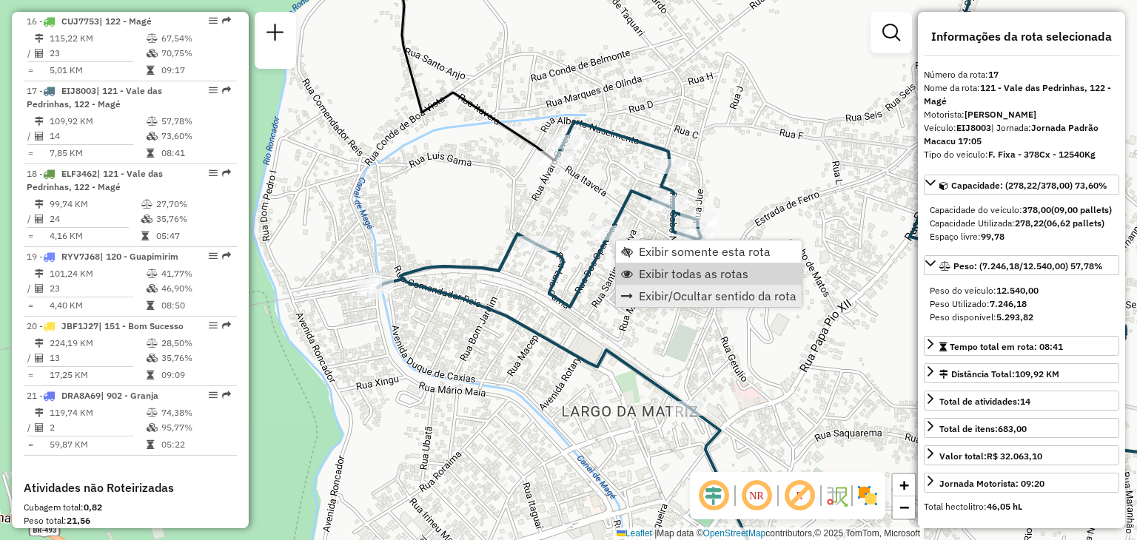
click at [647, 275] on span "Exibir todas as rotas" at bounding box center [694, 274] width 110 height 12
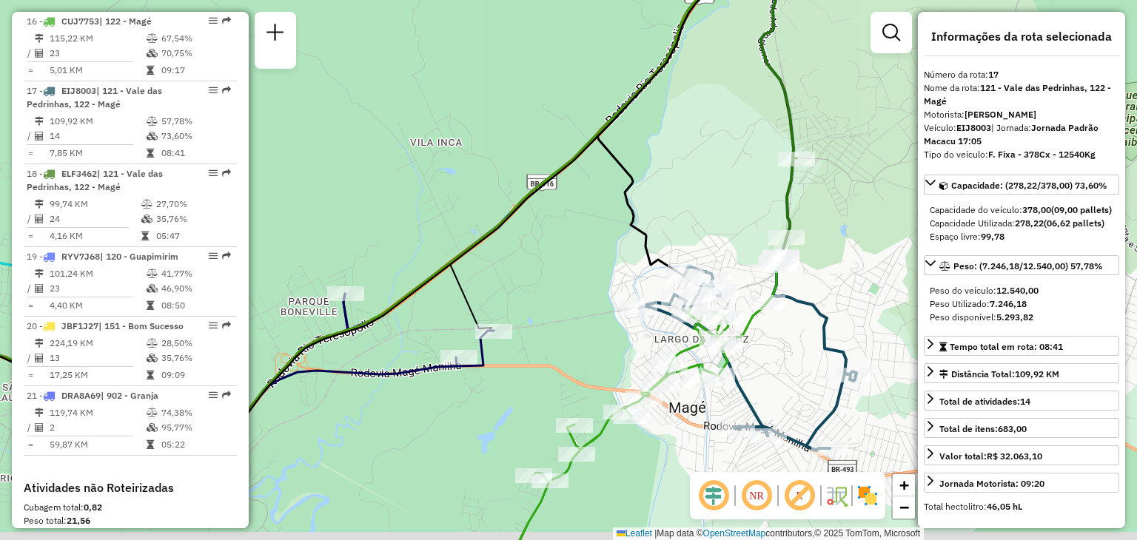
drag, startPoint x: 808, startPoint y: 358, endPoint x: 728, endPoint y: 335, distance: 83.9
click at [731, 336] on div "Janela de atendimento Grade de atendimento Capacidade Transportadoras Veículos …" at bounding box center [568, 270] width 1137 height 540
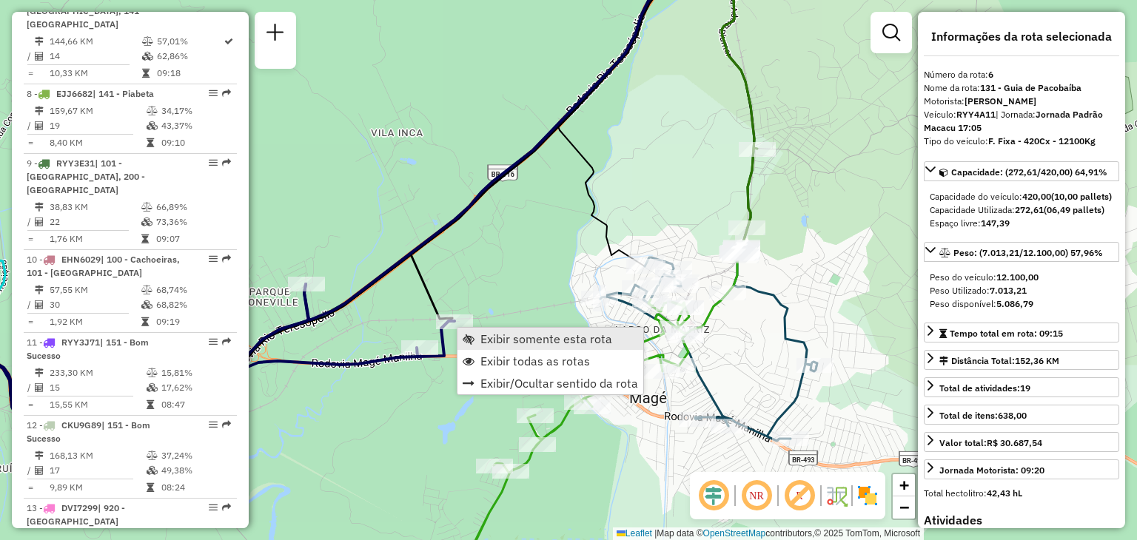
scroll to position [968, 0]
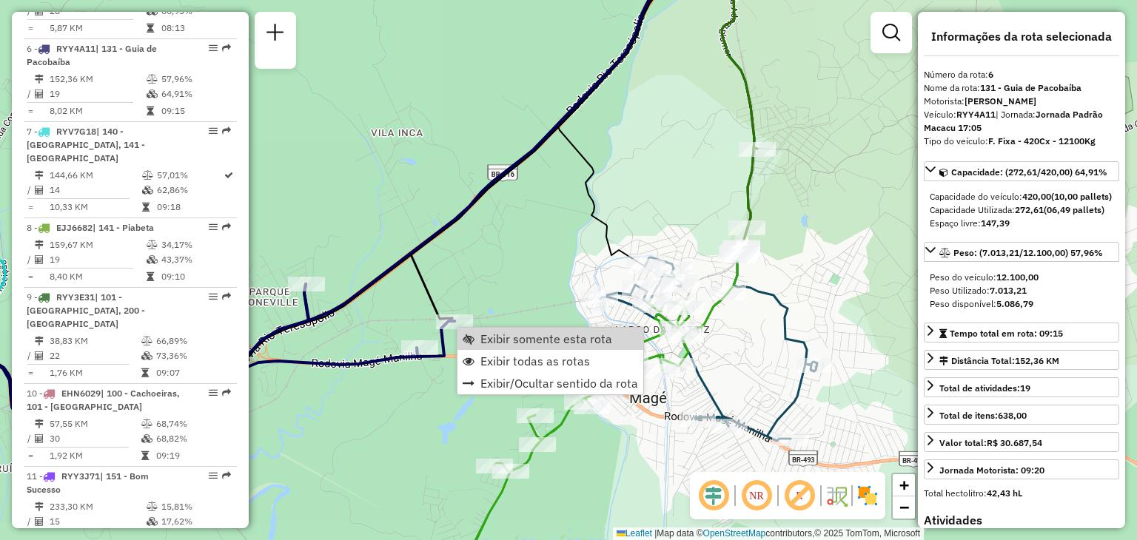
click at [571, 275] on div "Rota 17 - Placa EIJ8003 91021263 - ANTONIO ALDELINO INA Janela de atendimento G…" at bounding box center [568, 270] width 1137 height 540
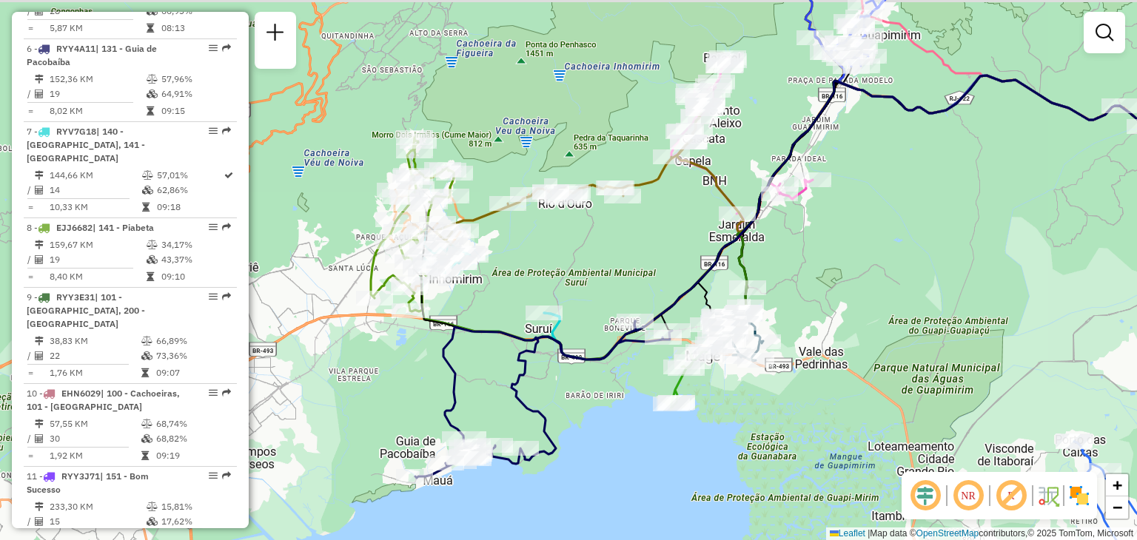
drag, startPoint x: 654, startPoint y: 217, endPoint x: 620, endPoint y: 235, distance: 38.4
click at [634, 232] on div "Janela de atendimento Grade de atendimento Capacidade Transportadoras Veículos …" at bounding box center [568, 270] width 1137 height 540
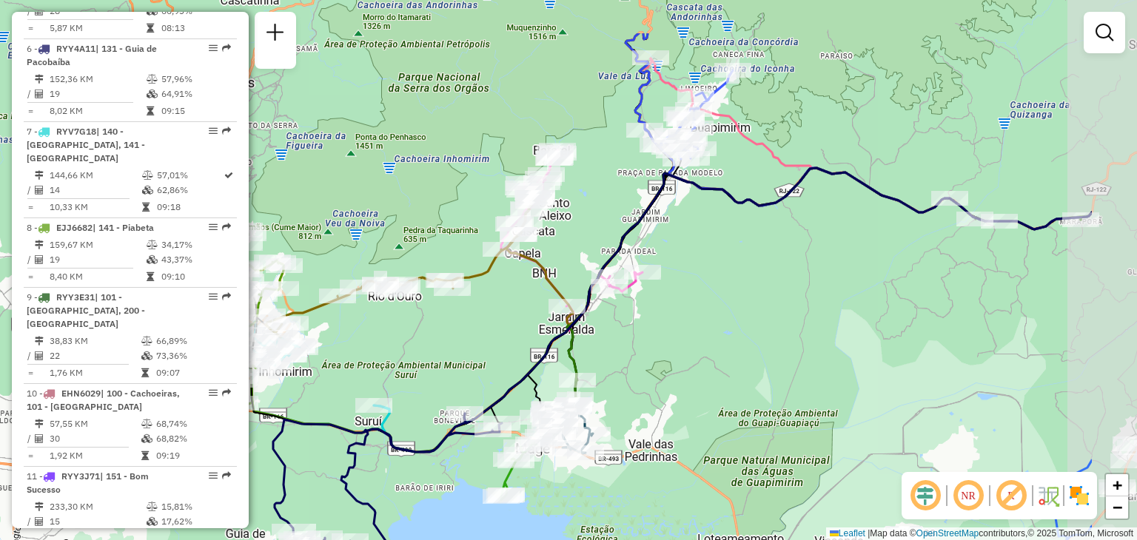
drag, startPoint x: 871, startPoint y: 224, endPoint x: 685, endPoint y: 315, distance: 205.9
click at [692, 318] on div "Janela de atendimento Grade de atendimento Capacidade Transportadoras Veículos …" at bounding box center [568, 270] width 1137 height 540
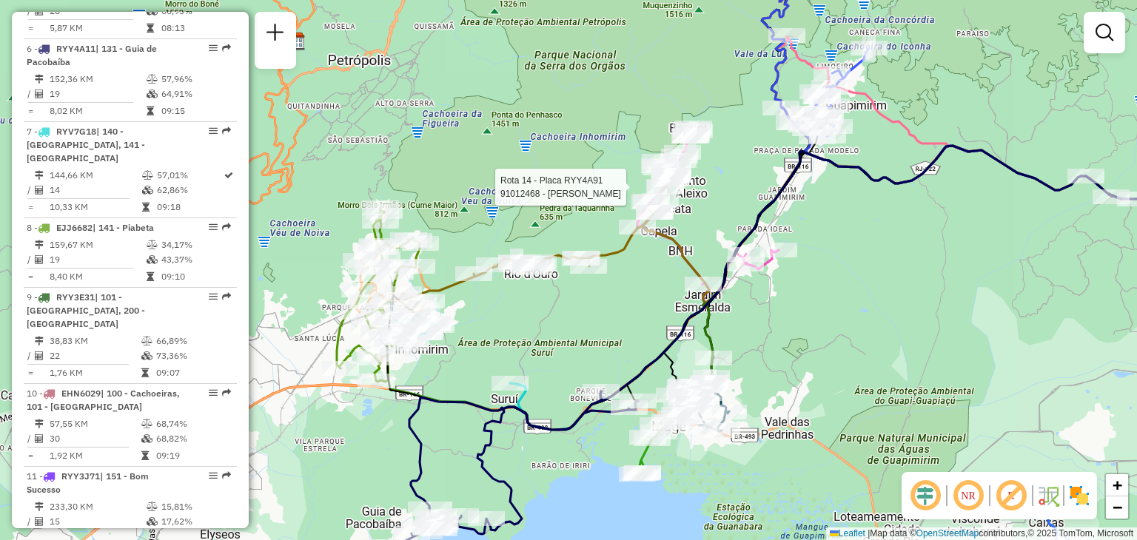
select select "**********"
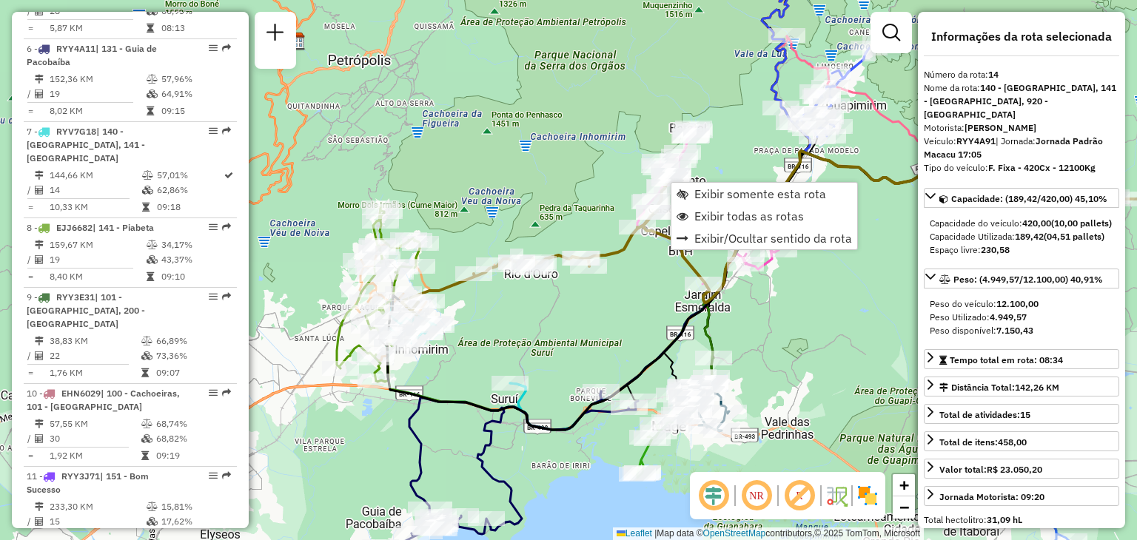
scroll to position [1616, 0]
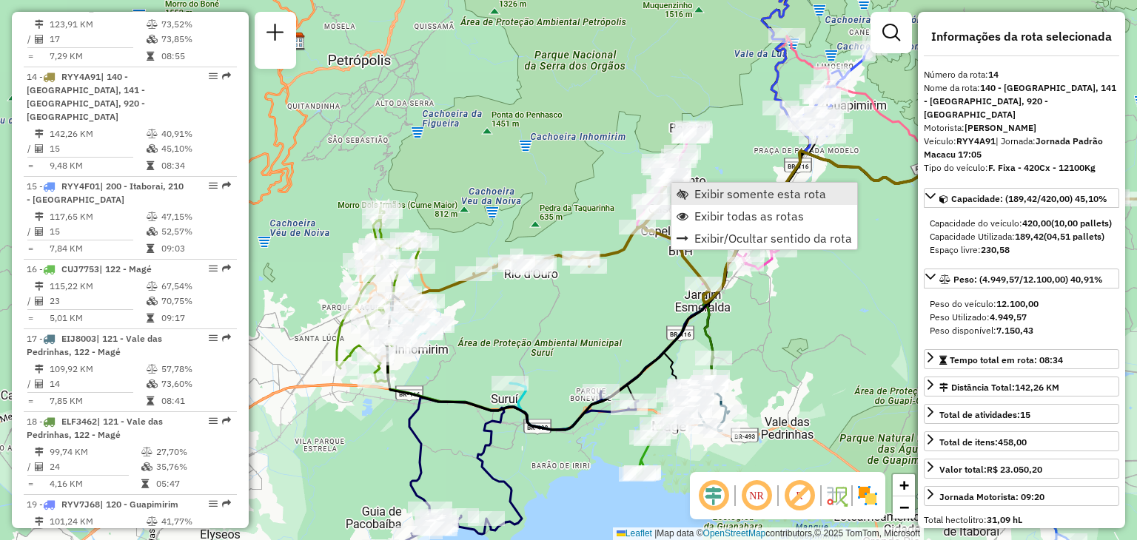
click at [684, 189] on span "Exibir somente esta rota" at bounding box center [683, 194] width 12 height 12
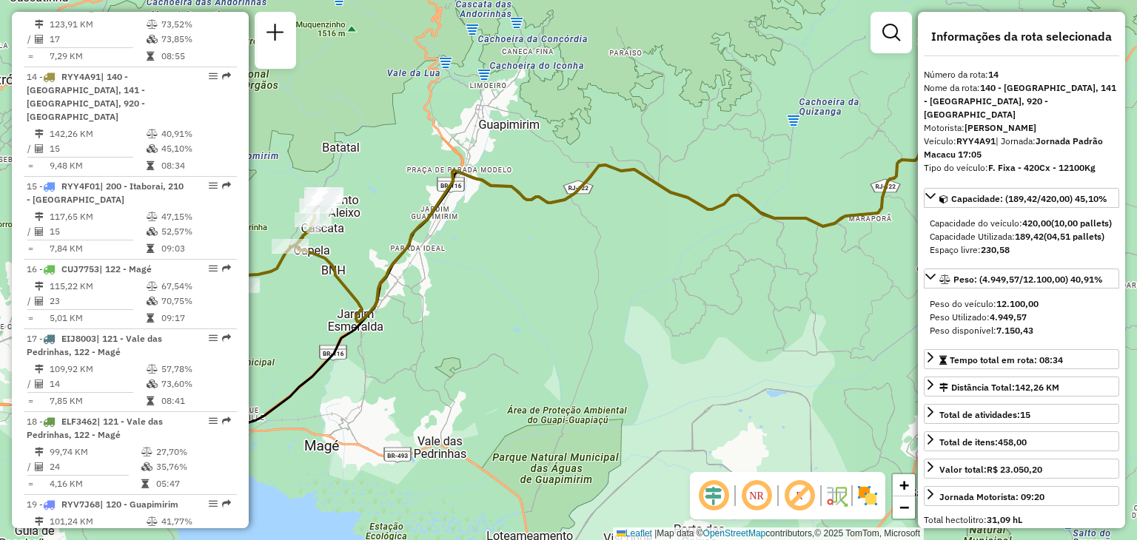
drag, startPoint x: 380, startPoint y: 187, endPoint x: 514, endPoint y: 192, distance: 134.9
click at [514, 192] on div "Janela de atendimento Grade de atendimento Capacidade Transportadoras Veículos …" at bounding box center [568, 270] width 1137 height 540
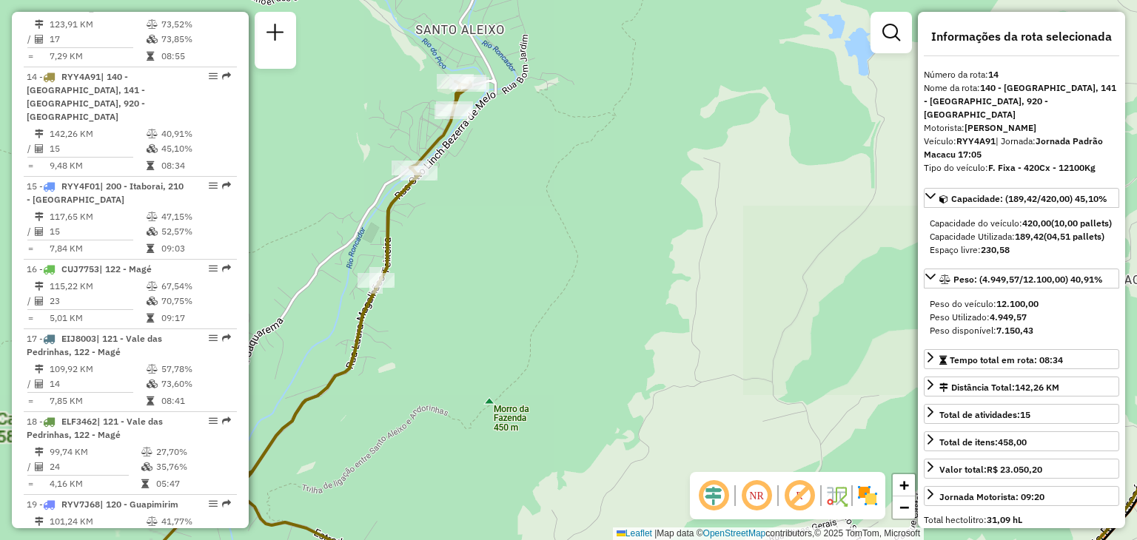
drag, startPoint x: 458, startPoint y: 164, endPoint x: 469, endPoint y: 197, distance: 34.4
click at [469, 197] on div "Janela de atendimento Grade de atendimento Capacidade Transportadoras Veículos …" at bounding box center [568, 270] width 1137 height 540
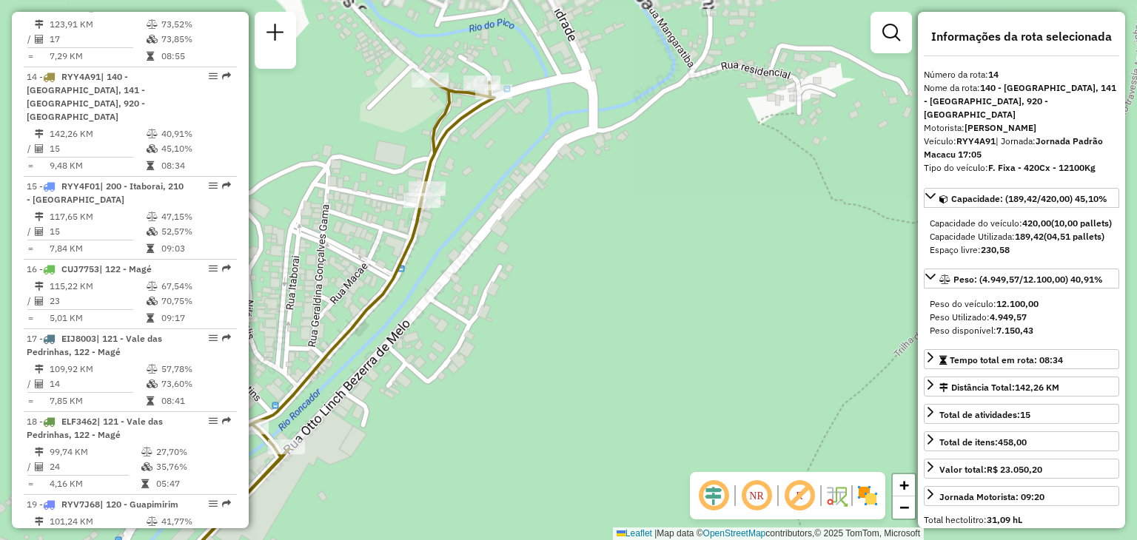
drag, startPoint x: 487, startPoint y: 134, endPoint x: 494, endPoint y: 187, distance: 53.8
click at [494, 187] on div "Janela de atendimento Grade de atendimento Capacidade Transportadoras Veículos …" at bounding box center [568, 270] width 1137 height 540
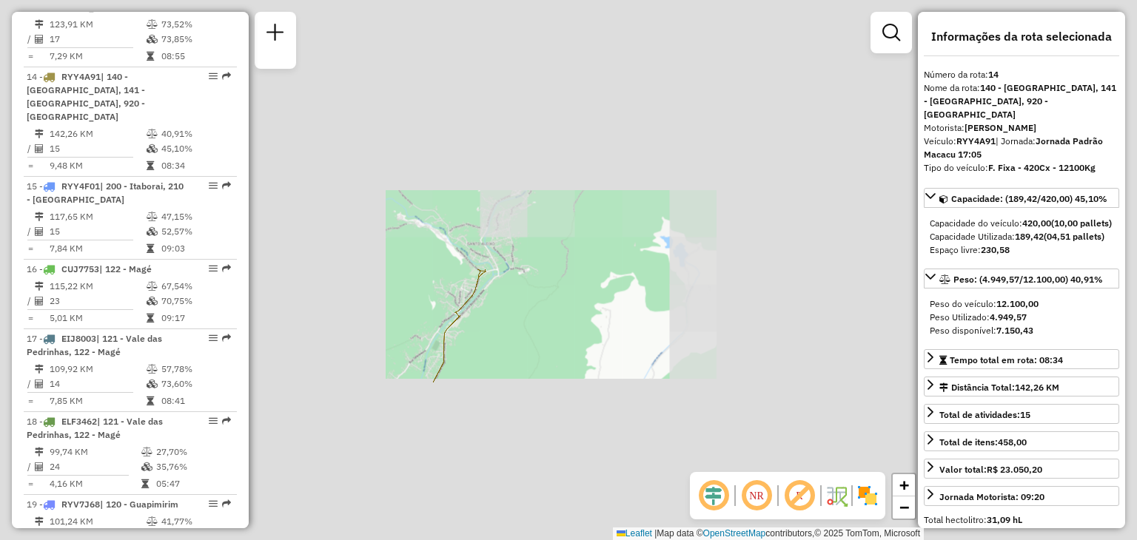
drag, startPoint x: 489, startPoint y: 321, endPoint x: 606, endPoint y: 234, distance: 146.1
click at [599, 240] on div "Janela de atendimento Grade de atendimento Capacidade Transportadoras Veículos …" at bounding box center [568, 270] width 1137 height 540
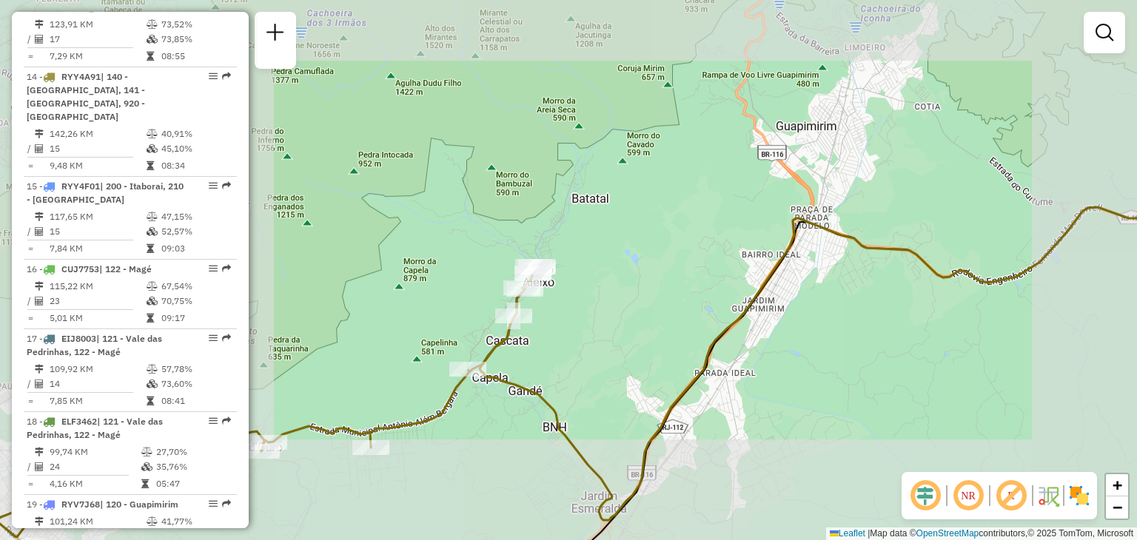
drag, startPoint x: 494, startPoint y: 443, endPoint x: 591, endPoint y: 349, distance: 135.1
click at [591, 349] on div "Janela de atendimento Grade de atendimento Capacidade Transportadoras Veículos …" at bounding box center [568, 270] width 1137 height 540
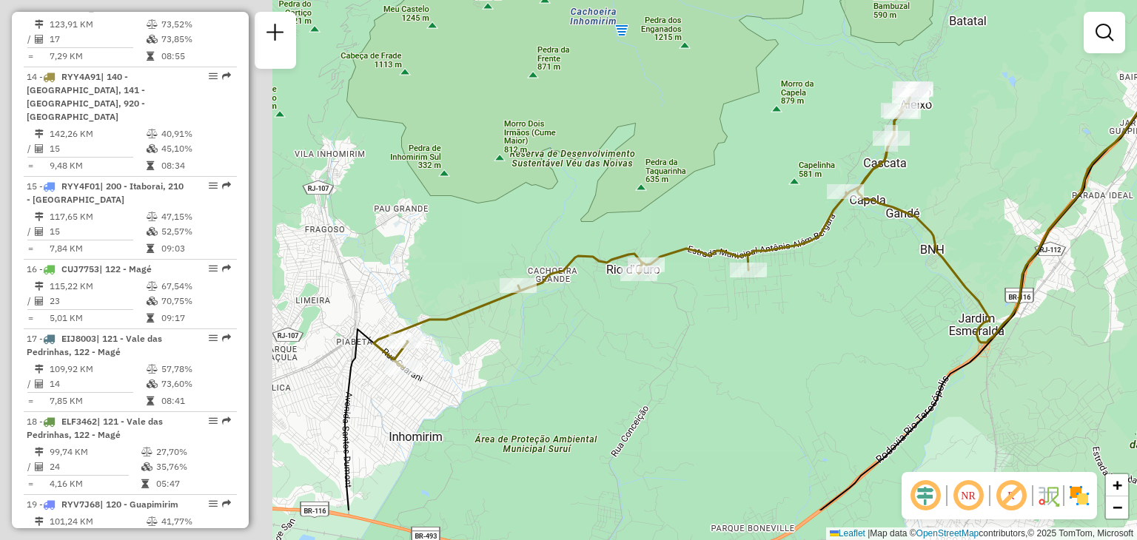
drag, startPoint x: 380, startPoint y: 368, endPoint x: 663, endPoint y: 282, distance: 296.2
click at [664, 282] on div "Janela de atendimento Grade de atendimento Capacidade Transportadoras Veículos …" at bounding box center [568, 270] width 1137 height 540
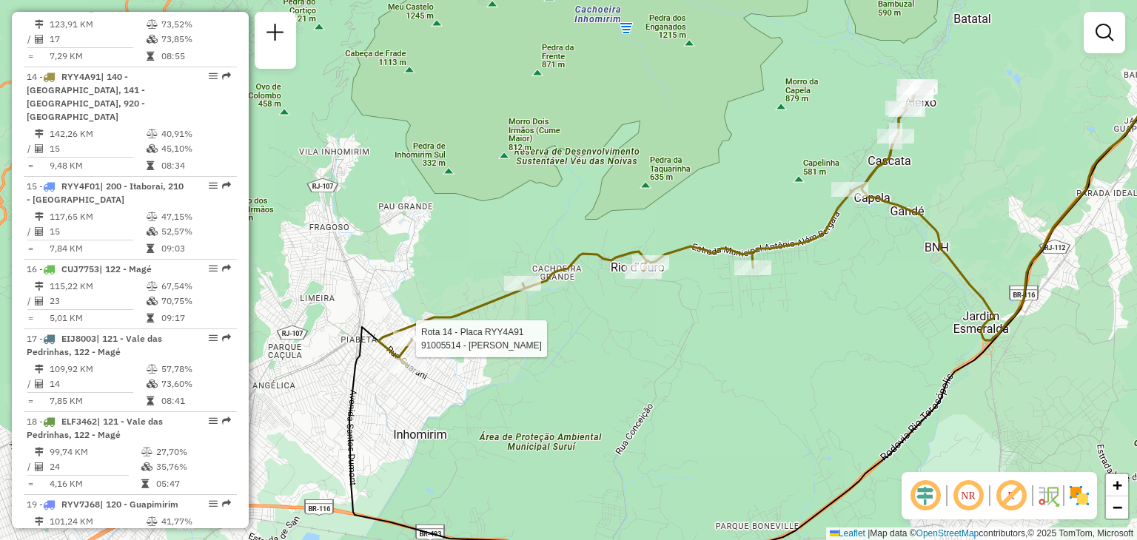
select select "**********"
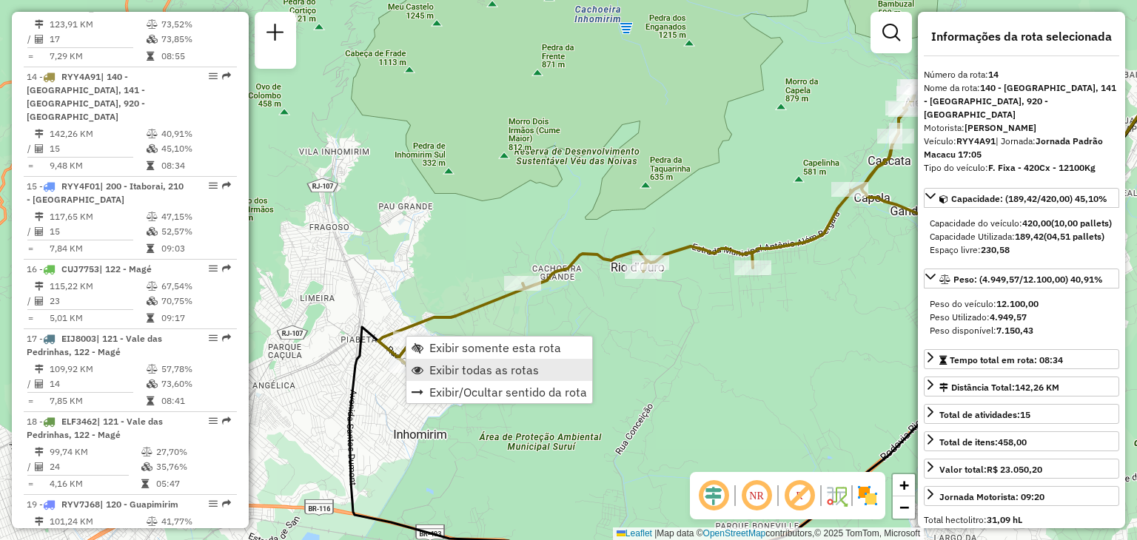
click at [468, 366] on span "Exibir todas as rotas" at bounding box center [484, 370] width 110 height 12
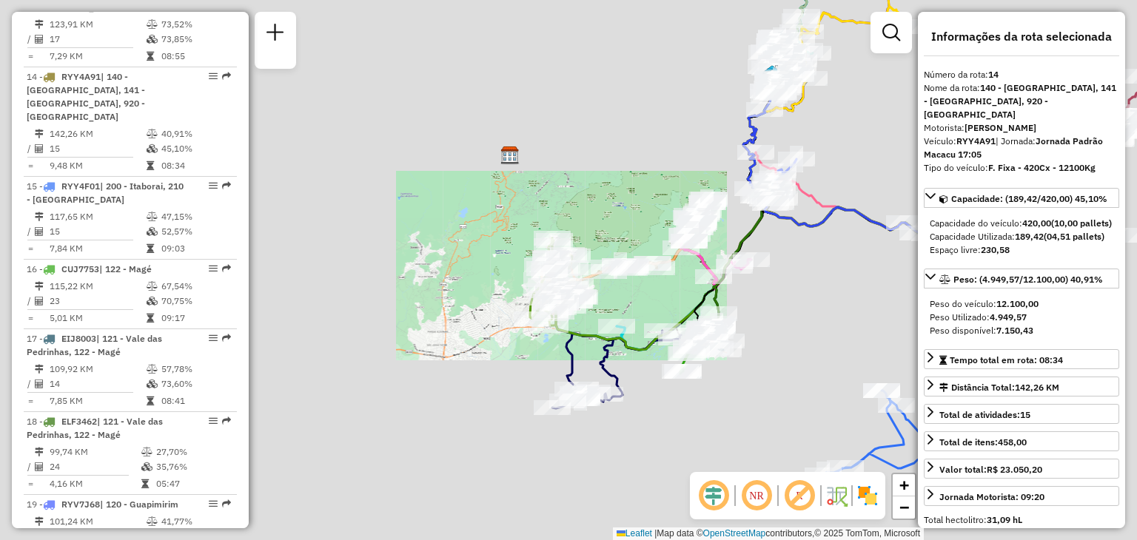
click at [697, 166] on div "Janela de atendimento Grade de atendimento Capacidade Transportadoras Veículos …" at bounding box center [568, 270] width 1137 height 540
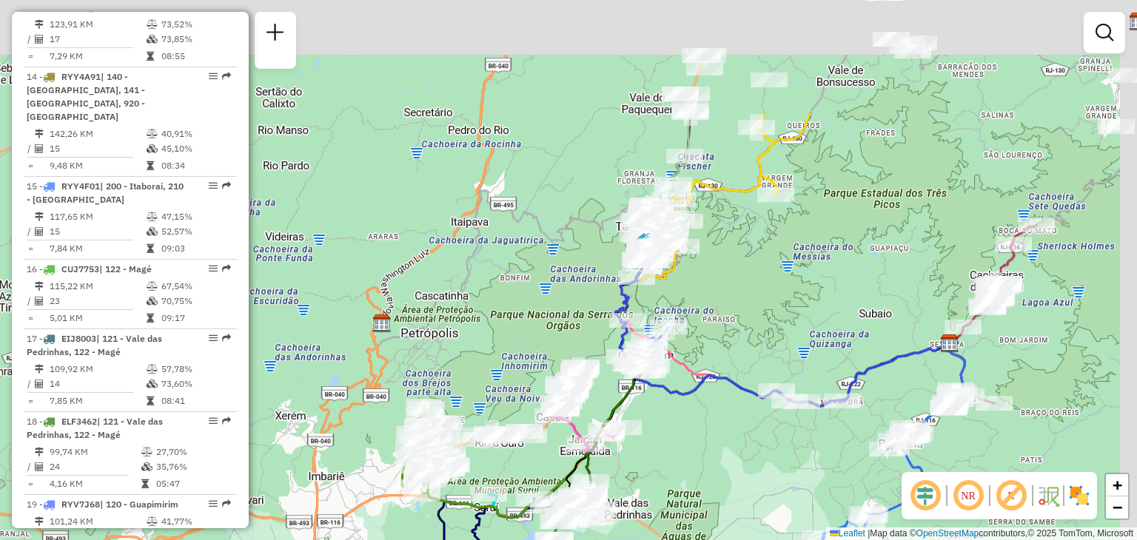
drag, startPoint x: 663, startPoint y: 130, endPoint x: 475, endPoint y: 368, distance: 303.0
click at [475, 368] on div "Janela de atendimento Grade de atendimento Capacidade Transportadoras Veículos …" at bounding box center [568, 270] width 1137 height 540
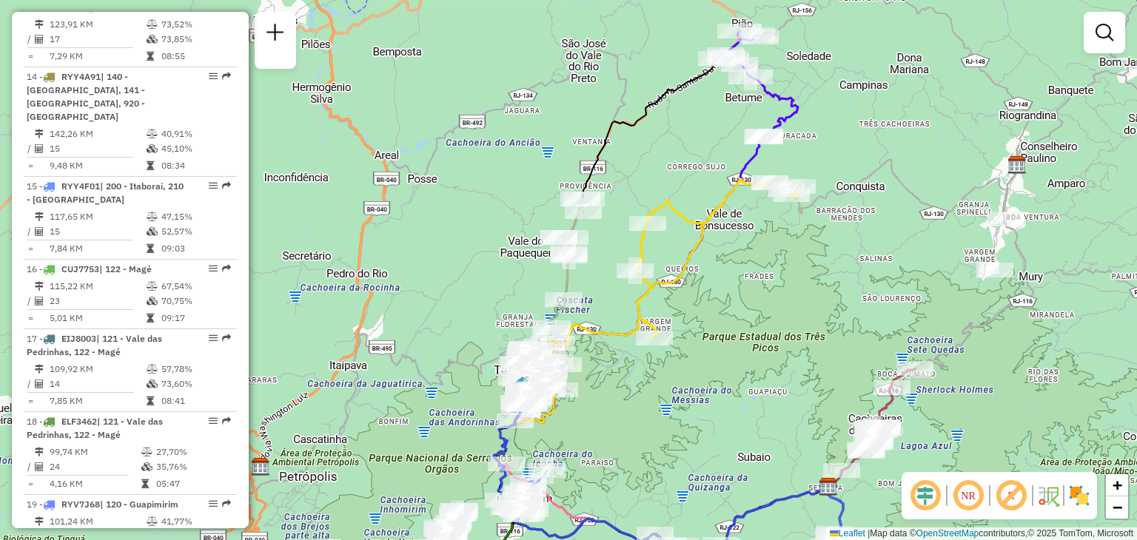
scroll to position [1946, 0]
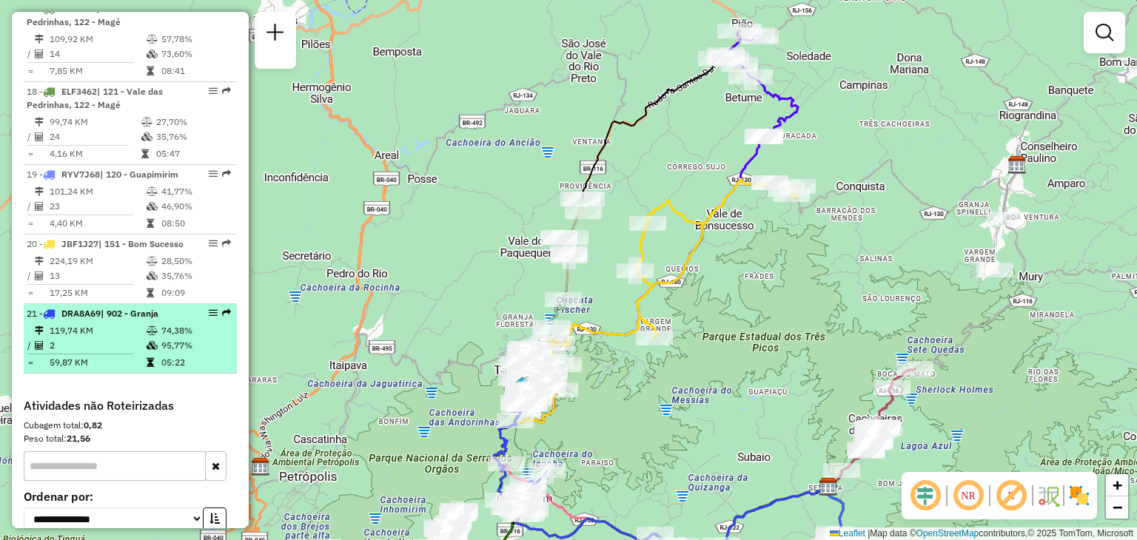
select select "**********"
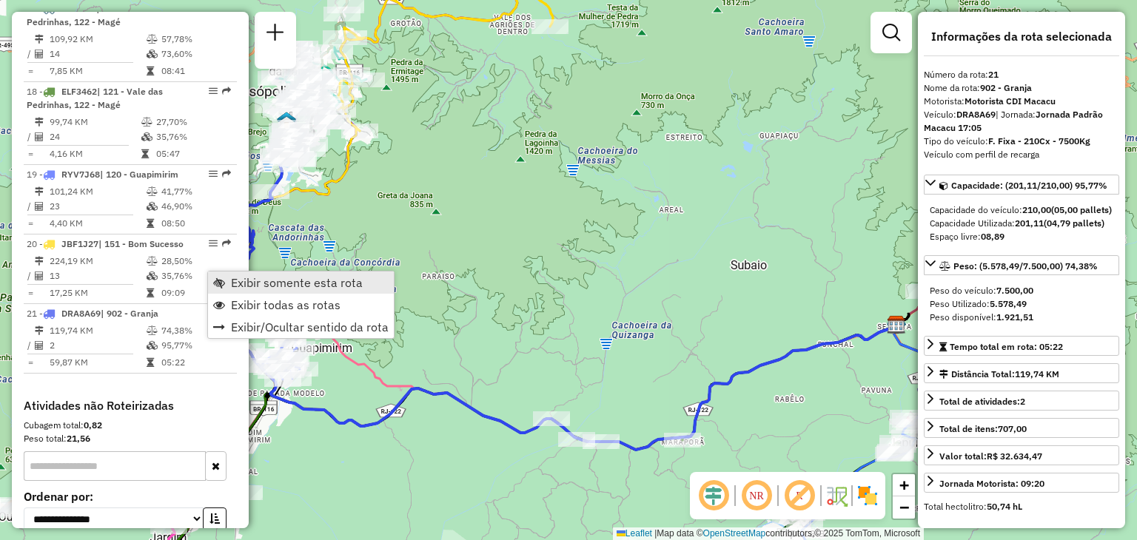
click at [243, 279] on span "Exibir somente esta rota" at bounding box center [297, 283] width 132 height 12
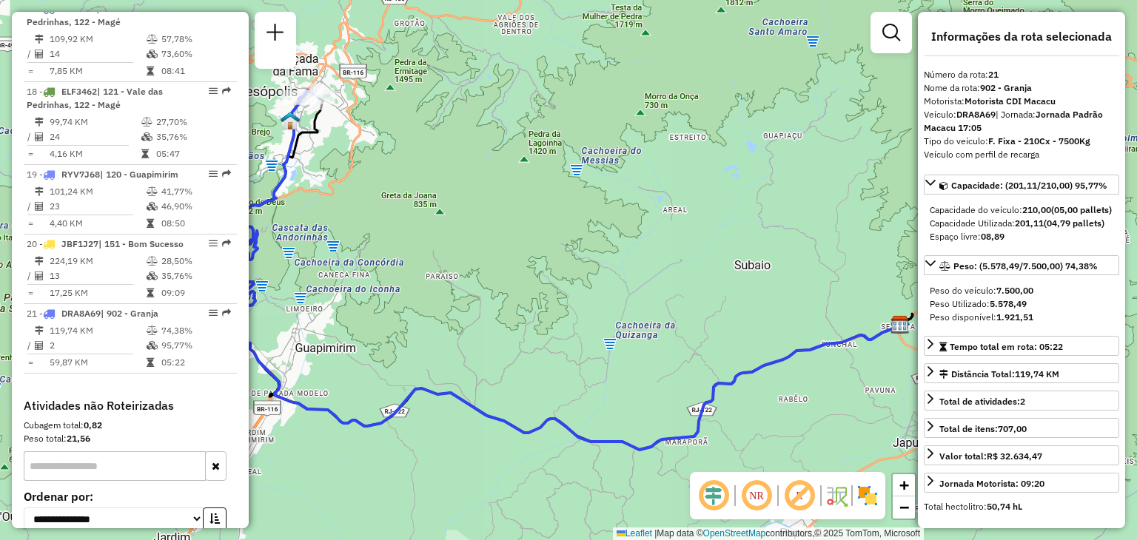
drag, startPoint x: 359, startPoint y: 196, endPoint x: 454, endPoint y: 264, distance: 116.7
click at [460, 269] on div "Janela de atendimento Grade de atendimento Capacidade Transportadoras Veículos …" at bounding box center [568, 270] width 1137 height 540
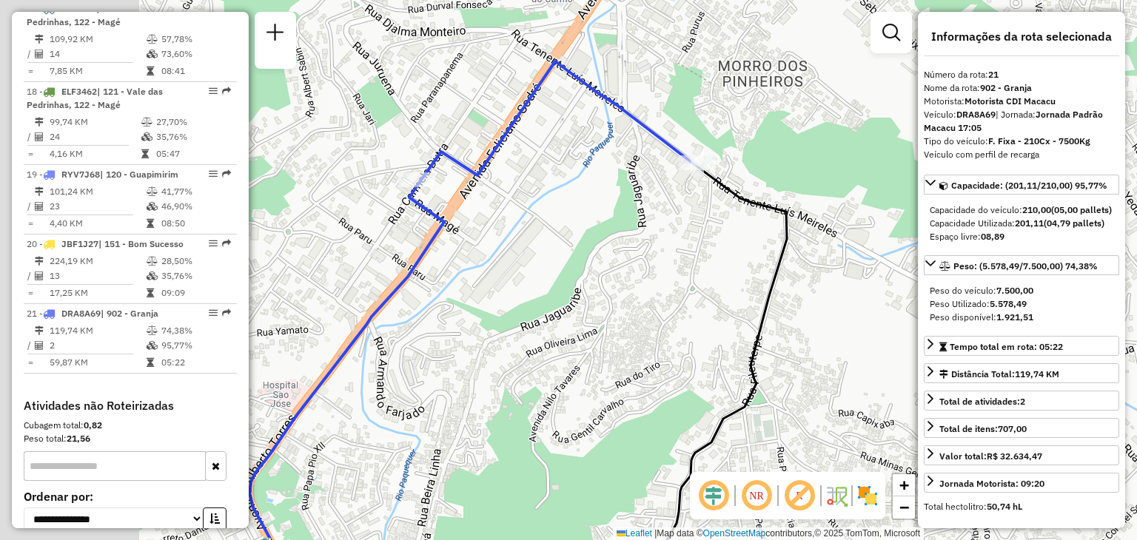
drag, startPoint x: 409, startPoint y: 199, endPoint x: 582, endPoint y: 205, distance: 172.6
click at [582, 205] on div "Janela de atendimento Grade de atendimento Capacidade Transportadoras Veículos …" at bounding box center [568, 270] width 1137 height 540
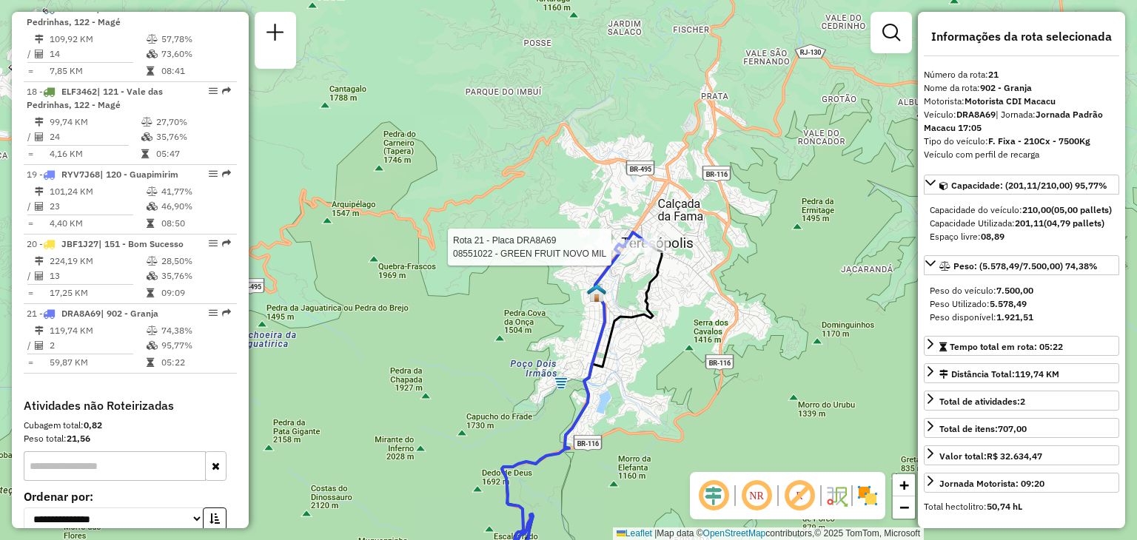
scroll to position [2005, 0]
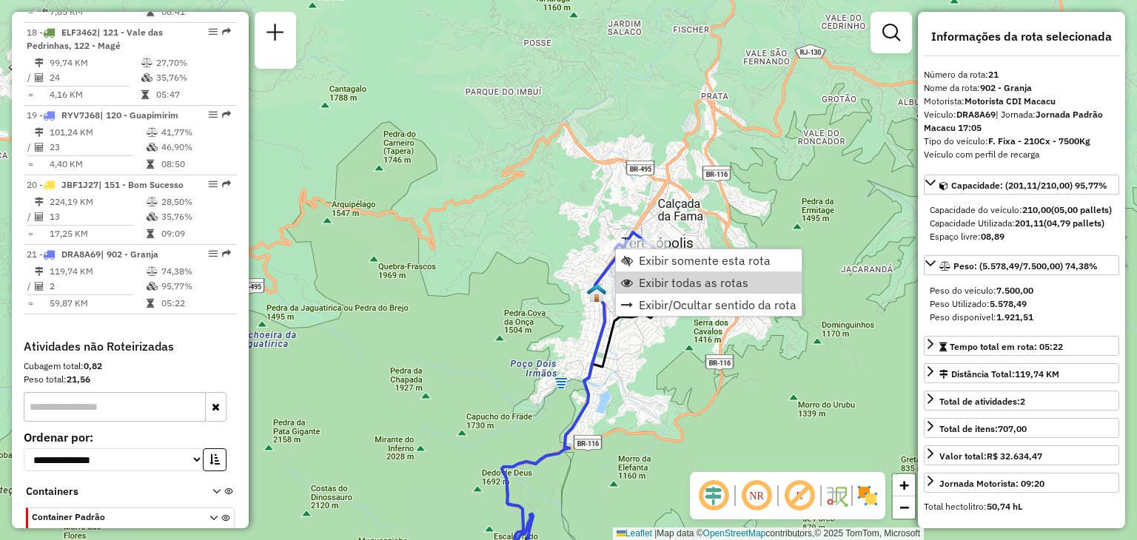
click at [651, 277] on span "Exibir todas as rotas" at bounding box center [694, 283] width 110 height 12
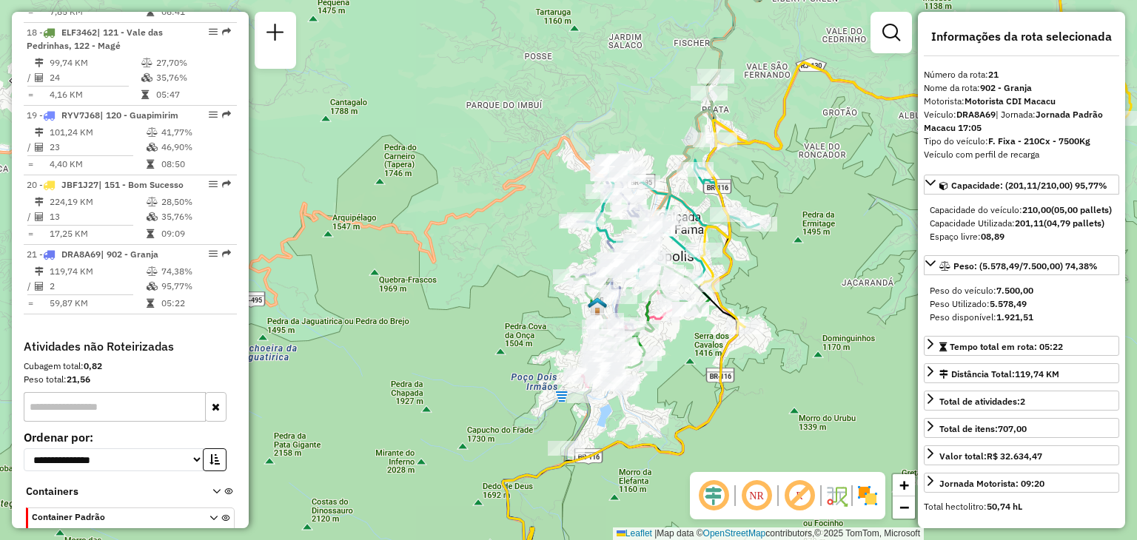
drag, startPoint x: 773, startPoint y: 194, endPoint x: 317, endPoint y: 432, distance: 514.2
click at [391, 443] on div "Janela de atendimento Grade de atendimento Capacidade Transportadoras Veículos …" at bounding box center [568, 270] width 1137 height 540
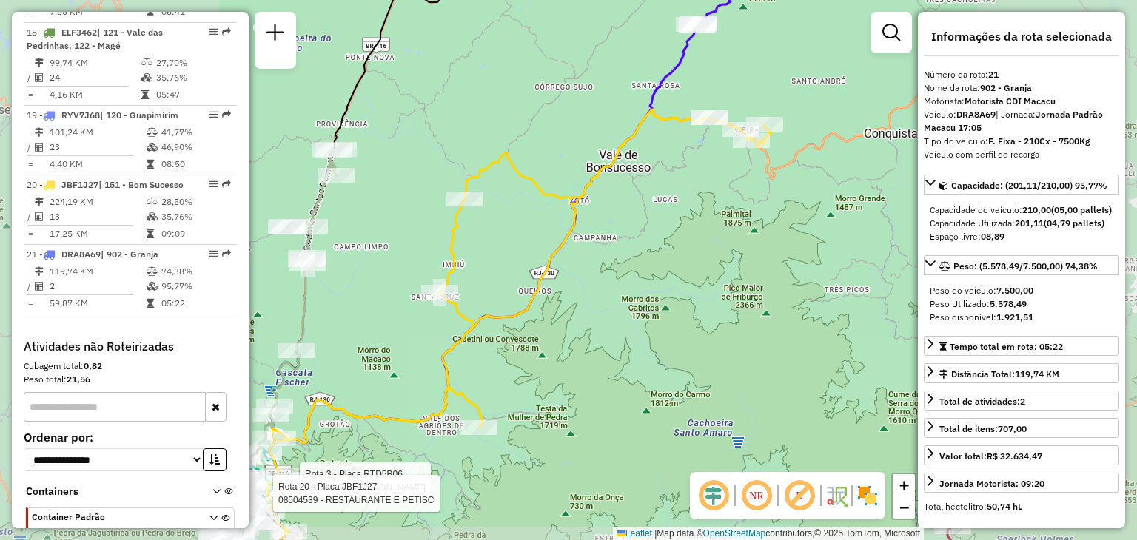
drag, startPoint x: 578, startPoint y: 255, endPoint x: 563, endPoint y: 329, distance: 75.5
click at [564, 328] on div "Rota 3 - Placa RTD5B06 08514047 - DOUGLAS CRUZ Rota 20 - Placa JBF1J27 08504539…" at bounding box center [568, 270] width 1137 height 540
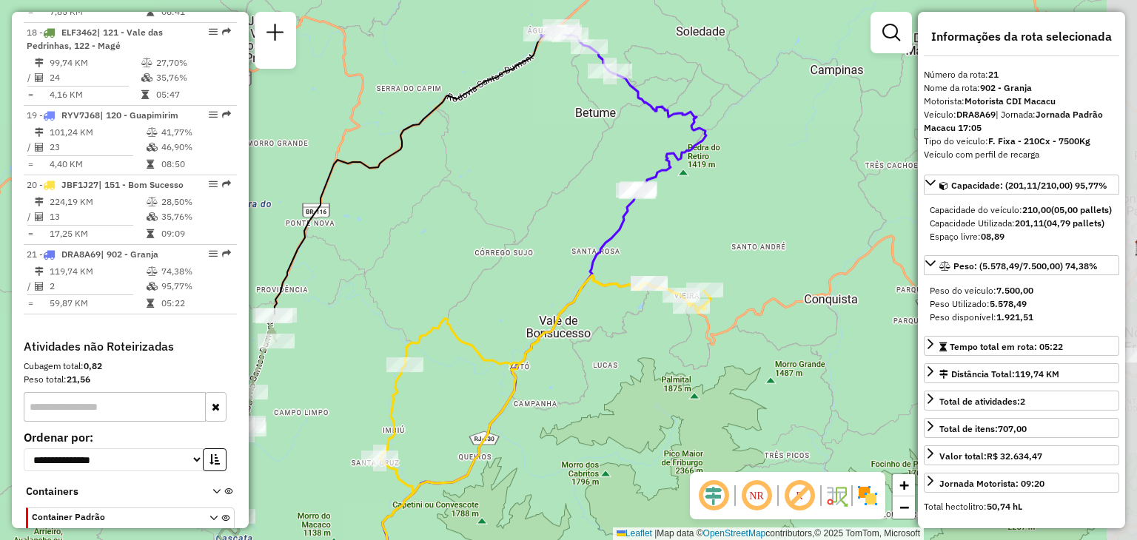
drag, startPoint x: 641, startPoint y: 272, endPoint x: 566, endPoint y: 398, distance: 147.0
click at [566, 398] on div "Rota 3 - Placa RTD5B06 08514047 - DOUGLAS CRUZ Rota 20 - Placa JBF1J27 08504539…" at bounding box center [568, 270] width 1137 height 540
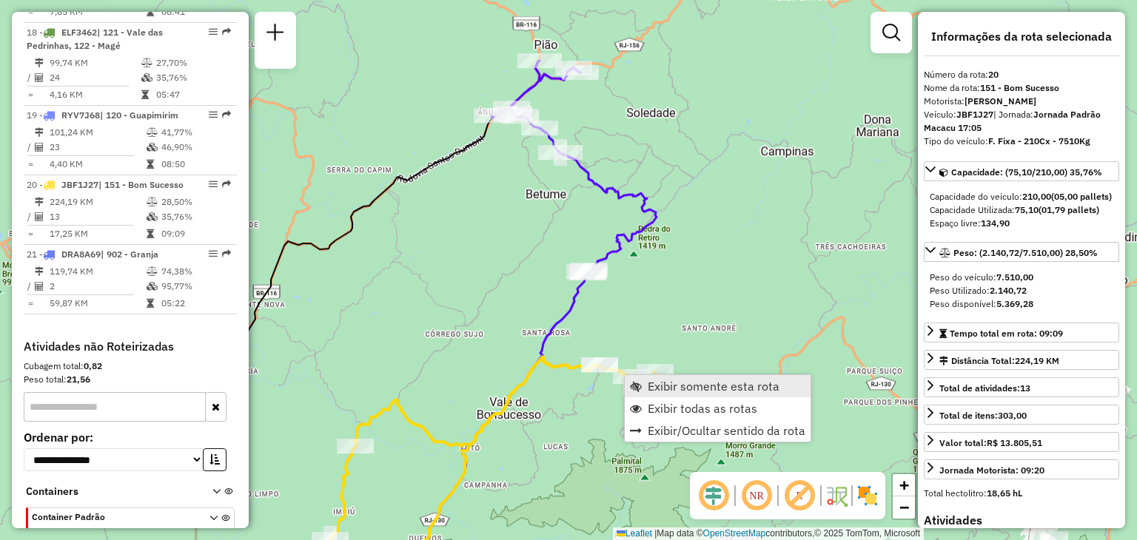
click at [669, 391] on span "Exibir somente esta rota" at bounding box center [714, 386] width 132 height 12
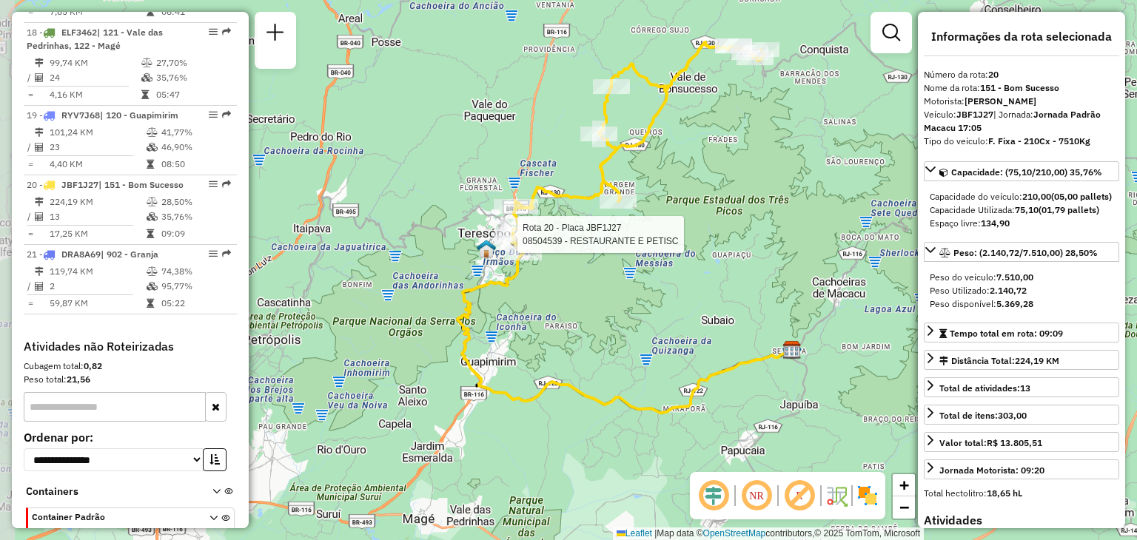
drag, startPoint x: 524, startPoint y: 460, endPoint x: 564, endPoint y: 433, distance: 48.5
click at [566, 432] on div "Rota 20 - Placa JBF1J27 08504539 - RESTAURANTE E PETISC Janela de atendimento G…" at bounding box center [568, 270] width 1137 height 540
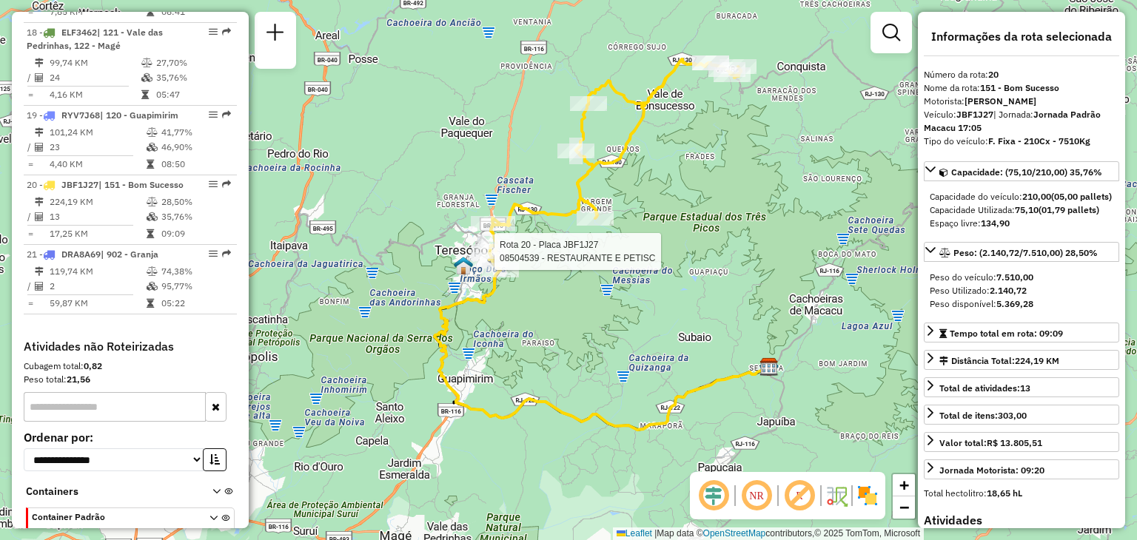
click at [623, 329] on div "Rota 20 - Placa JBF1J27 08504539 - RESTAURANTE E PETISC Janela de atendimento G…" at bounding box center [568, 270] width 1137 height 540
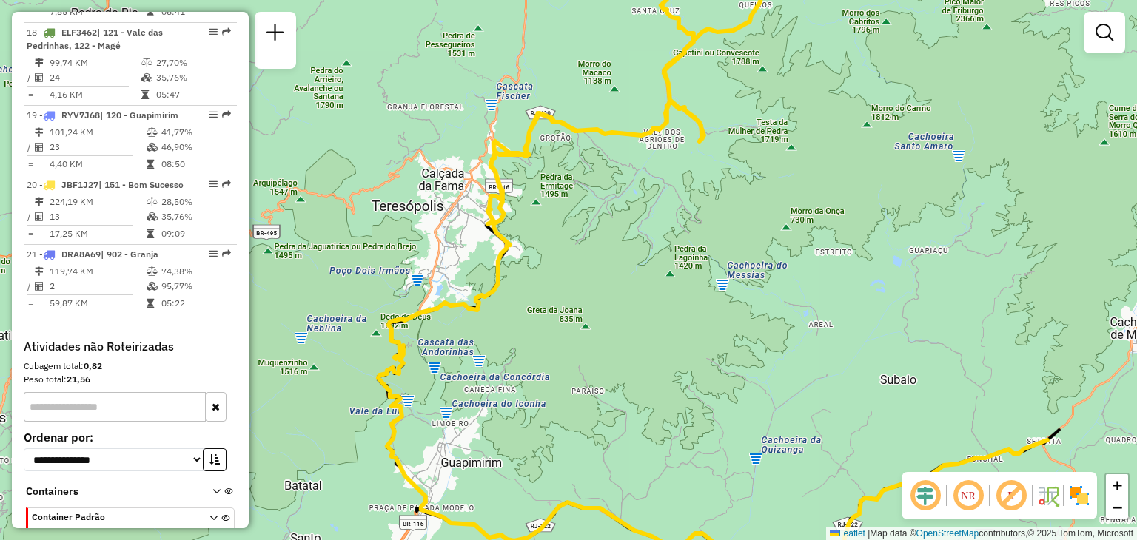
select select "**********"
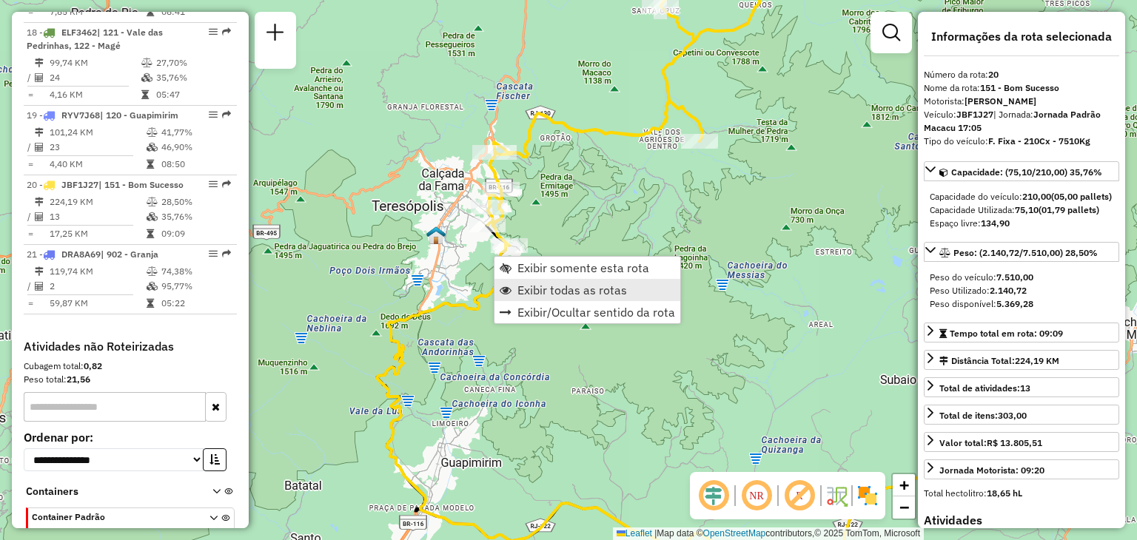
click at [549, 299] on link "Exibir todas as rotas" at bounding box center [587, 290] width 186 height 22
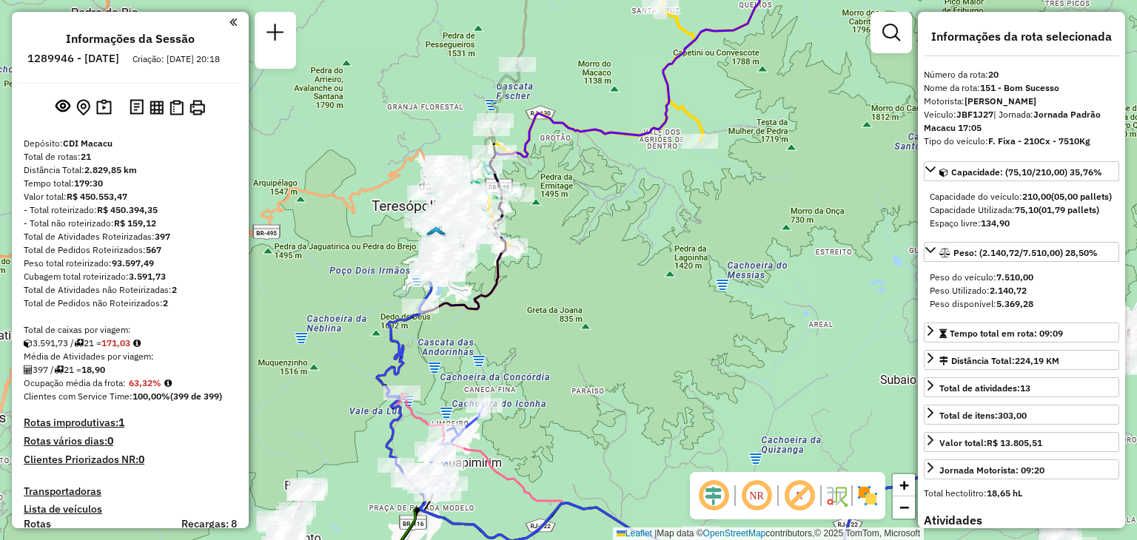
select select "**********"
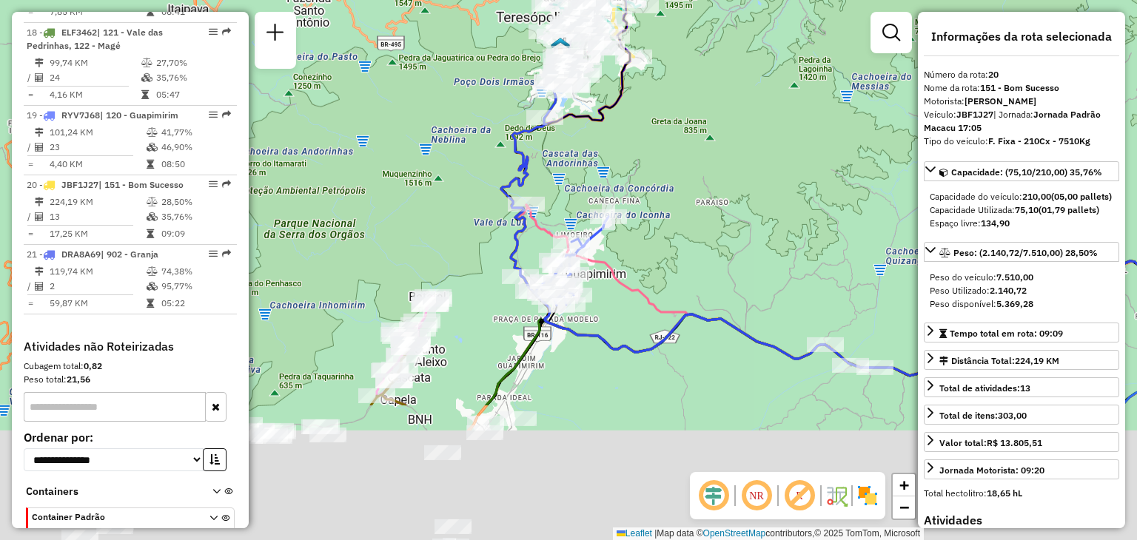
drag, startPoint x: 594, startPoint y: 281, endPoint x: 708, endPoint y: 45, distance: 262.2
click at [708, 45] on div "Janela de atendimento Grade de atendimento Capacidade Transportadoras Veículos …" at bounding box center [568, 270] width 1137 height 540
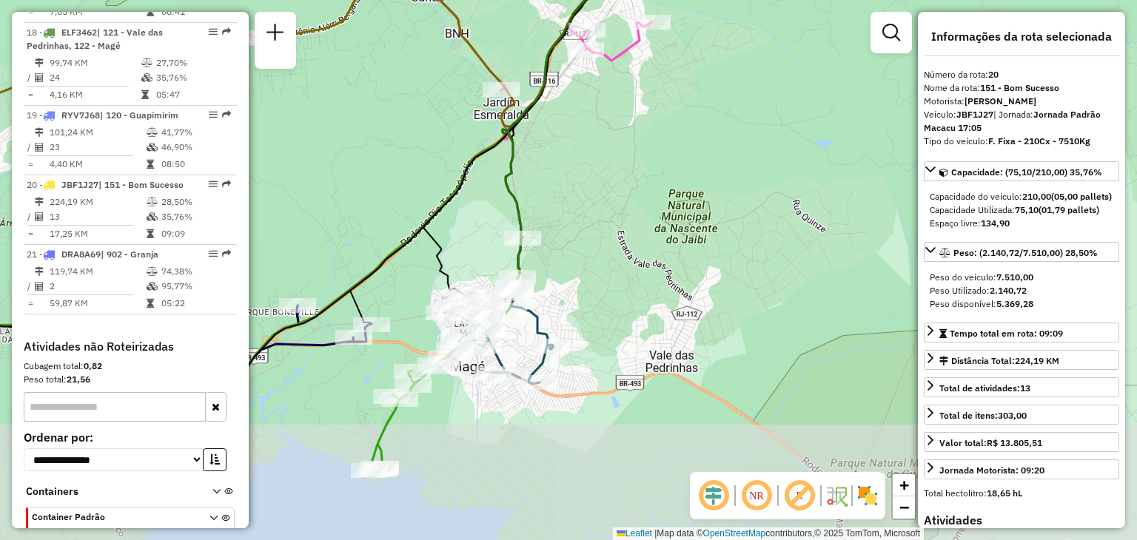
drag, startPoint x: 491, startPoint y: 446, endPoint x: 555, endPoint y: 299, distance: 160.8
click at [554, 303] on div "Janela de atendimento Grade de atendimento Capacidade Transportadoras Veículos …" at bounding box center [568, 270] width 1137 height 540
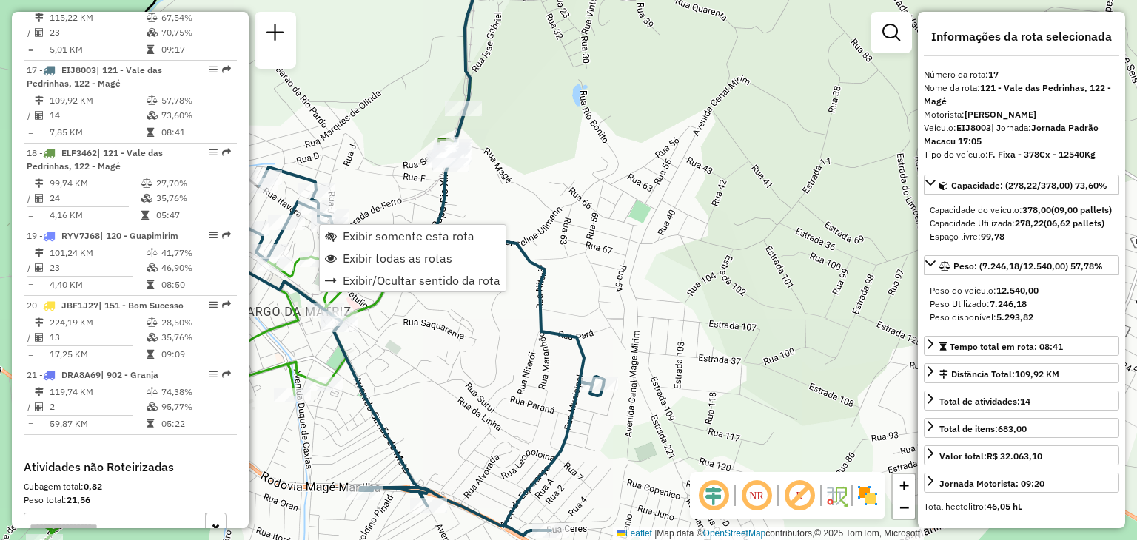
scroll to position [1864, 0]
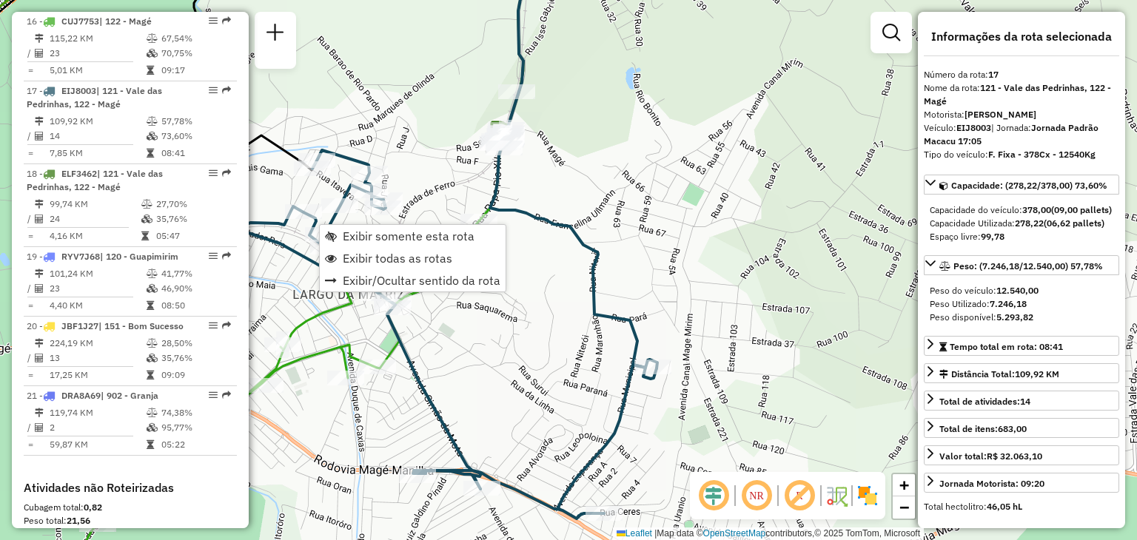
drag, startPoint x: 677, startPoint y: 184, endPoint x: 613, endPoint y: 238, distance: 84.1
click at [724, 166] on div "Janela de atendimento Grade de atendimento Capacidade Transportadoras Veículos …" at bounding box center [568, 270] width 1137 height 540
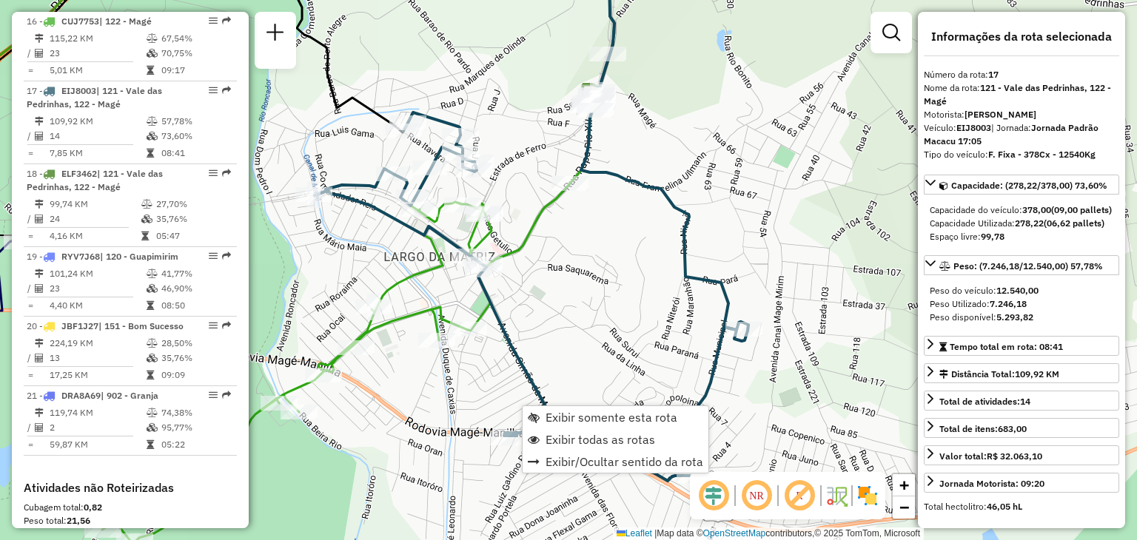
drag, startPoint x: 574, startPoint y: 315, endPoint x: 607, endPoint y: 303, distance: 34.9
click at [607, 303] on div "Janela de atendimento Grade de atendimento Capacidade Transportadoras Veículos …" at bounding box center [568, 270] width 1137 height 540
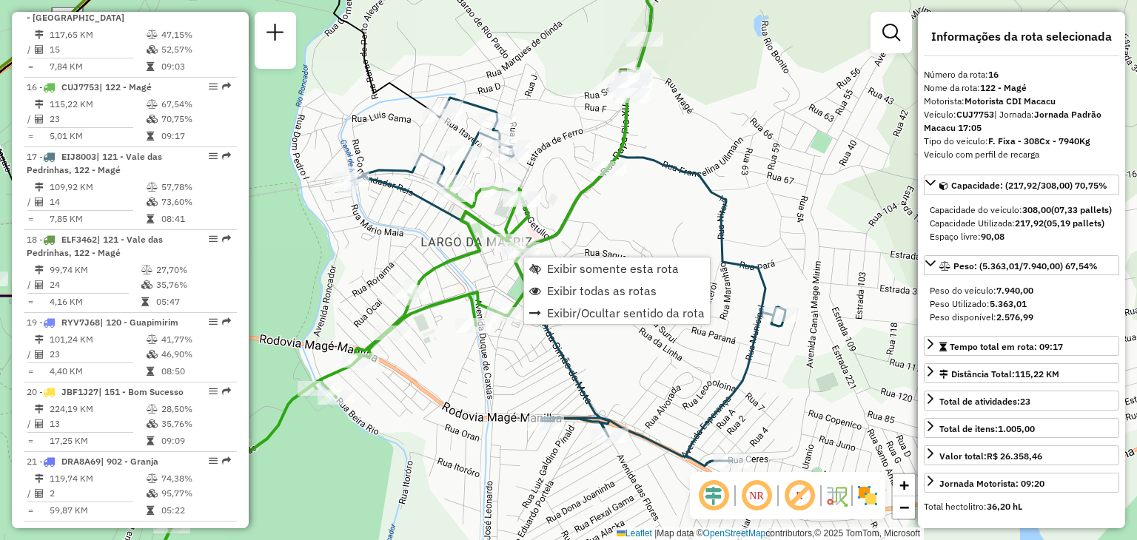
scroll to position [1794, 0]
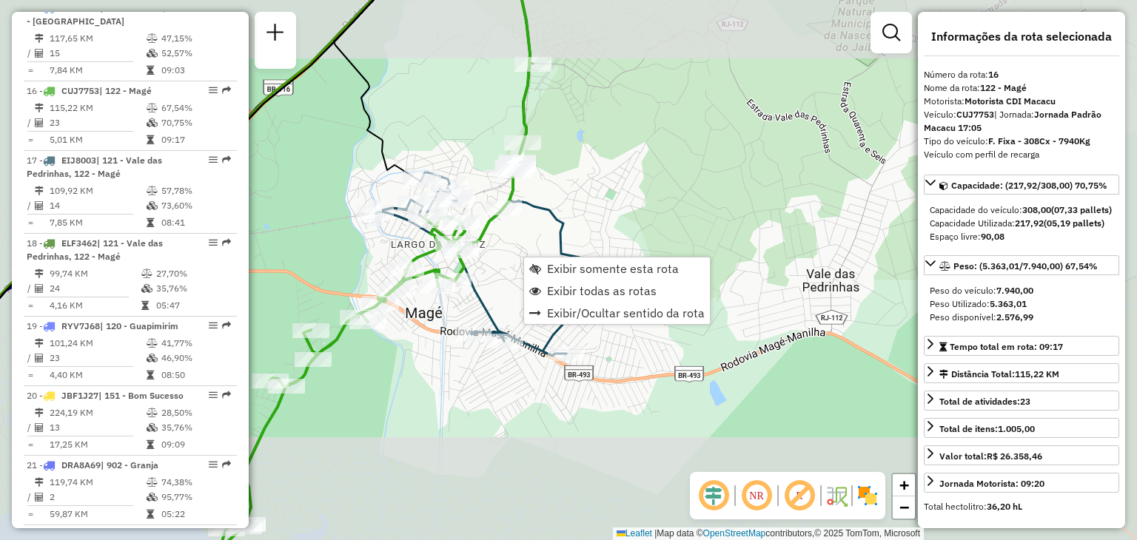
click at [388, 247] on div "Janela de atendimento Grade de atendimento Capacidade Transportadoras Veículos …" at bounding box center [568, 270] width 1137 height 540
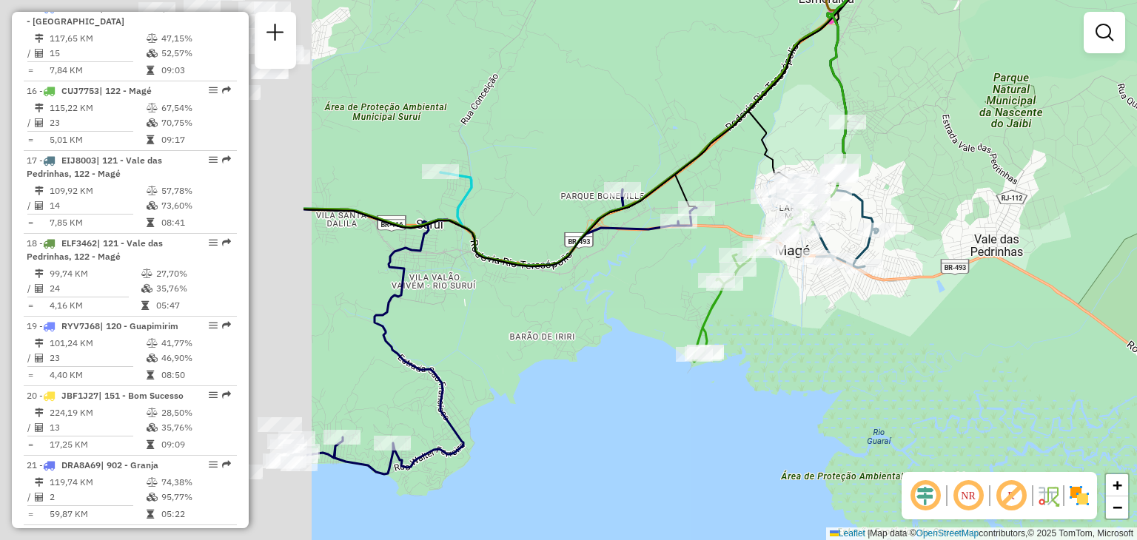
drag, startPoint x: 329, startPoint y: 266, endPoint x: 745, endPoint y: 235, distance: 417.9
click at [743, 235] on div "Rota 16 - Placa CUJ7753 91042033 - NOSSO CHOPE Rota 16 - Placa CUJ7753 91036331…" at bounding box center [568, 270] width 1137 height 540
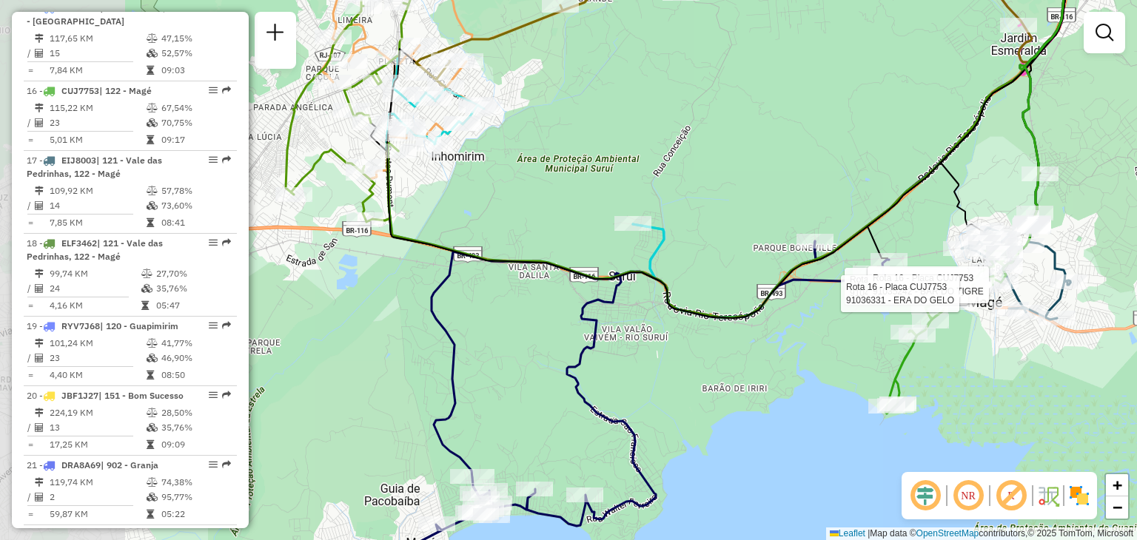
drag, startPoint x: 529, startPoint y: 158, endPoint x: 679, endPoint y: 207, distance: 157.5
click at [679, 207] on div "Rota 16 - Placa CUJ7753 91042033 - NOSSO CHOPE Rota 16 - Placa CUJ7753 91035242…" at bounding box center [568, 270] width 1137 height 540
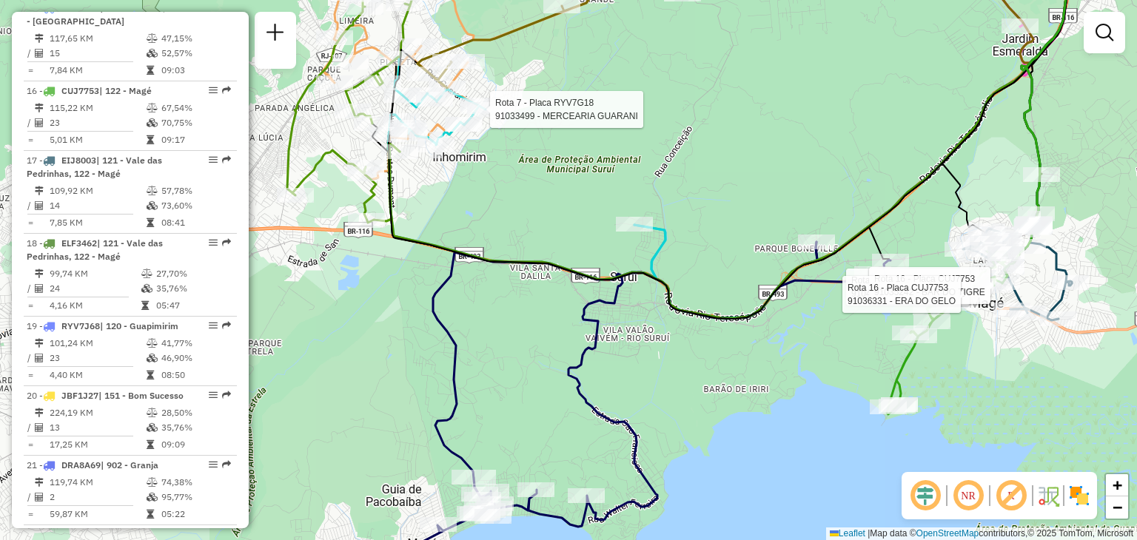
select select "**********"
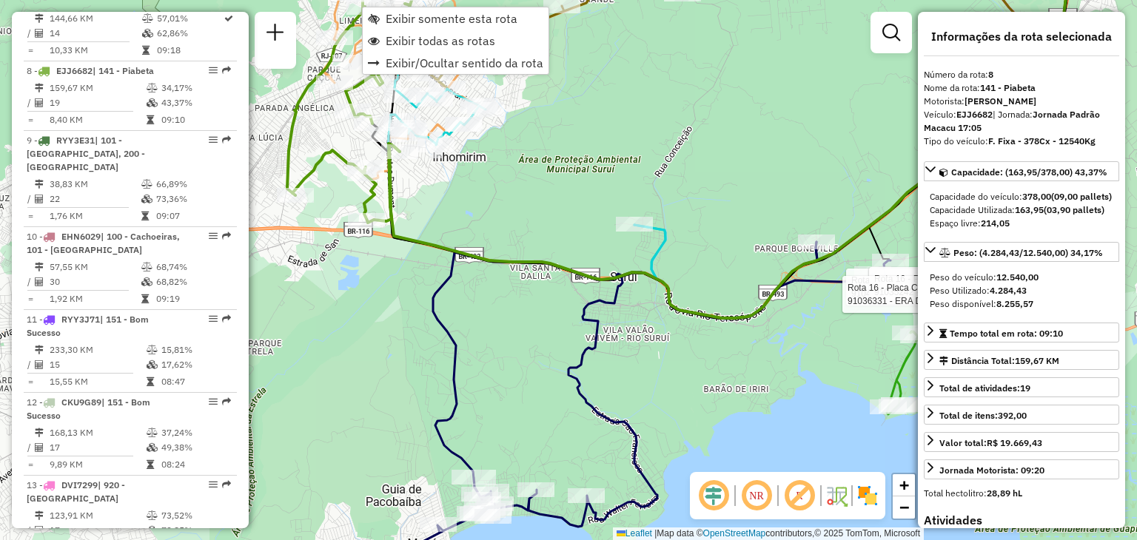
scroll to position [1133, 0]
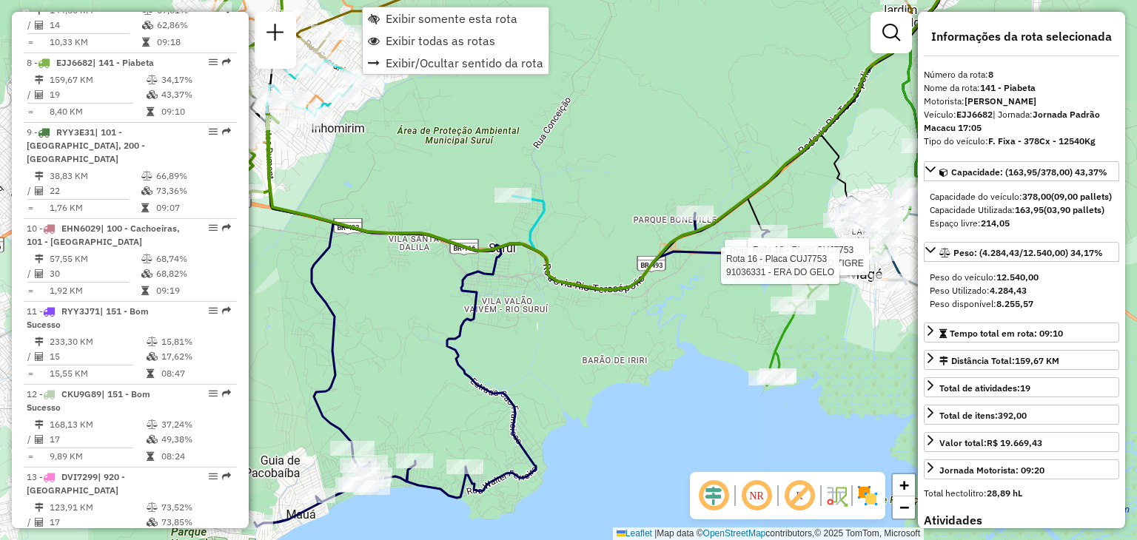
drag, startPoint x: 567, startPoint y: 356, endPoint x: 390, endPoint y: 351, distance: 177.0
click at [364, 348] on div "Rota 16 - Placa CUJ7753 91042033 - NOSSO CHOPE Rota 16 - Placa CUJ7753 91035242…" at bounding box center [568, 270] width 1137 height 540
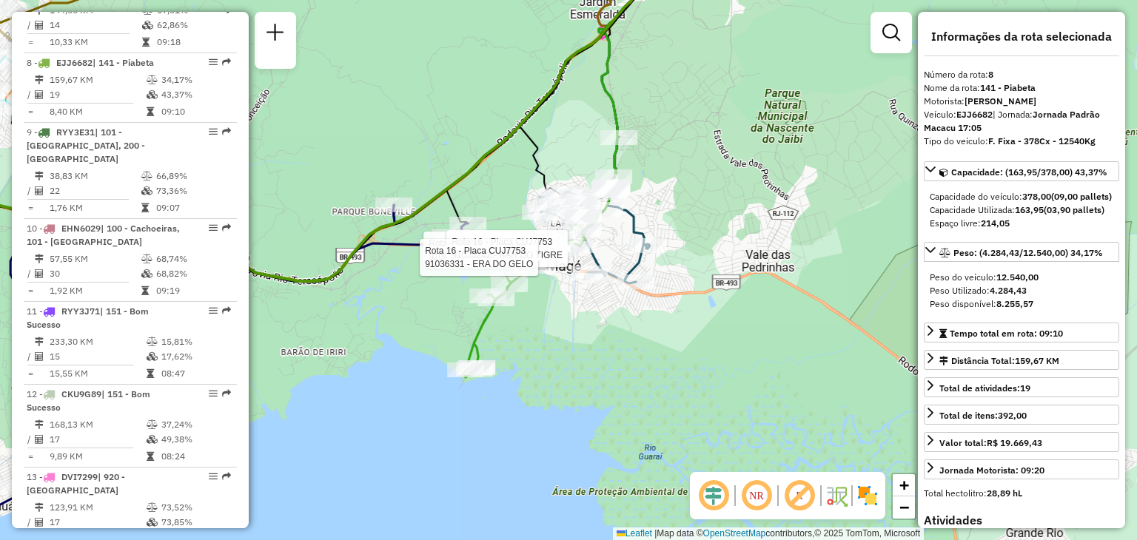
drag, startPoint x: 390, startPoint y: 351, endPoint x: 463, endPoint y: 344, distance: 73.6
click at [391, 351] on div "Rota 16 - Placa CUJ7753 91042033 - NOSSO CHOPE Rota 16 - Placa CUJ7753 91035242…" at bounding box center [568, 270] width 1137 height 540
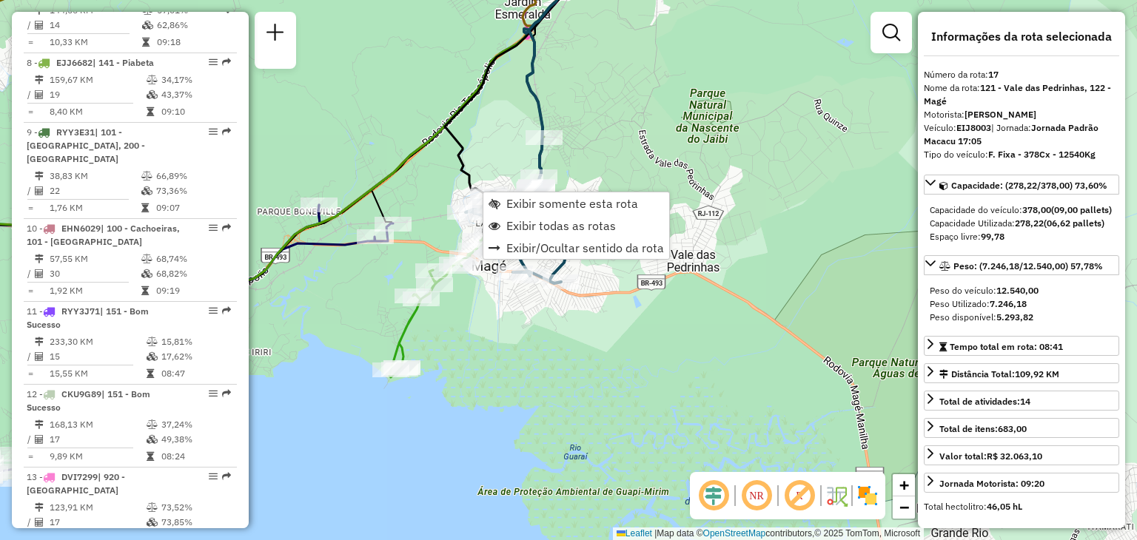
scroll to position [1864, 0]
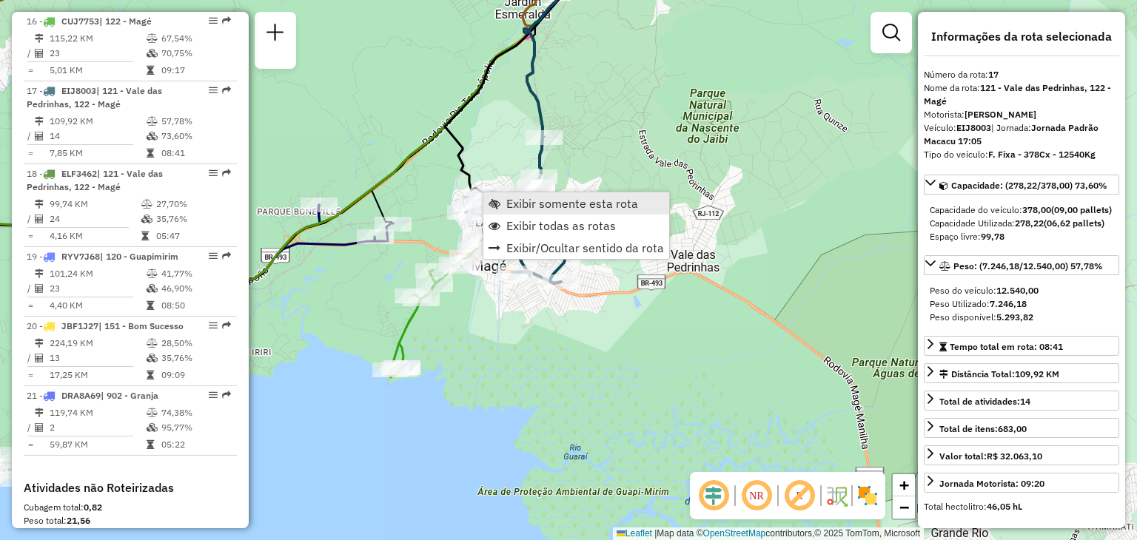
click at [607, 198] on span "Exibir somente esta rota" at bounding box center [572, 204] width 132 height 12
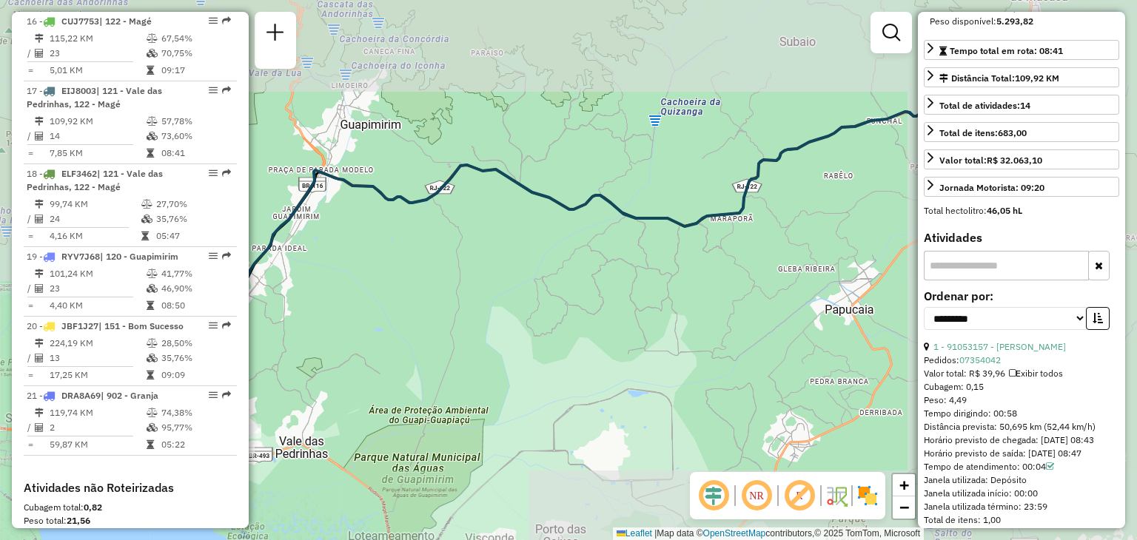
scroll to position [370, 0]
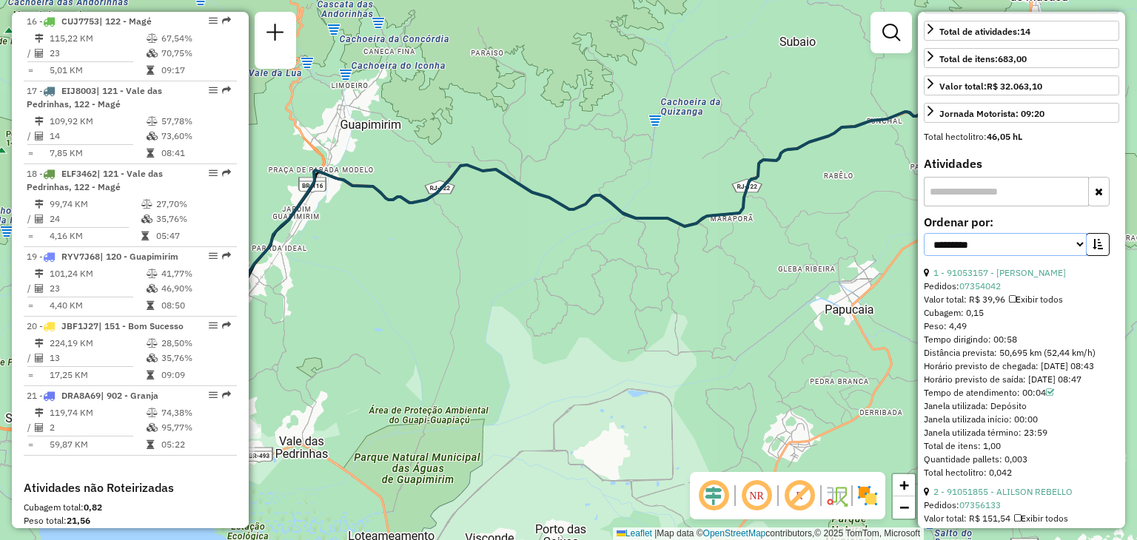
click at [1042, 256] on select "**********" at bounding box center [1005, 244] width 163 height 23
select select "*********"
click at [924, 256] on select "**********" at bounding box center [1005, 244] width 163 height 23
click at [1094, 249] on icon "button" at bounding box center [1098, 244] width 10 height 10
click at [1036, 280] on div "3 - 91050135 - [PERSON_NAME]" at bounding box center [1021, 272] width 195 height 13
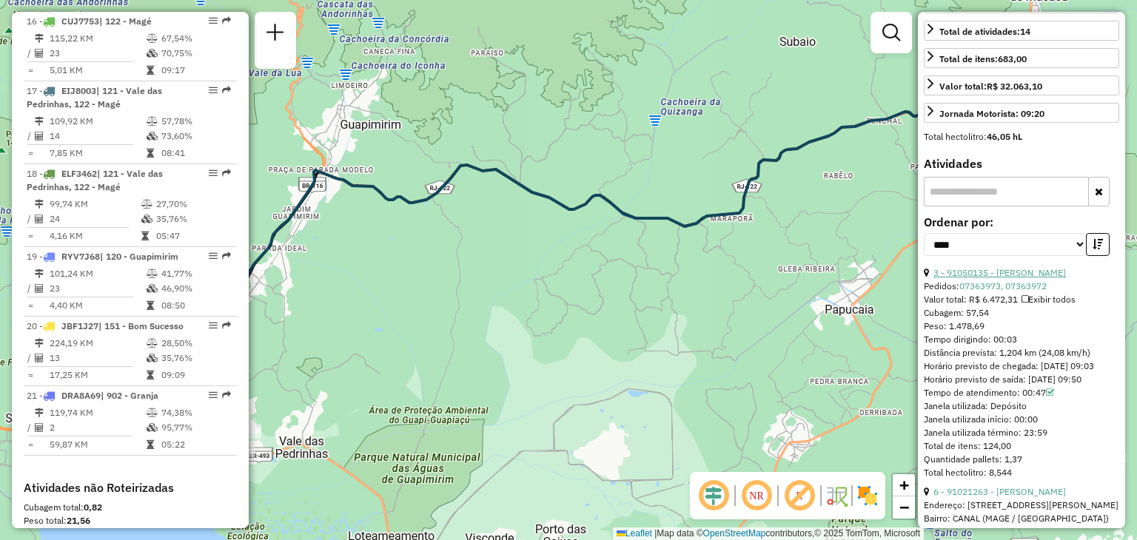
click at [1025, 278] on link "3 - 91050135 - [PERSON_NAME]" at bounding box center [999, 272] width 133 height 11
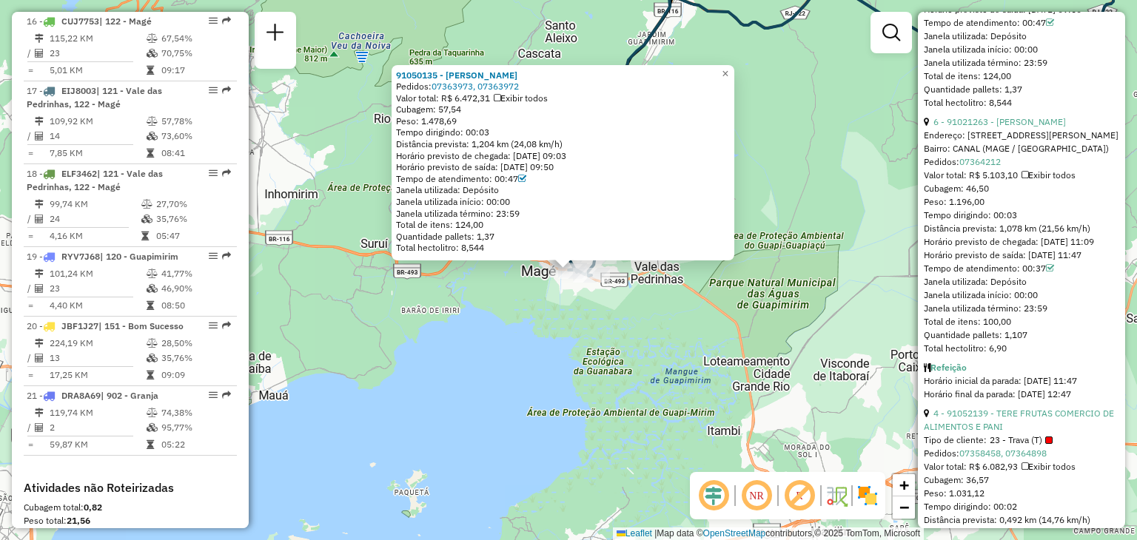
scroll to position [888, 0]
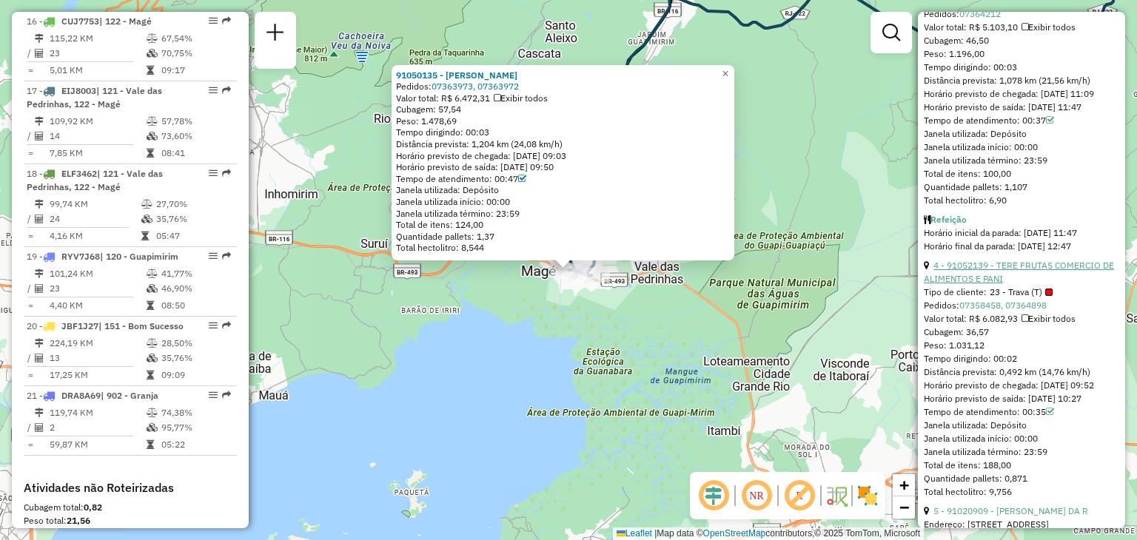
click at [1007, 284] on link "4 - 91052139 - TERE FRUTAS COMERCIO DE ALIMENTOS E PANI" at bounding box center [1019, 272] width 190 height 24
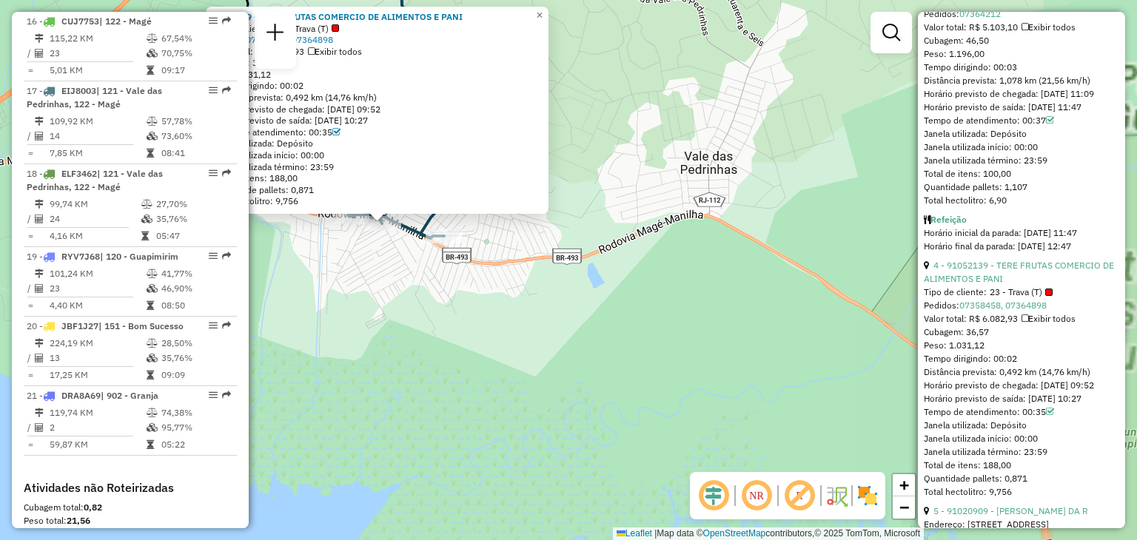
drag, startPoint x: 435, startPoint y: 289, endPoint x: 548, endPoint y: 354, distance: 129.6
click at [548, 354] on div "91052139 - TERE FRUTAS COMERCIO DE ALIMENTOS E PANI Tipo de cliente: 23 - Trava…" at bounding box center [568, 270] width 1137 height 540
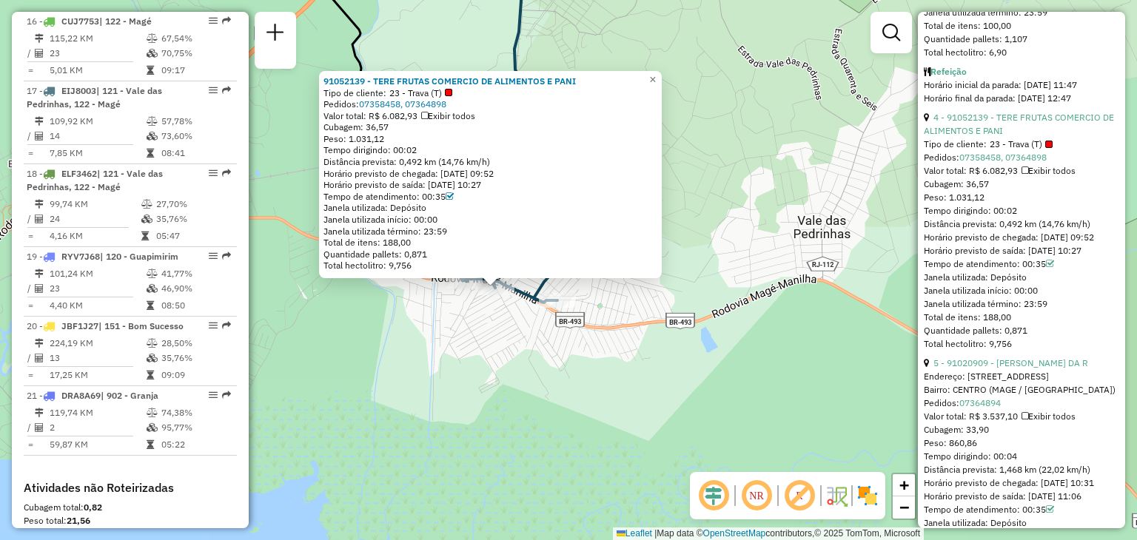
scroll to position [1110, 0]
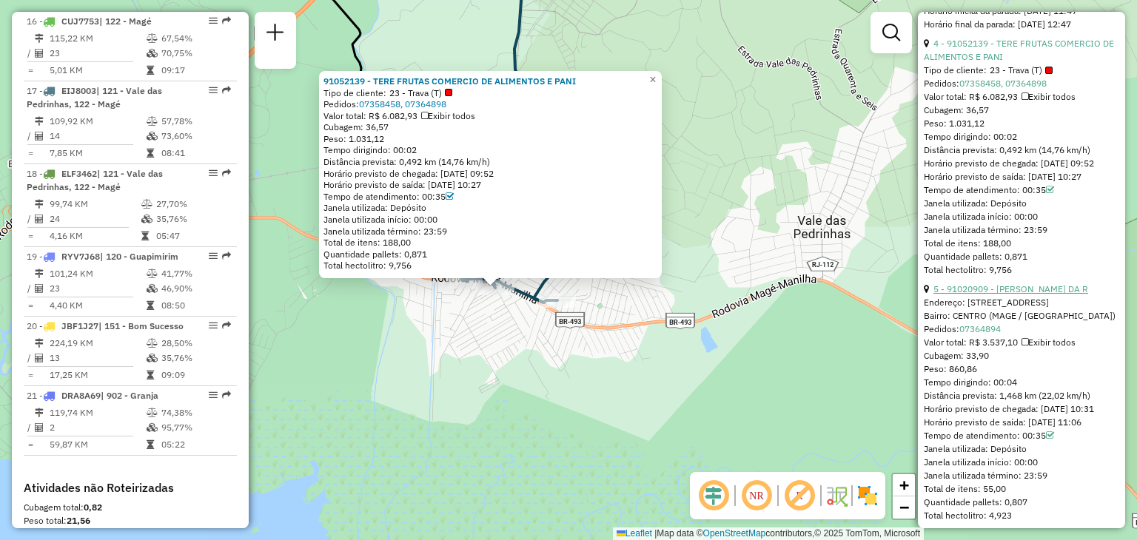
click at [1025, 295] on link "5 - 91020909 - [PERSON_NAME] DA R" at bounding box center [1010, 289] width 155 height 11
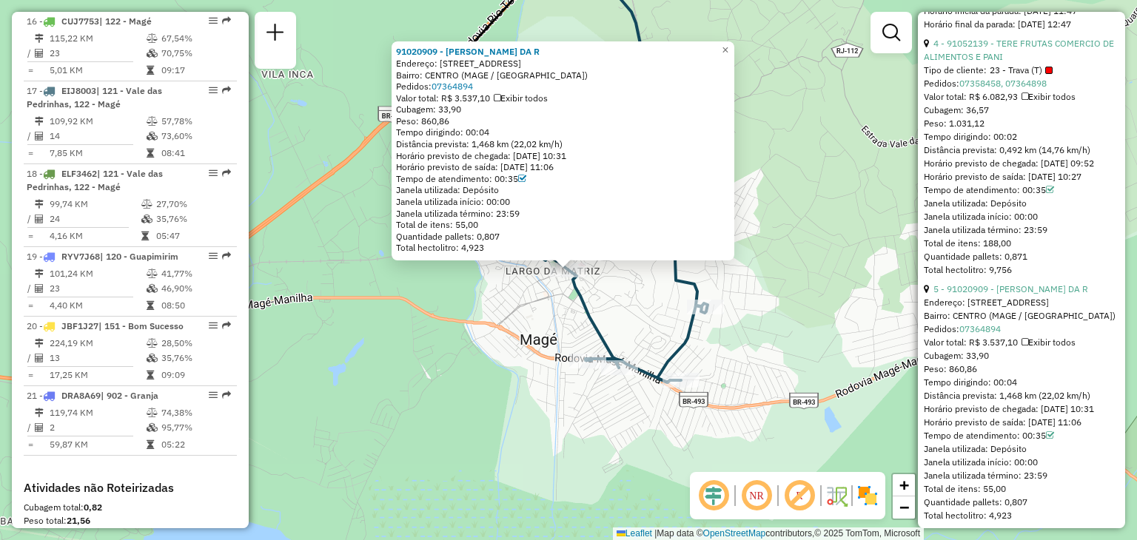
click at [528, 320] on div "Rota 17 - Placa EIJ8003 91051855 - ALILSON REBELLO Rota 17 - Placa EIJ8003 9105…" at bounding box center [568, 270] width 1137 height 540
